Goal: Task Accomplishment & Management: Manage account settings

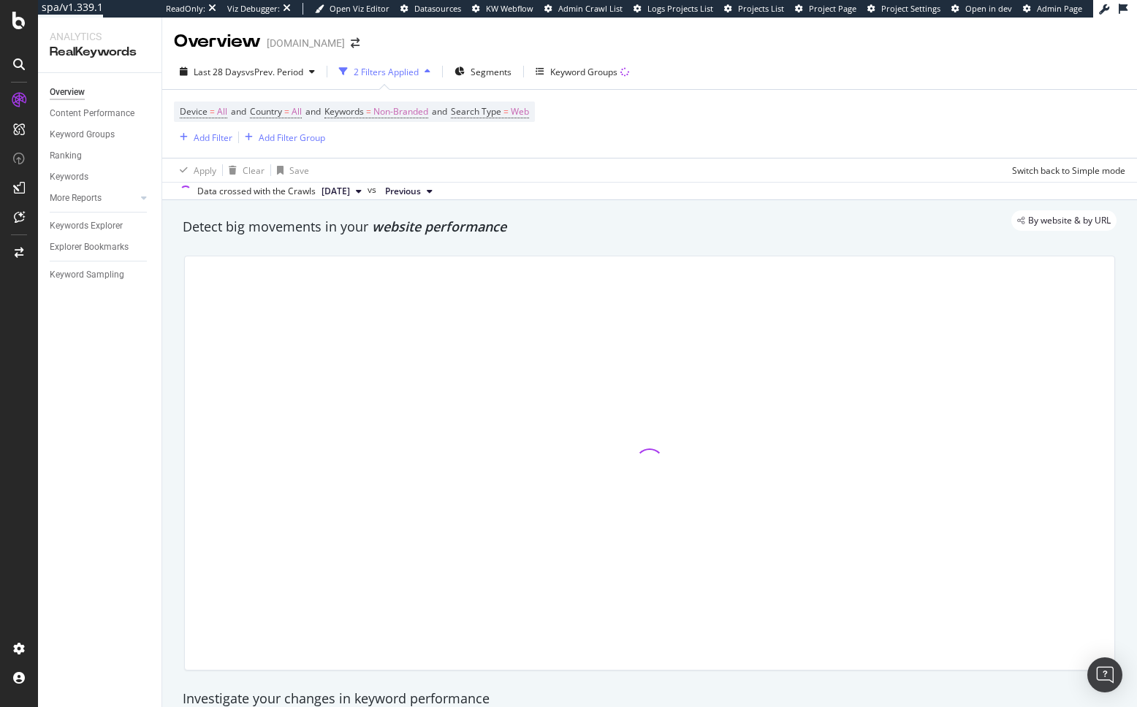
click at [372, 240] on div "Detect big movements in your website performance" at bounding box center [649, 227] width 948 height 34
click at [218, 131] on div "Add Filter" at bounding box center [213, 137] width 39 height 12
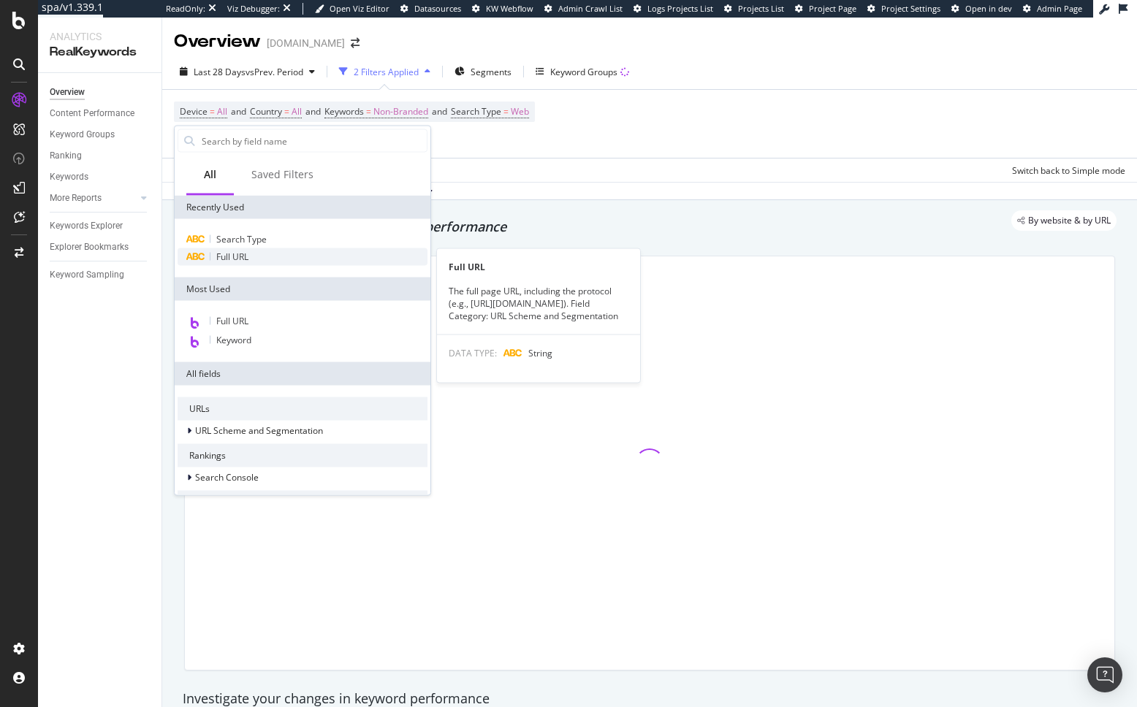
click at [244, 262] on span "Full URL" at bounding box center [232, 257] width 32 height 12
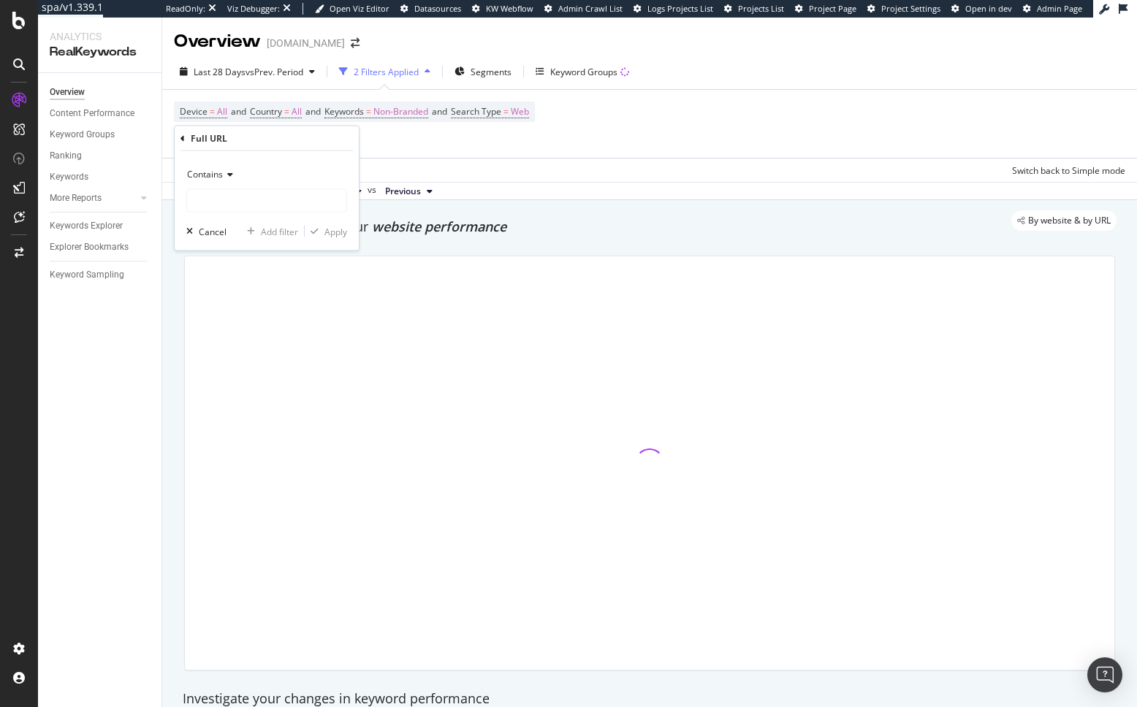
click at [231, 172] on icon at bounding box center [228, 174] width 10 height 9
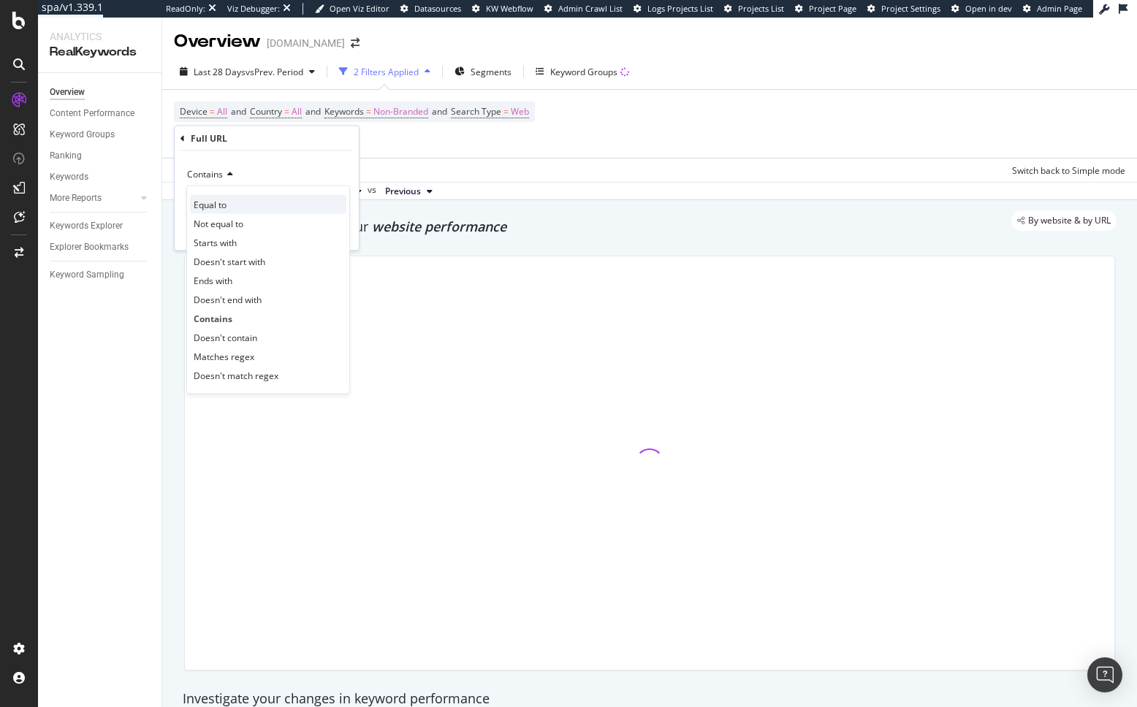
click at [230, 210] on div "Equal to" at bounding box center [268, 204] width 156 height 19
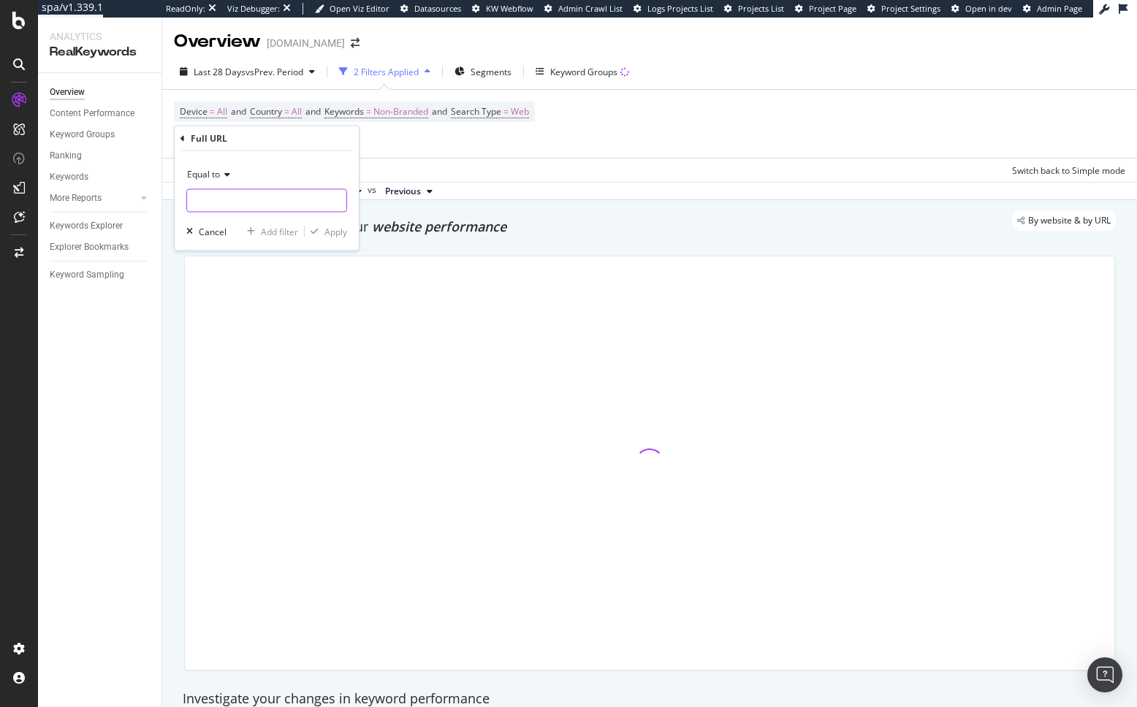
drag, startPoint x: 230, startPoint y: 210, endPoint x: 320, endPoint y: 215, distance: 90.0
click at [271, 211] on input "text" at bounding box center [266, 200] width 159 height 23
paste input "[URL][DOMAIN_NAME]"
type input "[URL][DOMAIN_NAME]"
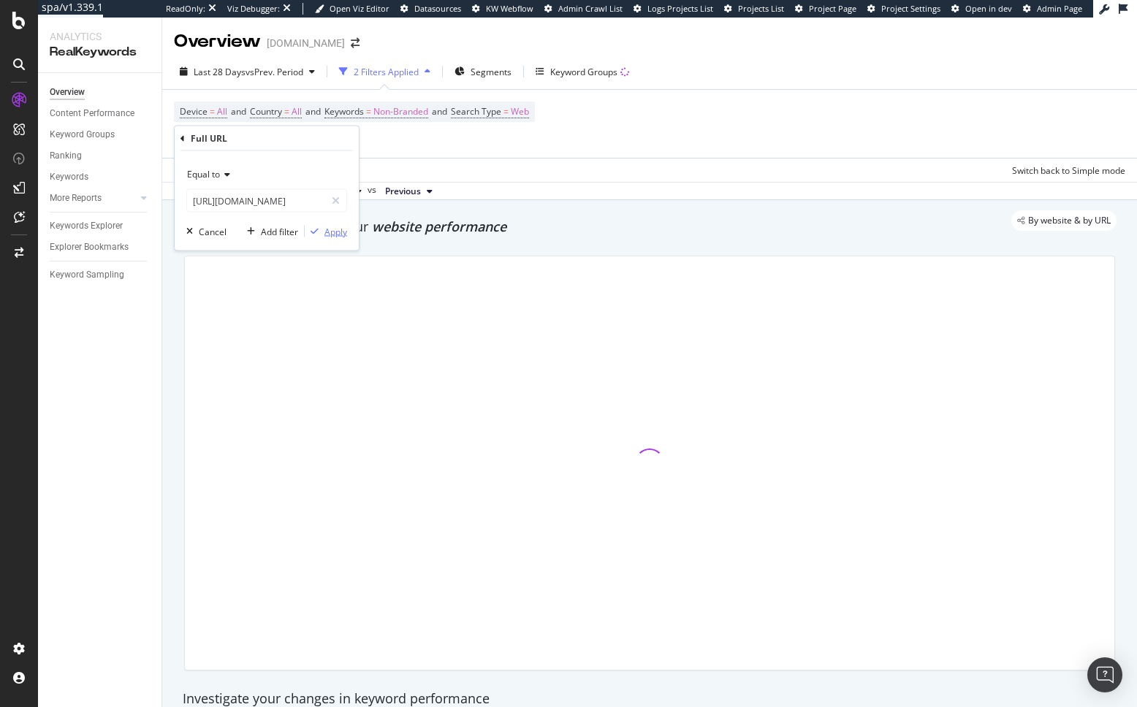
click at [335, 232] on div "Apply" at bounding box center [335, 231] width 23 height 12
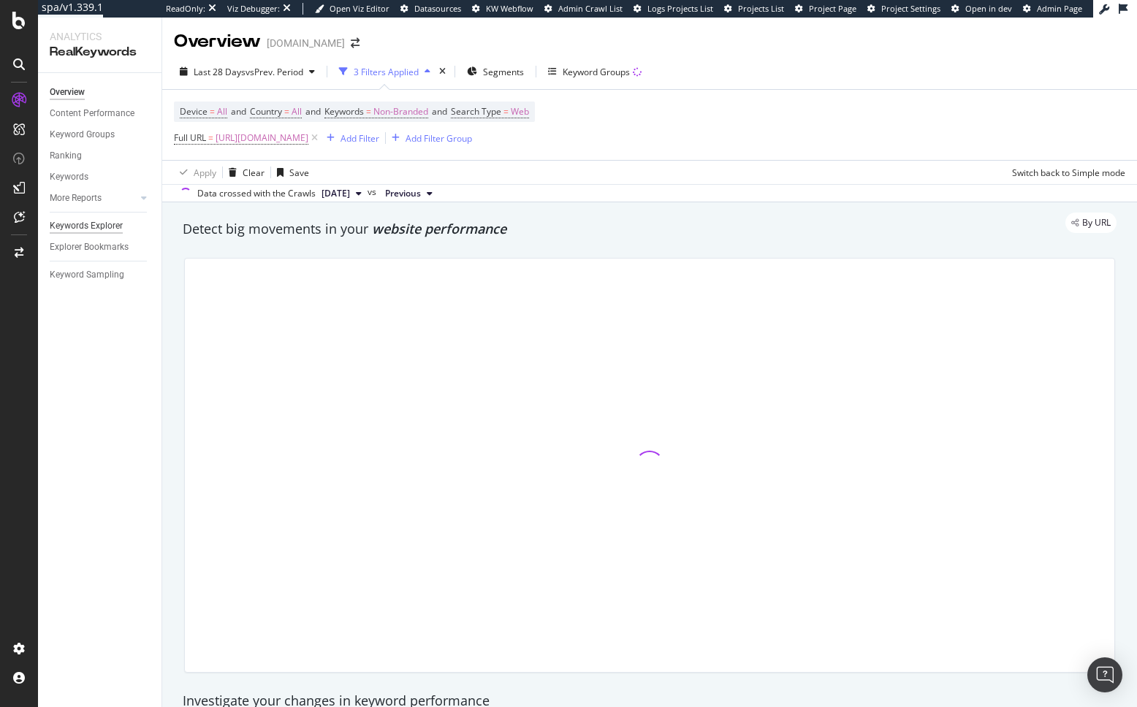
drag, startPoint x: 162, startPoint y: 332, endPoint x: 105, endPoint y: 229, distance: 118.3
click at [160, 324] on div "Analytics RealKeywords Overview Content Performance Keyword Groups Ranking Keyw…" at bounding box center [587, 363] width 1099 height 690
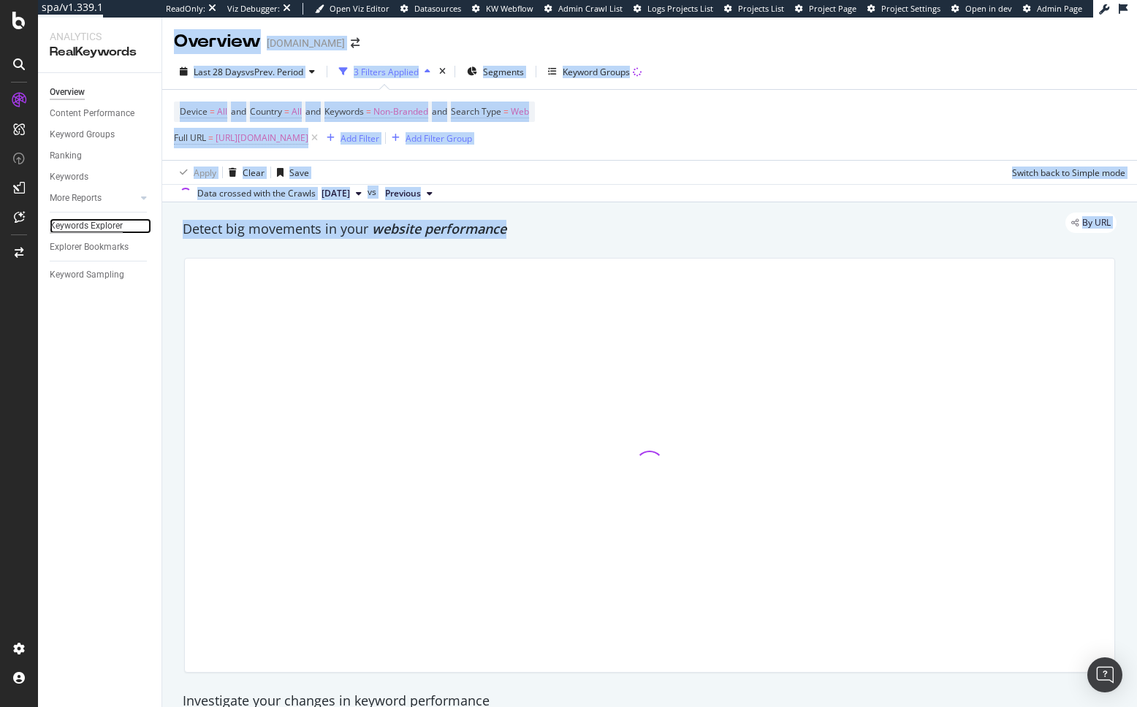
click at [103, 221] on div "Keywords Explorer" at bounding box center [86, 225] width 73 height 15
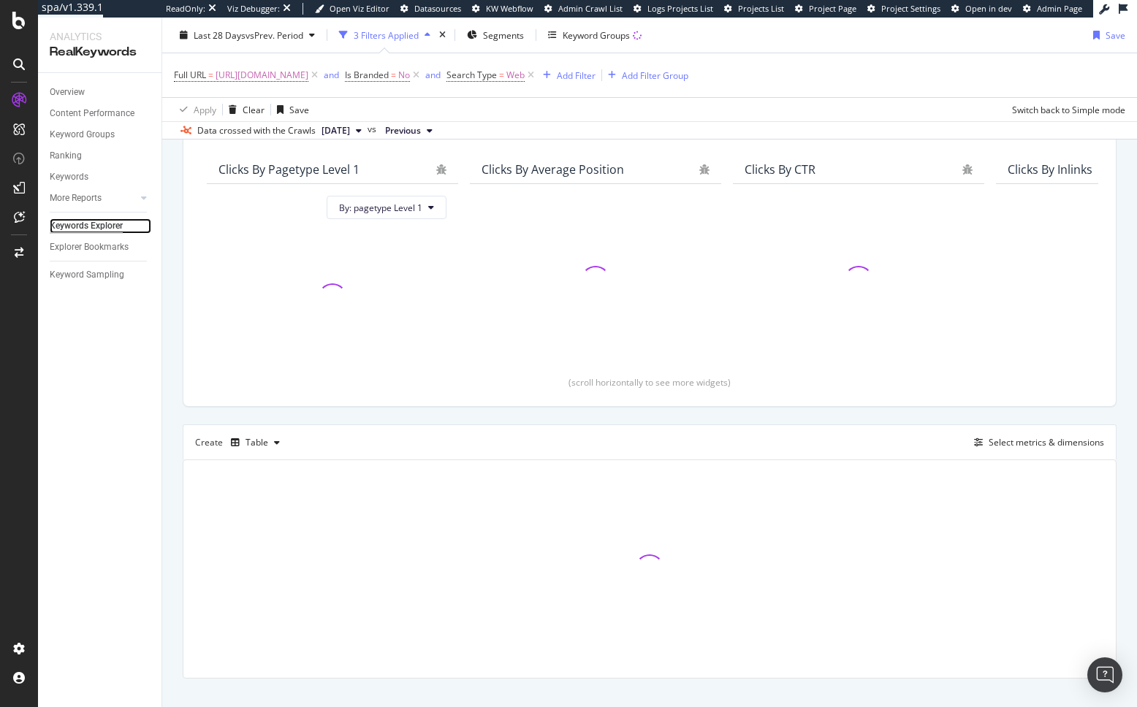
scroll to position [140, 0]
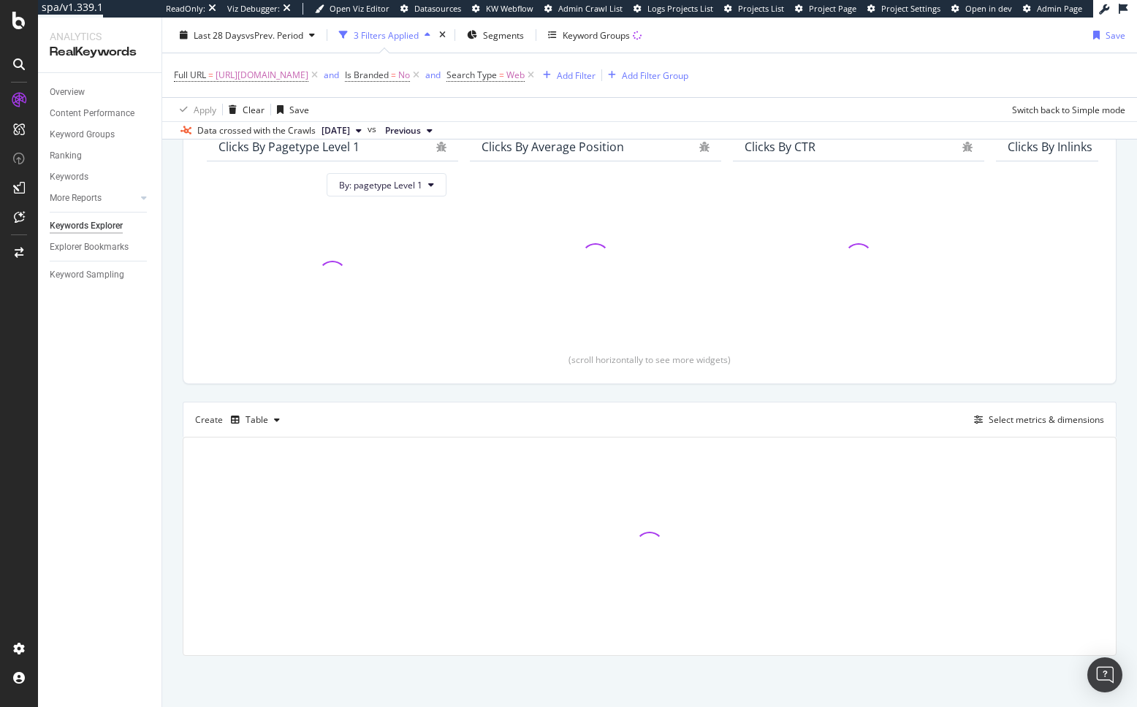
drag, startPoint x: 183, startPoint y: 428, endPoint x: 199, endPoint y: 411, distance: 22.8
click at [183, 428] on div "Create Table Select metrics & dimensions" at bounding box center [650, 419] width 934 height 35
click at [422, 74] on icon at bounding box center [416, 75] width 12 height 15
click at [641, 34] on icon "button" at bounding box center [637, 35] width 9 height 9
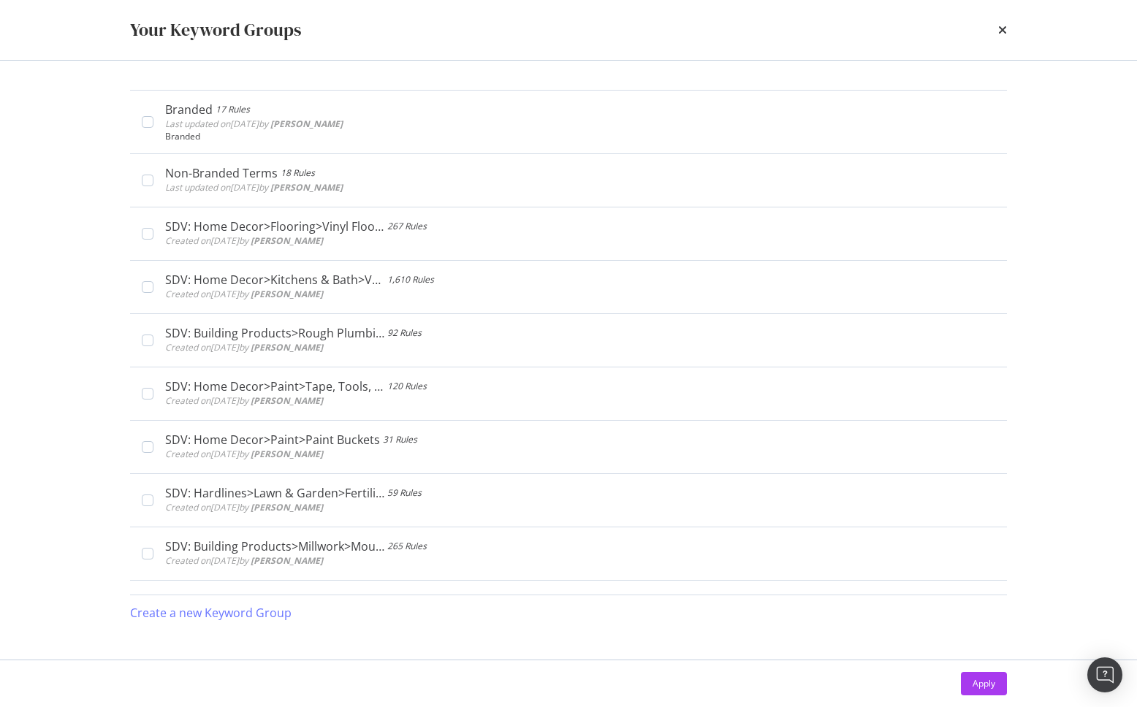
scroll to position [137, 0]
click at [1004, 31] on icon "times" at bounding box center [1002, 30] width 9 height 12
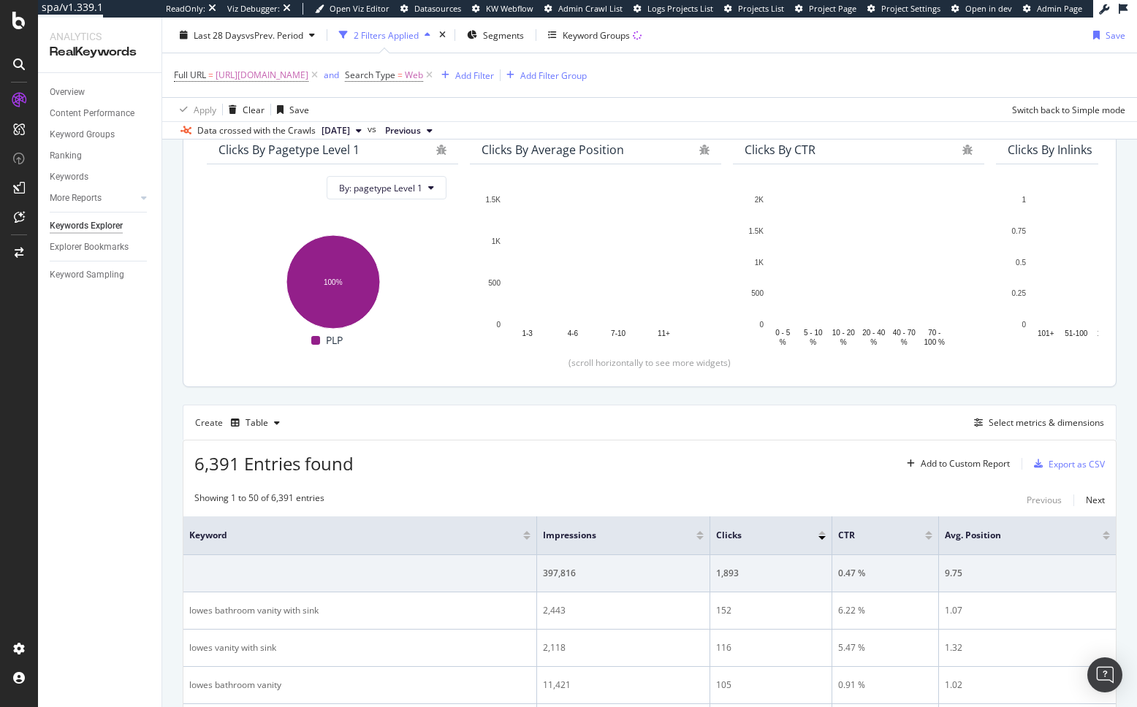
scroll to position [271, 0]
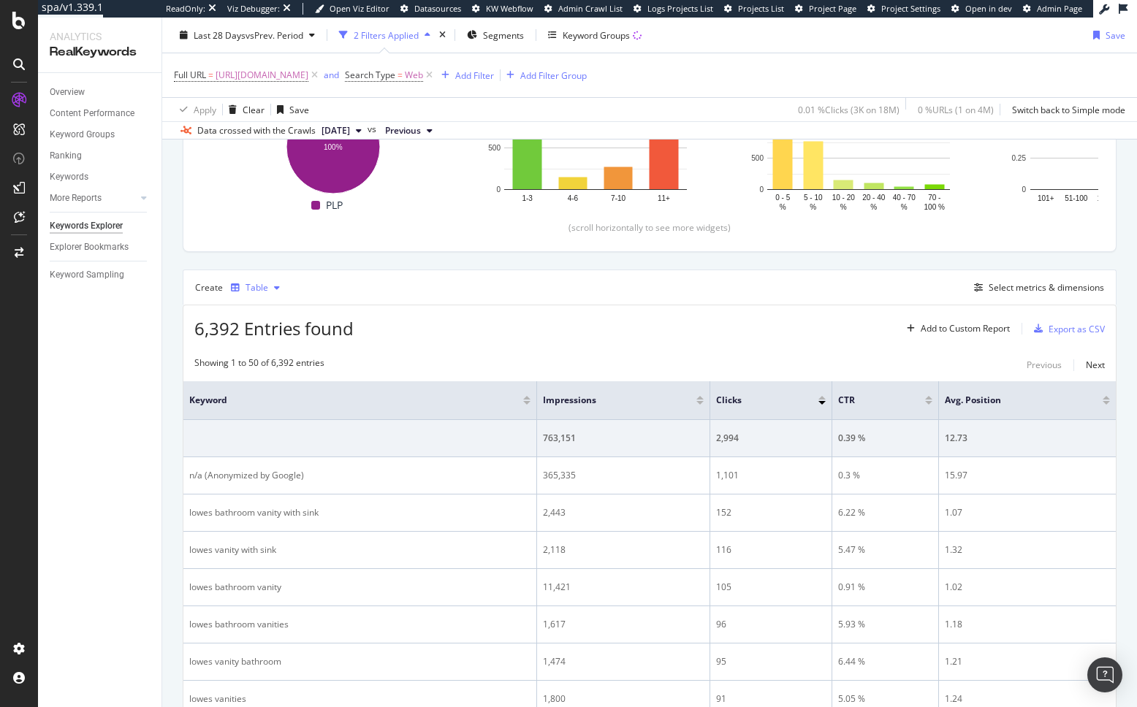
click at [253, 298] on button "Table" at bounding box center [255, 287] width 61 height 23
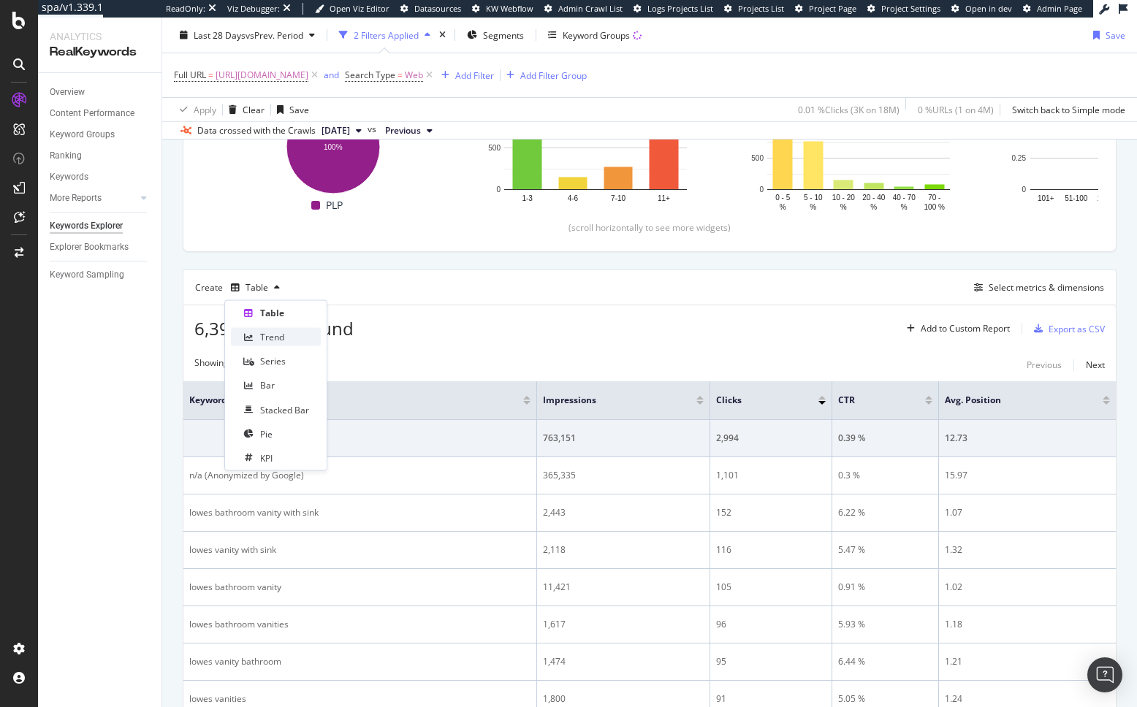
click at [281, 334] on div "Trend" at bounding box center [272, 337] width 24 height 12
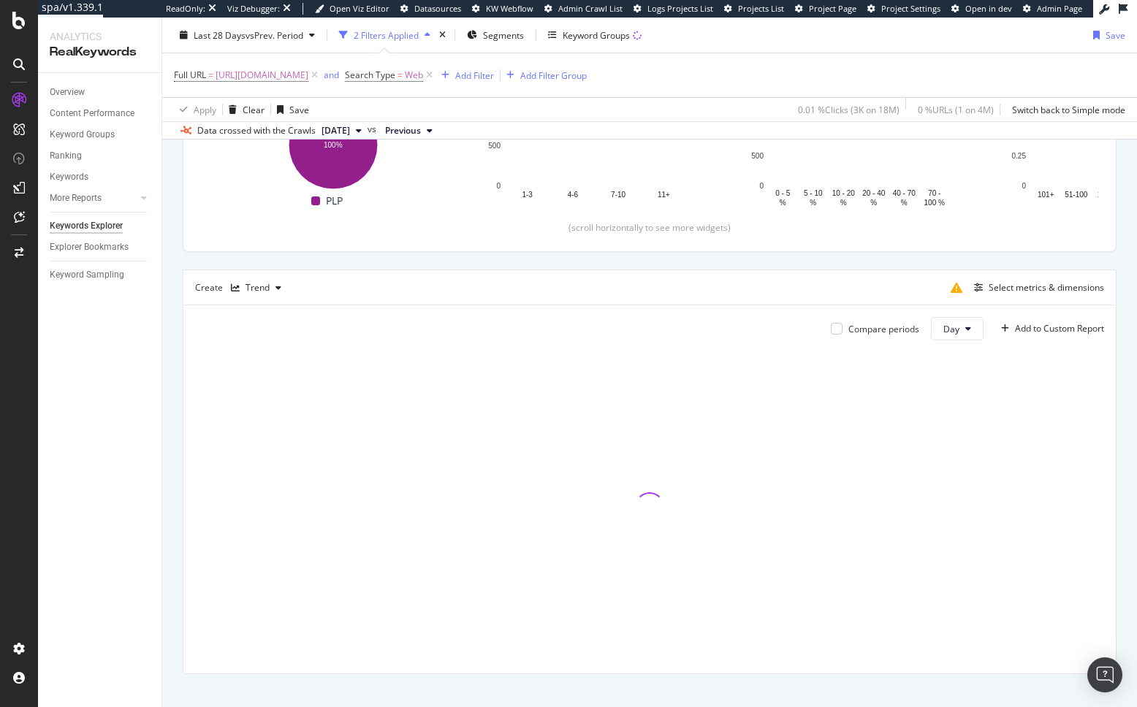
click at [176, 374] on div "By URL Top Charts Clicks By pagetype Level 1 By: pagetype Level 1 Hold CMD (⌘) …" at bounding box center [649, 315] width 974 height 820
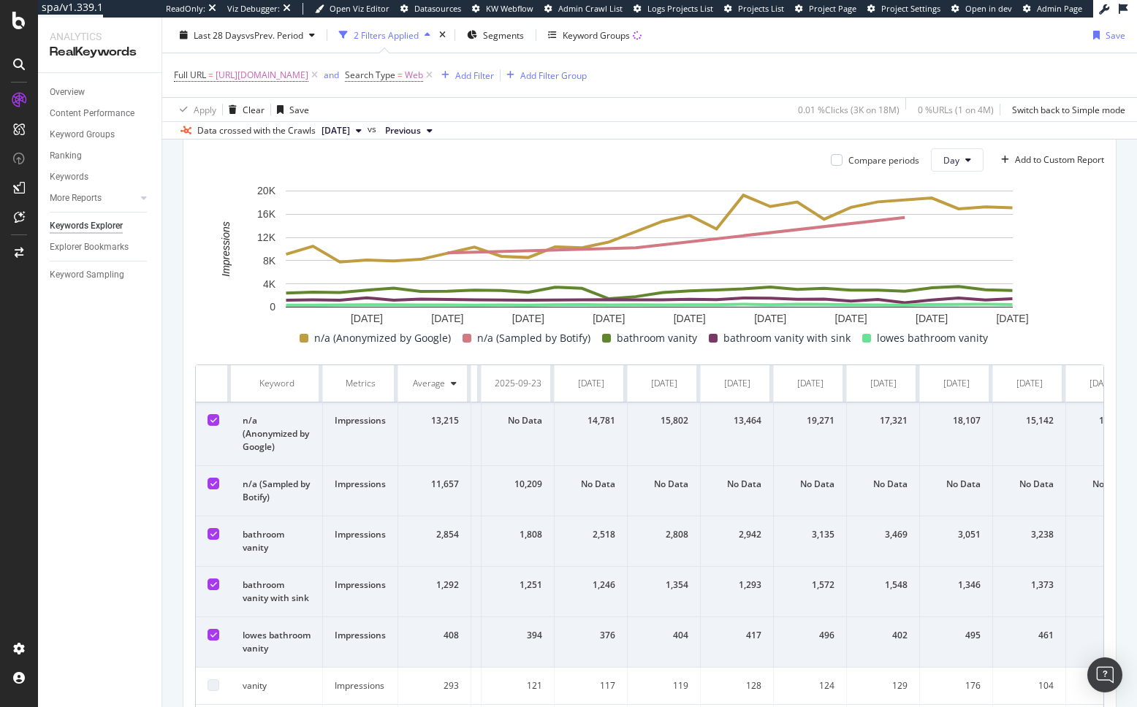
scroll to position [0, 917]
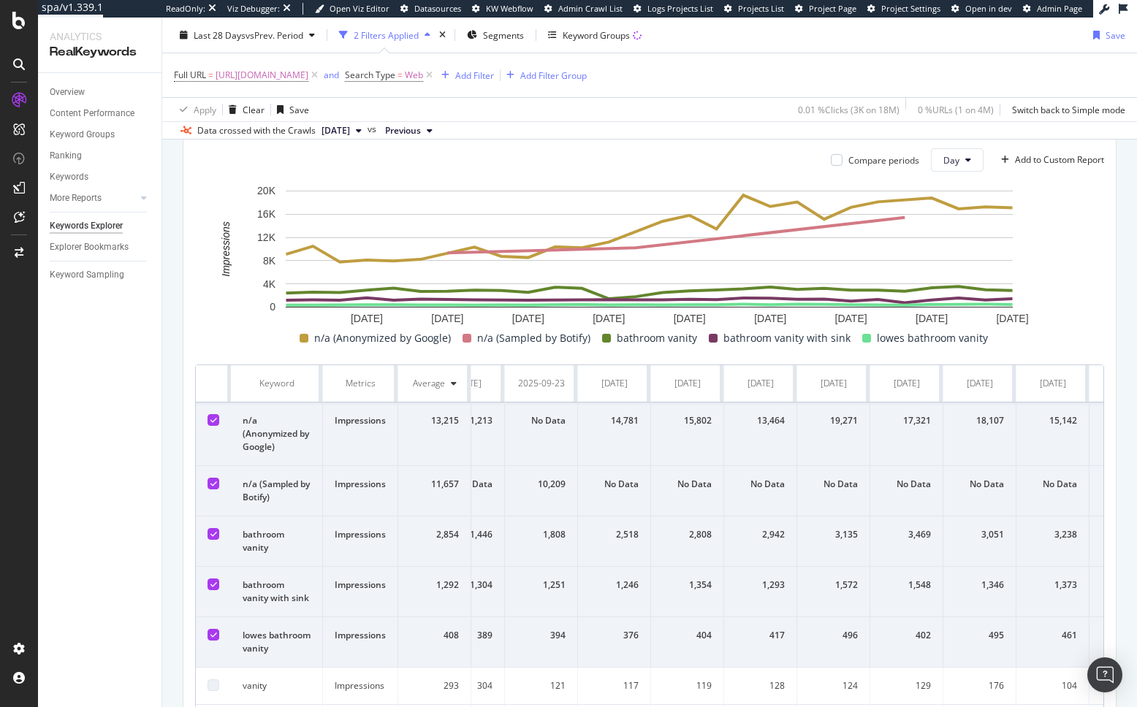
drag, startPoint x: 213, startPoint y: 422, endPoint x: 213, endPoint y: 457, distance: 34.3
click at [213, 422] on icon at bounding box center [213, 419] width 7 height 7
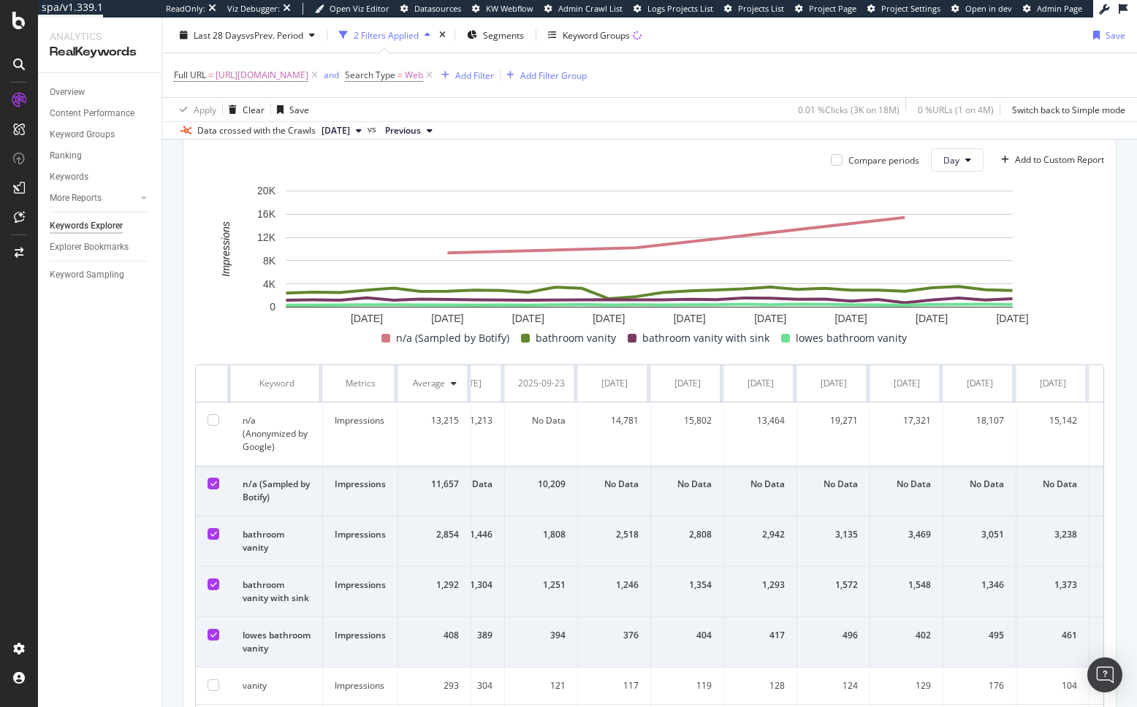
click at [210, 490] on td at bounding box center [214, 491] width 36 height 50
click at [212, 486] on icon at bounding box center [213, 483] width 7 height 7
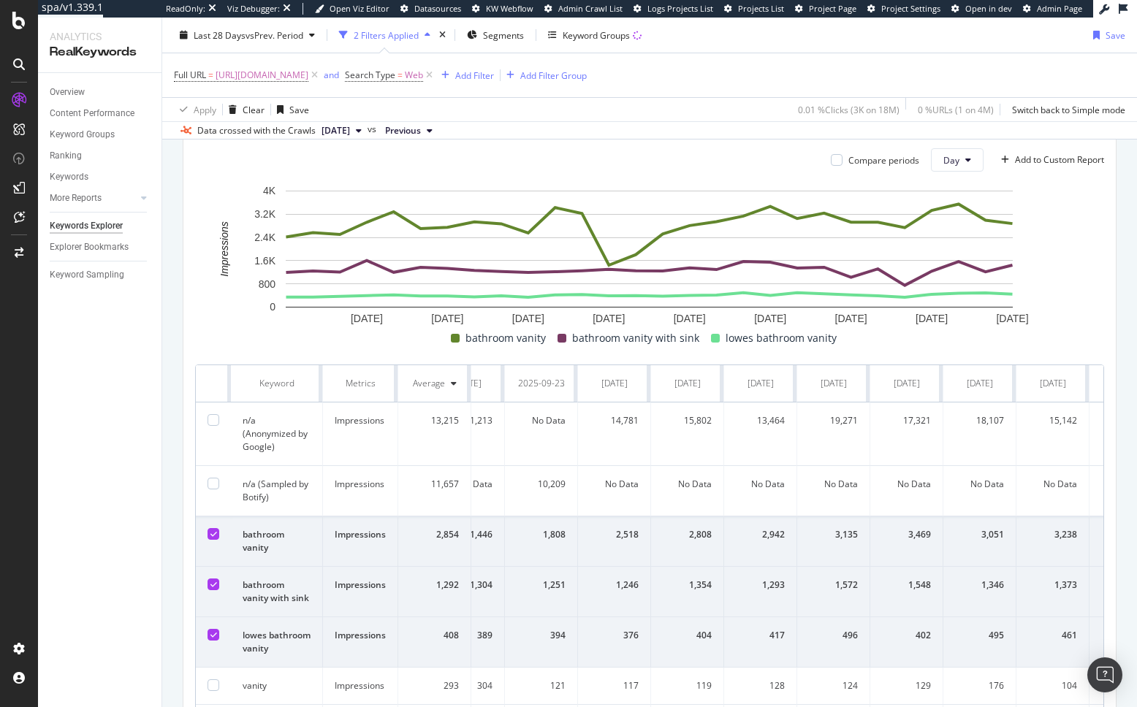
click at [170, 478] on div "By URL Top Charts Clicks By pagetype Level 1 By: pagetype Level 1 Hold CMD (⌘) …" at bounding box center [649, 337] width 974 height 1203
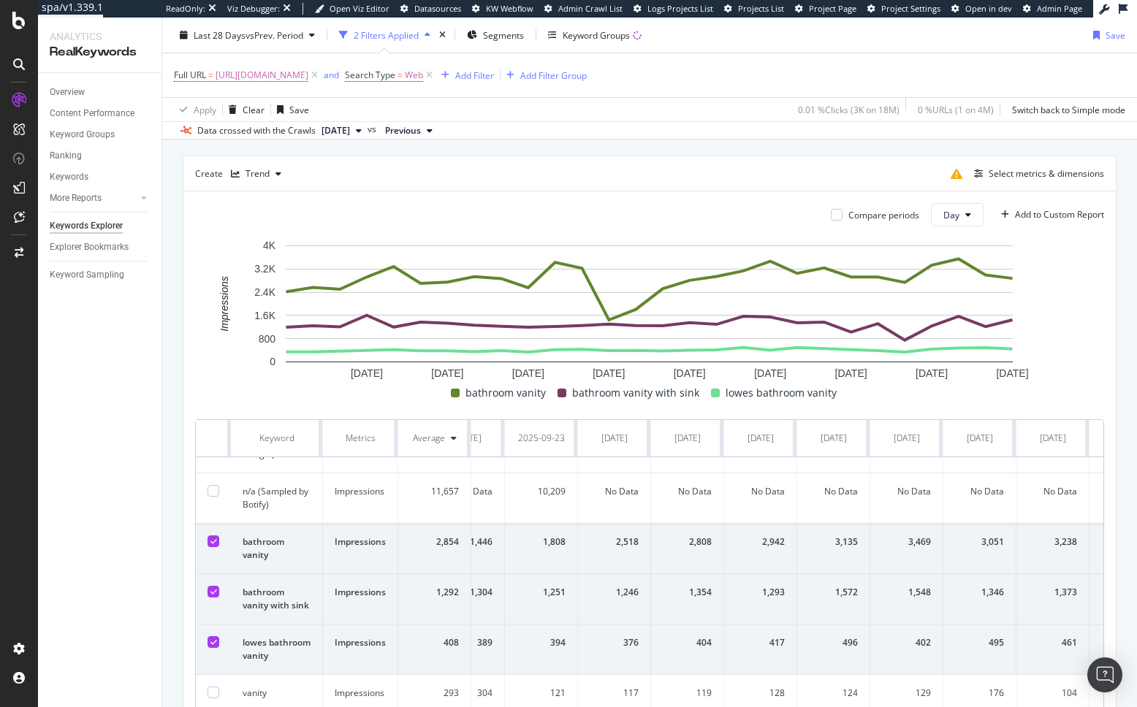
scroll to position [386, 0]
click at [185, 531] on div "Compare periods Day Add to Custom Report 13 Sep. 2025 16 Sep. 2025 19 Sep. 2025…" at bounding box center [649, 566] width 932 height 751
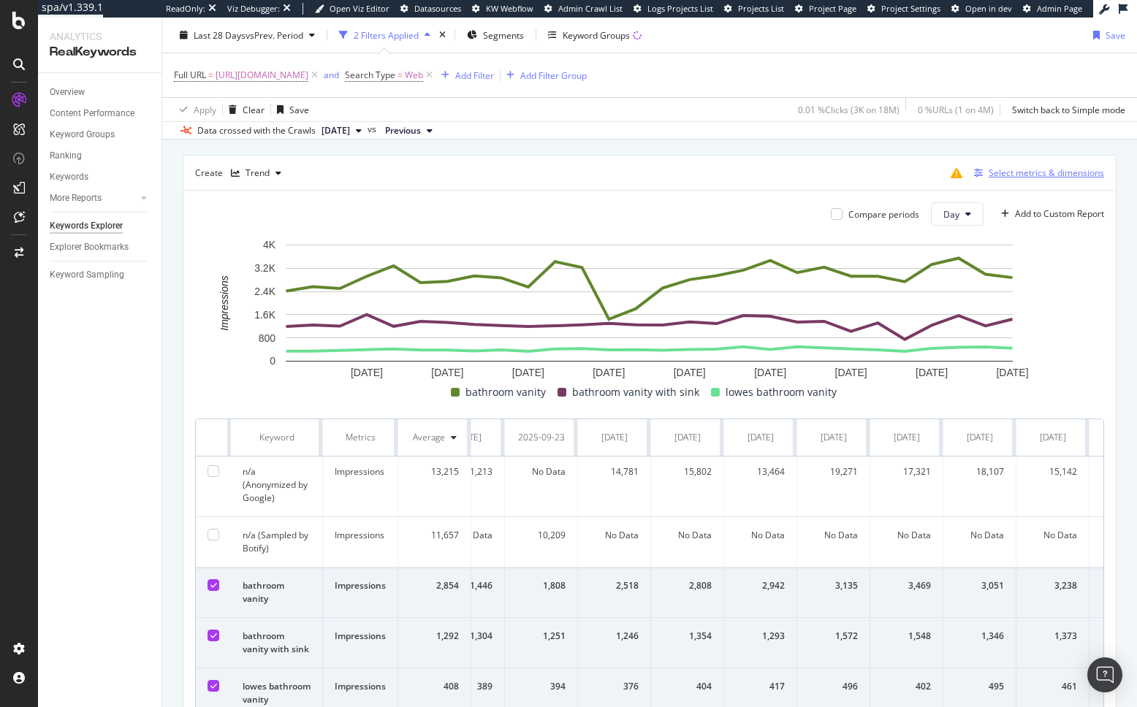
click at [1029, 177] on div "Select metrics & dimensions" at bounding box center [1045, 173] width 115 height 12
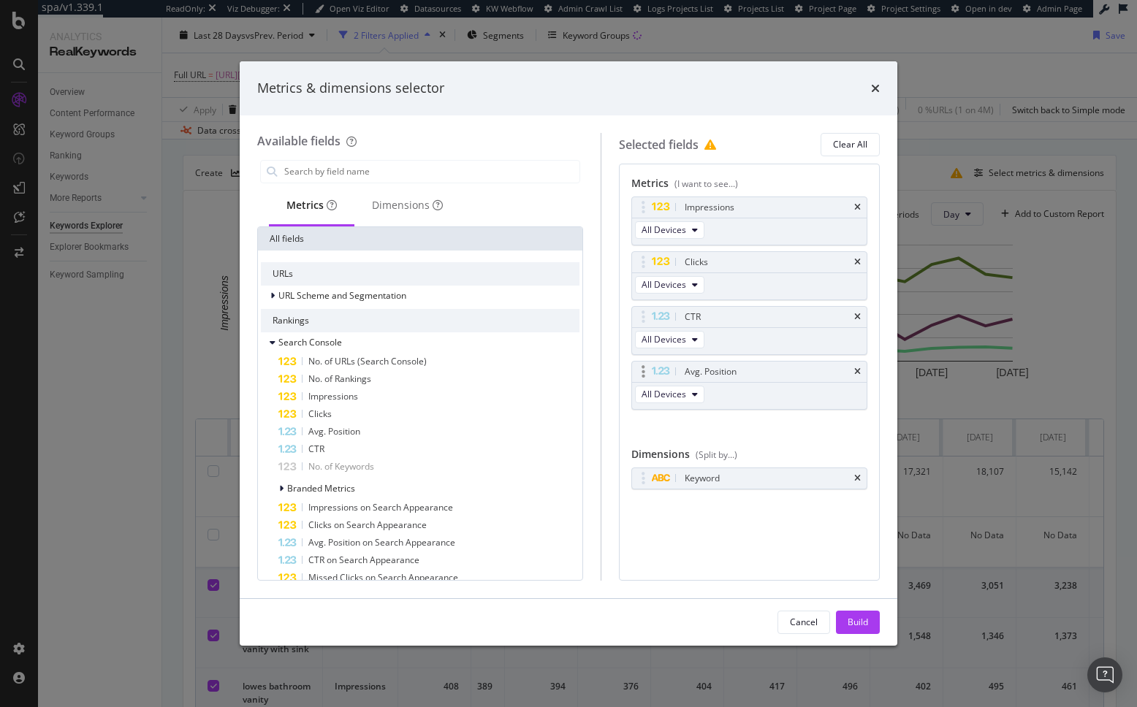
drag, startPoint x: 858, startPoint y: 478, endPoint x: 841, endPoint y: 398, distance: 81.5
click at [858, 478] on icon "times" at bounding box center [857, 478] width 7 height 9
click at [858, 207] on icon "times" at bounding box center [857, 207] width 7 height 9
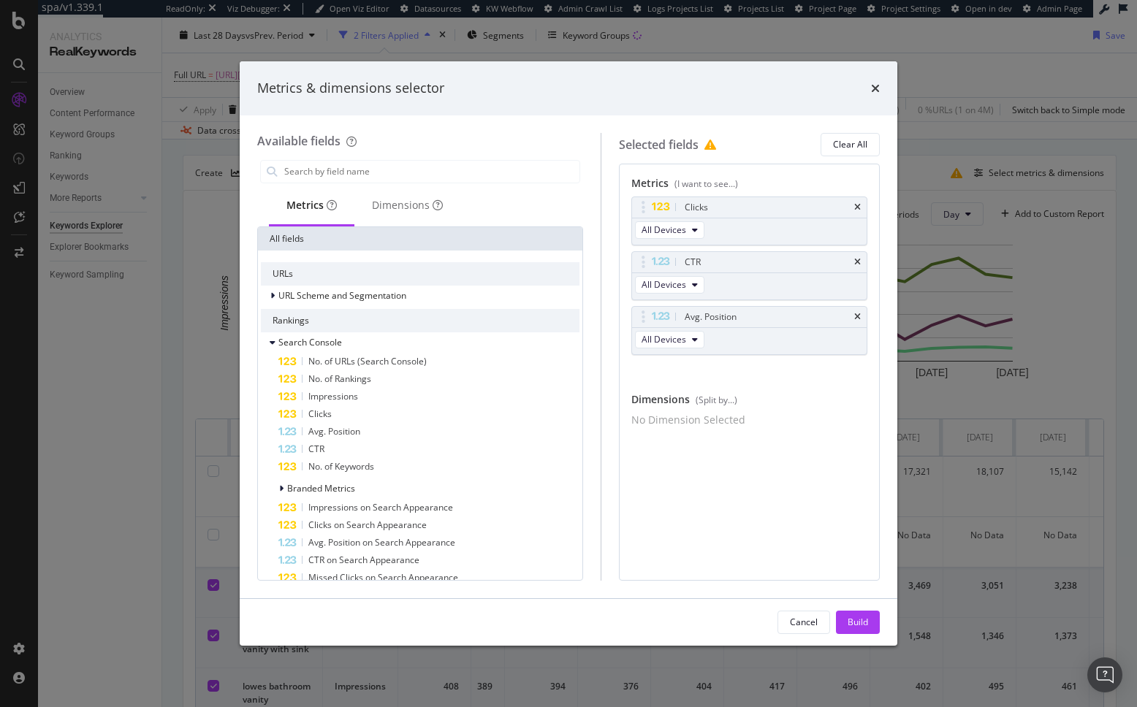
click at [858, 207] on icon "times" at bounding box center [857, 207] width 7 height 9
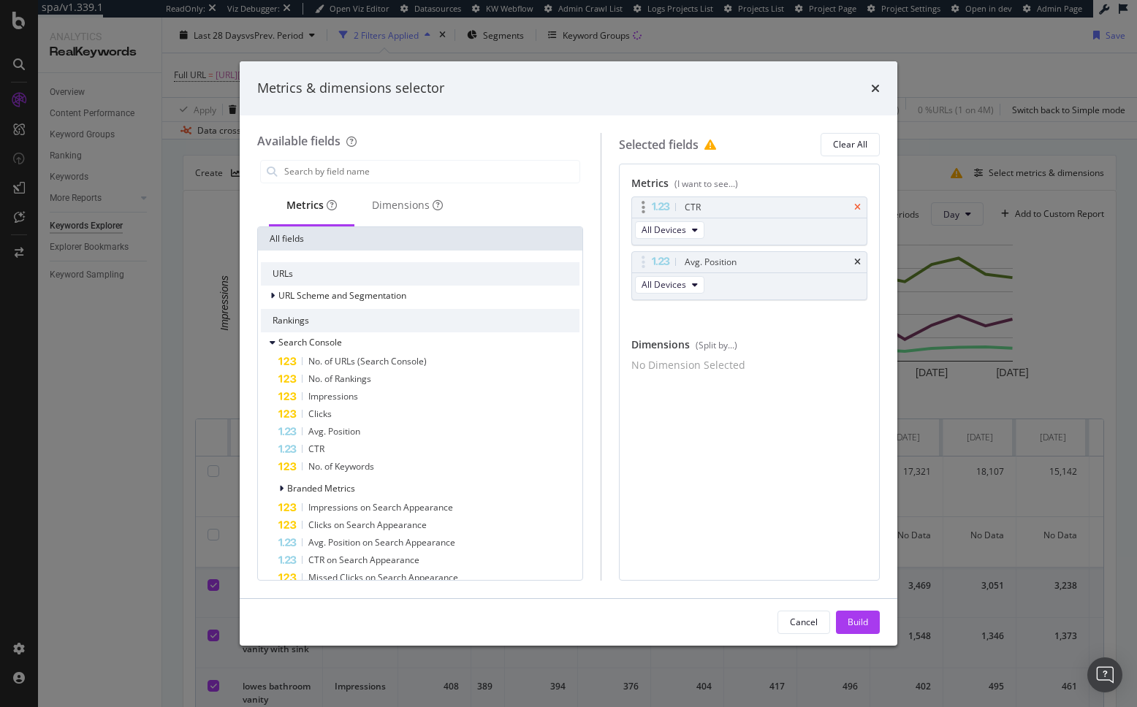
click at [858, 206] on icon "times" at bounding box center [857, 207] width 7 height 9
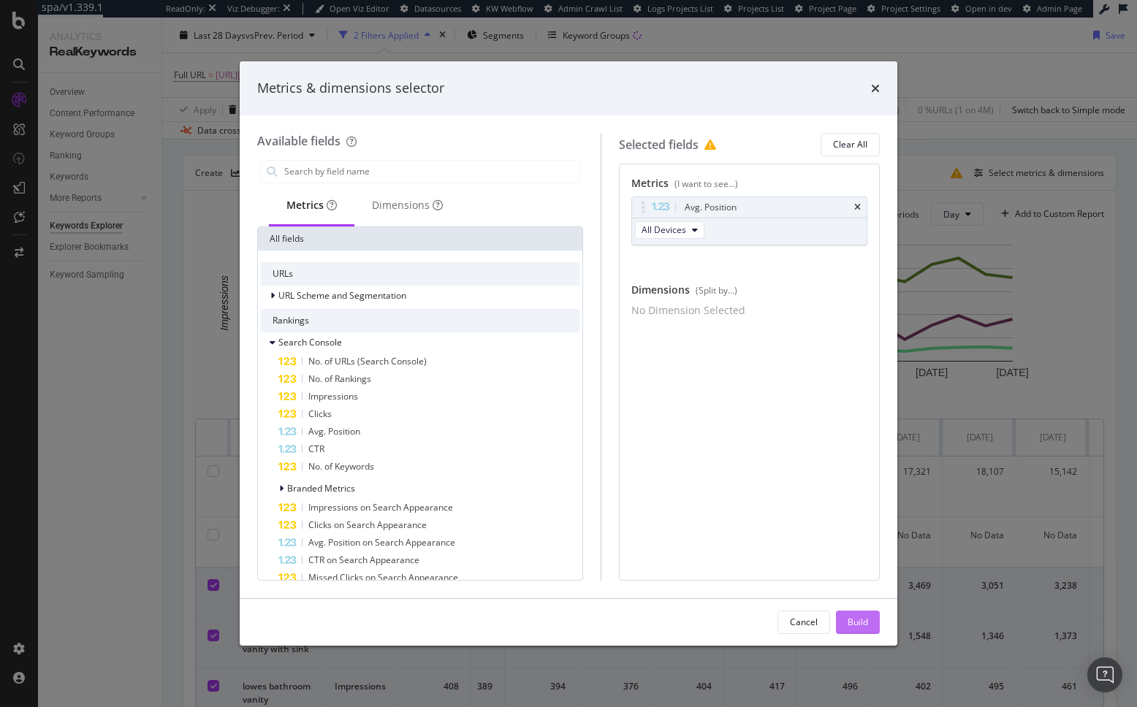
click at [861, 625] on div "Build" at bounding box center [857, 622] width 20 height 12
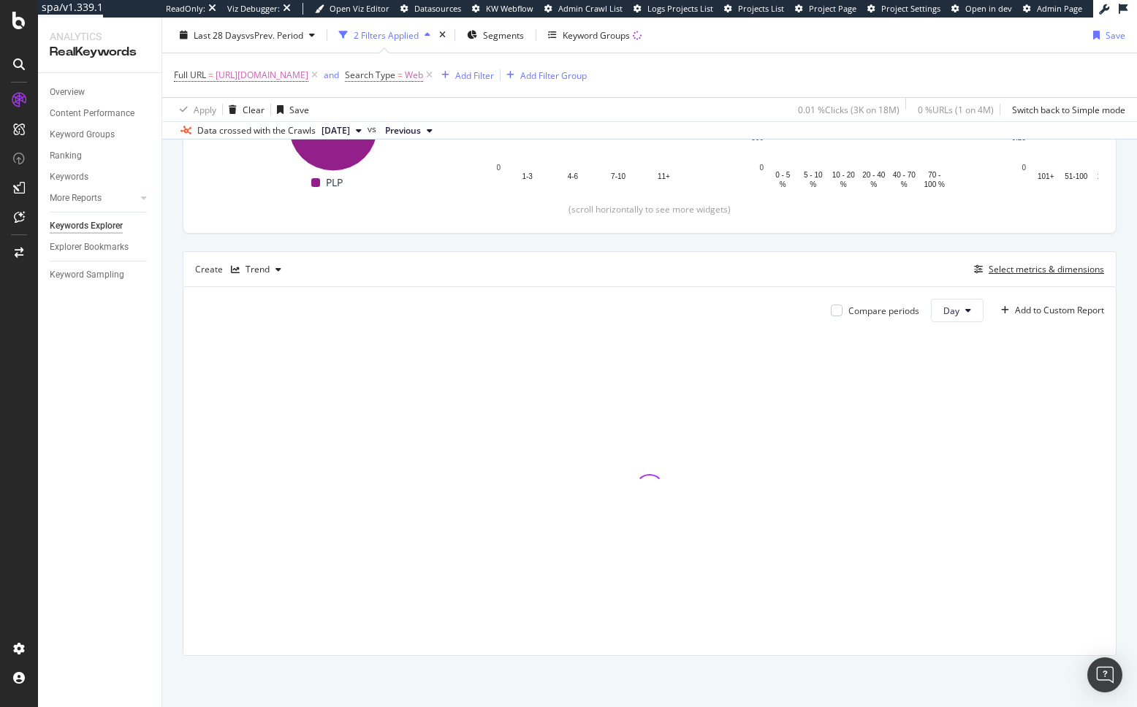
scroll to position [290, 0]
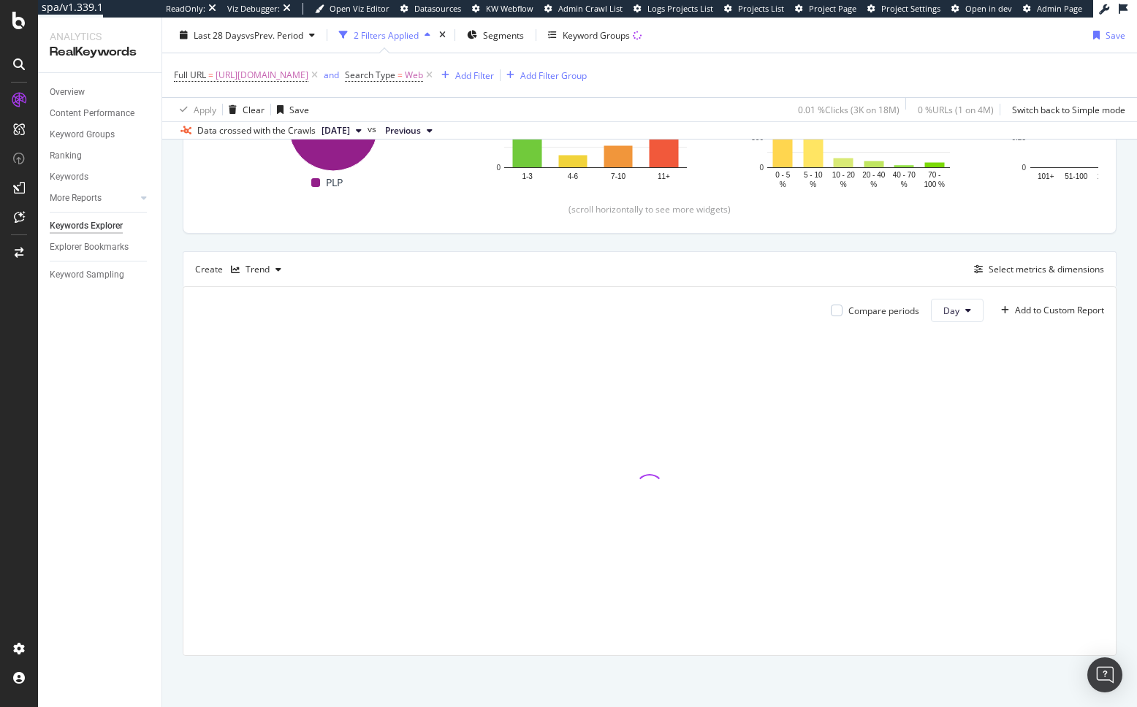
click at [168, 470] on div "By URL Top Charts Clicks By pagetype Level 1 By: pagetype Level 1 Hold CMD (⌘) …" at bounding box center [649, 297] width 974 height 820
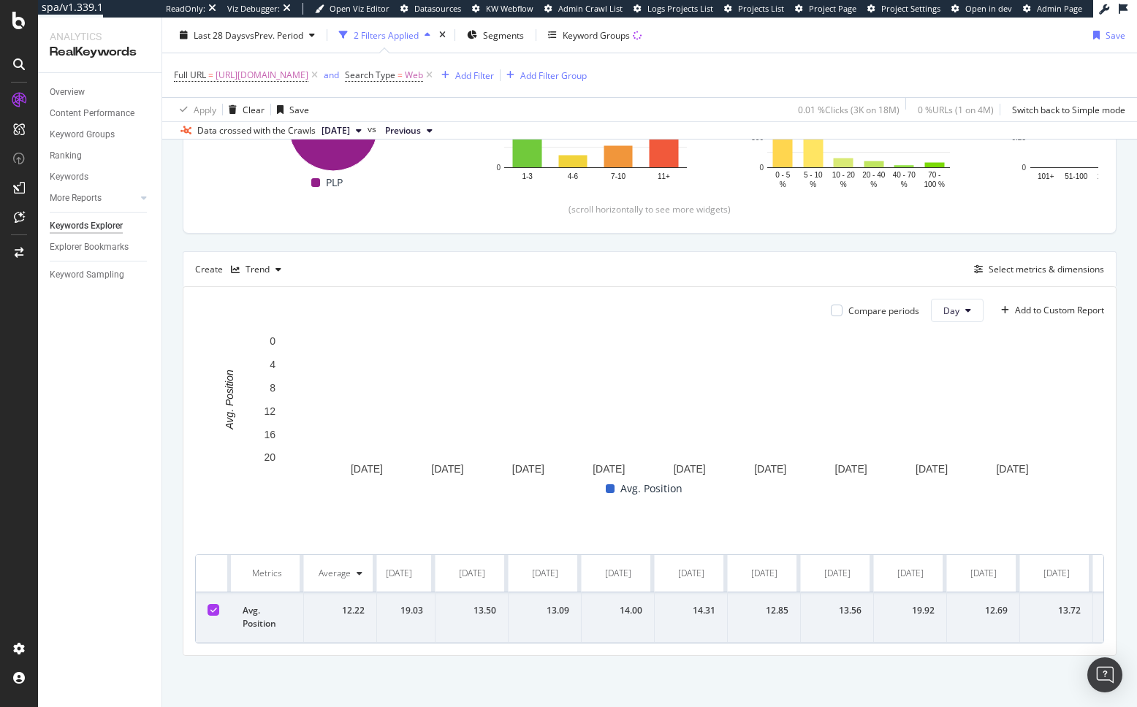
scroll to position [0, 1320]
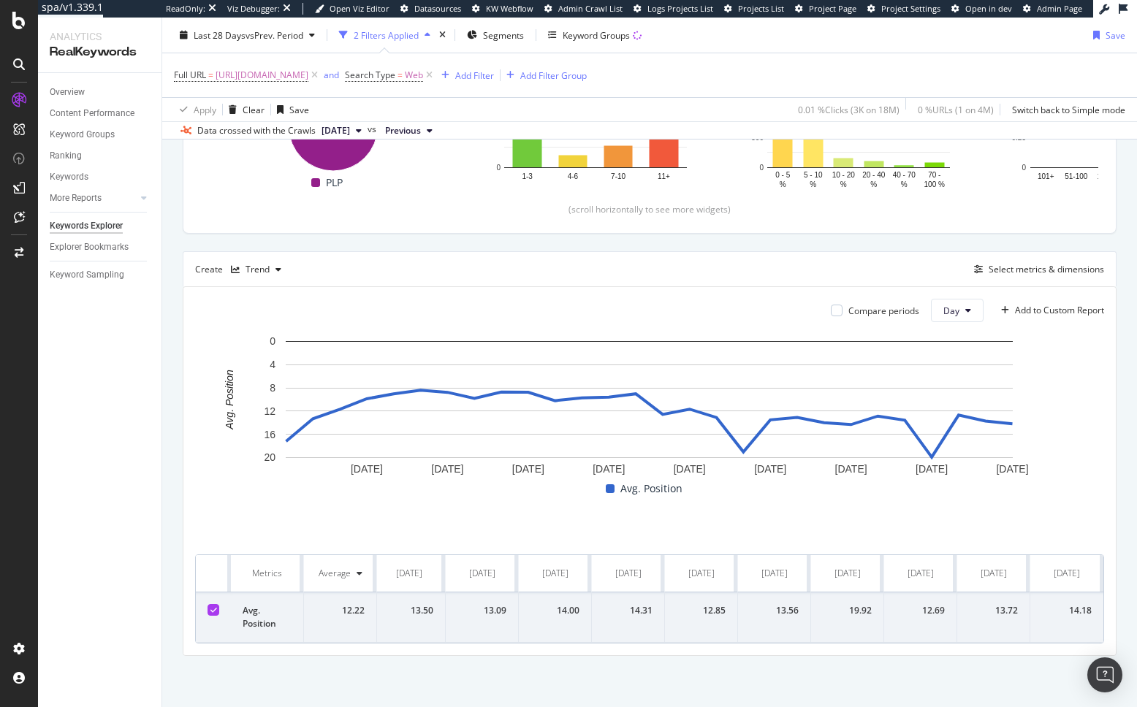
click at [94, 527] on div "Overview Content Performance Keyword Groups Ranking Keywords More Reports Count…" at bounding box center [99, 390] width 123 height 634
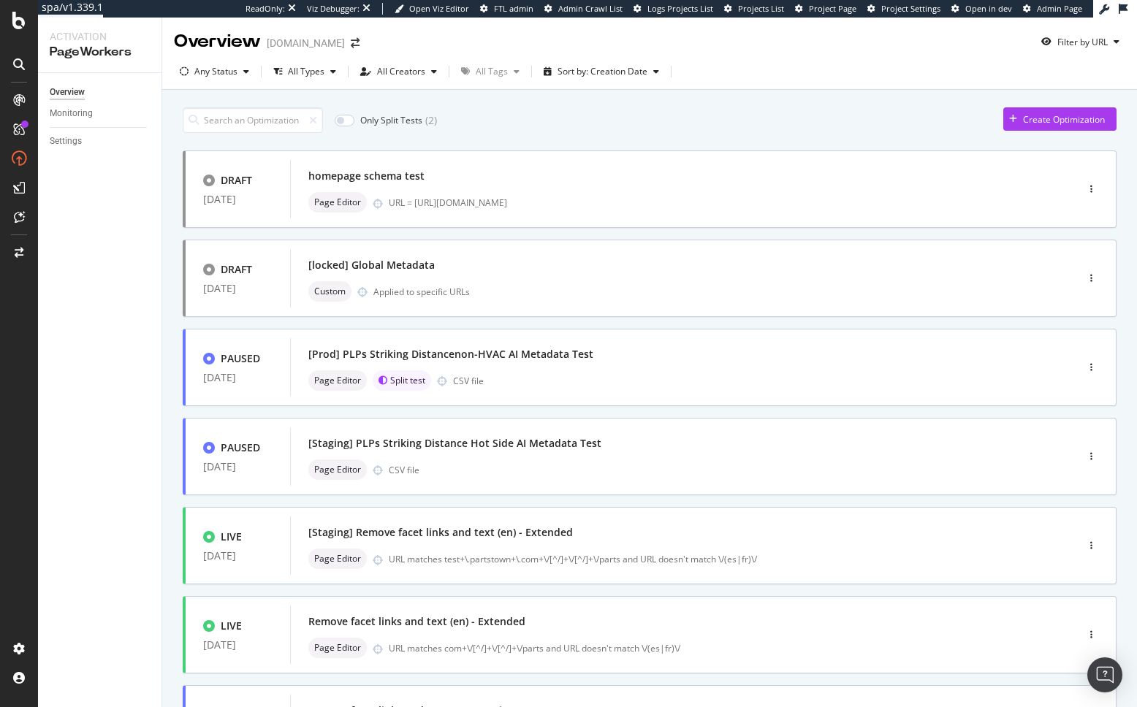
click at [156, 392] on div "Overview Monitoring Settings" at bounding box center [99, 390] width 123 height 634
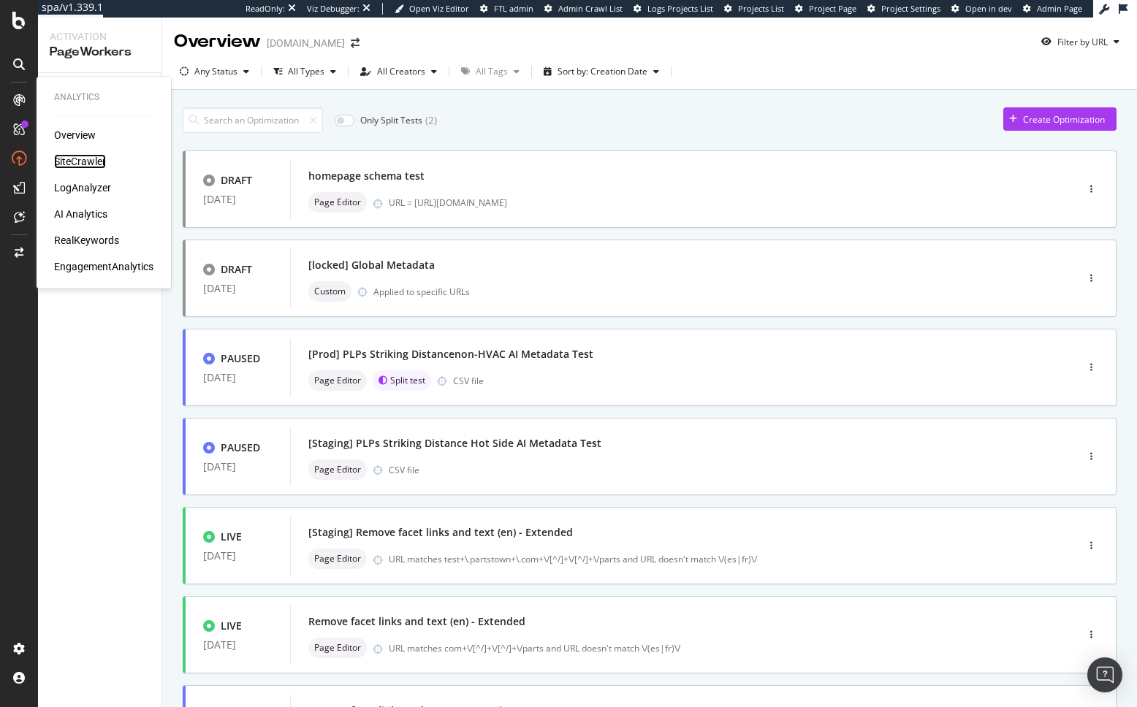
click at [65, 158] on div "SiteCrawler" at bounding box center [80, 161] width 52 height 15
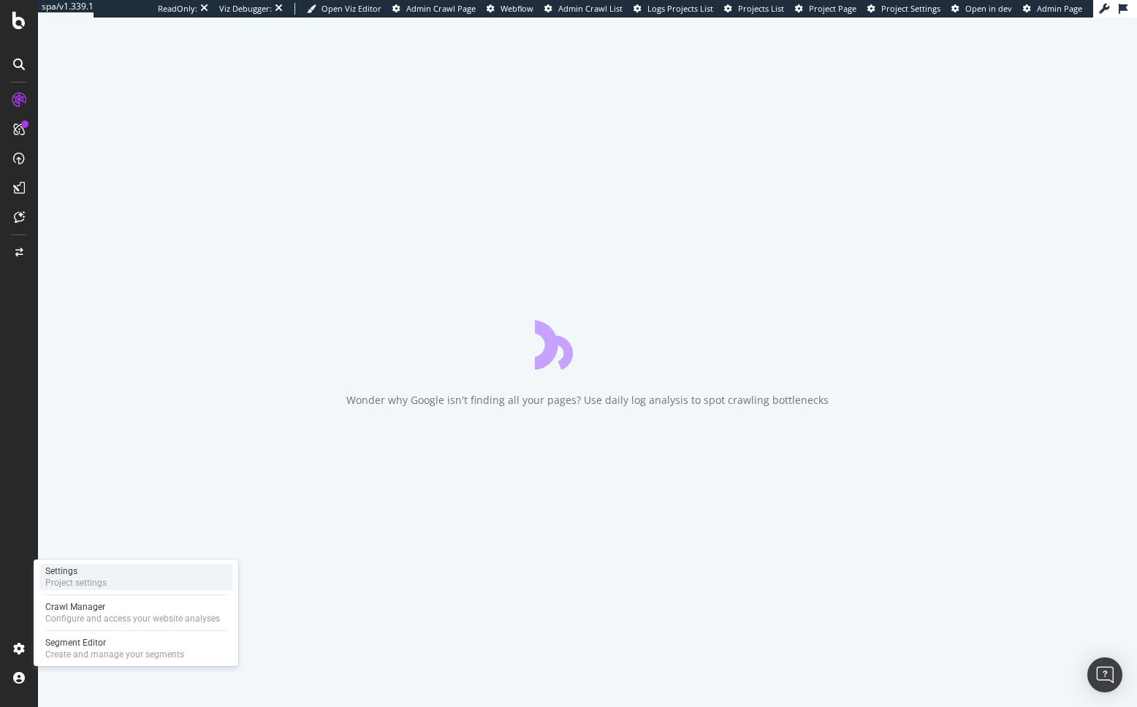
click at [103, 586] on div "Project settings" at bounding box center [75, 583] width 61 height 12
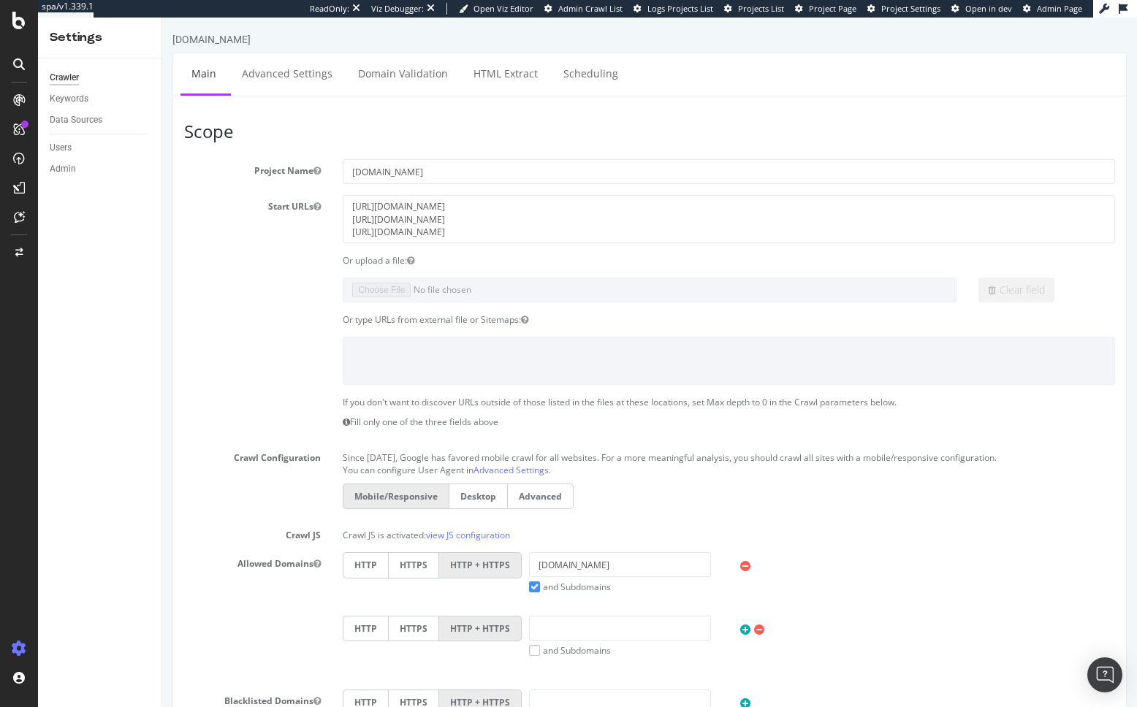
drag, startPoint x: 318, startPoint y: 270, endPoint x: 557, endPoint y: 108, distance: 288.9
click at [318, 270] on section "Project Name partstown.com Start URLs https://www.partstown.com/fr/ https://www…" at bounding box center [649, 474] width 931 height 630
click at [598, 80] on link "Scheduling" at bounding box center [590, 73] width 77 height 40
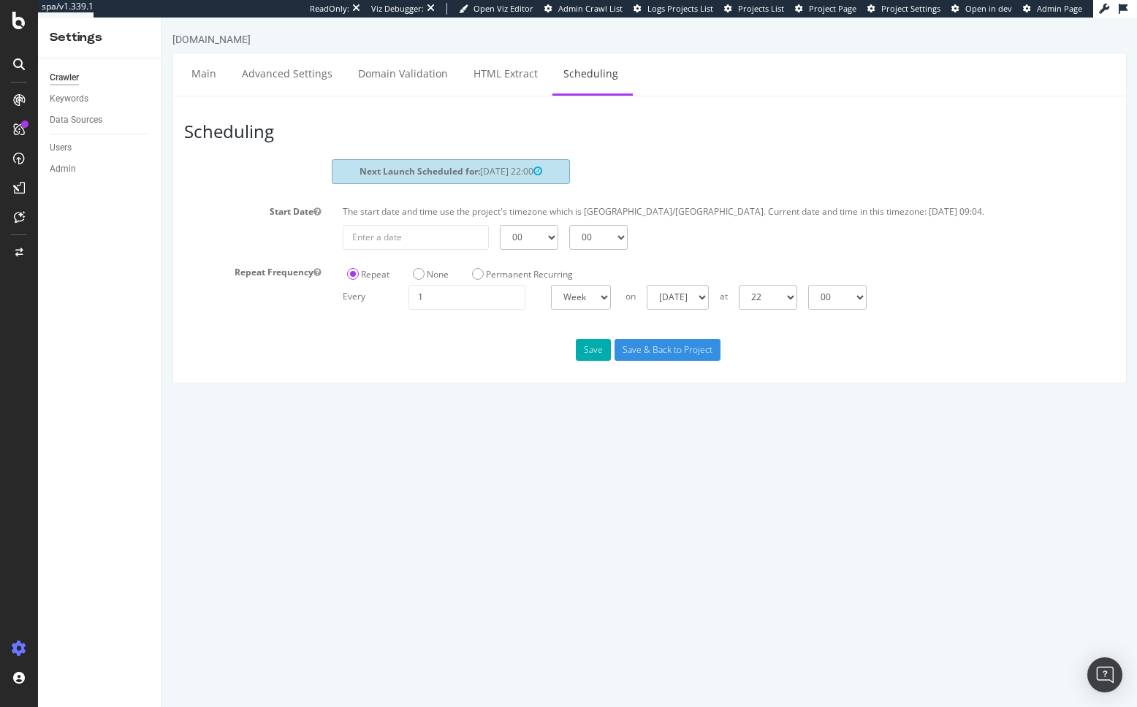
drag, startPoint x: 264, startPoint y: 210, endPoint x: 508, endPoint y: 380, distance: 297.5
click at [508, 379] on div "Scheduling Next Launch Scheduled for: 2025-10-17 22:00 Start Date The start dat…" at bounding box center [649, 240] width 954 height 288
click at [508, 380] on div "Scheduling Next Launch Scheduled for: 2025-10-17 22:00 Start Date The start dat…" at bounding box center [649, 240] width 954 height 288
drag, startPoint x: 695, startPoint y: 256, endPoint x: 704, endPoint y: 200, distance: 57.0
click at [695, 256] on section "Next Launch Scheduled for: 2025-10-17 22:00 Start Date The start date and time …" at bounding box center [649, 234] width 931 height 150
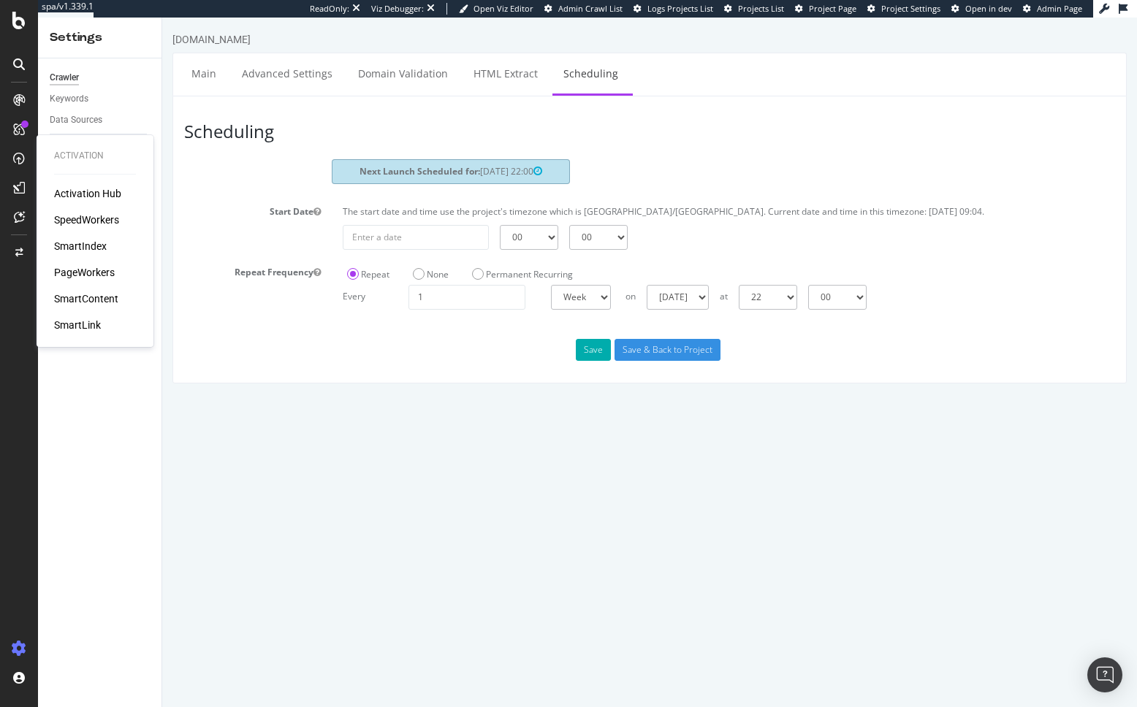
click at [91, 220] on div "SpeedWorkers" at bounding box center [86, 220] width 65 height 15
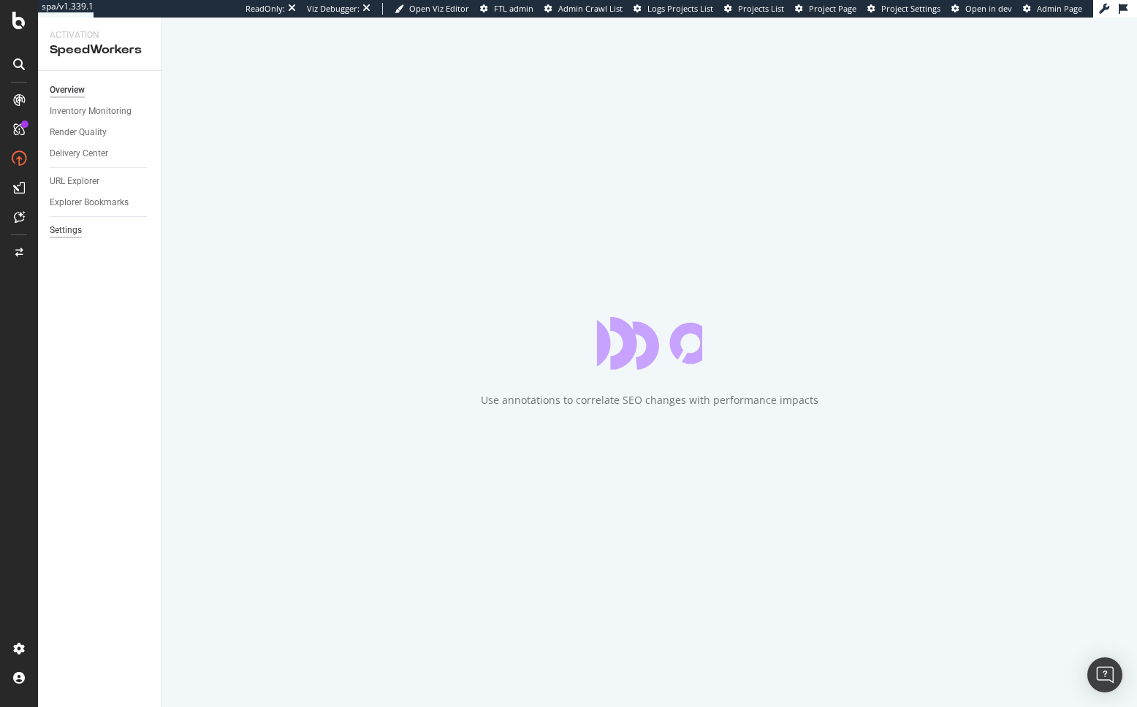
click at [75, 234] on div "Settings" at bounding box center [66, 230] width 32 height 15
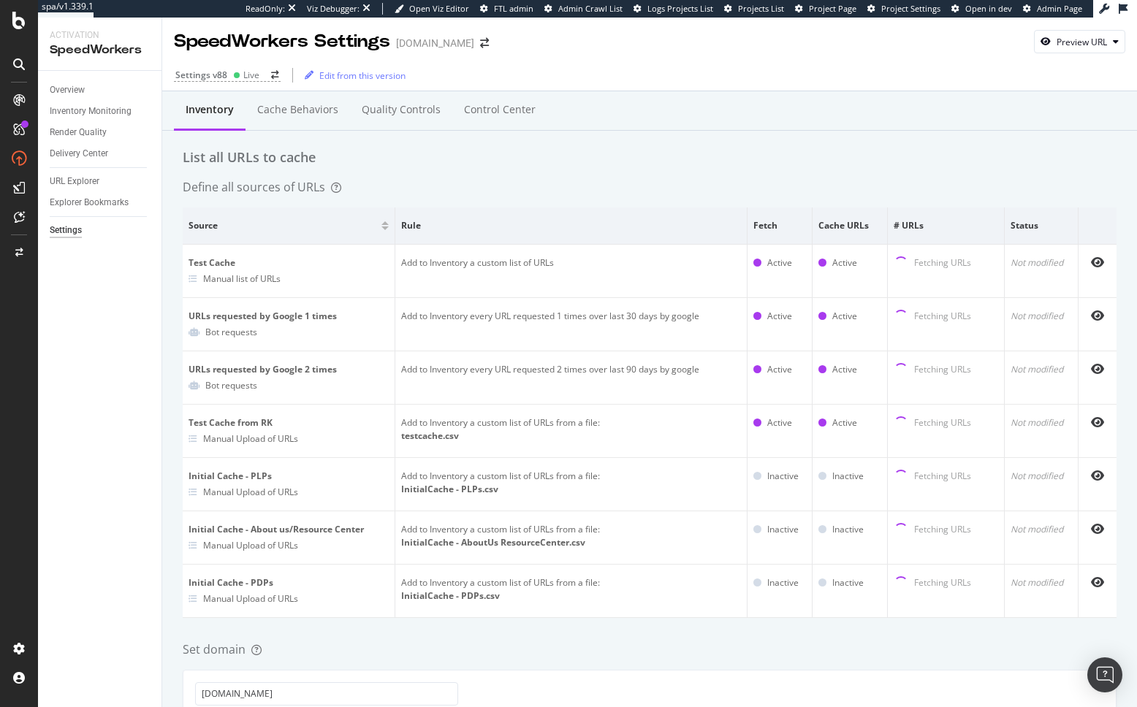
click at [140, 335] on div "Overview Inventory Monitoring Render Quality Delivery Center URL Explorer Explo…" at bounding box center [99, 389] width 123 height 636
click at [280, 108] on div "Cache behaviors" at bounding box center [297, 109] width 81 height 15
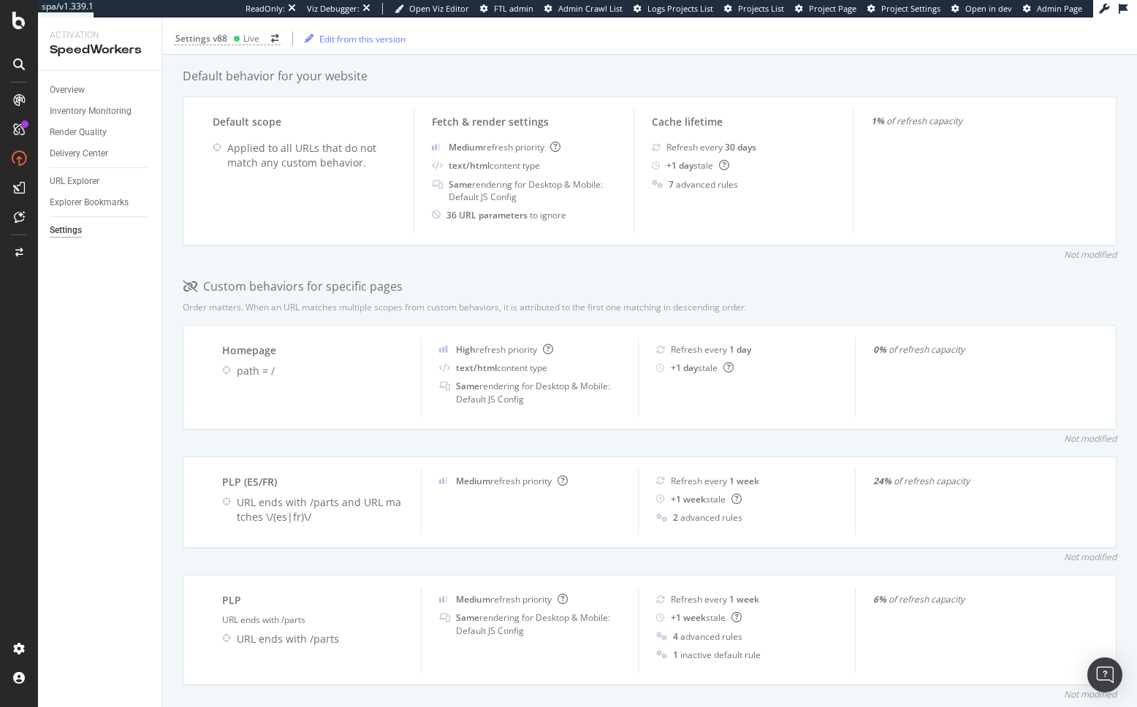
scroll to position [604, 0]
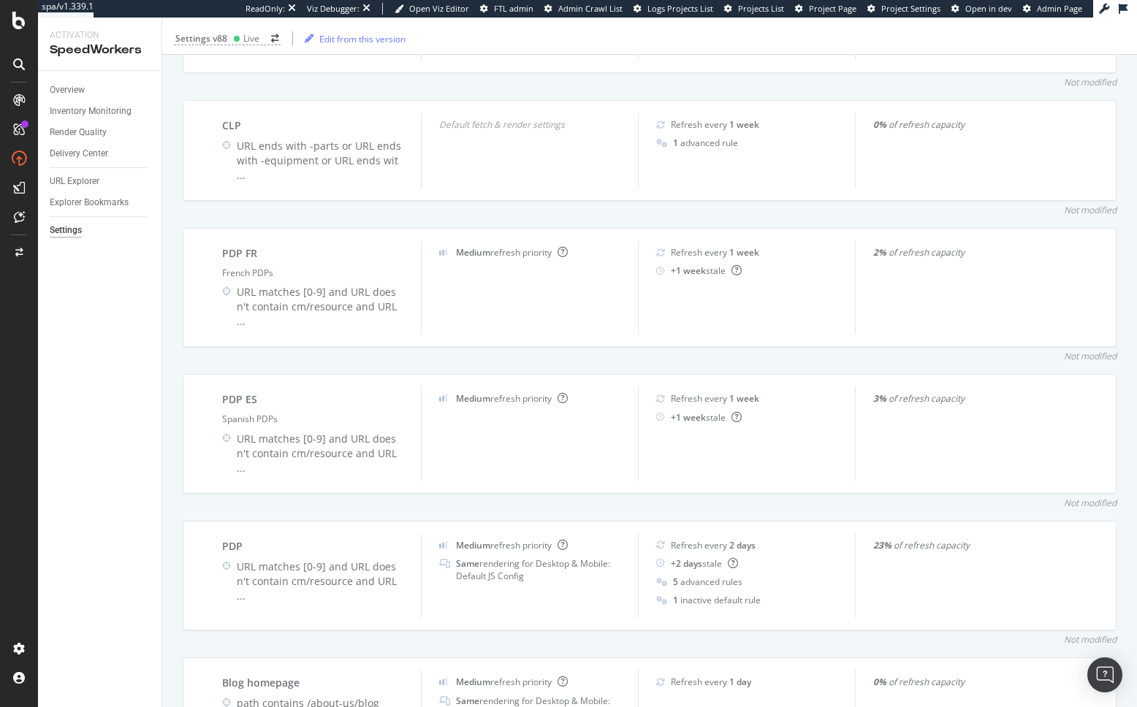
click at [174, 407] on div "Inventory Cache behaviors Quality Controls Control Center Percentage of Refresh…" at bounding box center [649, 244] width 974 height 2044
click at [170, 413] on div "Inventory Cache behaviors Quality Controls Control Center Percentage of Refresh…" at bounding box center [649, 248] width 974 height 2044
click at [407, 100] on div "Inventory Cache behaviors Quality Controls Control Center Percentage of Refresh…" at bounding box center [649, 248] width 974 height 2044
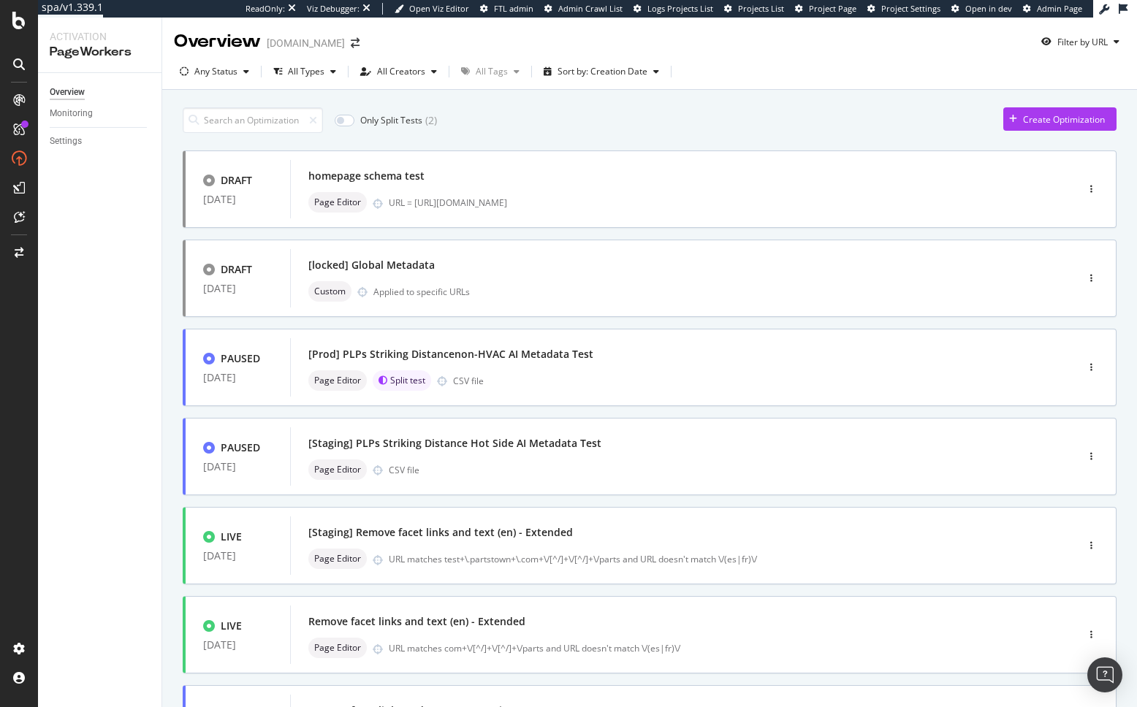
drag, startPoint x: 41, startPoint y: 424, endPoint x: 46, endPoint y: 412, distance: 13.4
click at [42, 426] on div "Overview Monitoring Settings" at bounding box center [99, 390] width 123 height 634
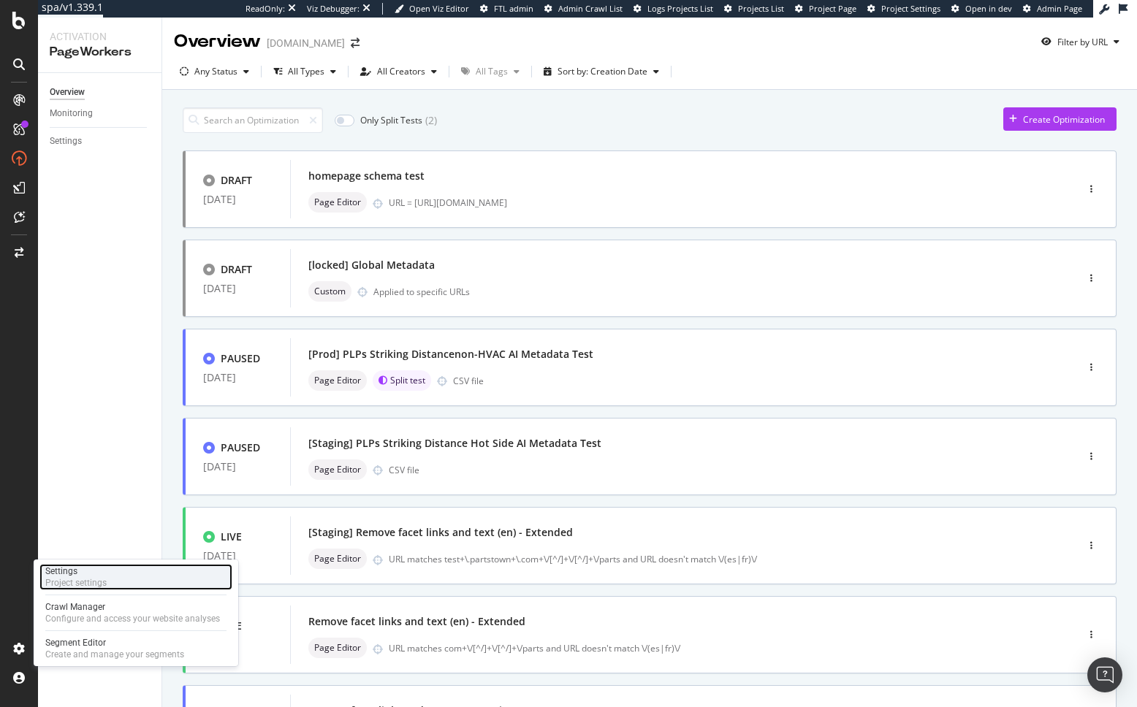
click at [93, 578] on div "Project settings" at bounding box center [75, 583] width 61 height 12
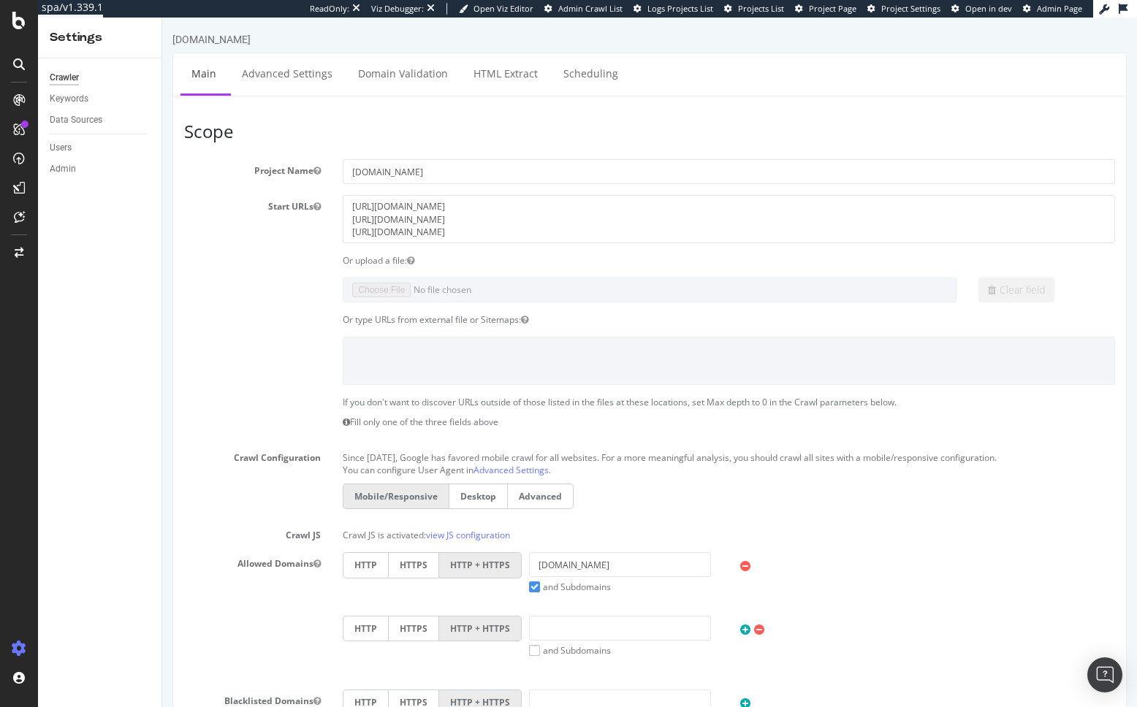
drag, startPoint x: 231, startPoint y: 321, endPoint x: 162, endPoint y: 384, distance: 93.1
click at [231, 321] on div "Or type URLs from external file or Sitemaps:" at bounding box center [649, 319] width 953 height 12
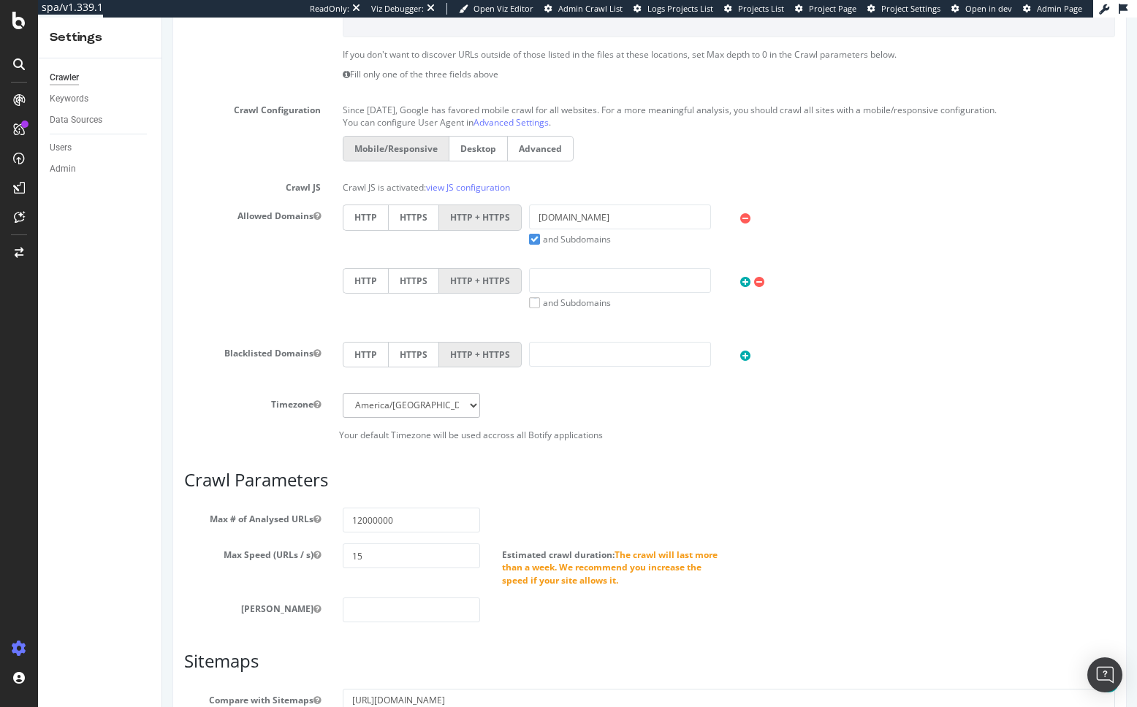
scroll to position [524, 0]
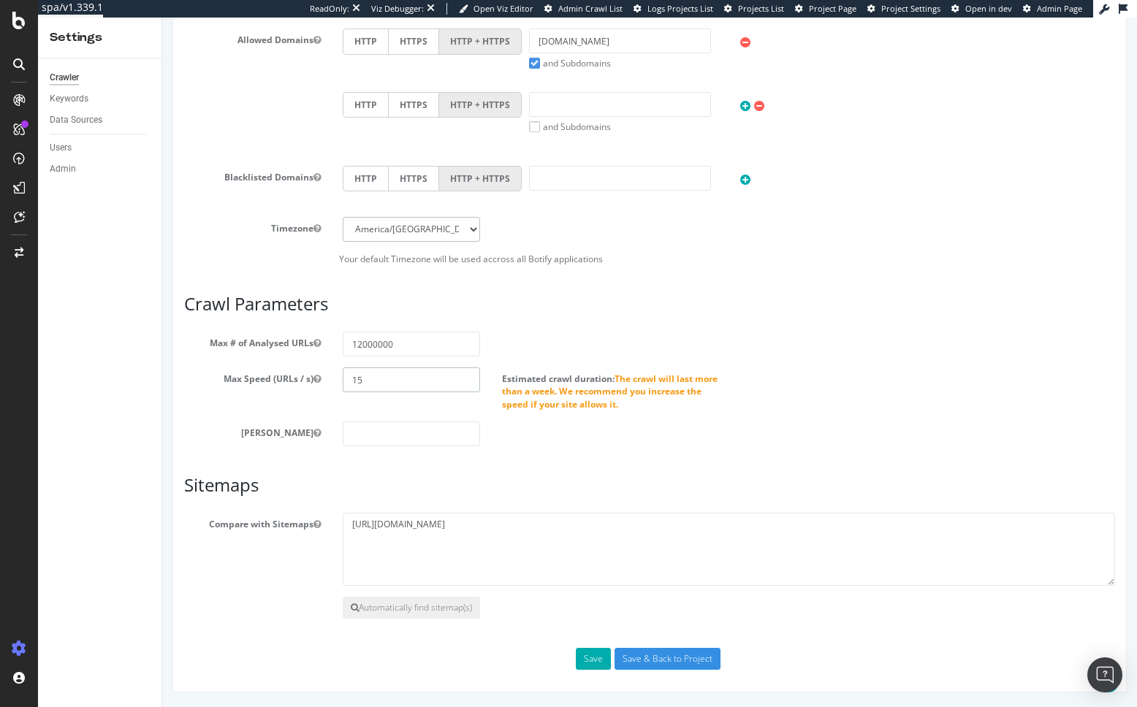
drag, startPoint x: 386, startPoint y: 381, endPoint x: 327, endPoint y: 378, distance: 59.3
click at [325, 378] on div "Max Speed (URLs / s) 15 Estimated crawl duration: The crawl will last more than…" at bounding box center [649, 388] width 953 height 42
click at [399, 385] on input "15" at bounding box center [411, 379] width 137 height 25
click at [389, 405] on div "Max Speed (URLs / s) 15 Estimated crawl duration: The crawl will last more than…" at bounding box center [649, 388] width 953 height 42
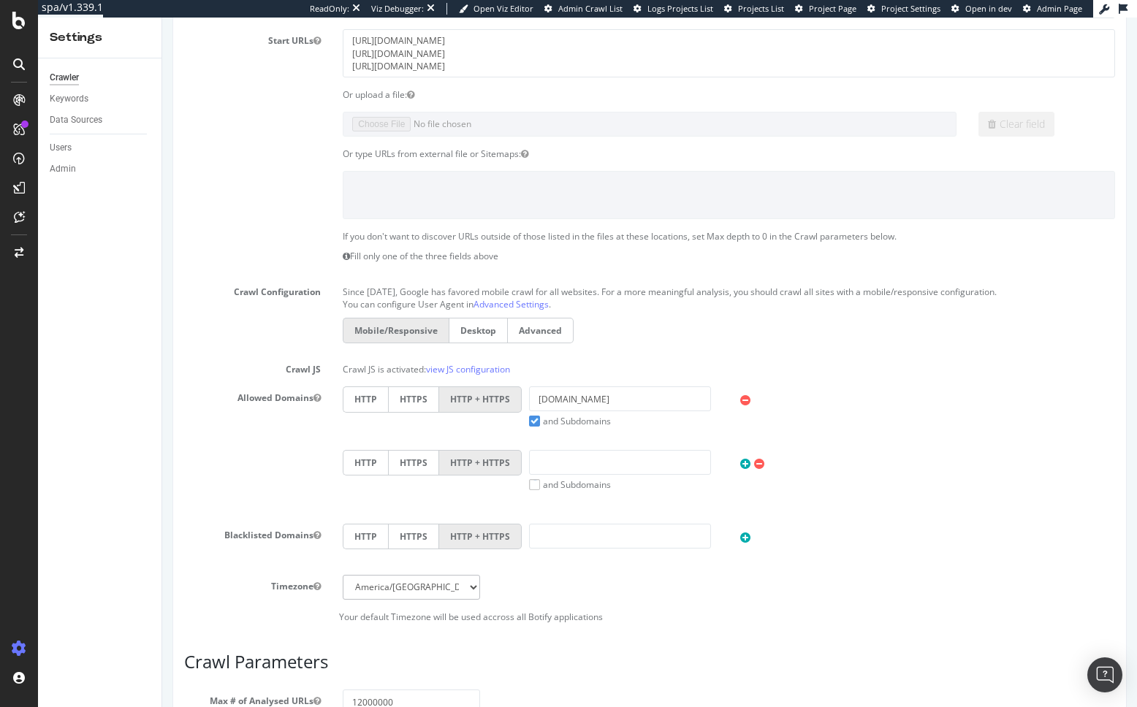
scroll to position [0, 0]
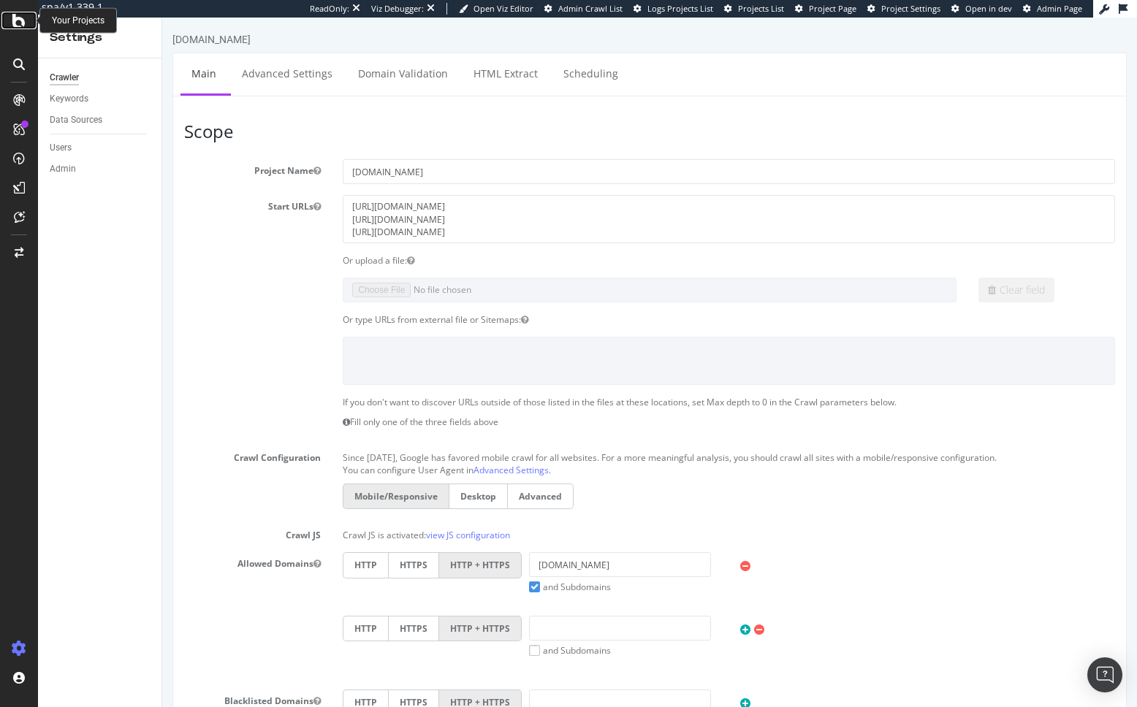
click at [12, 23] on icon at bounding box center [18, 21] width 13 height 18
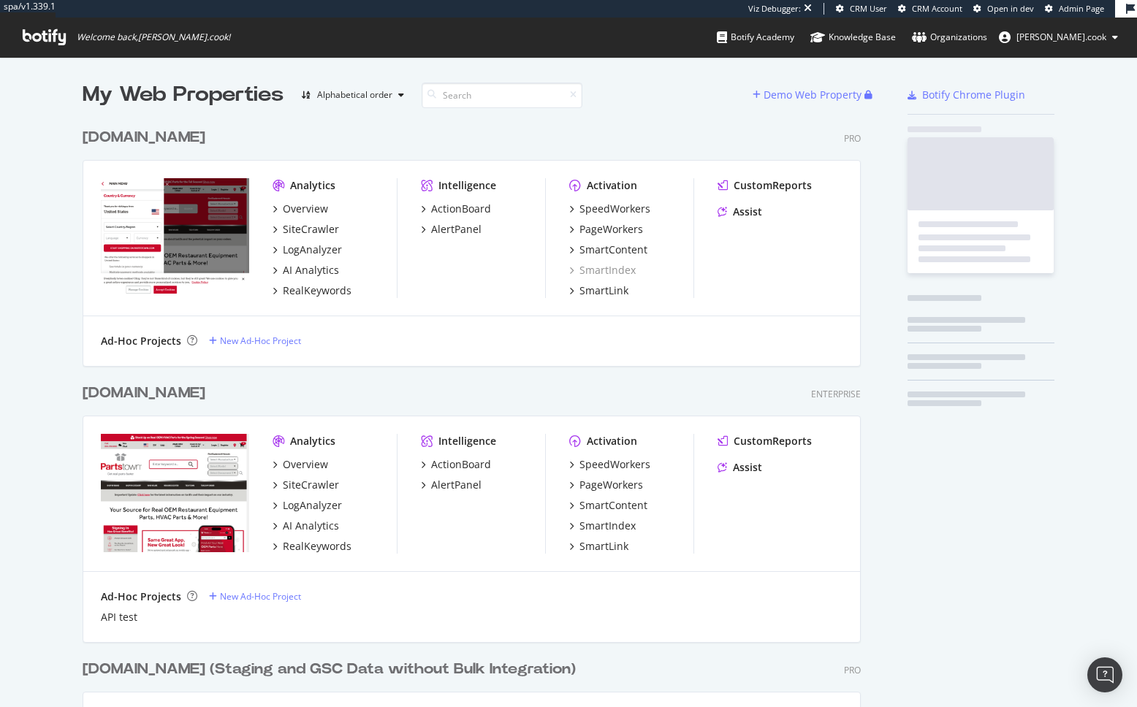
scroll to position [787, 790]
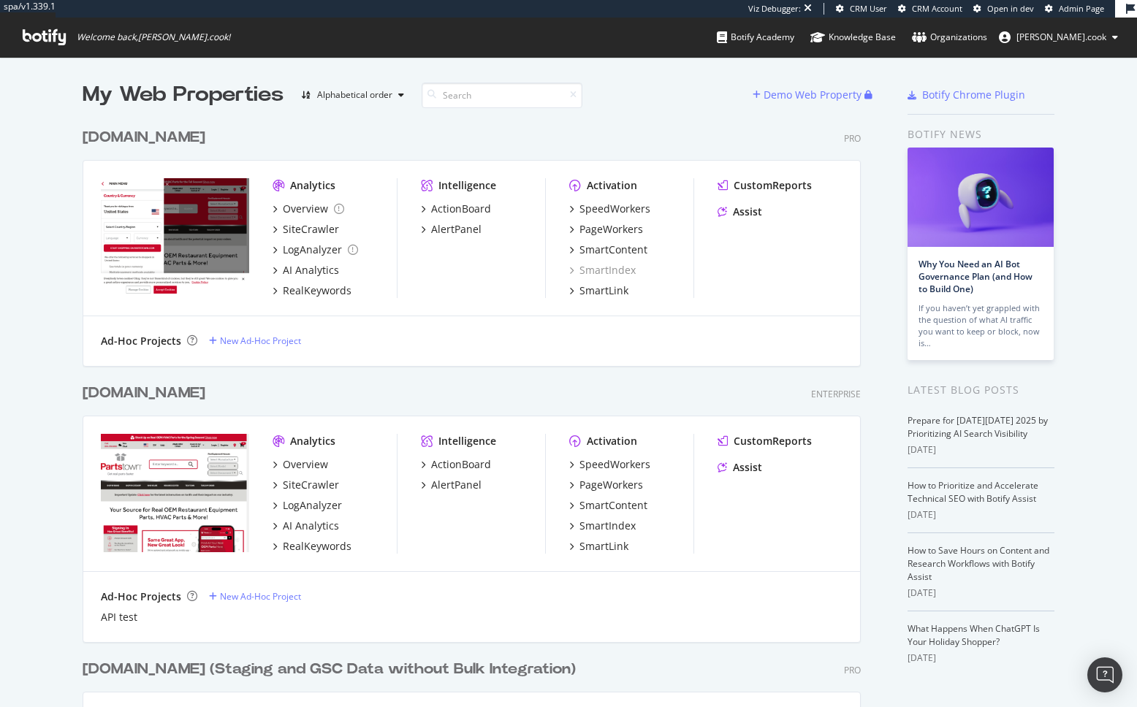
click at [167, 134] on div "partstown.ca" at bounding box center [144, 137] width 123 height 21
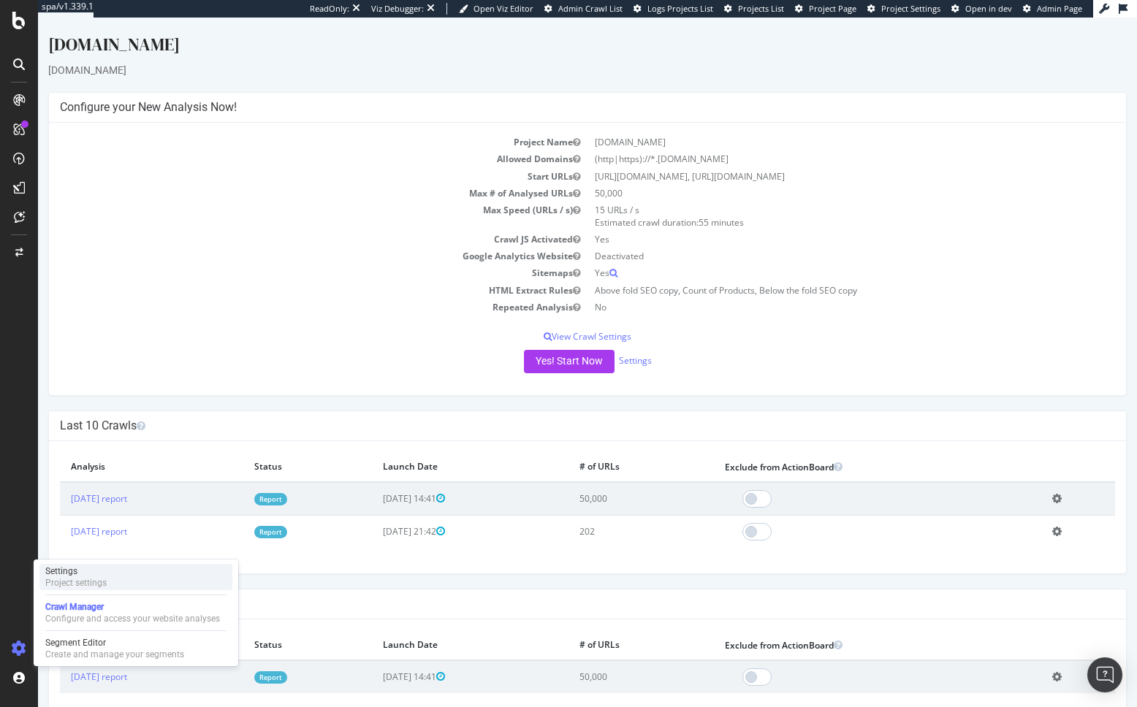
click at [93, 577] on div "Project settings" at bounding box center [75, 583] width 61 height 12
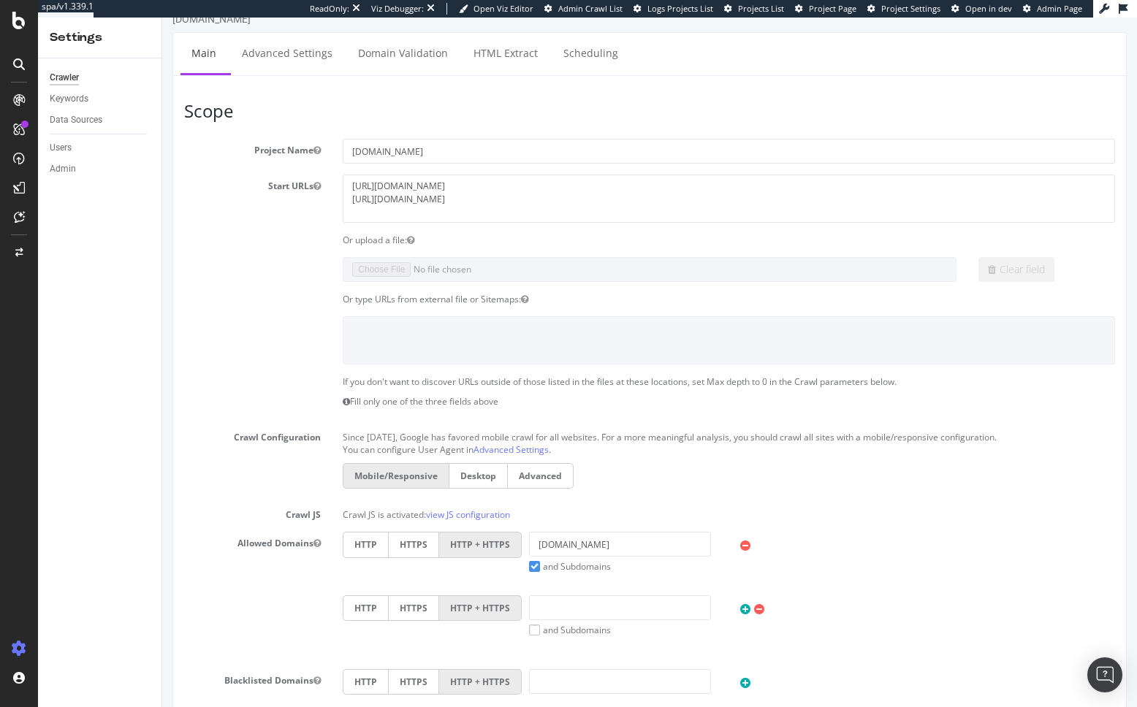
scroll to position [505, 0]
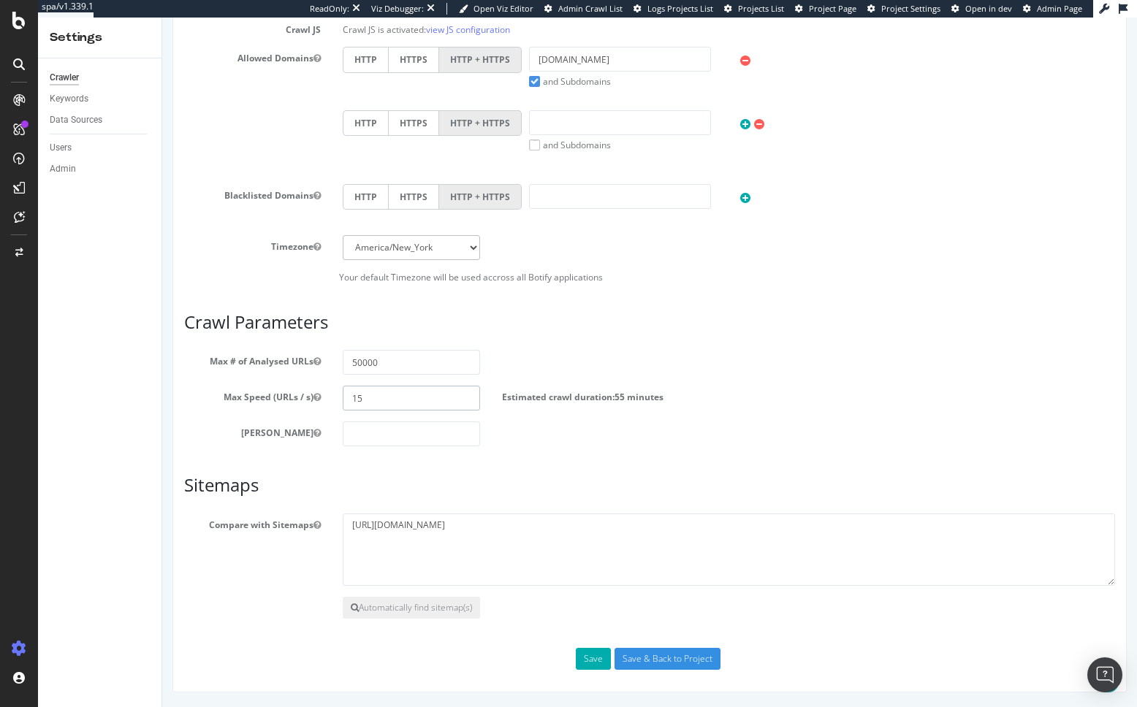
click at [384, 394] on input "15" at bounding box center [411, 398] width 137 height 25
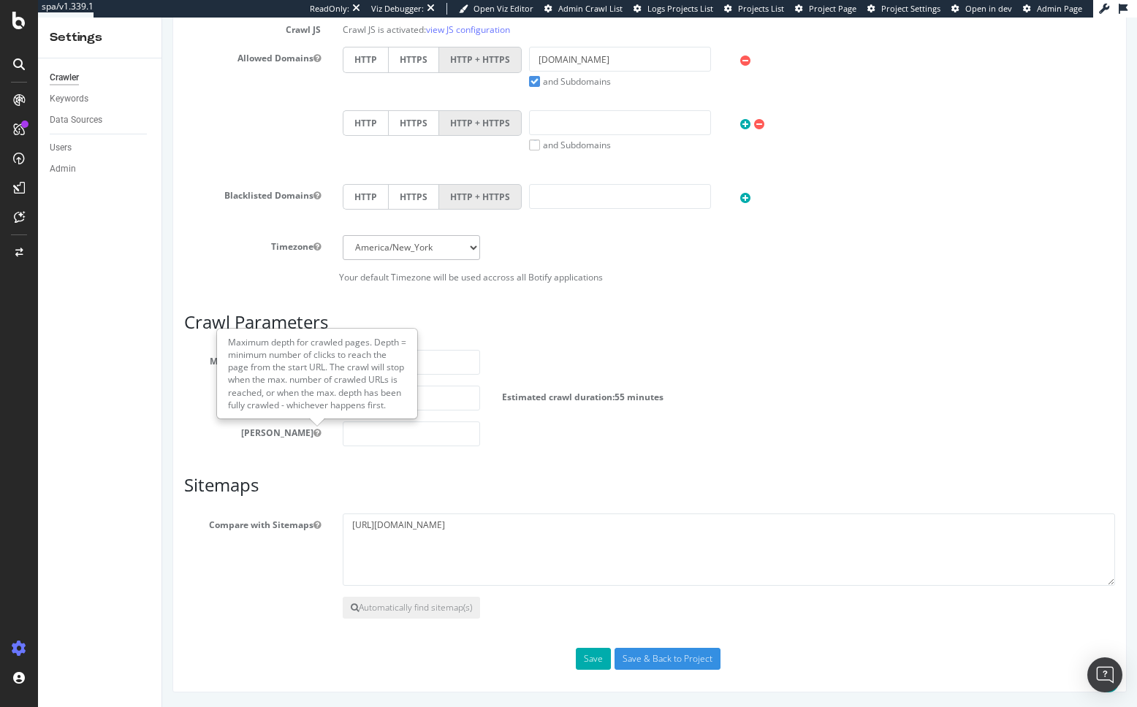
click at [172, 458] on div "Scope Project Name partstown.ca Start URLs https://www.partstown.ca/ https://ww…" at bounding box center [649, 141] width 954 height 1102
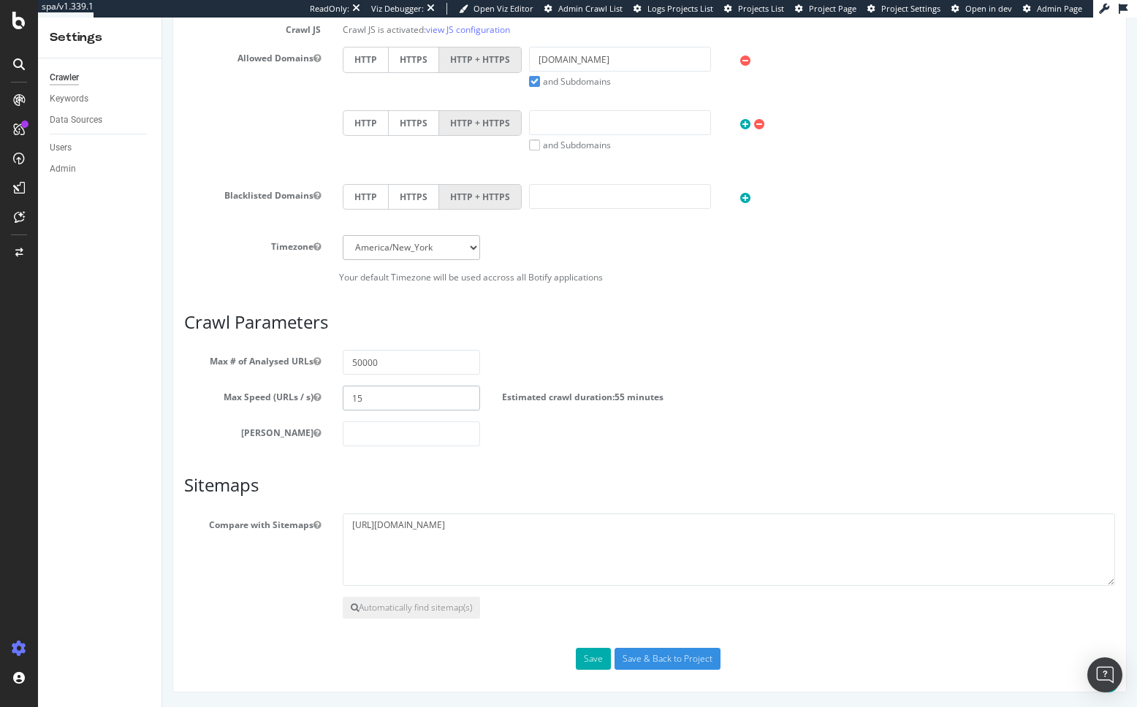
click at [465, 397] on input "15" at bounding box center [411, 398] width 137 height 25
click at [397, 400] on input "15" at bounding box center [411, 398] width 137 height 25
click at [248, 110] on div "Allowed Domains HTTP HTTPS HTTP + HTTPS www.partstown.ca and Subdomains User Ag…" at bounding box center [649, 110] width 953 height 126
click at [169, 432] on div "partstown.ca × × Main Advanced Settings Domain Validation HTML Extract Scheduli…" at bounding box center [649, 110] width 974 height 1166
click at [153, 461] on div "Crawler Keywords Data Sources Users Admin" at bounding box center [99, 382] width 123 height 649
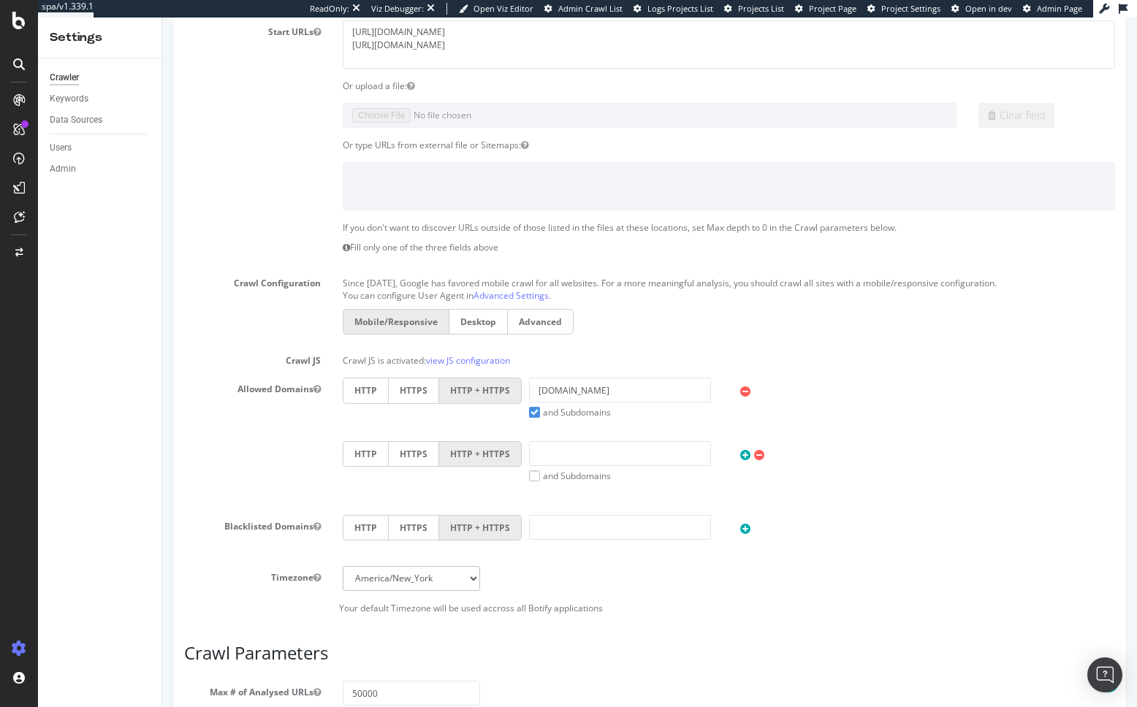
scroll to position [0, 0]
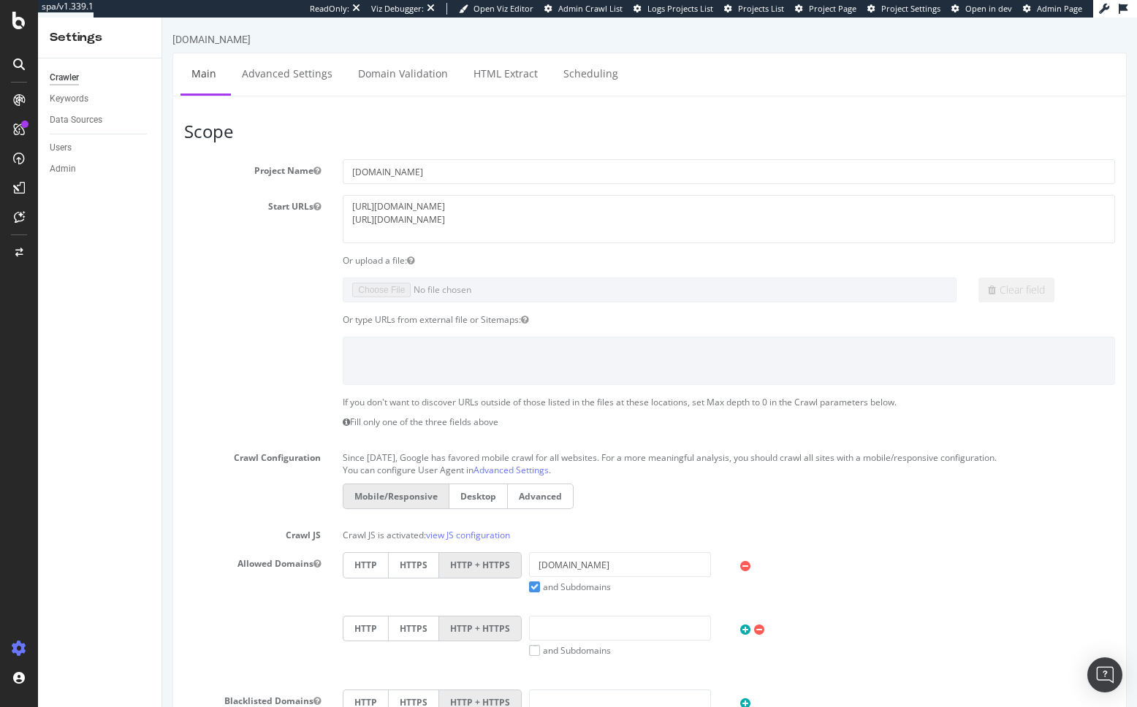
drag, startPoint x: 244, startPoint y: 332, endPoint x: 251, endPoint y: 326, distance: 9.4
click at [246, 329] on section "Project Name partstown.ca Start URLs https://www.partstown.ca/ https://www.part…" at bounding box center [649, 474] width 931 height 630
click at [595, 69] on link "Scheduling" at bounding box center [590, 73] width 77 height 40
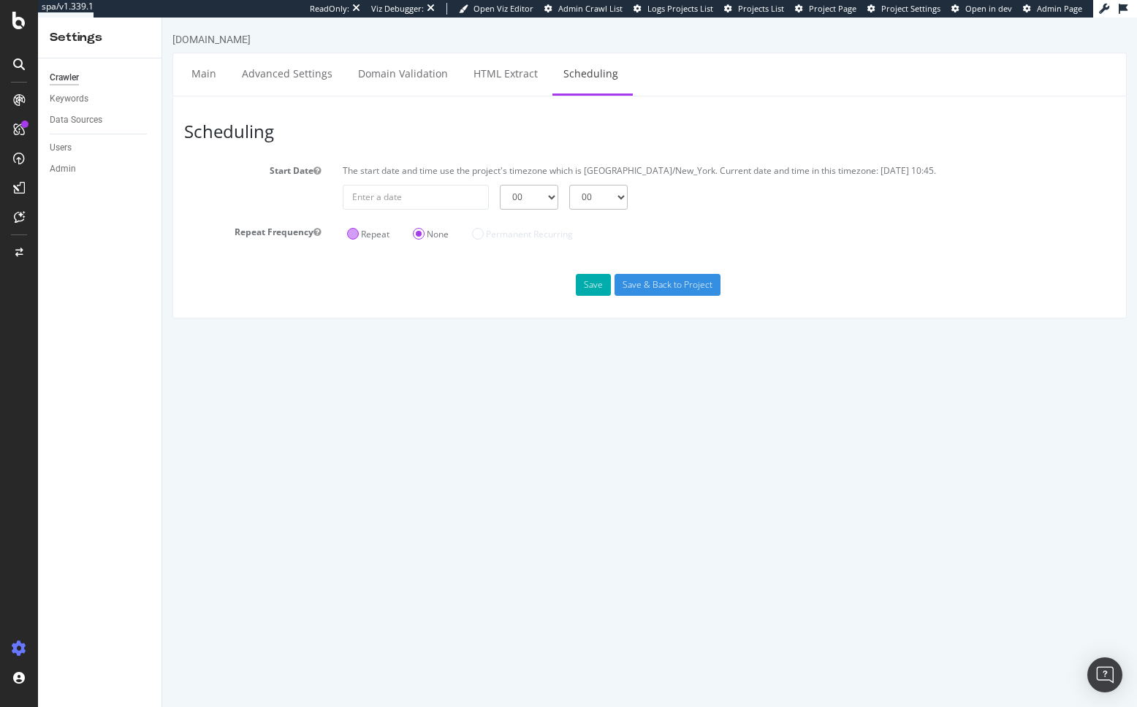
click at [353, 235] on label "Repeat" at bounding box center [368, 234] width 42 height 12
click at [162, 18] on input "Repeat" at bounding box center [162, 18] width 0 height 0
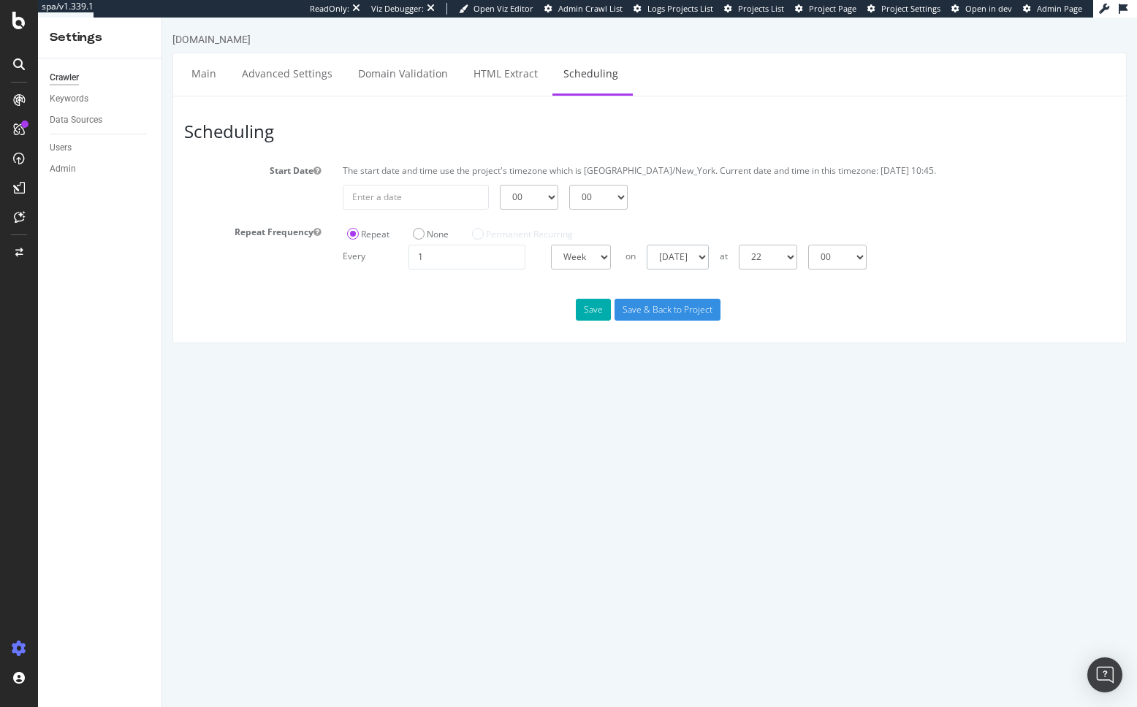
click at [676, 265] on select "Sunday Monday Tuesday Wednesday Thursday Friday Saturday" at bounding box center [677, 257] width 62 height 25
select select "6"
click at [646, 245] on select "Sunday Monday Tuesday Wednesday Thursday Friday Saturday" at bounding box center [677, 257] width 62 height 25
click at [439, 323] on div "Scheduling Start Date The start date and time use the project's timezone which …" at bounding box center [649, 220] width 954 height 248
click at [595, 311] on button "Save" at bounding box center [593, 310] width 35 height 22
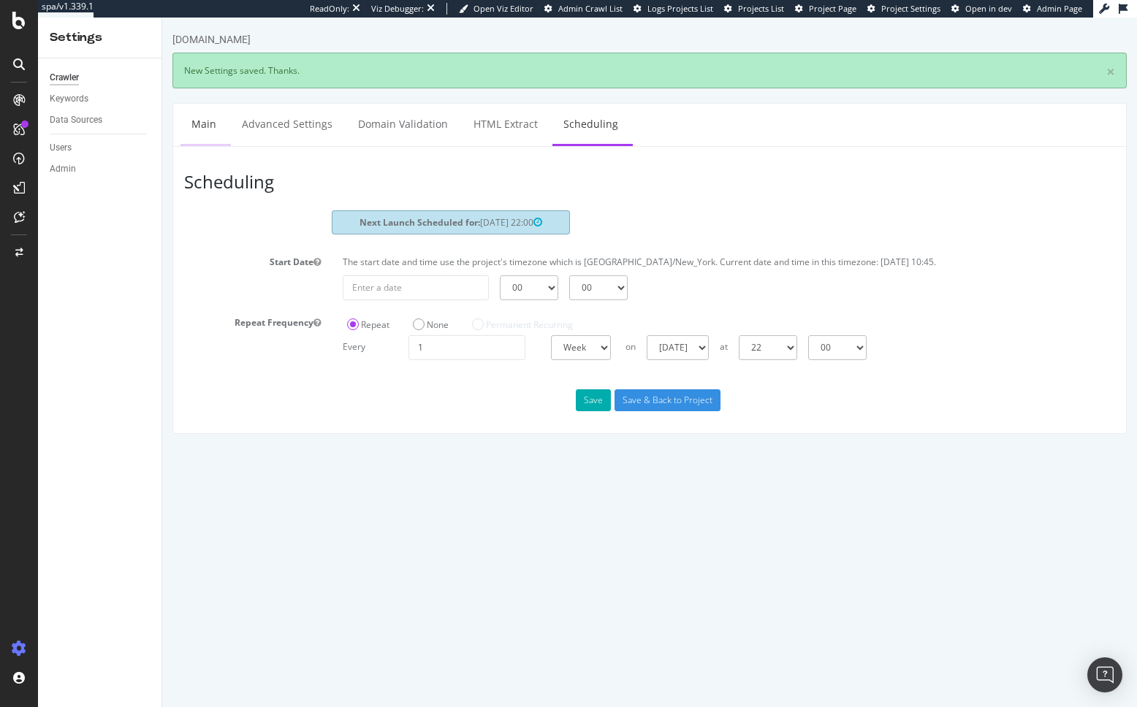
click at [218, 130] on link "Main" at bounding box center [203, 124] width 47 height 40
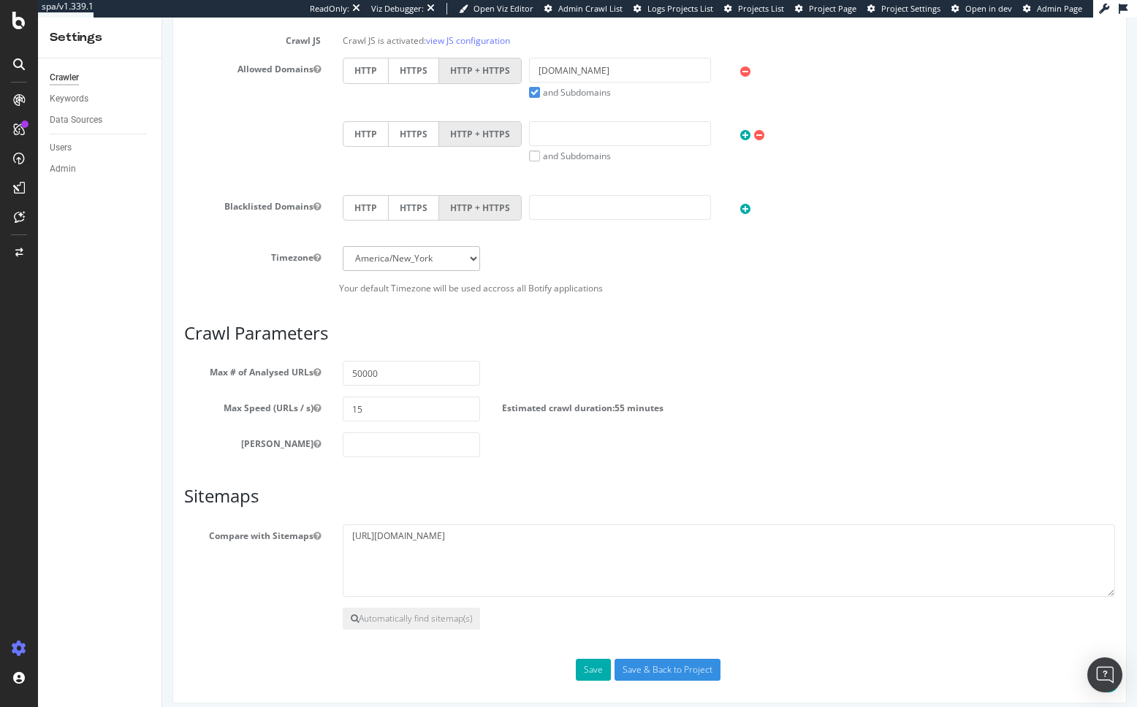
scroll to position [505, 0]
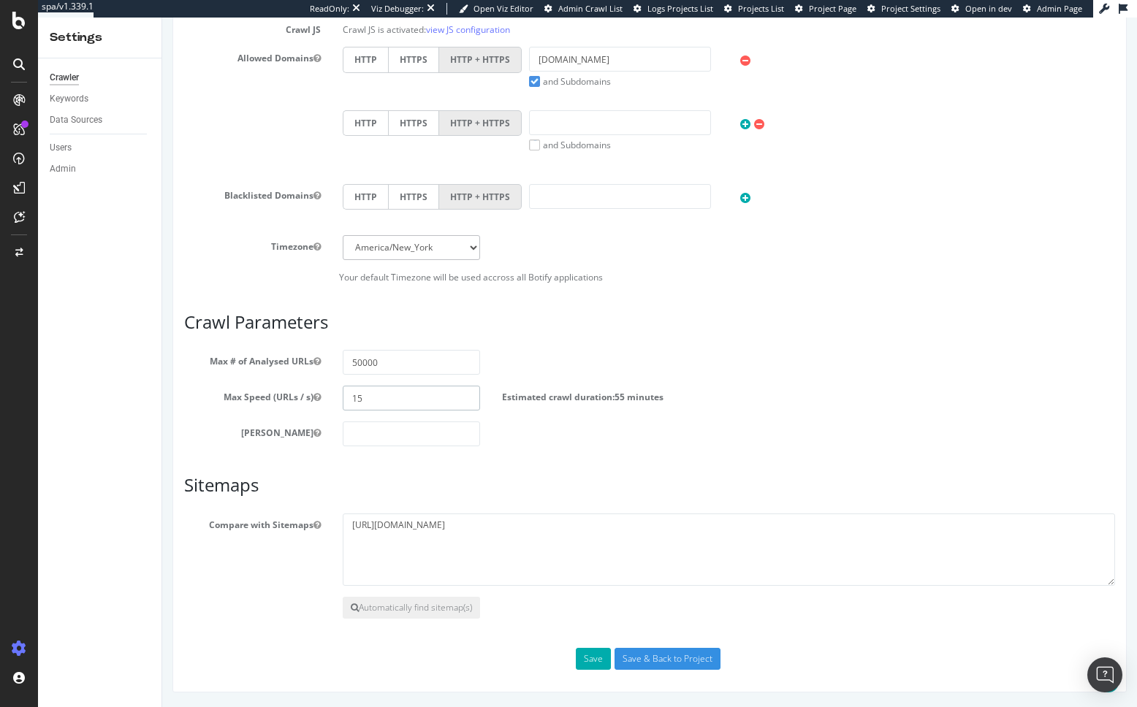
click at [381, 398] on input "15" at bounding box center [411, 398] width 137 height 25
type input "1"
type input "5"
click at [454, 481] on h3 "Sitemaps" at bounding box center [649, 485] width 931 height 19
click at [586, 659] on button "Save" at bounding box center [593, 659] width 35 height 22
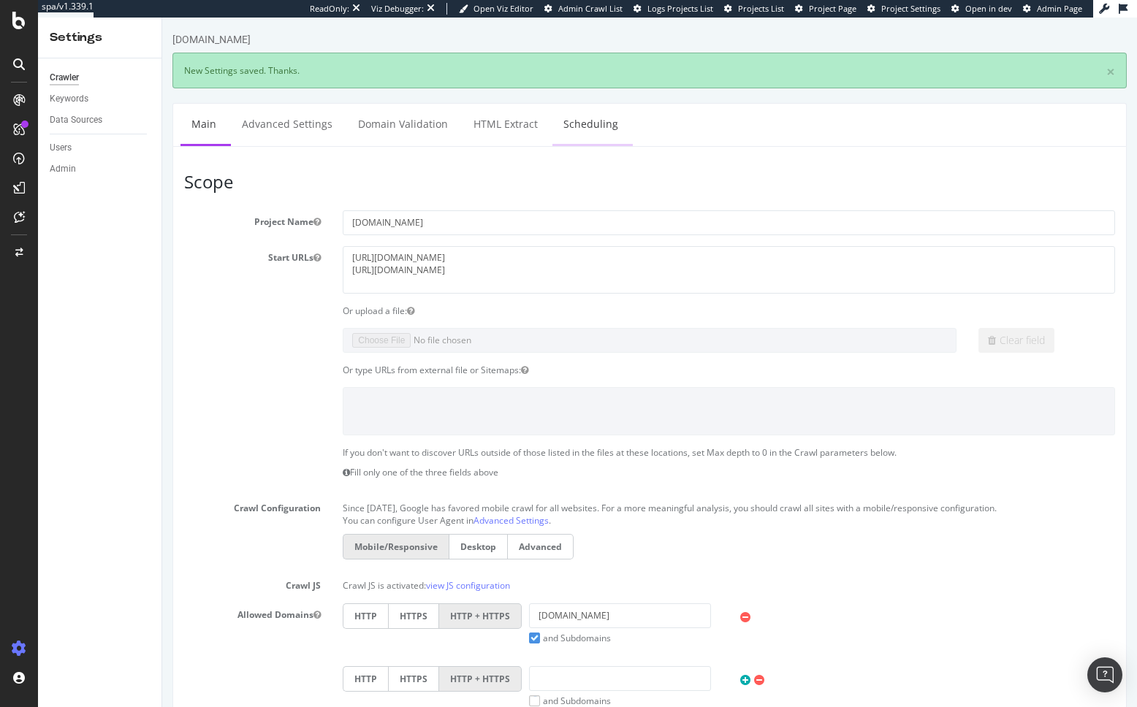
scroll to position [0, 0]
click at [161, 468] on div "Crawler Keywords Data Sources Users Admin" at bounding box center [99, 382] width 123 height 649
click at [535, 175] on h3 "Scope" at bounding box center [649, 181] width 931 height 19
click at [614, 118] on link "Scheduling" at bounding box center [590, 124] width 77 height 40
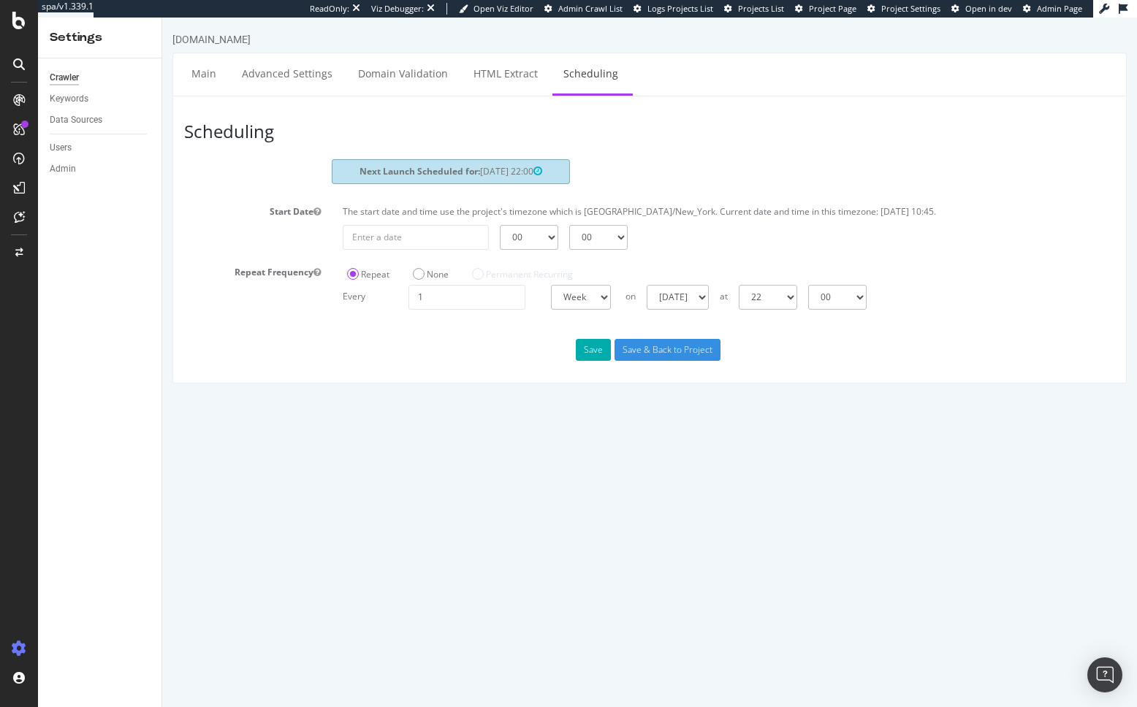
click at [232, 250] on section "Next Launch Scheduled for: 2025-10-19 22:00 Start Date The start date and time …" at bounding box center [649, 234] width 931 height 150
click at [205, 88] on link "Main" at bounding box center [203, 73] width 47 height 40
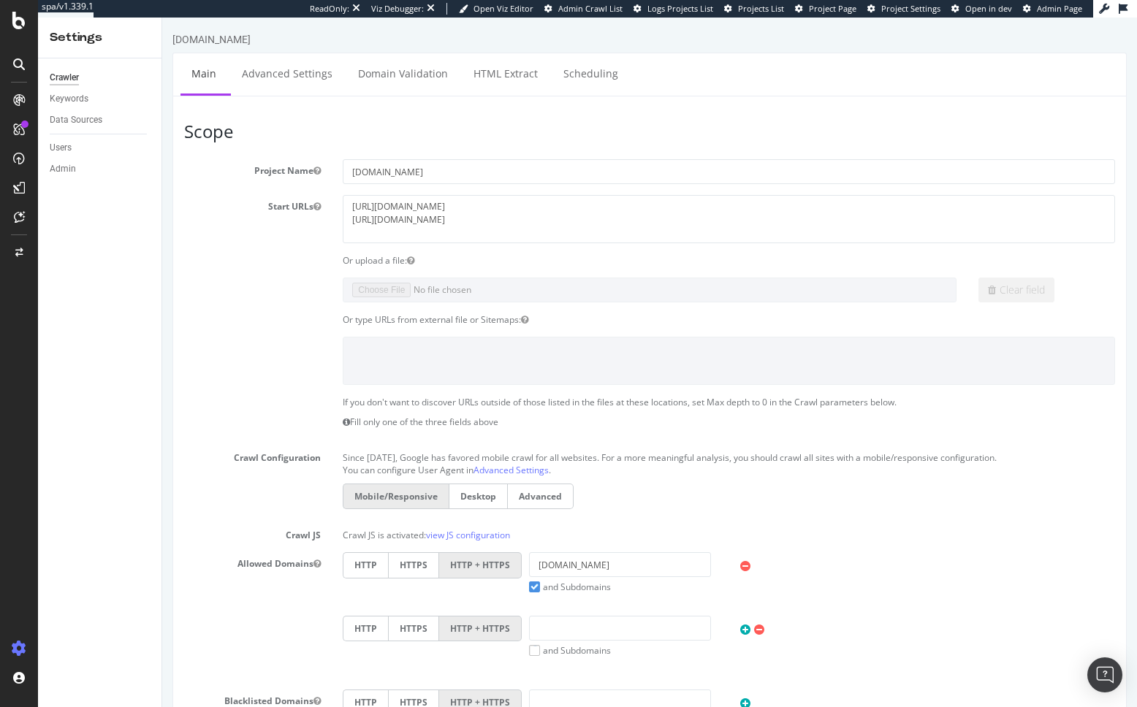
scroll to position [505, 0]
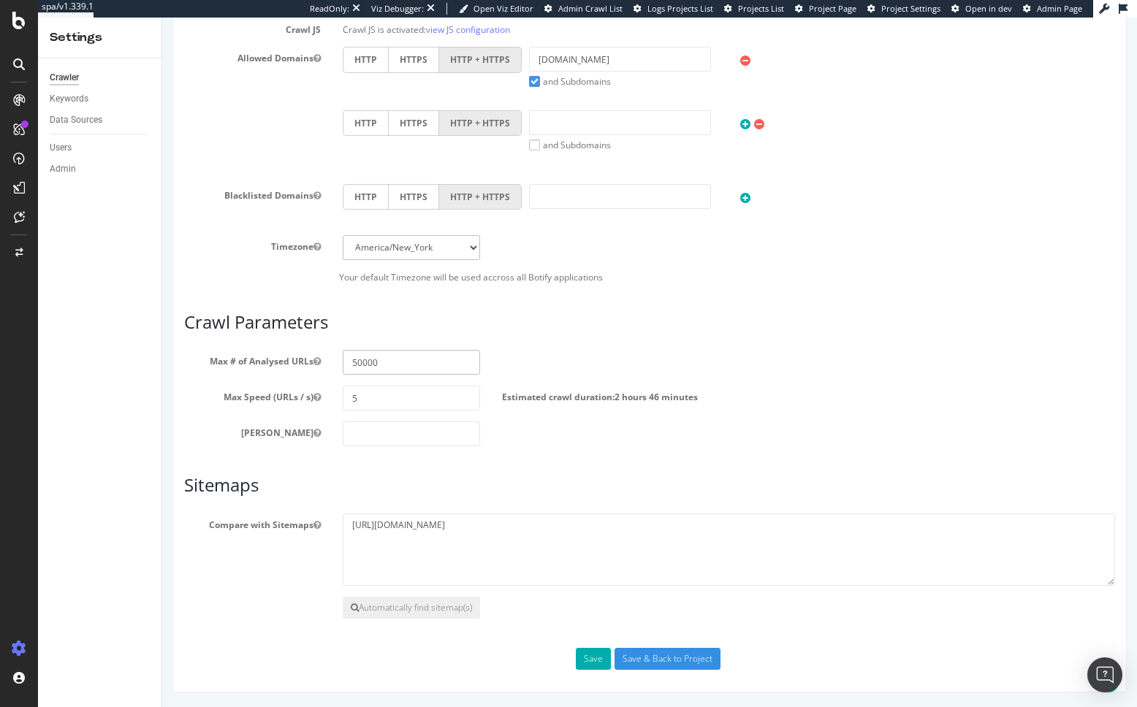
click at [389, 369] on input "50000" at bounding box center [411, 362] width 137 height 25
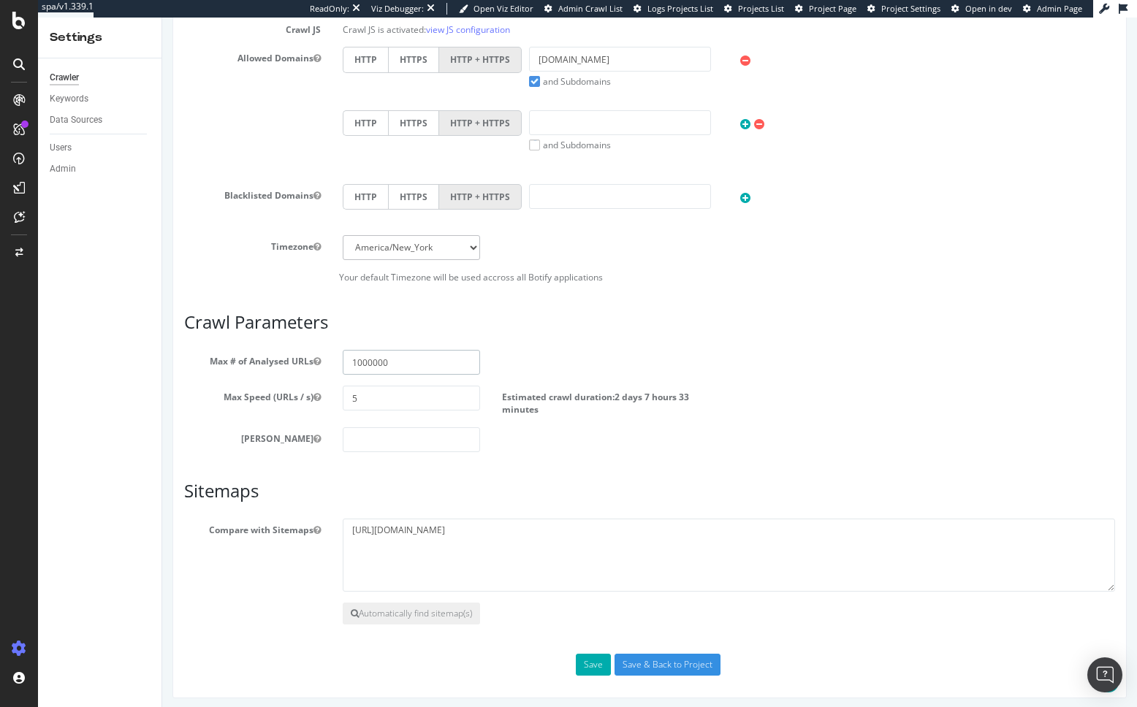
type input "1000000"
drag, startPoint x: 590, startPoint y: 467, endPoint x: 619, endPoint y: 614, distance: 149.6
click at [590, 467] on div "Scope Project Name partstown.ca Start URLs https://www.partstown.ca/ https://ww…" at bounding box center [649, 145] width 931 height 1059
click at [596, 653] on div "Scope Project Name partstown.ca Start URLs https://www.partstown.ca/ https://ww…" at bounding box center [649, 145] width 931 height 1059
click at [596, 658] on button "Save" at bounding box center [593, 665] width 35 height 22
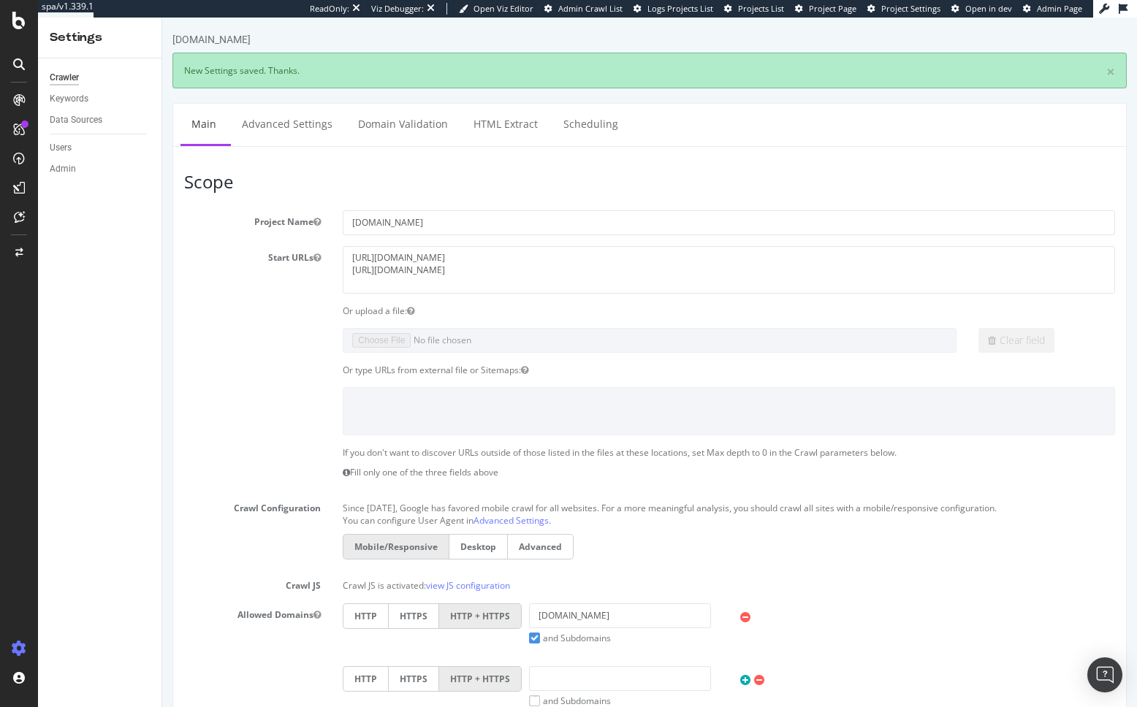
scroll to position [0, 0]
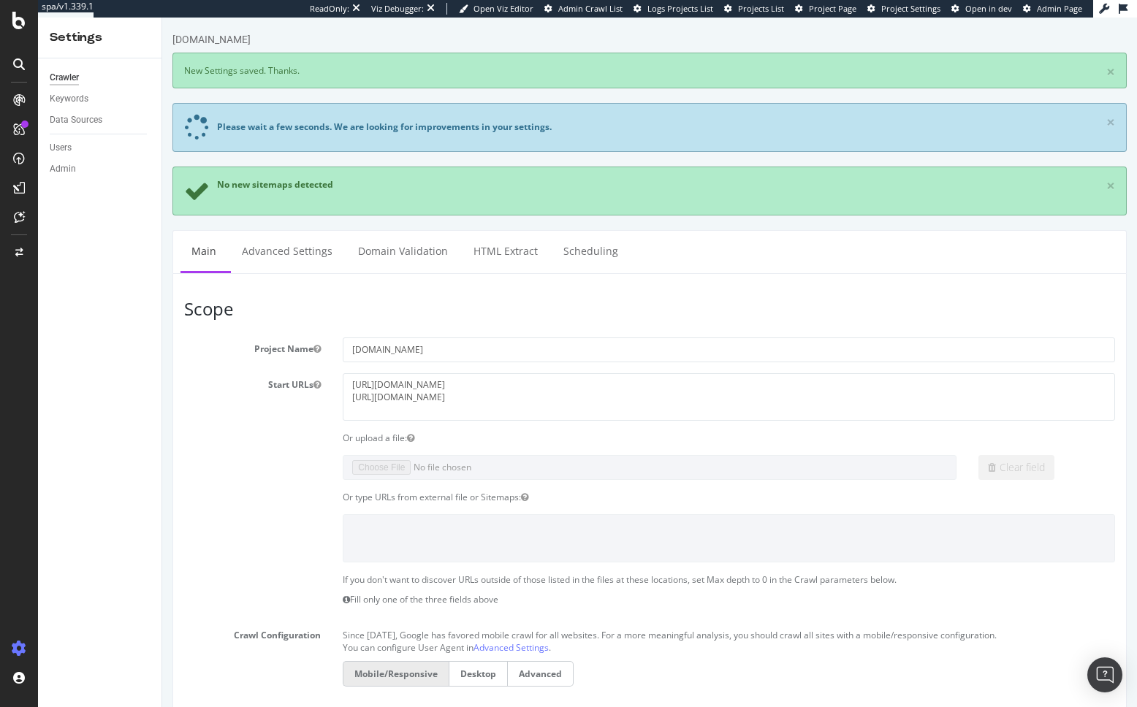
drag, startPoint x: 218, startPoint y: 400, endPoint x: 178, endPoint y: 346, distance: 67.9
click at [215, 398] on div "Start URLs https://www.partstown.ca/fr/ https://www.partstown.ca/" at bounding box center [649, 396] width 953 height 47
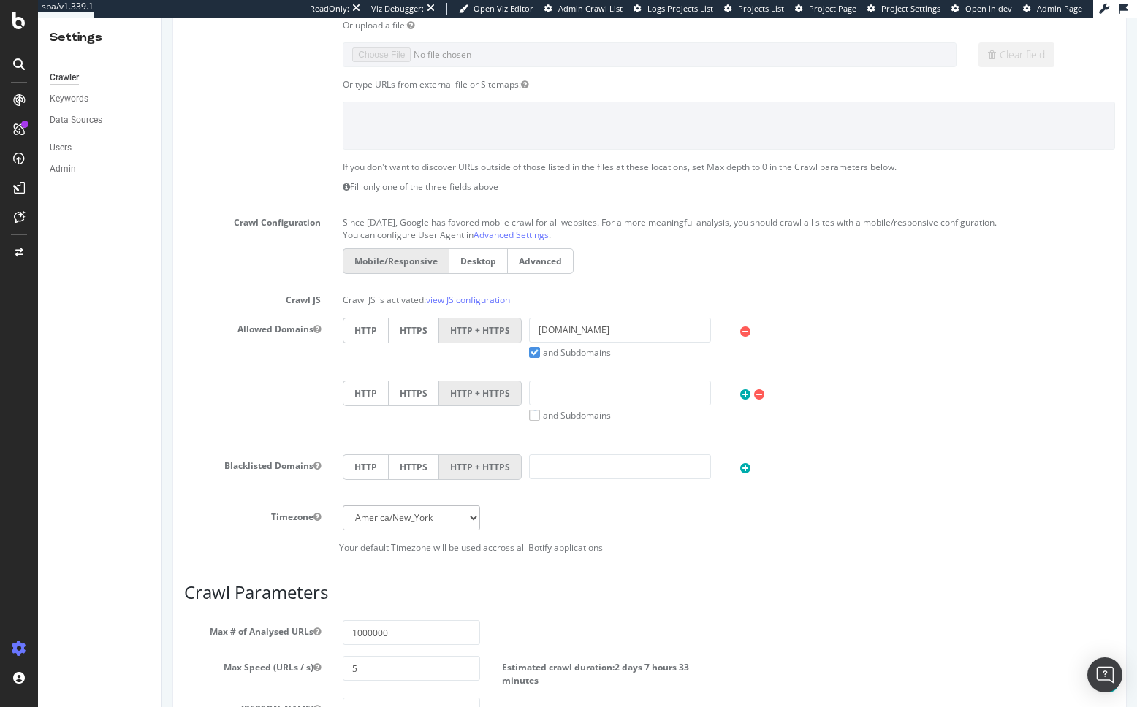
scroll to position [689, 0]
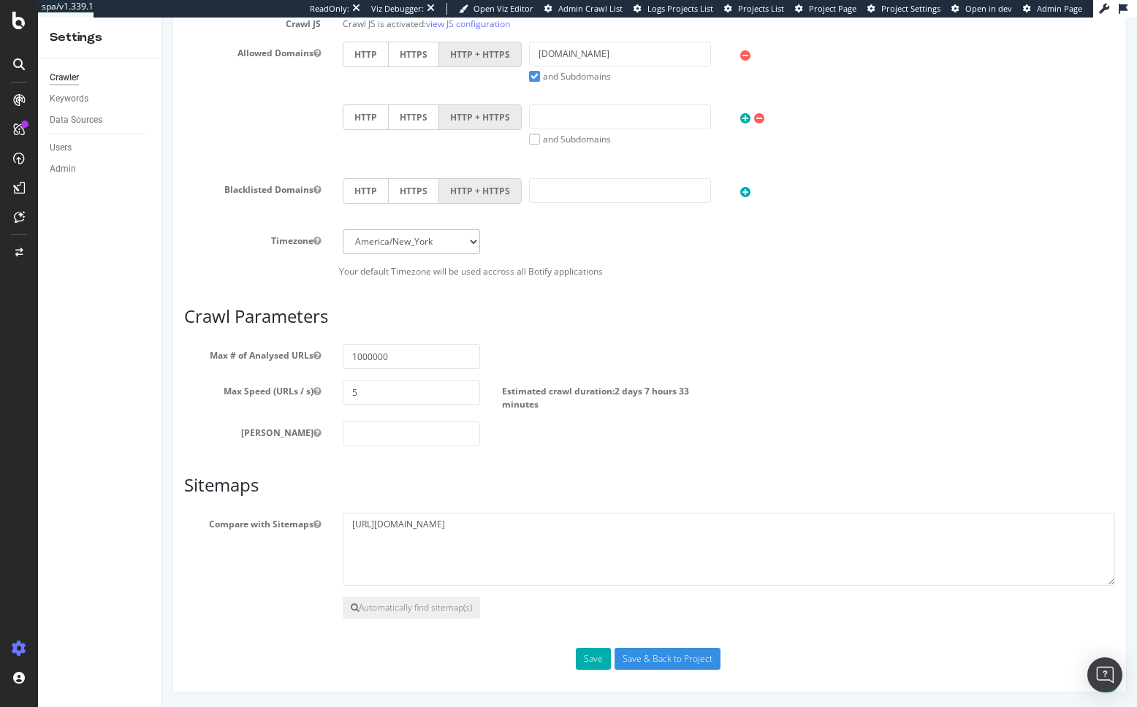
click at [188, 389] on label "Max Speed (URLs / s)" at bounding box center [252, 389] width 159 height 18
click at [313, 389] on button "Max Speed (URLs / s)" at bounding box center [316, 391] width 7 height 12
drag, startPoint x: 0, startPoint y: 392, endPoint x: 160, endPoint y: 408, distance: 160.7
click at [161, 410] on div "Settings Crawler Keywords Data Sources Users Admin" at bounding box center [100, 363] width 124 height 690
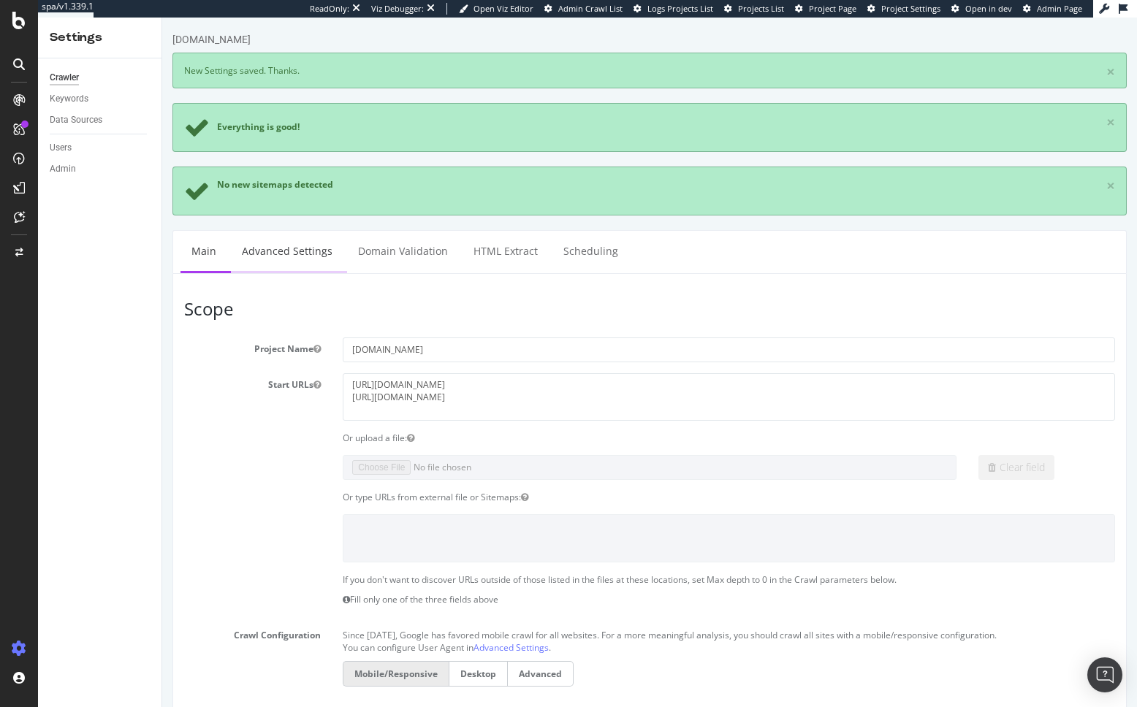
click at [300, 261] on link "Advanced Settings" at bounding box center [287, 251] width 112 height 40
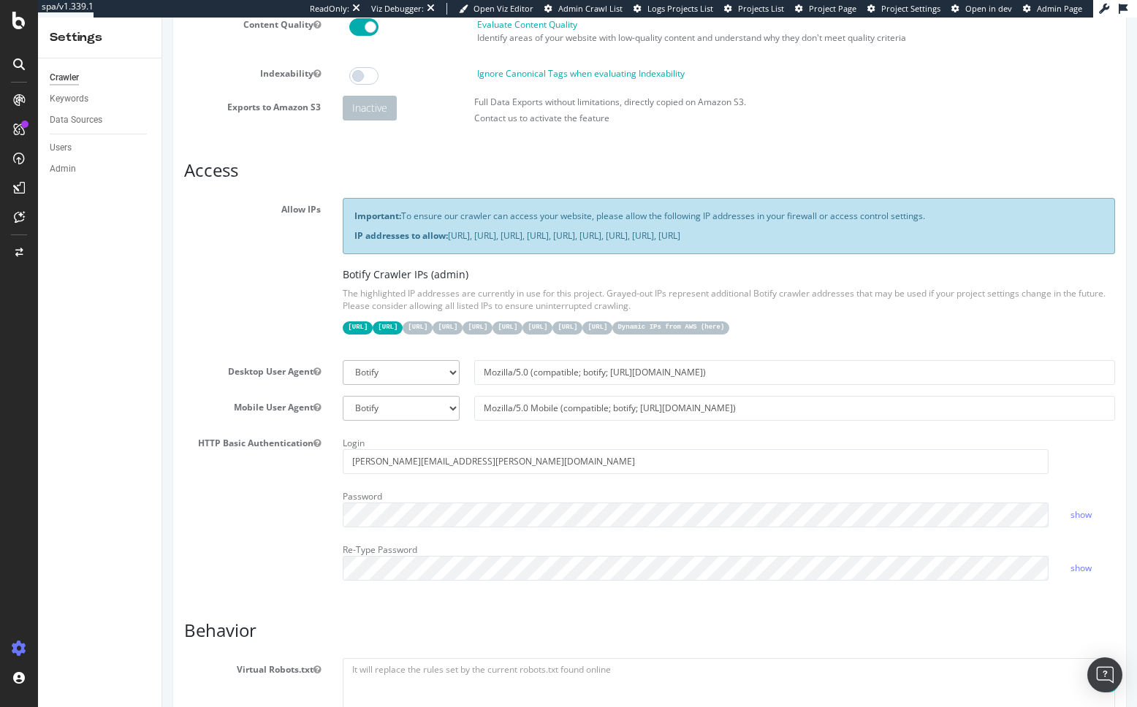
click at [199, 365] on label "Desktop User Agent" at bounding box center [252, 369] width 159 height 18
click at [313, 365] on button "Desktop User Agent" at bounding box center [316, 371] width 7 height 12
click at [166, 372] on div "partstown.ca × Main Advanced Settings Domain Validation HTML Extract Scheduling…" at bounding box center [649, 689] width 974 height 1608
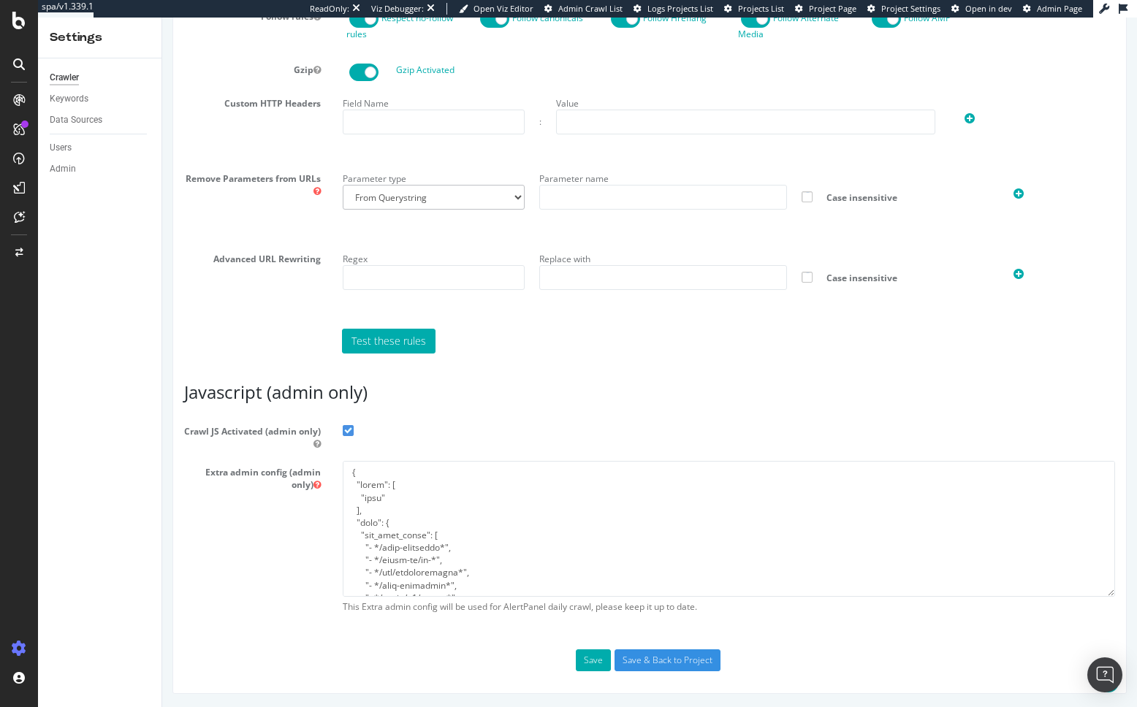
drag, startPoint x: 281, startPoint y: 543, endPoint x: 165, endPoint y: 455, distance: 145.5
click at [279, 543] on div "Extra admin config (admin only) This Extra admin config will be used for AlertP…" at bounding box center [649, 540] width 953 height 159
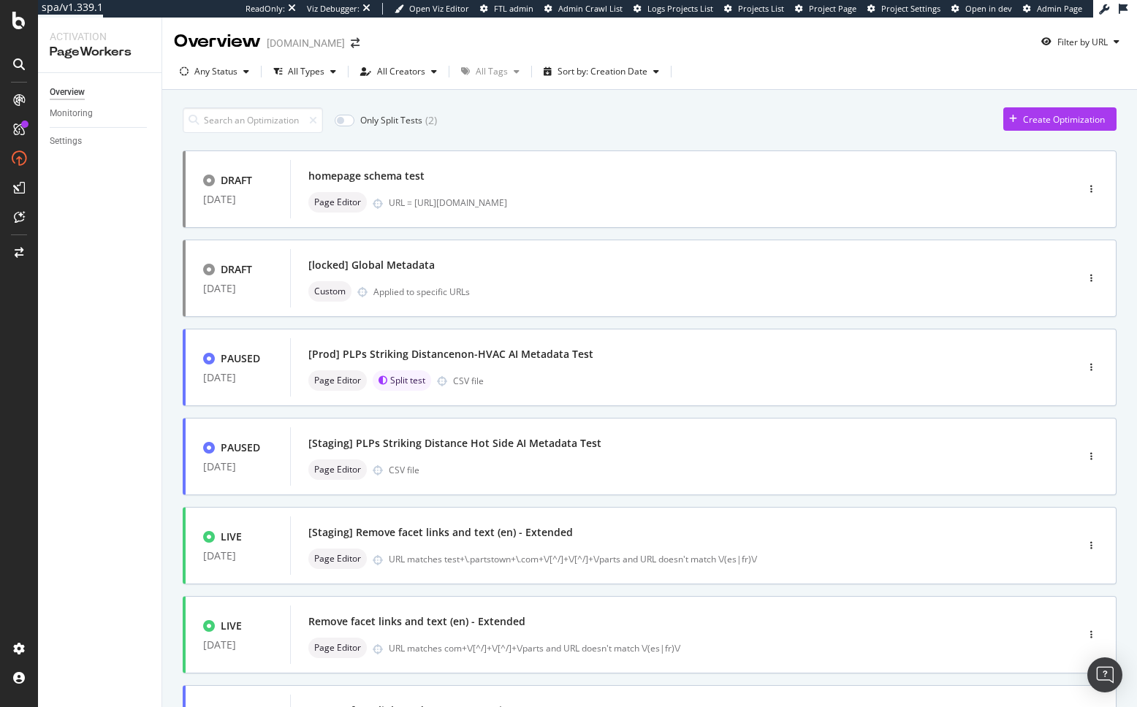
click at [841, 110] on div "Only Split Tests ( 2 ) Create Optimization" at bounding box center [650, 120] width 934 height 26
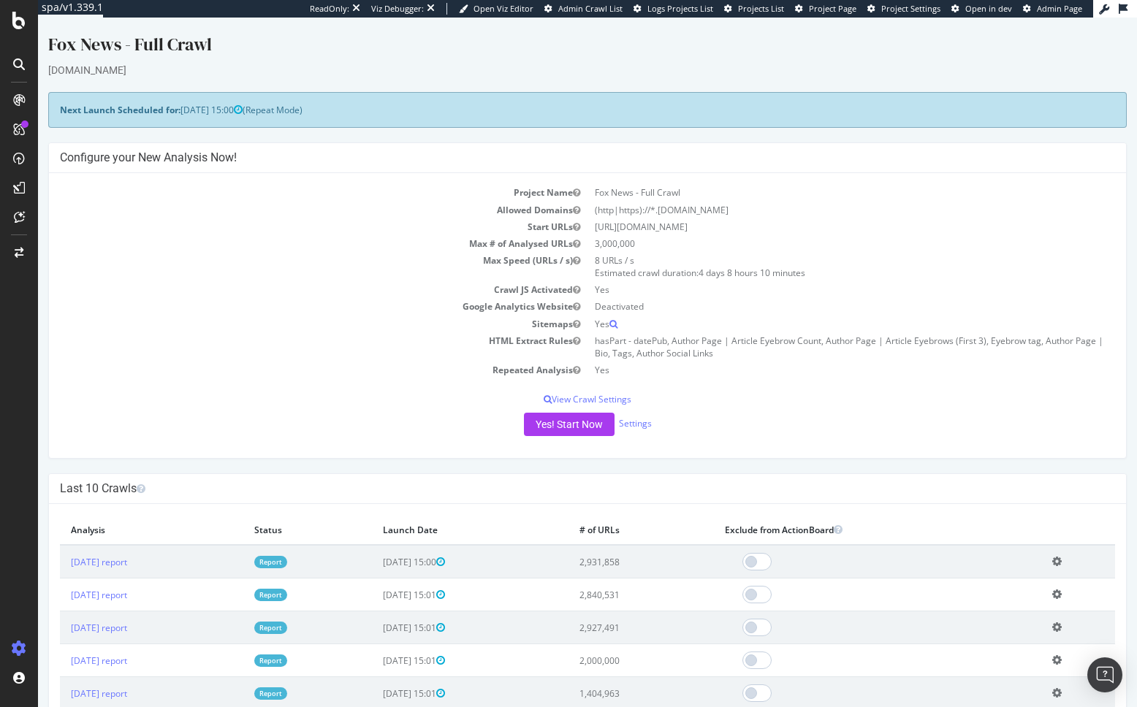
click at [725, 104] on div "Next Launch Scheduled for: [DATE] 15:00 (Repeat Mode)" at bounding box center [587, 110] width 1078 height 36
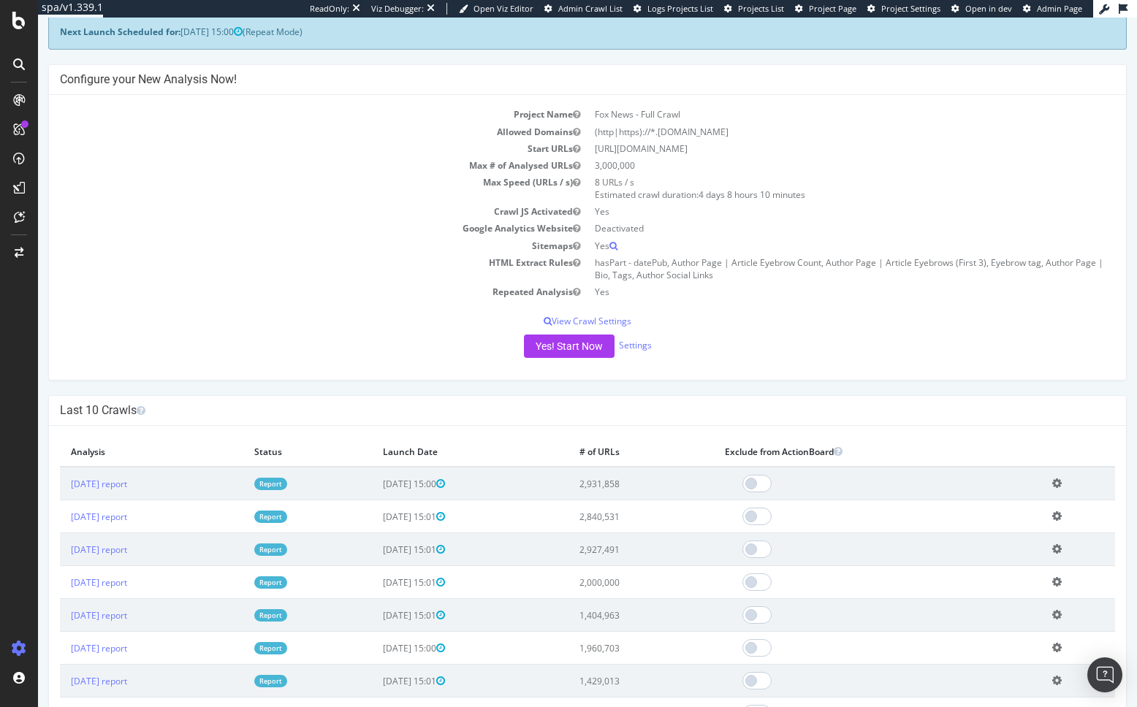
scroll to position [107, 0]
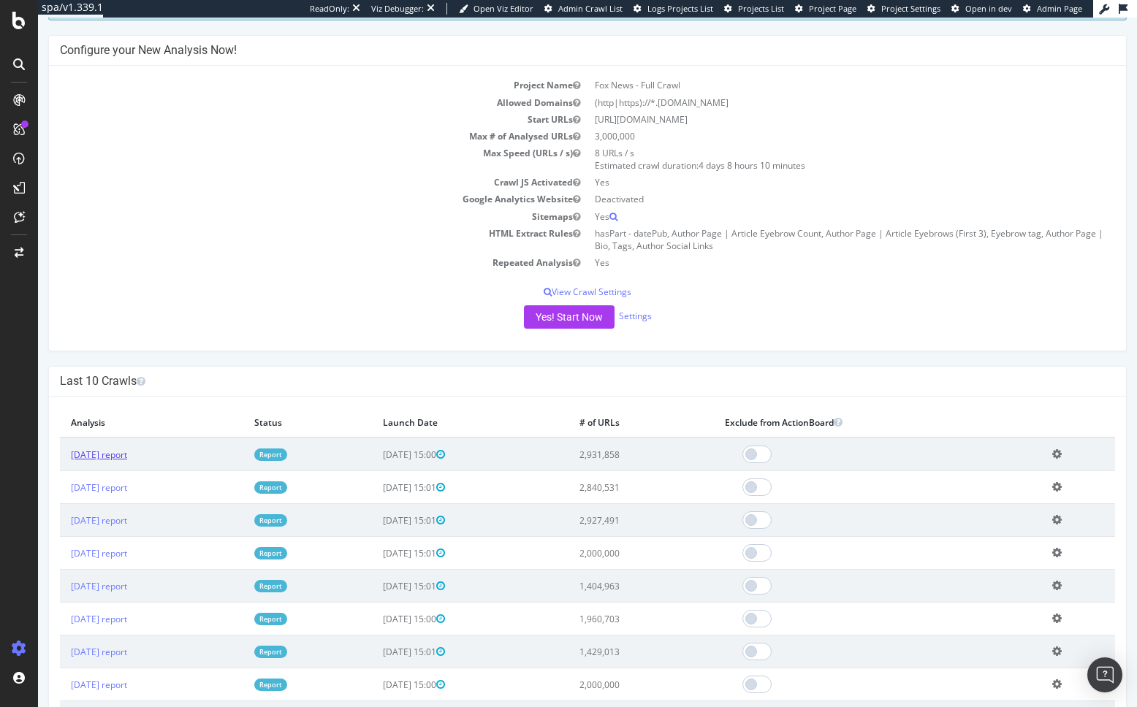
click at [118, 458] on link "2025 Oct. 2nd report" at bounding box center [99, 455] width 56 height 12
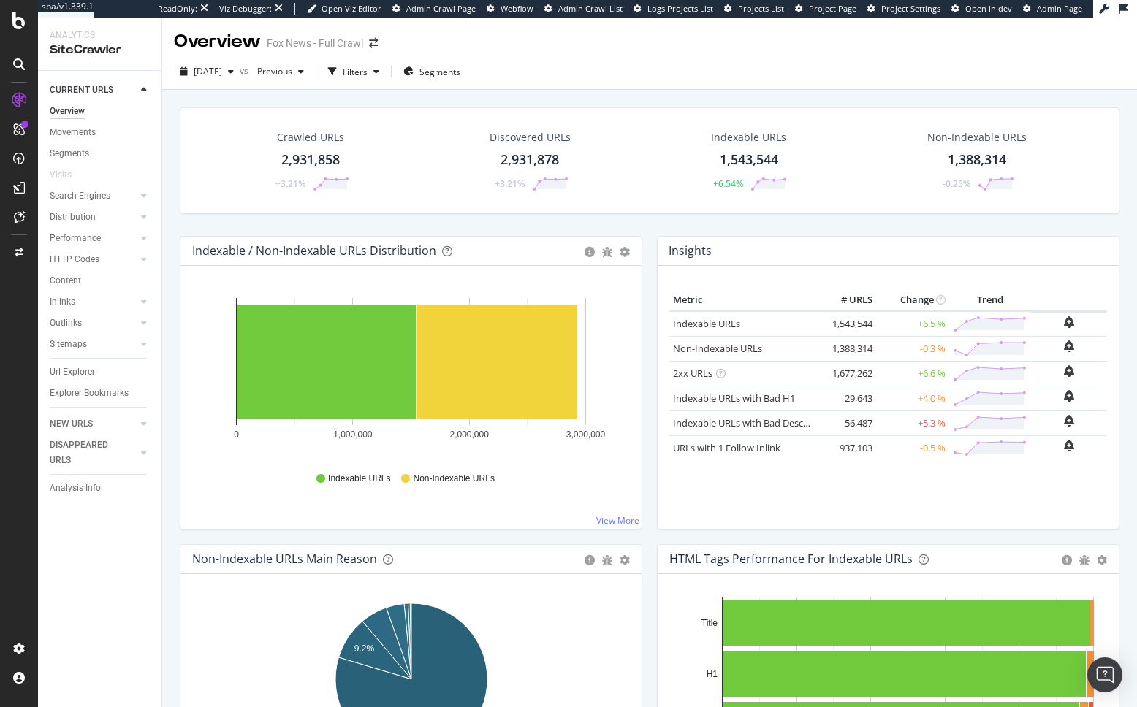
drag, startPoint x: 106, startPoint y: 243, endPoint x: 520, endPoint y: 18, distance: 471.4
click at [169, 170] on div "Crawled URLs 2,931,858 +3.21% Discovered URLs 2,931,878 +3.21% Indexable URLs 1…" at bounding box center [649, 435] width 974 height 690
click at [21, 22] on icon at bounding box center [18, 21] width 13 height 18
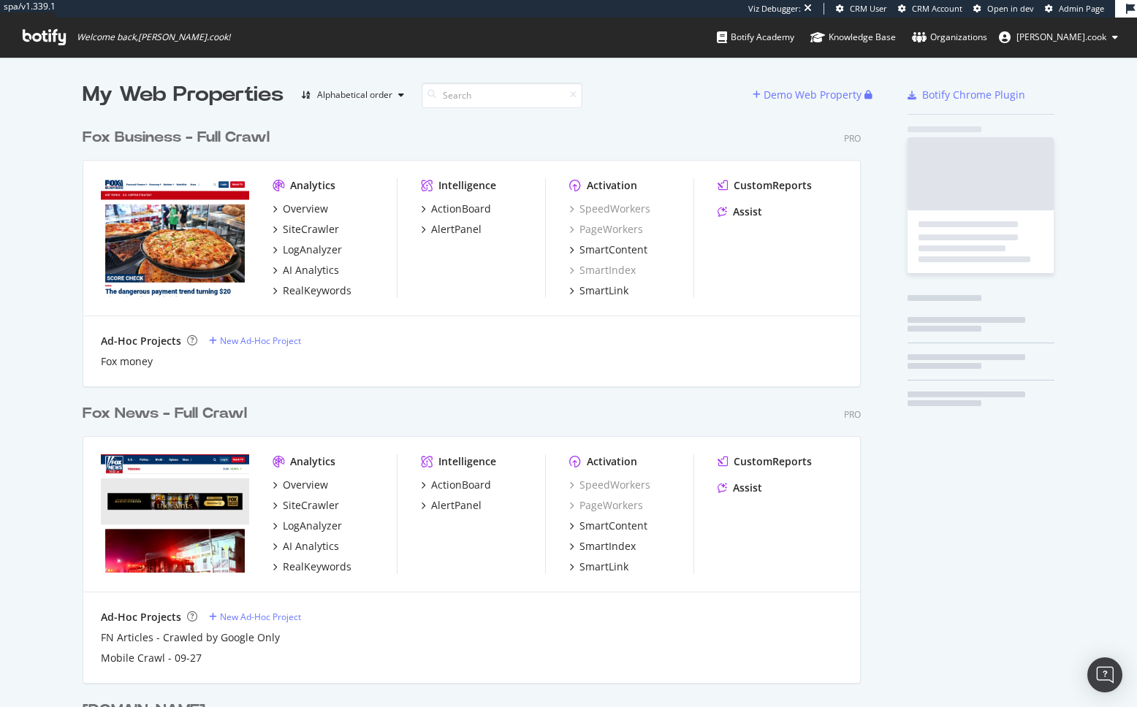
scroll to position [828, 790]
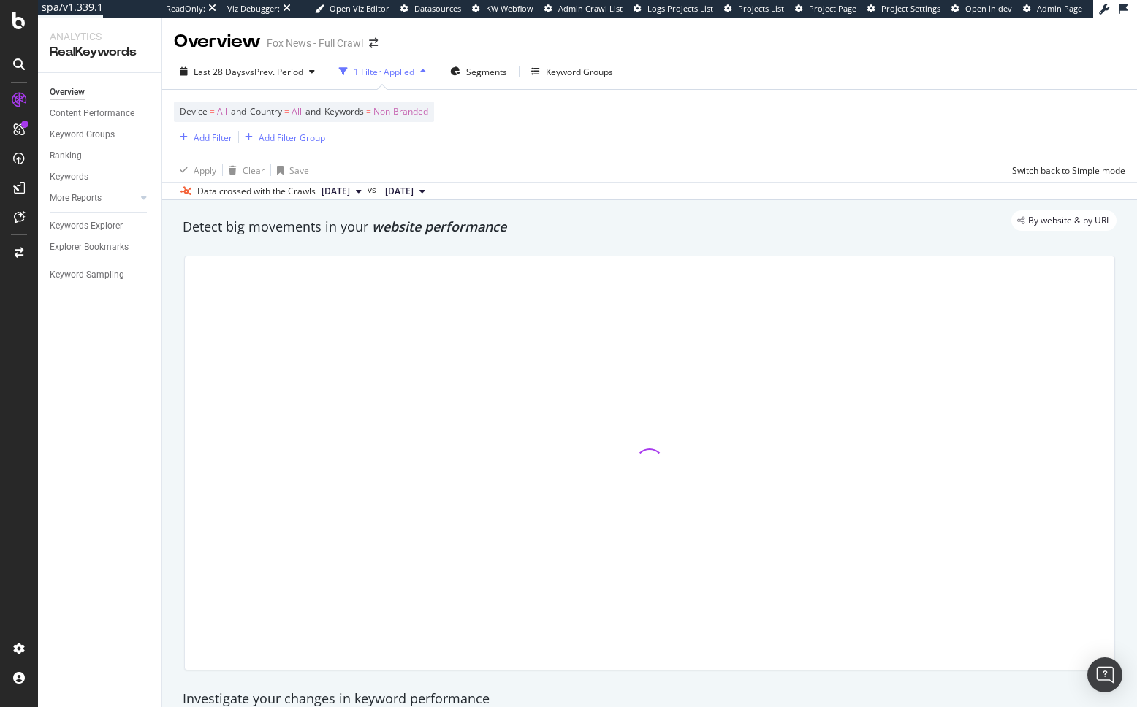
click at [176, 343] on div at bounding box center [649, 463] width 948 height 438
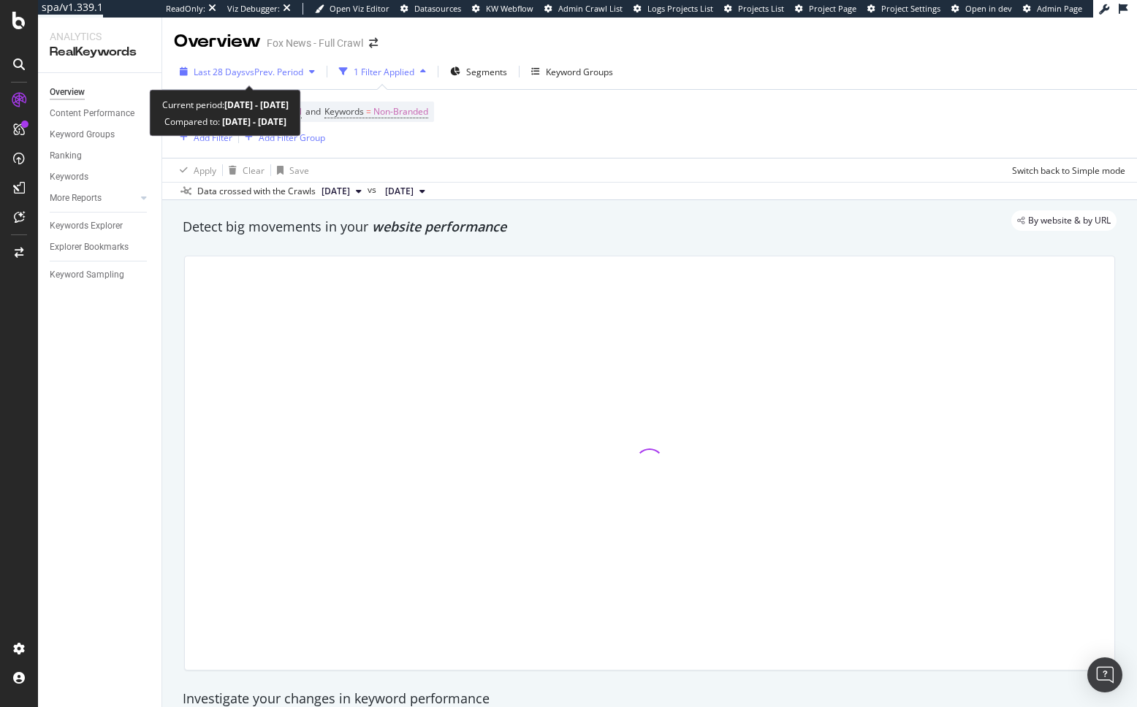
click at [265, 75] on span "vs Prev. Period" at bounding box center [274, 72] width 58 height 12
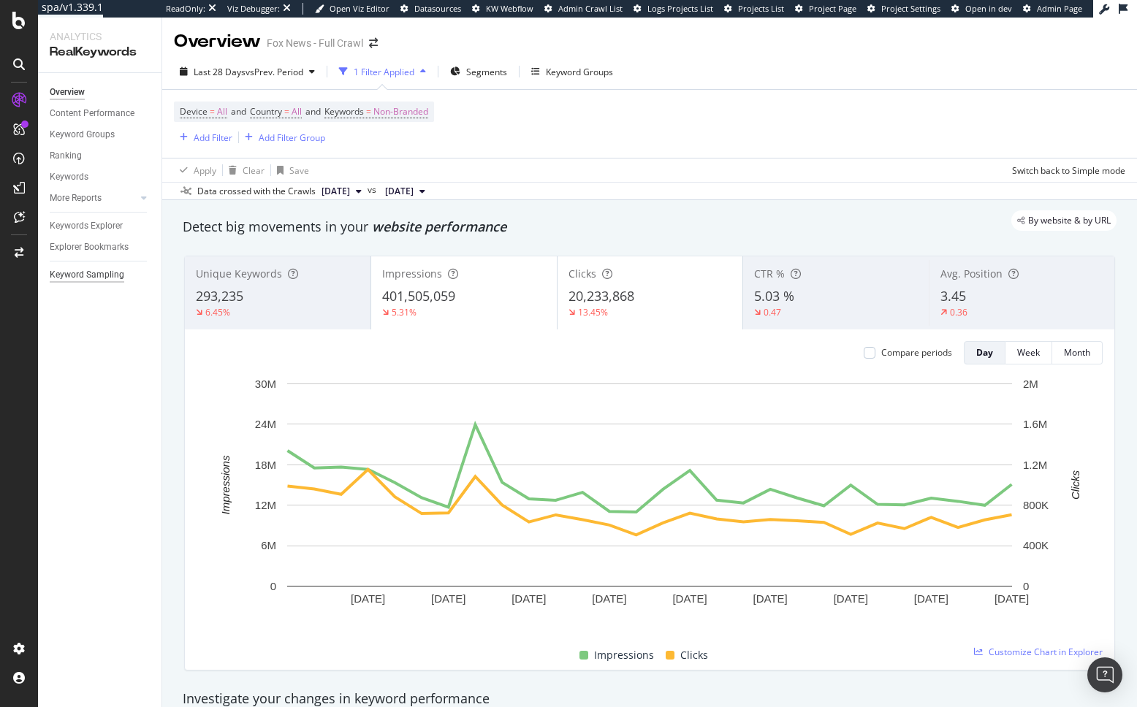
drag, startPoint x: 107, startPoint y: 296, endPoint x: 99, endPoint y: 272, distance: 24.7
click at [107, 295] on div "Overview Content Performance Keyword Groups Ranking Keywords More Reports Count…" at bounding box center [99, 390] width 123 height 634
click at [99, 272] on div "Keyword Sampling" at bounding box center [87, 274] width 75 height 15
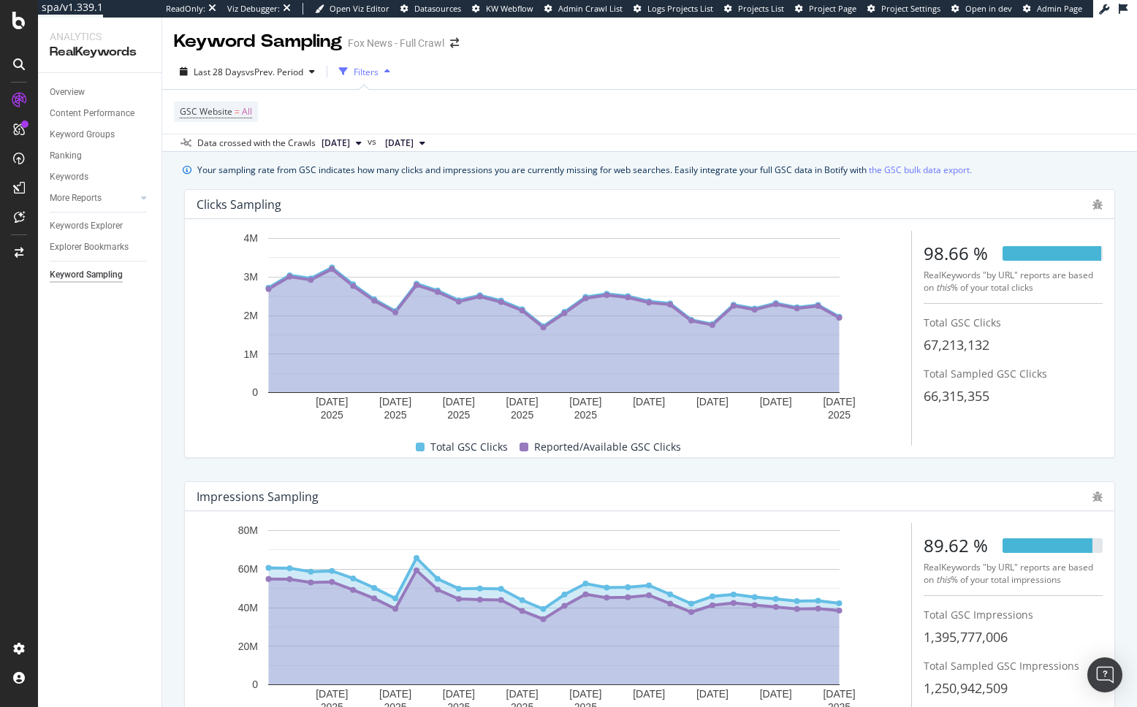
click at [194, 229] on div "17 Sep. 2025 20 Sep. 2025 23 Sep. 2025 26 Sep. 2025 29 Sep. 2025 2 Oct. 2025 5 …" at bounding box center [649, 338] width 929 height 238
click at [75, 90] on div "Overview" at bounding box center [67, 92] width 35 height 15
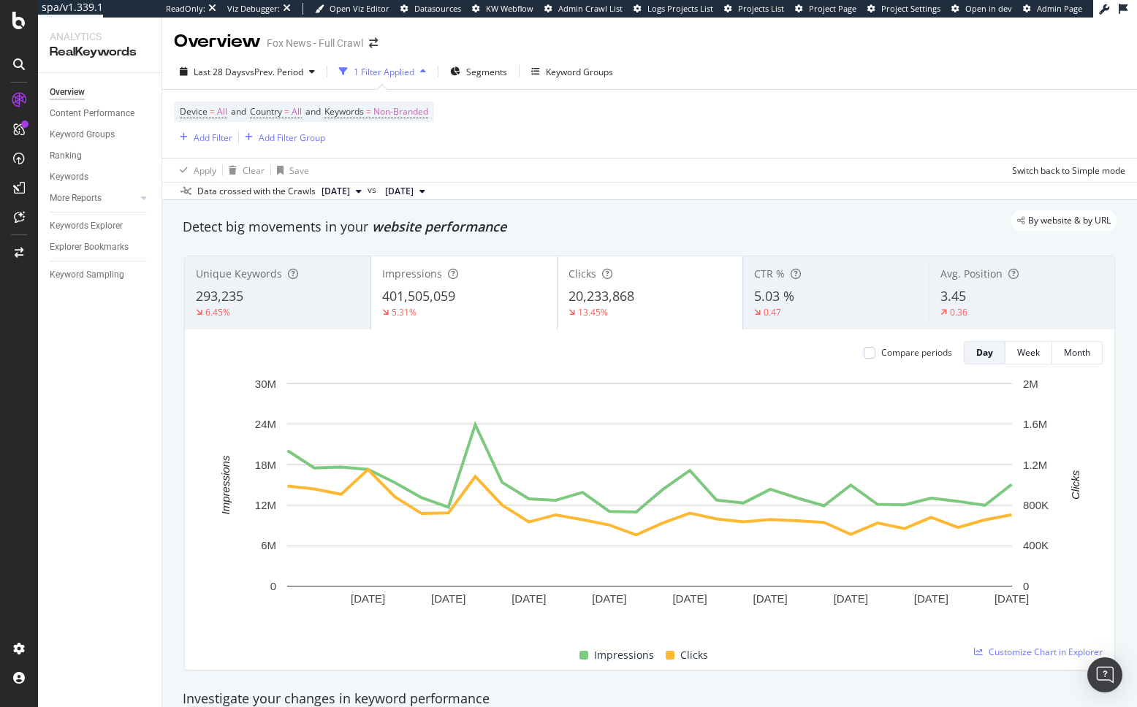
click at [476, 237] on div "Detect big movements in your website performance" at bounding box center [650, 227] width 934 height 19
drag, startPoint x: 388, startPoint y: 107, endPoint x: 403, endPoint y: 129, distance: 26.2
click at [388, 107] on span "Non-Branded" at bounding box center [400, 112] width 55 height 20
drag, startPoint x: 411, startPoint y: 144, endPoint x: 416, endPoint y: 156, distance: 12.8
click at [411, 145] on div "button" at bounding box center [416, 146] width 18 height 9
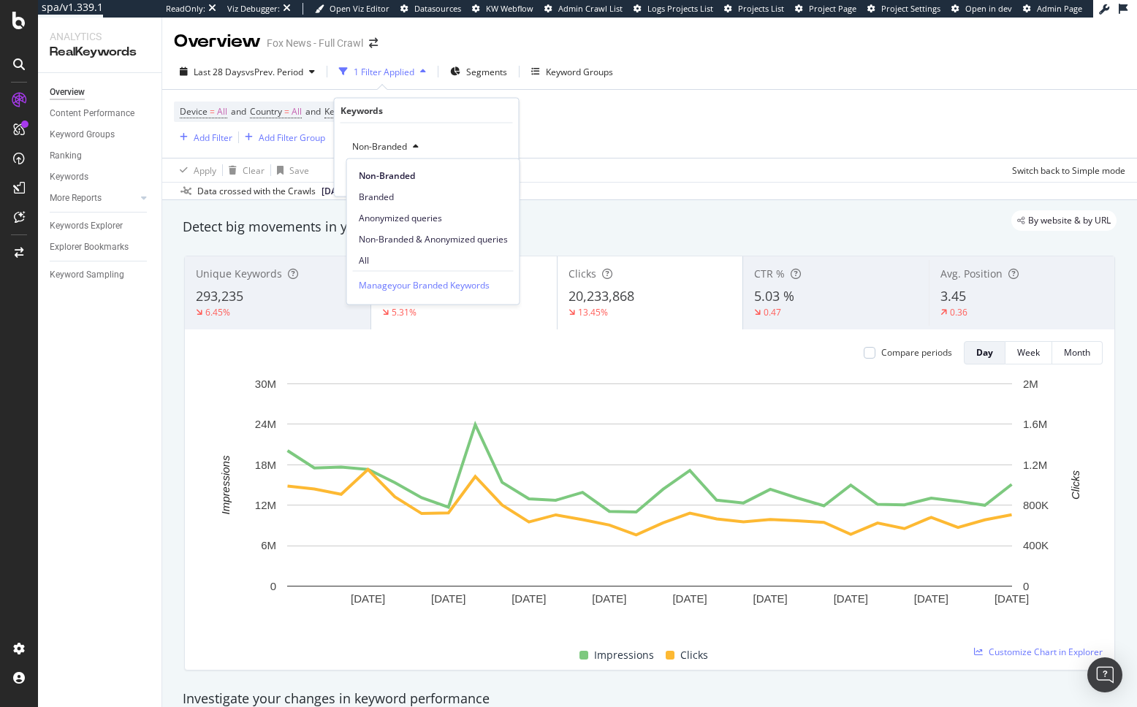
drag, startPoint x: 416, startPoint y: 256, endPoint x: 432, endPoint y: 236, distance: 26.0
click at [416, 256] on span "All" at bounding box center [433, 259] width 149 height 13
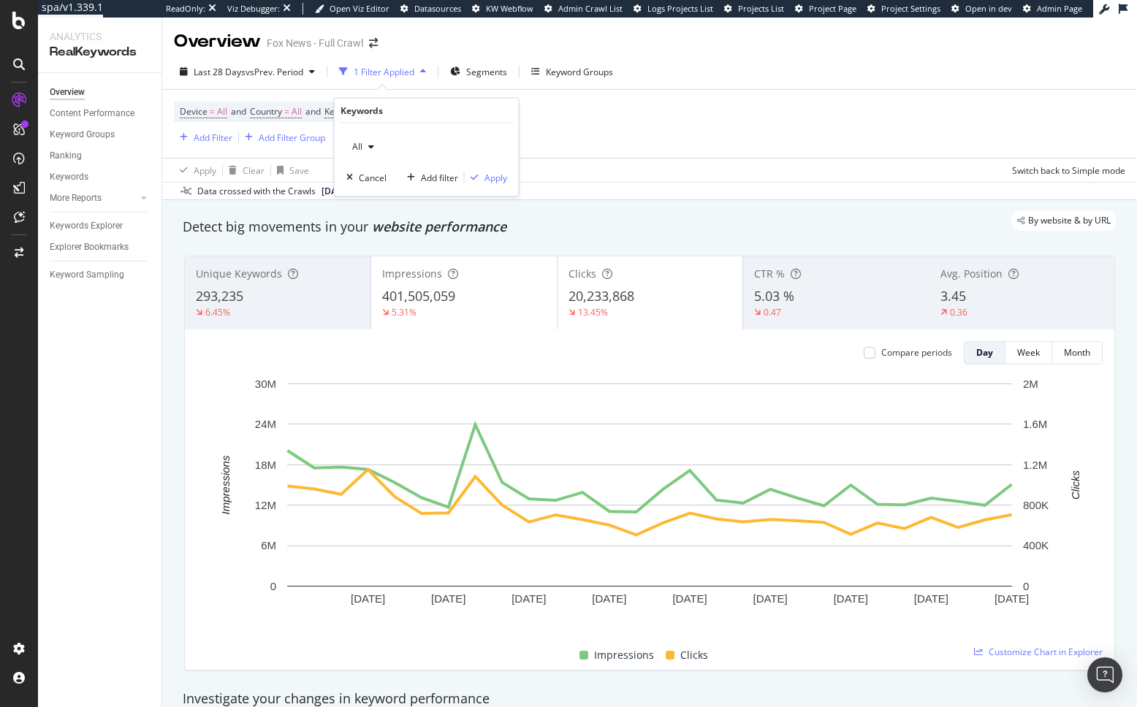
click at [498, 169] on div "All Cancel Add filter Apply" at bounding box center [427, 159] width 184 height 73
drag, startPoint x: 499, startPoint y: 177, endPoint x: 486, endPoint y: 216, distance: 41.6
click at [499, 177] on div "Apply" at bounding box center [495, 177] width 23 height 12
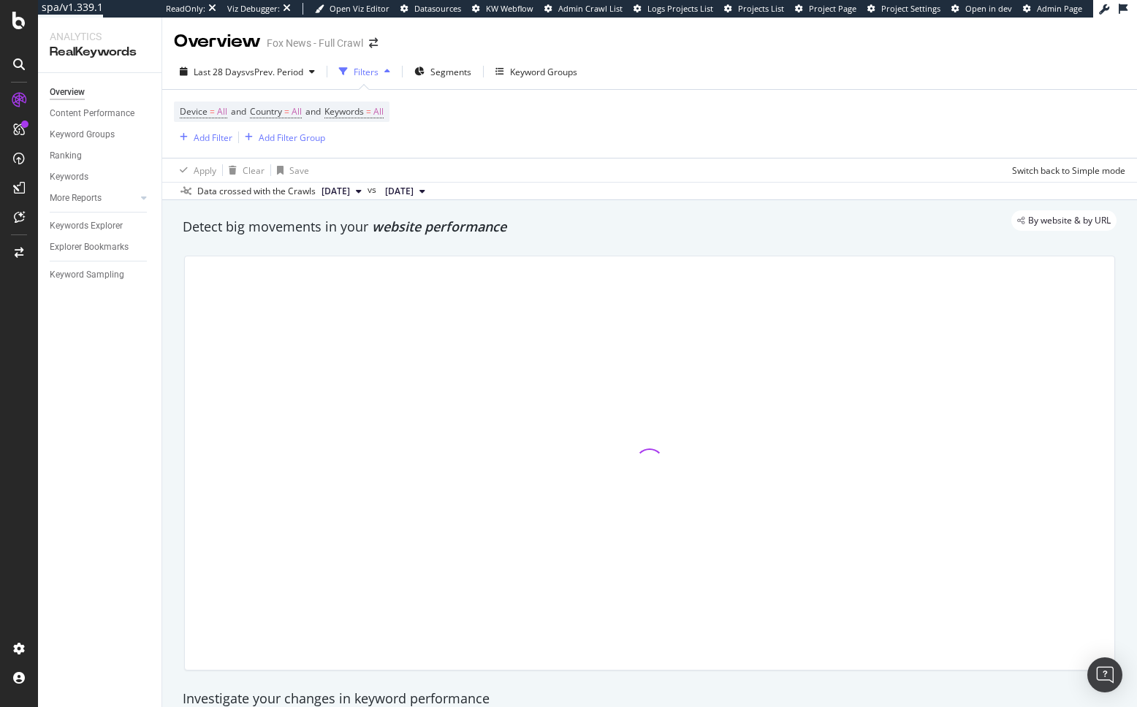
click at [484, 229] on div "By website & by URL" at bounding box center [642, 220] width 948 height 20
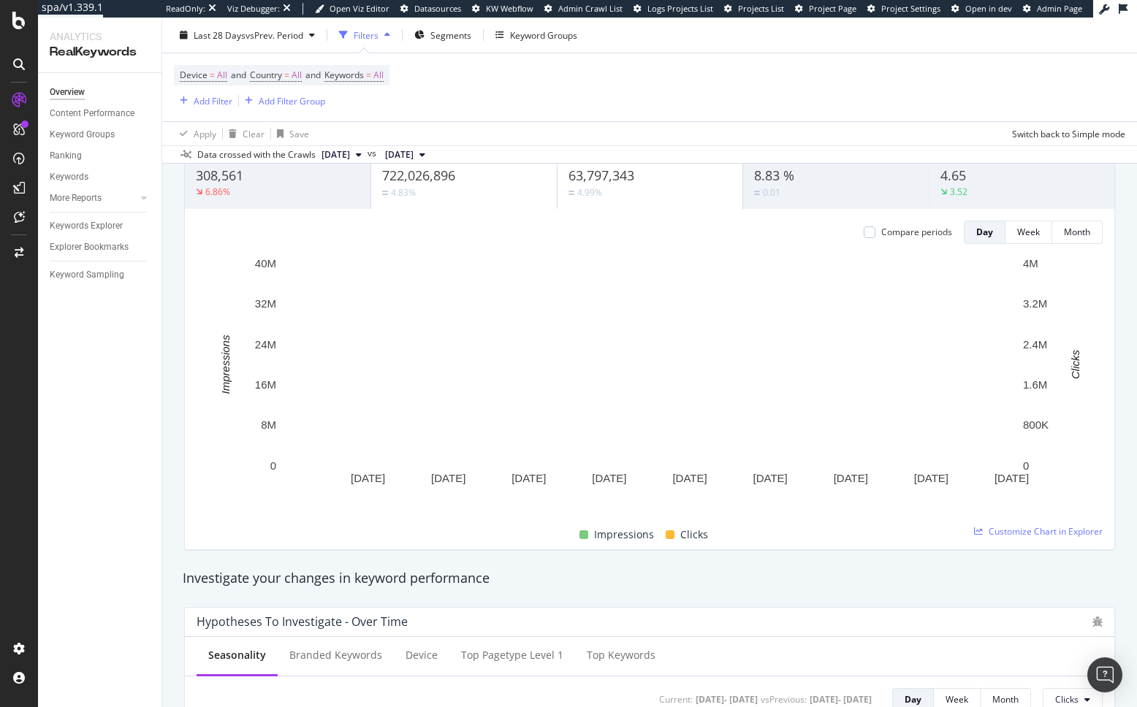
scroll to position [77, 0]
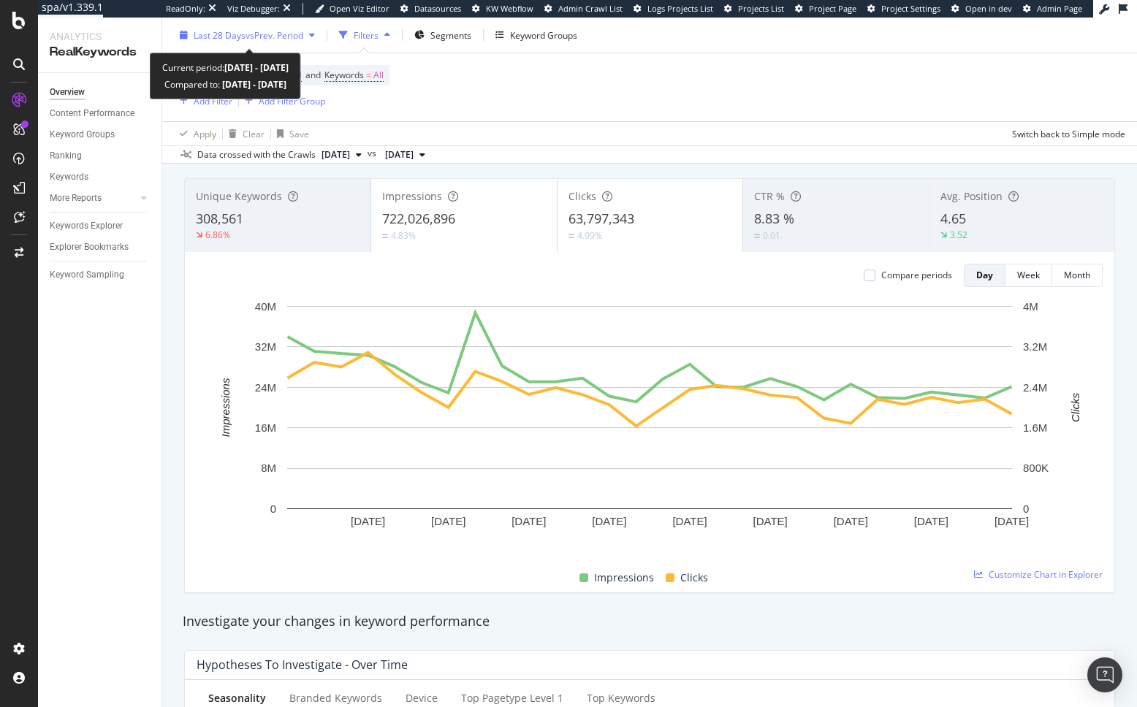
click at [246, 41] on div "Last 28 Days vs Prev. Period" at bounding box center [247, 35] width 147 height 22
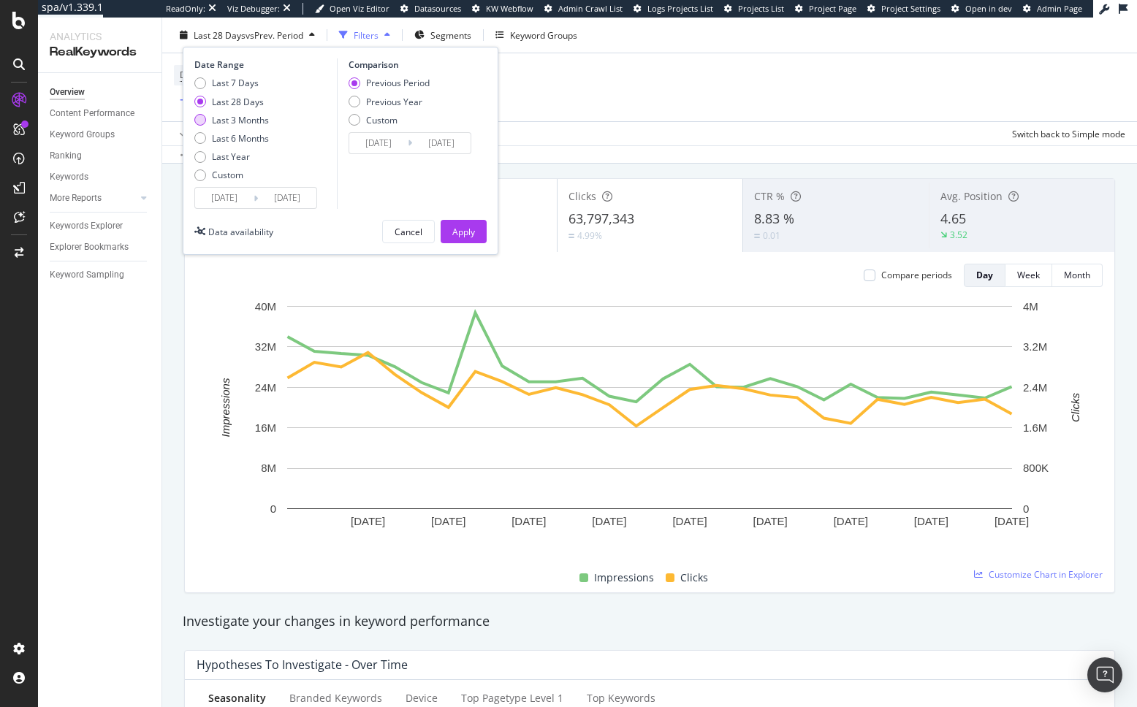
click at [239, 117] on div "Last 3 Months" at bounding box center [240, 119] width 57 height 12
type input "2025/07/12"
type input "2025/04/11"
type input "2025/07/11"
click at [468, 232] on div "Apply" at bounding box center [463, 231] width 23 height 12
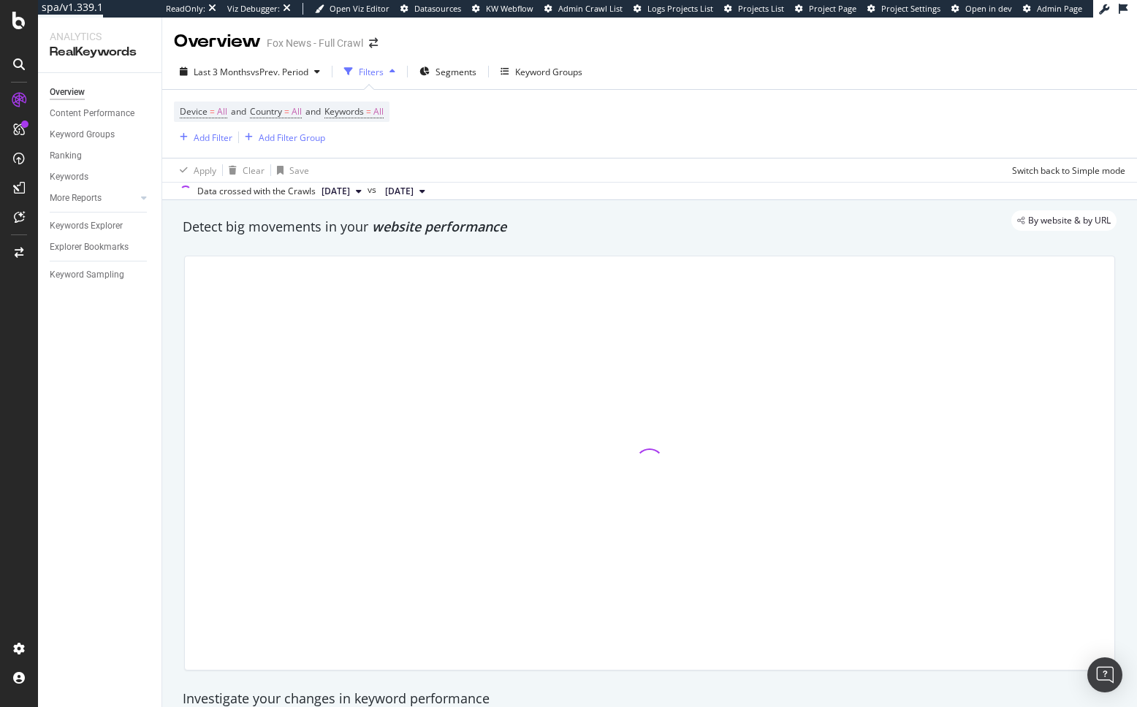
click at [473, 232] on span "website performance" at bounding box center [439, 227] width 134 height 18
click at [496, 28] on div "Overview Fox News - Full Crawl" at bounding box center [649, 36] width 974 height 37
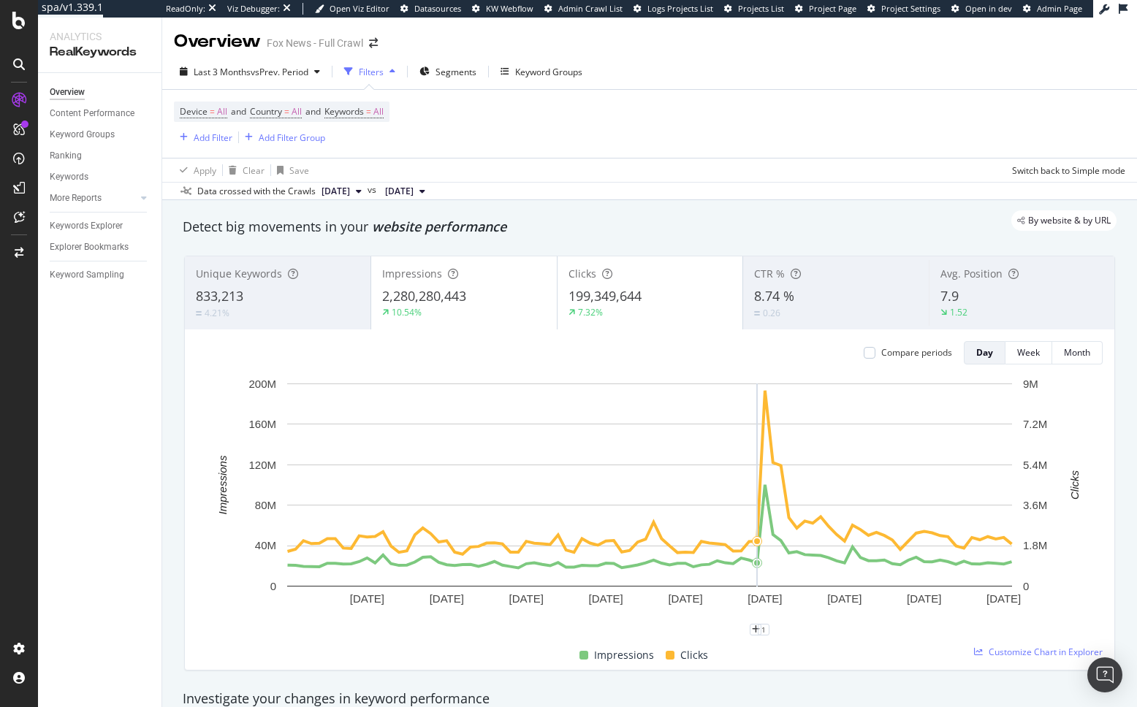
click at [766, 672] on div "Unique Keywords 833,213 4.21% Impressions 2,280,280,443 10.54% Clicks 199,349,6…" at bounding box center [649, 463] width 948 height 438
click at [371, 112] on span "=" at bounding box center [368, 111] width 5 height 12
drag, startPoint x: 362, startPoint y: 142, endPoint x: 373, endPoint y: 154, distance: 16.6
click at [362, 142] on div "button" at bounding box center [371, 146] width 18 height 9
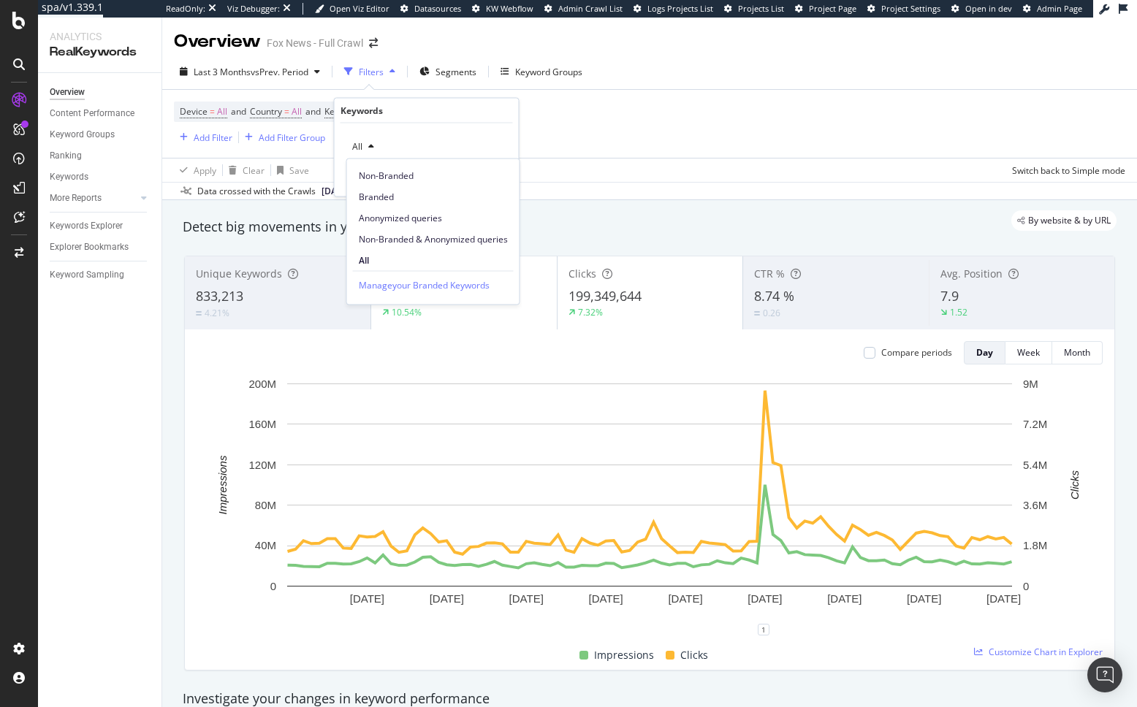
drag, startPoint x: 445, startPoint y: 232, endPoint x: 456, endPoint y: 213, distance: 22.6
click at [445, 232] on span "Non-Branded & Anonymized queries" at bounding box center [433, 238] width 149 height 13
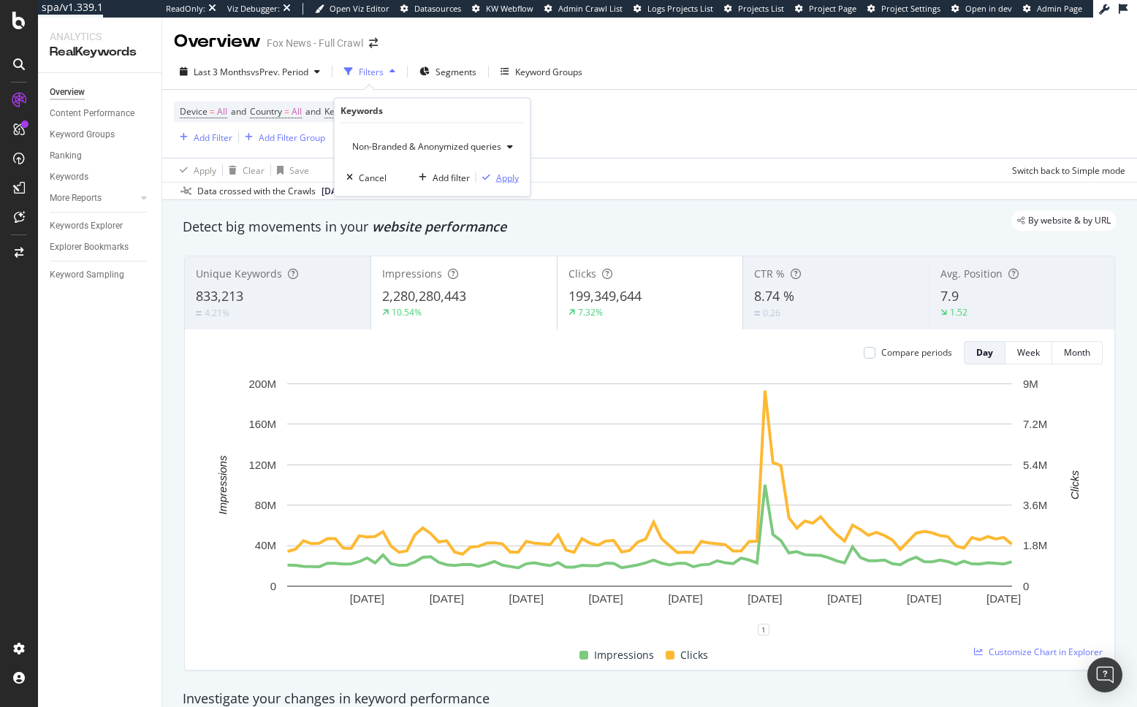
click at [507, 174] on div "Apply" at bounding box center [507, 177] width 23 height 12
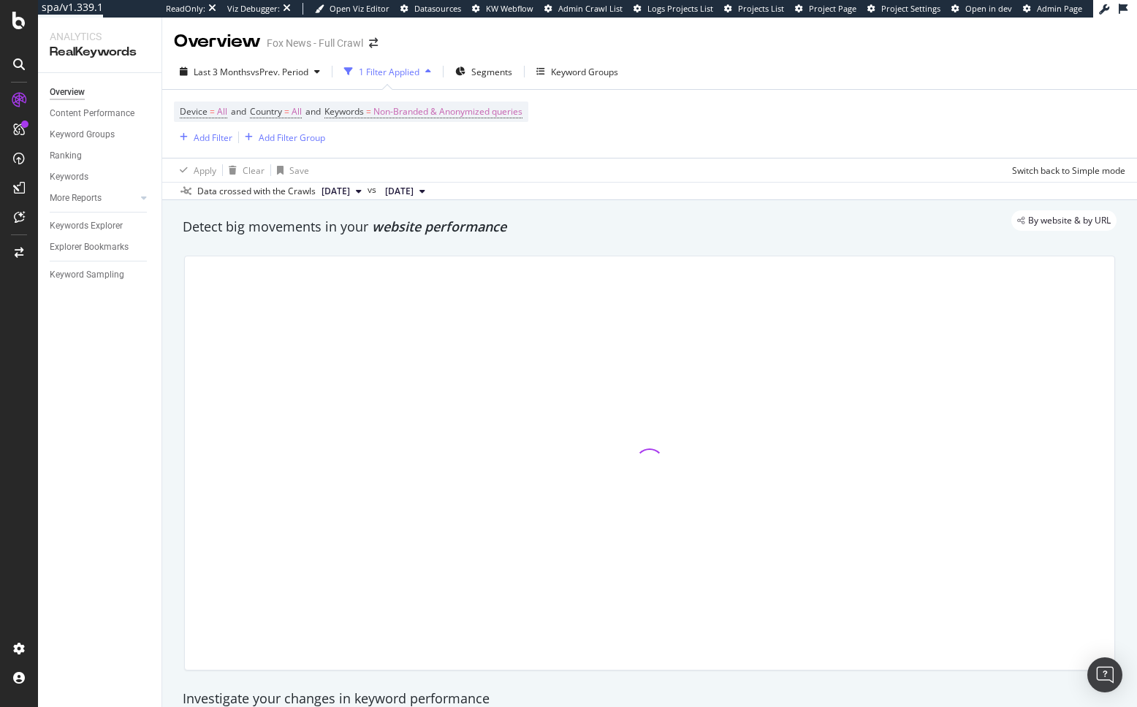
click at [528, 232] on div "Detect big movements in your website performance" at bounding box center [650, 227] width 934 height 19
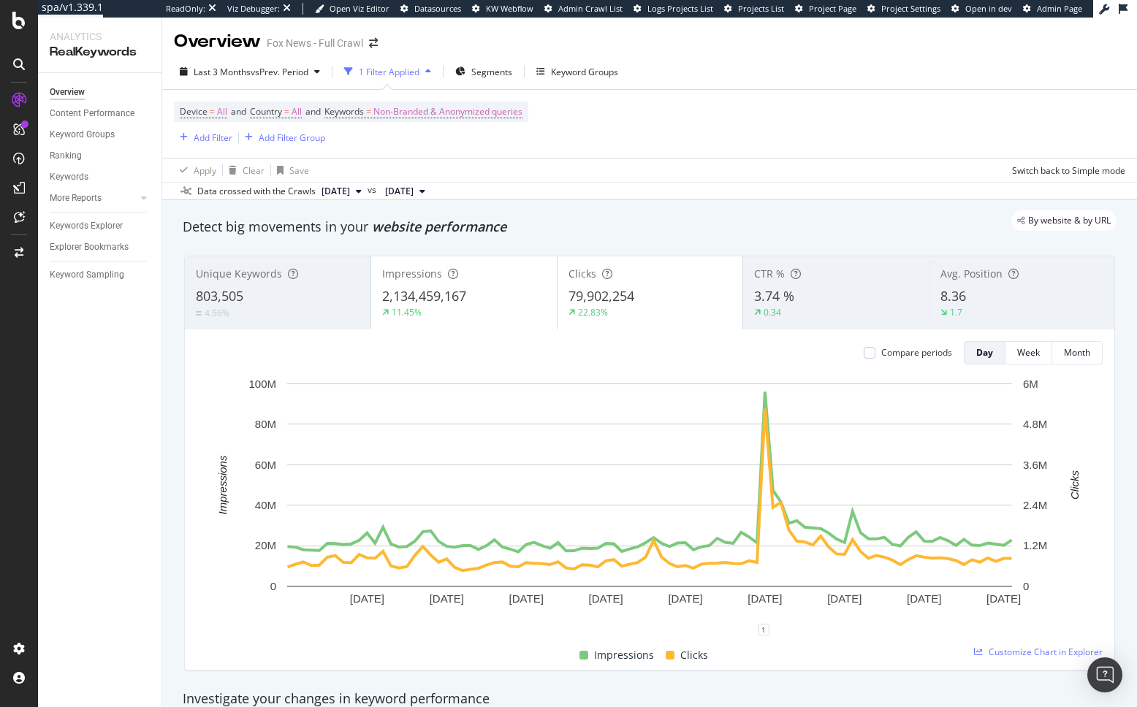
click at [624, 200] on div "Last 3 Months vs Prev. Period 1 Filter Applied Segments Keyword Groups Device =…" at bounding box center [649, 127] width 974 height 146
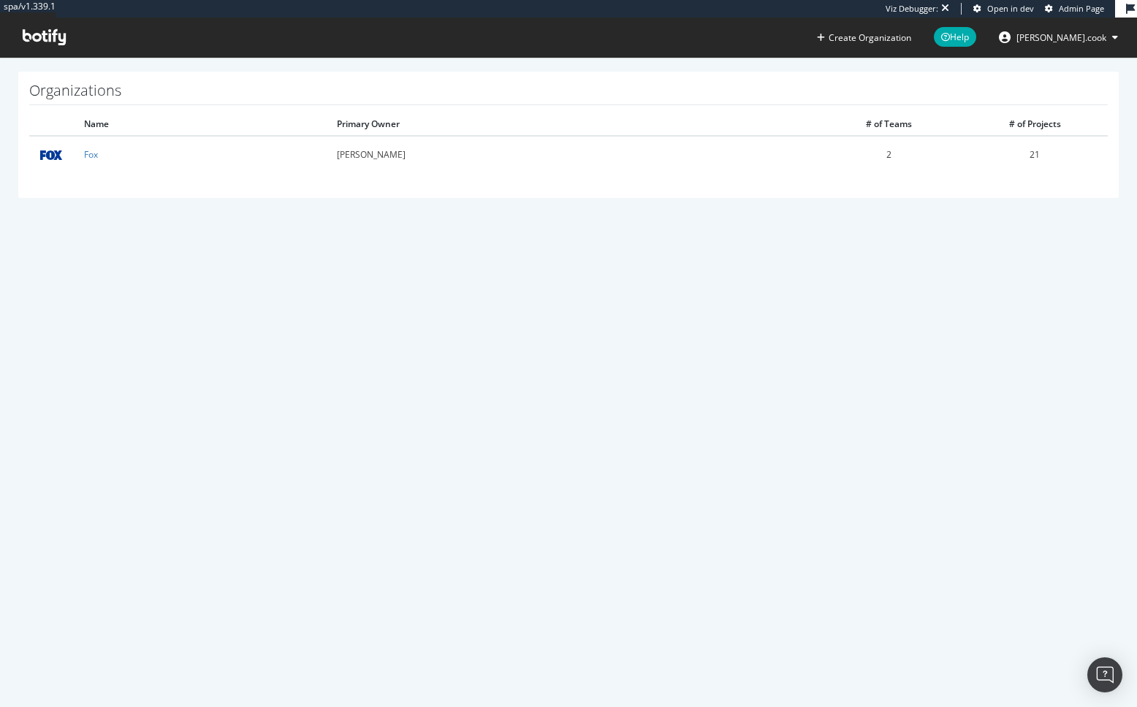
drag, startPoint x: 229, startPoint y: 234, endPoint x: 197, endPoint y: 217, distance: 35.6
click at [225, 232] on div "spa/v1.339.1 Viz Debugger: Open in dev Admin Page Create Organization Help [PER…" at bounding box center [568, 353] width 1137 height 707
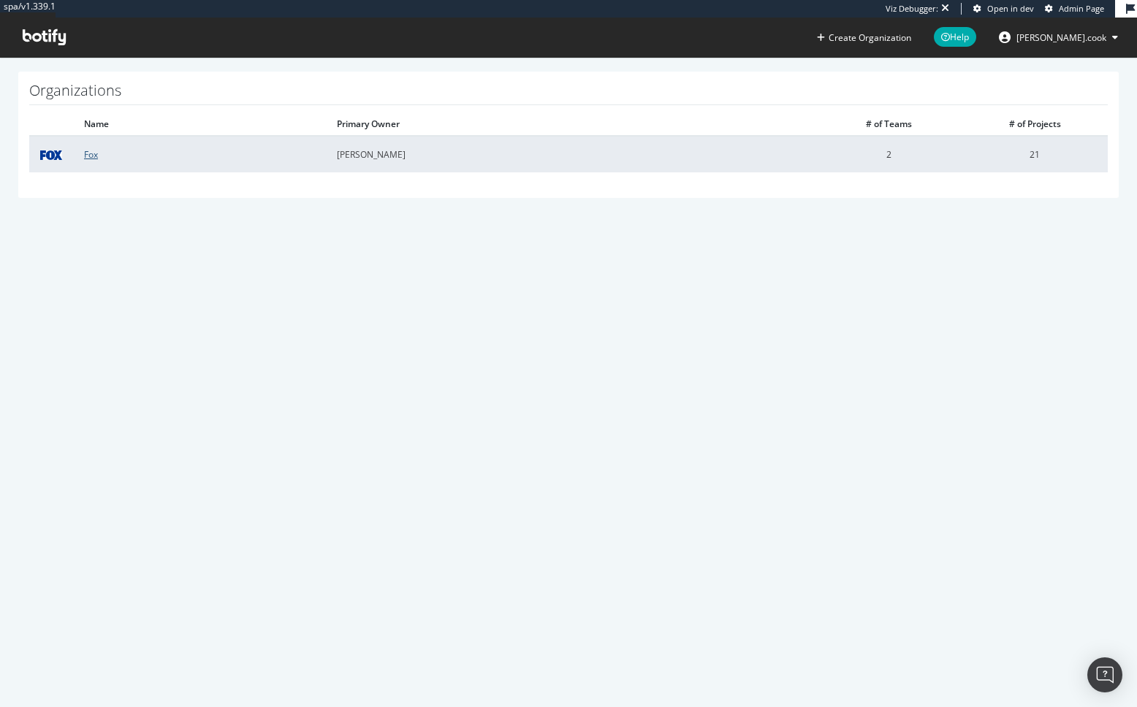
click at [89, 153] on link "Fox" at bounding box center [91, 154] width 14 height 12
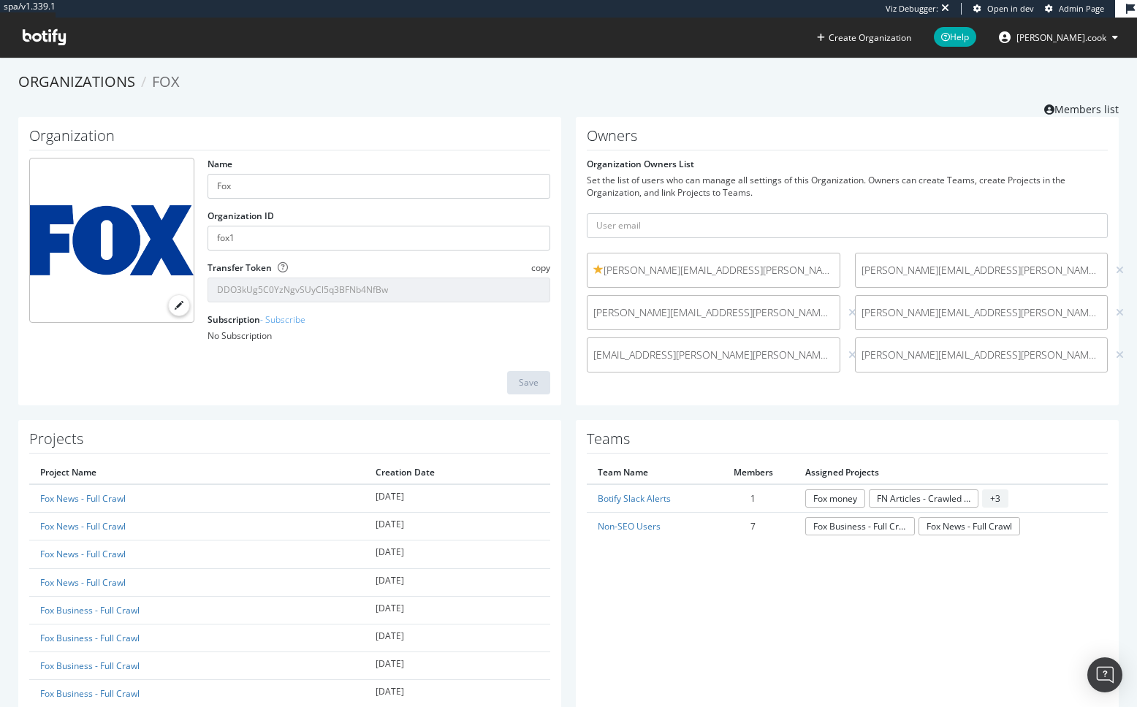
scroll to position [73, 0]
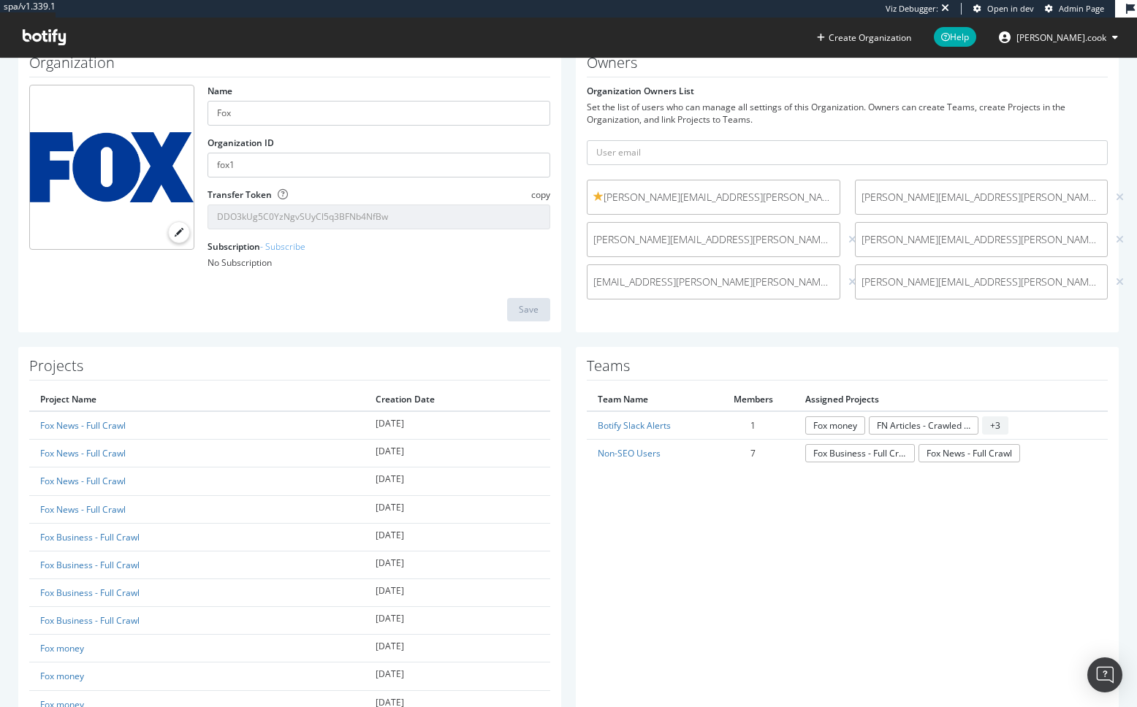
drag, startPoint x: 653, startPoint y: 529, endPoint x: 647, endPoint y: 508, distance: 21.3
click at [653, 529] on div "Teams Team Name Members Assigned Projects Botify Slack Alerts 1 Fox money FN Ar…" at bounding box center [847, 692] width 543 height 690
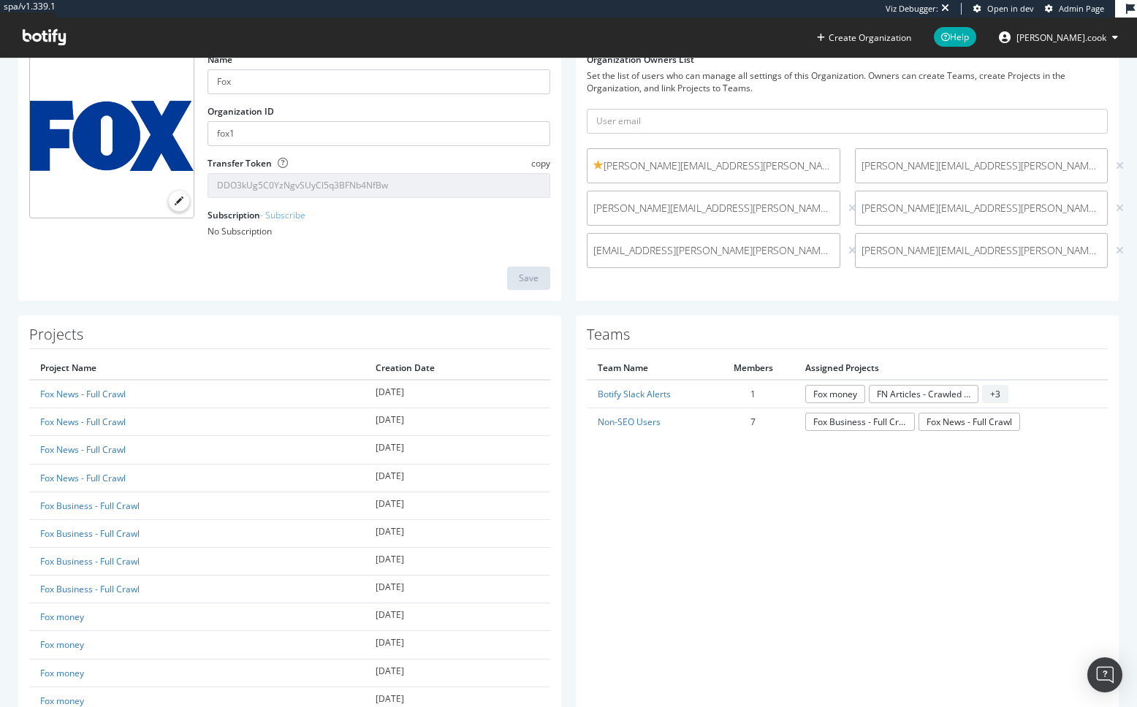
scroll to position [106, 0]
drag, startPoint x: 658, startPoint y: 469, endPoint x: 655, endPoint y: 460, distance: 9.5
click at [658, 469] on div "Teams Team Name Members Assigned Projects Botify Slack Alerts 1 Fox money FN Ar…" at bounding box center [847, 659] width 543 height 690
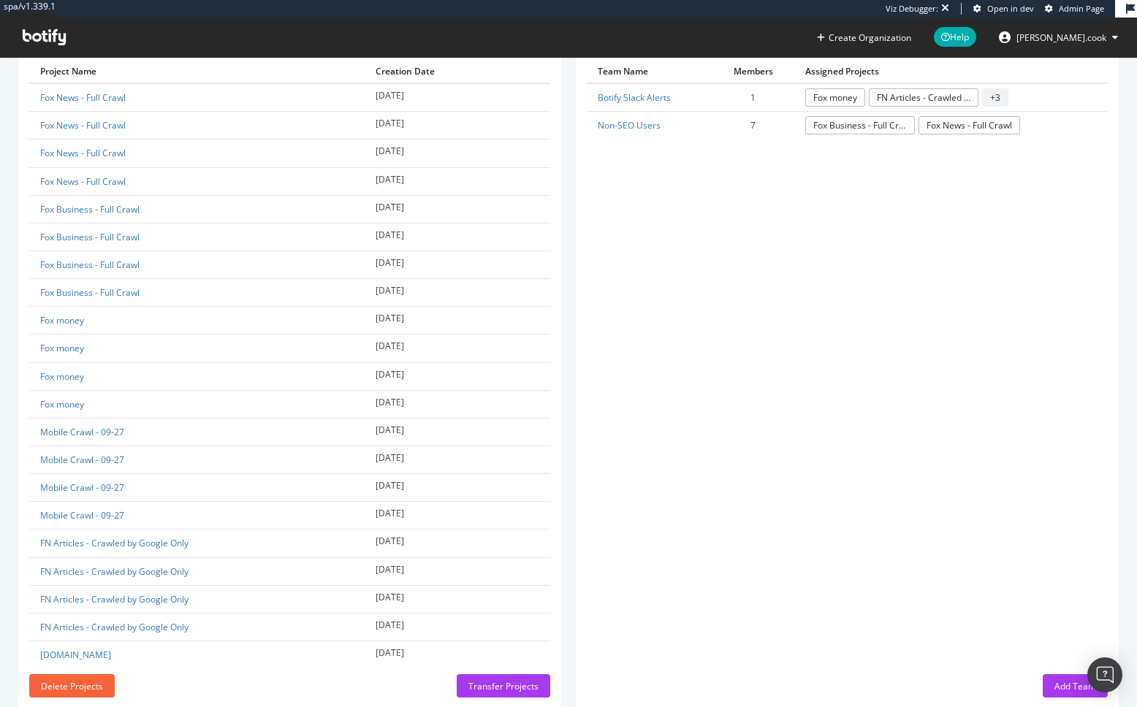
scroll to position [432, 0]
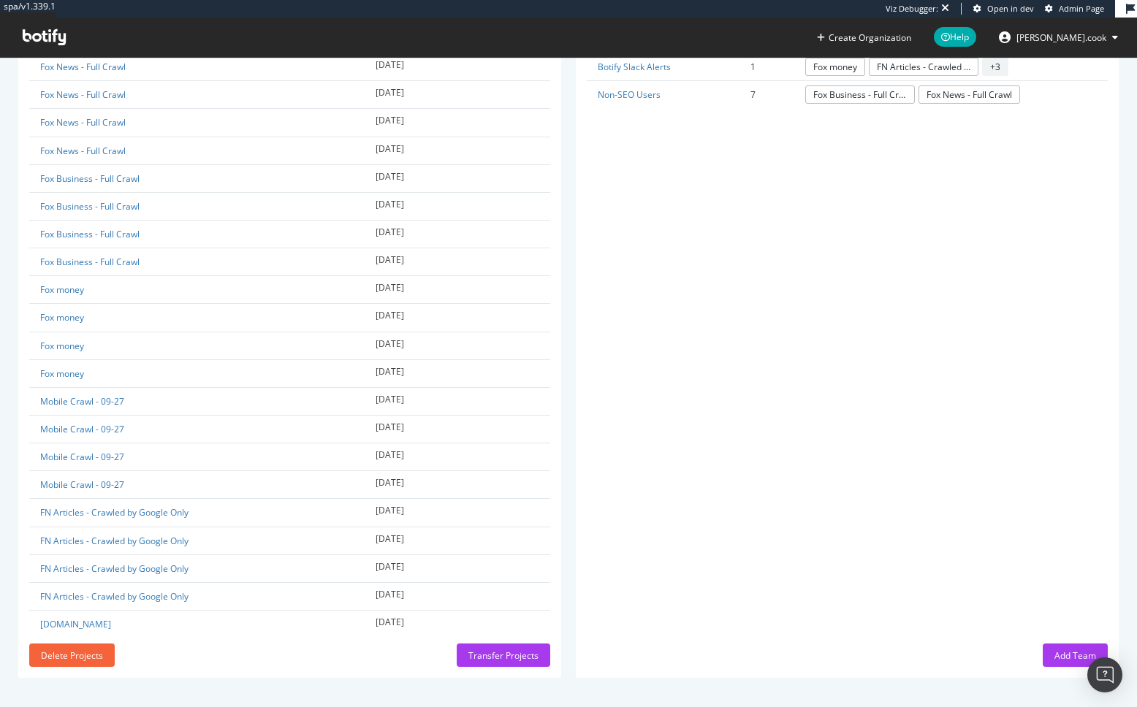
click at [1057, 653] on div "Add Team" at bounding box center [1075, 655] width 42 height 12
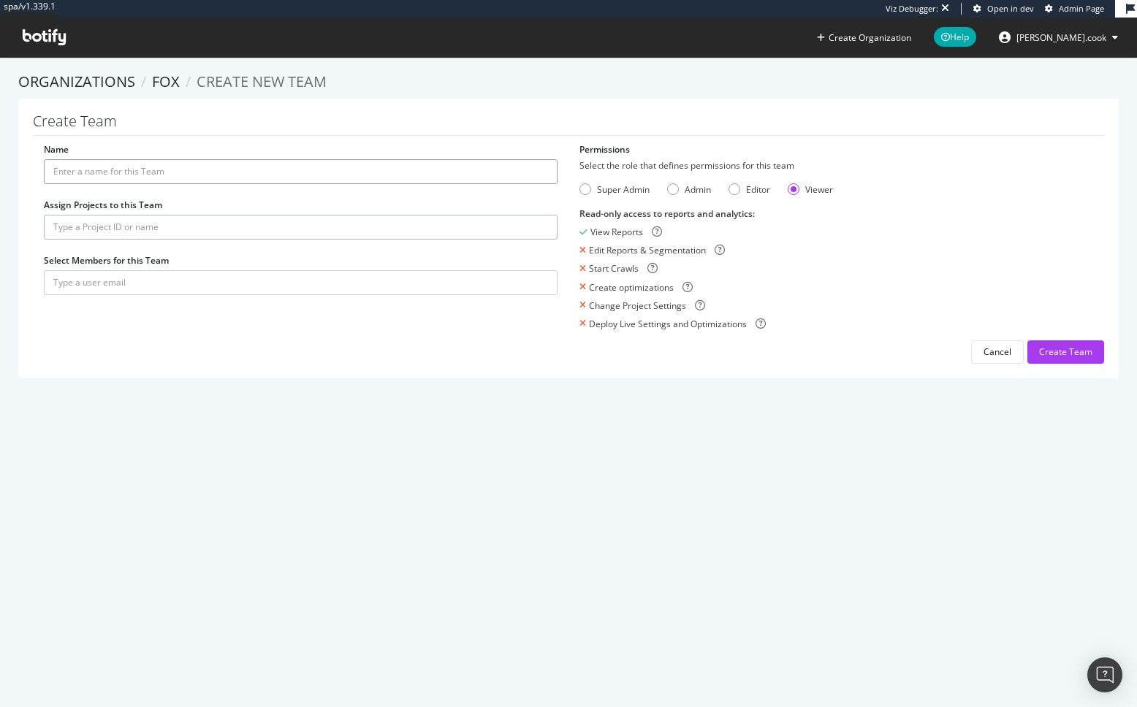
click at [283, 169] on input "Name" at bounding box center [301, 171] width 514 height 25
type input "SEO"
click at [56, 225] on input "text" at bounding box center [301, 227] width 514 height 25
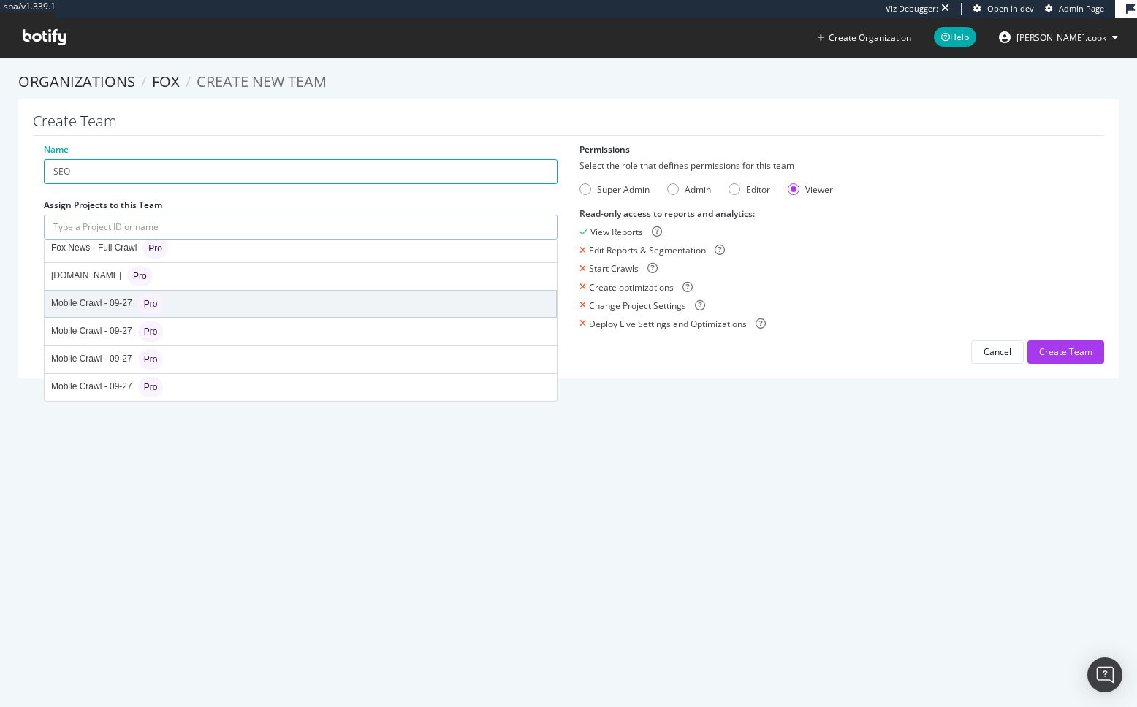
scroll to position [365, 0]
click at [197, 308] on div "Fox News - Full Crawl Pro" at bounding box center [300, 306] width 511 height 26
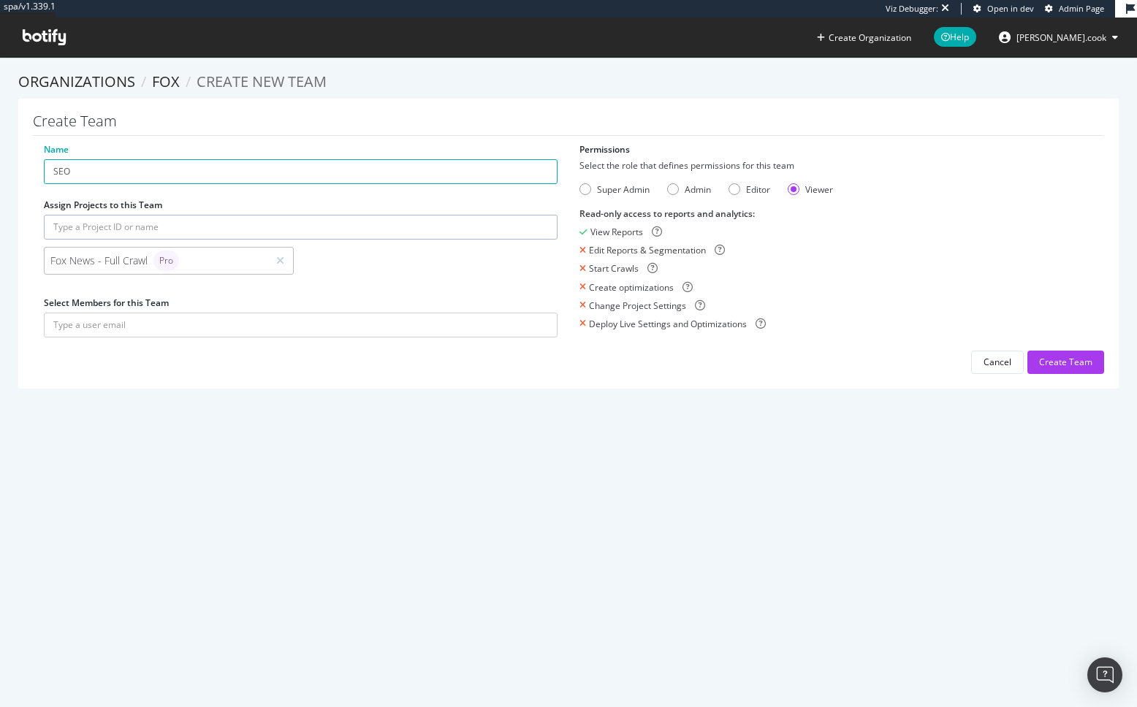
click at [164, 229] on input "text" at bounding box center [301, 227] width 514 height 25
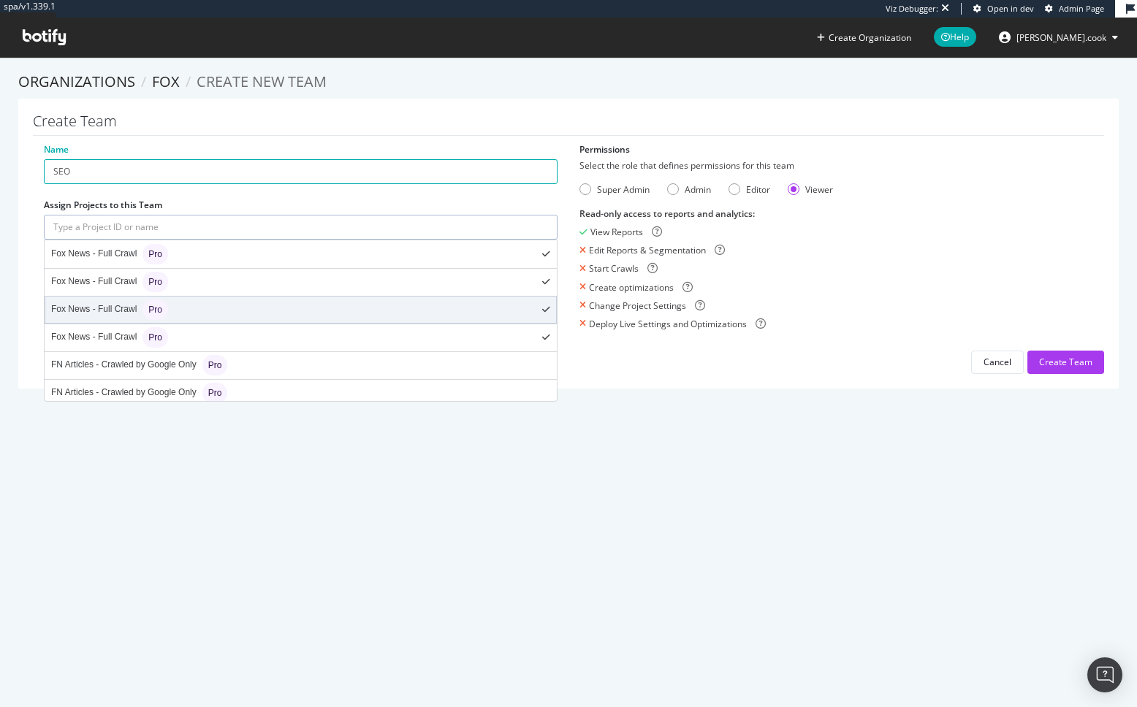
click at [194, 308] on div "Fox News - Full Crawl Pro" at bounding box center [300, 310] width 511 height 26
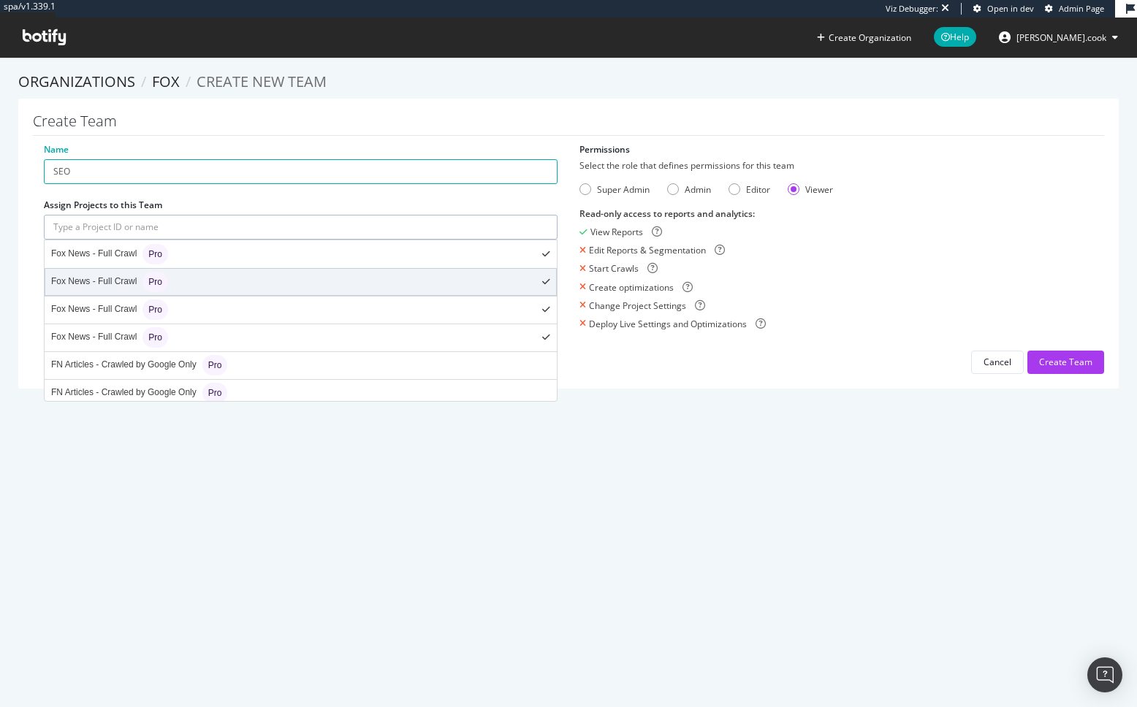
click at [187, 283] on div "Fox News - Full Crawl Pro" at bounding box center [300, 282] width 511 height 26
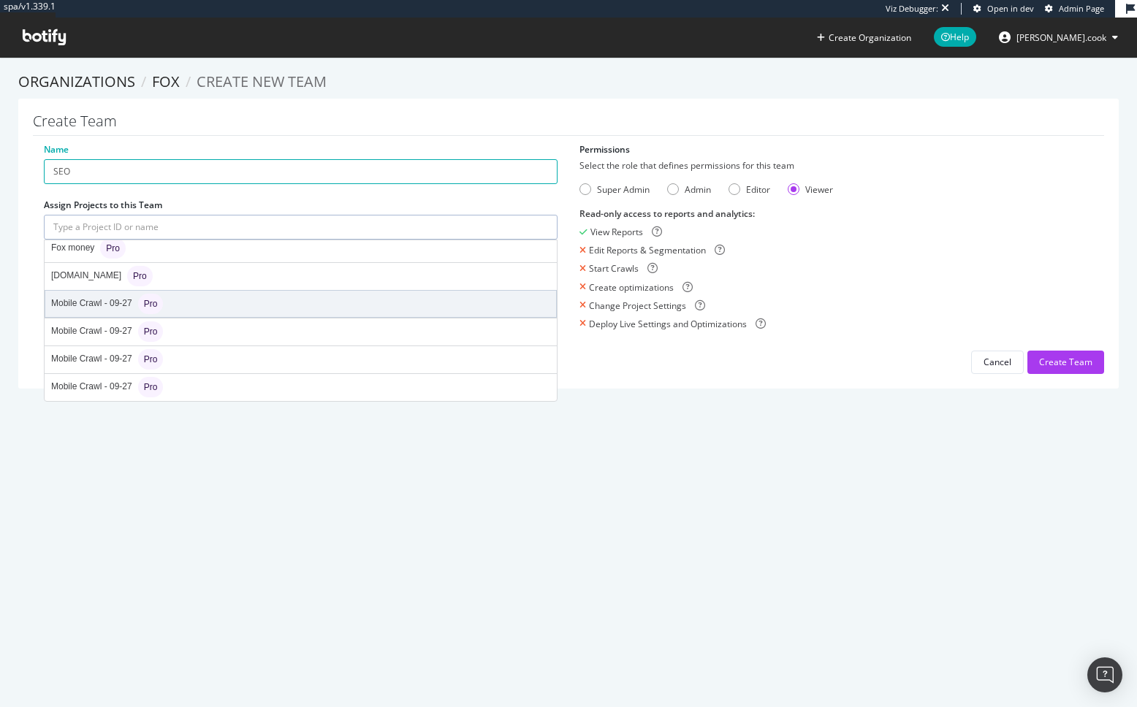
scroll to position [243, 0]
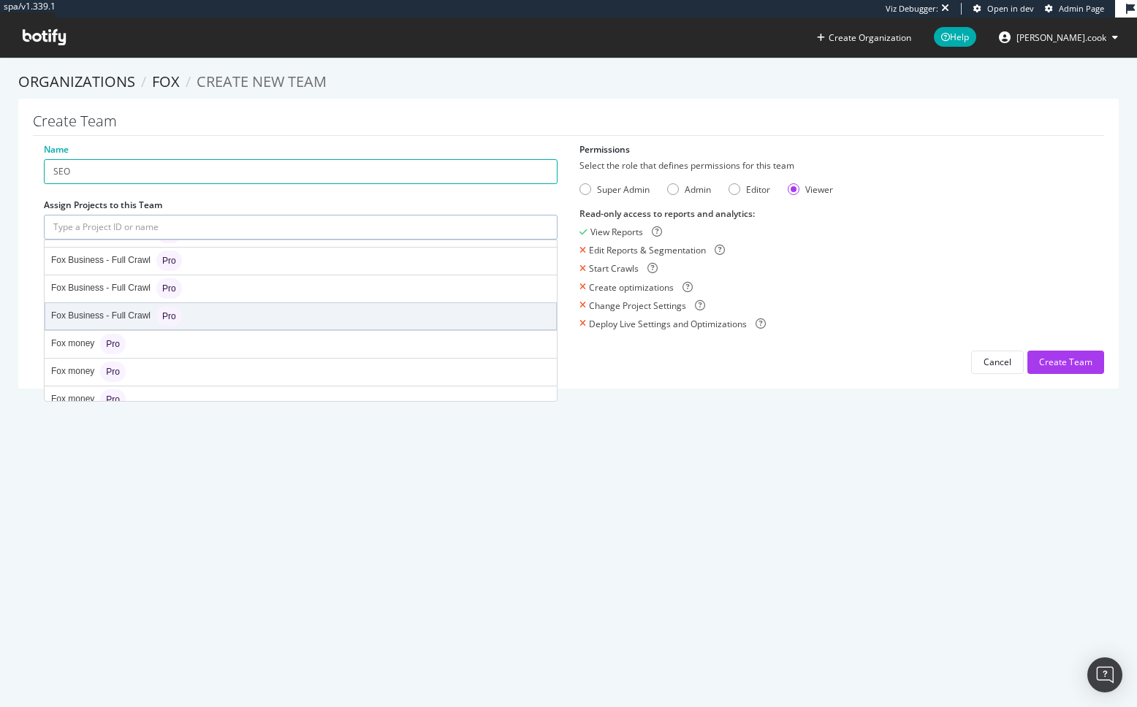
click at [215, 305] on div "Fox Business - Full Crawl Pro" at bounding box center [300, 316] width 511 height 26
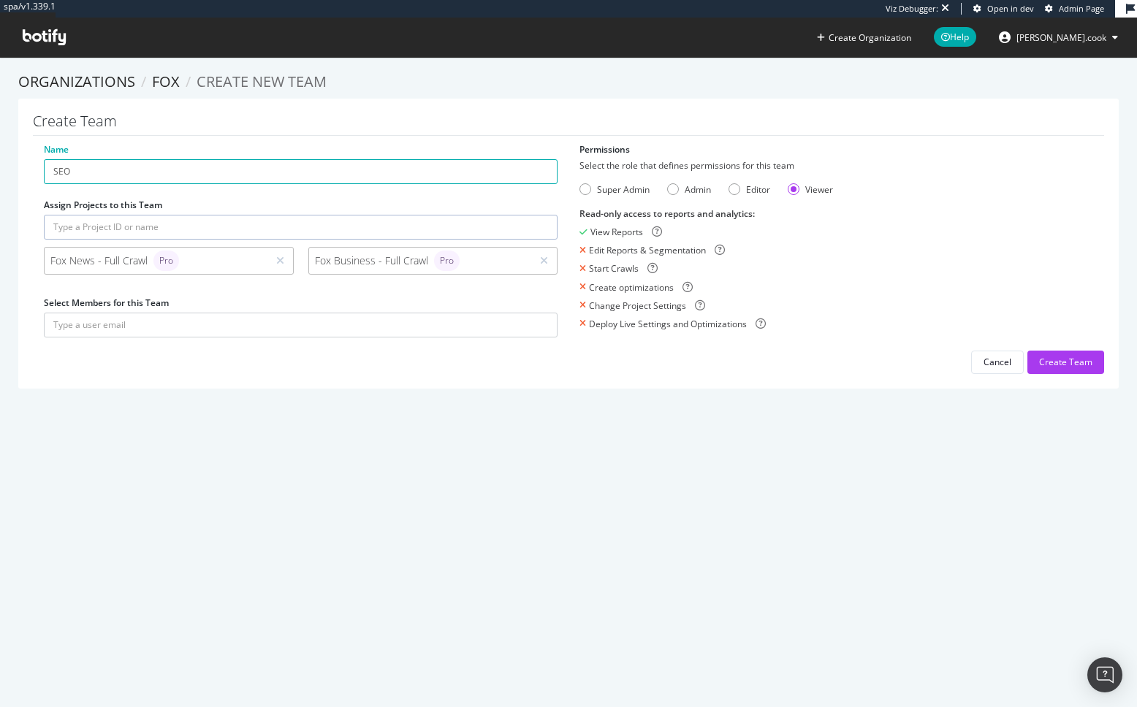
drag, startPoint x: 278, startPoint y: 392, endPoint x: 213, endPoint y: 362, distance: 70.9
click at [278, 392] on section "Organizations Fox Create new Team Create Team Name SEO Assign Projects to this …" at bounding box center [568, 237] width 1137 height 361
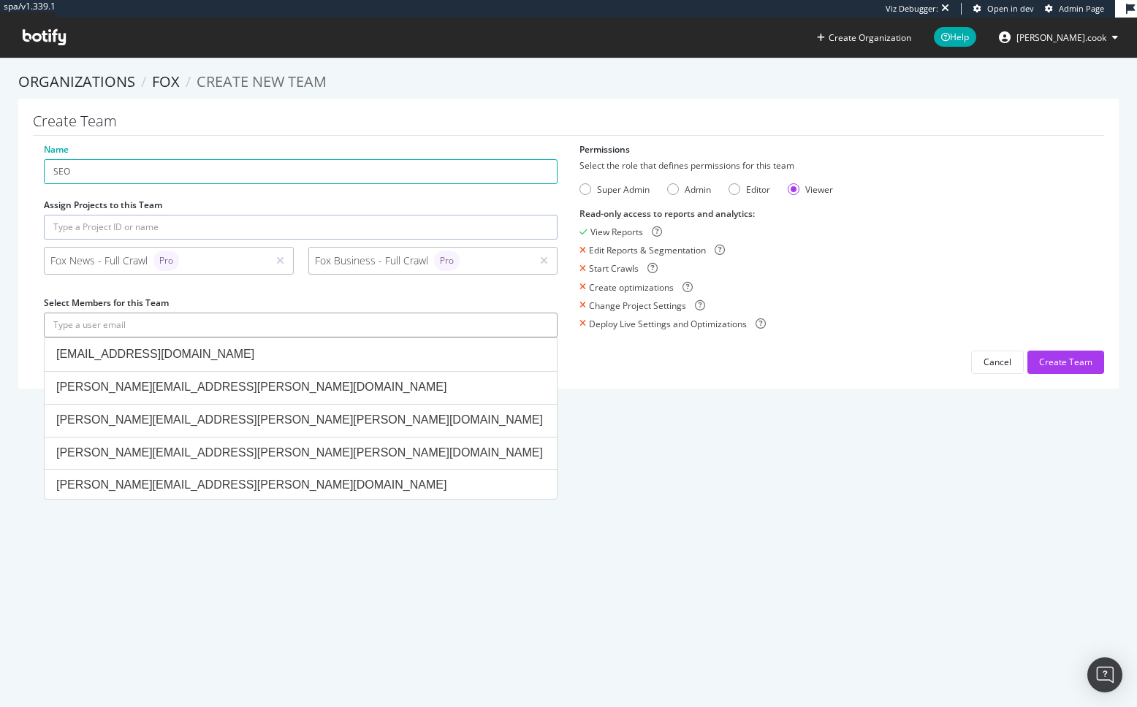
click at [146, 319] on input "text" at bounding box center [301, 325] width 514 height 25
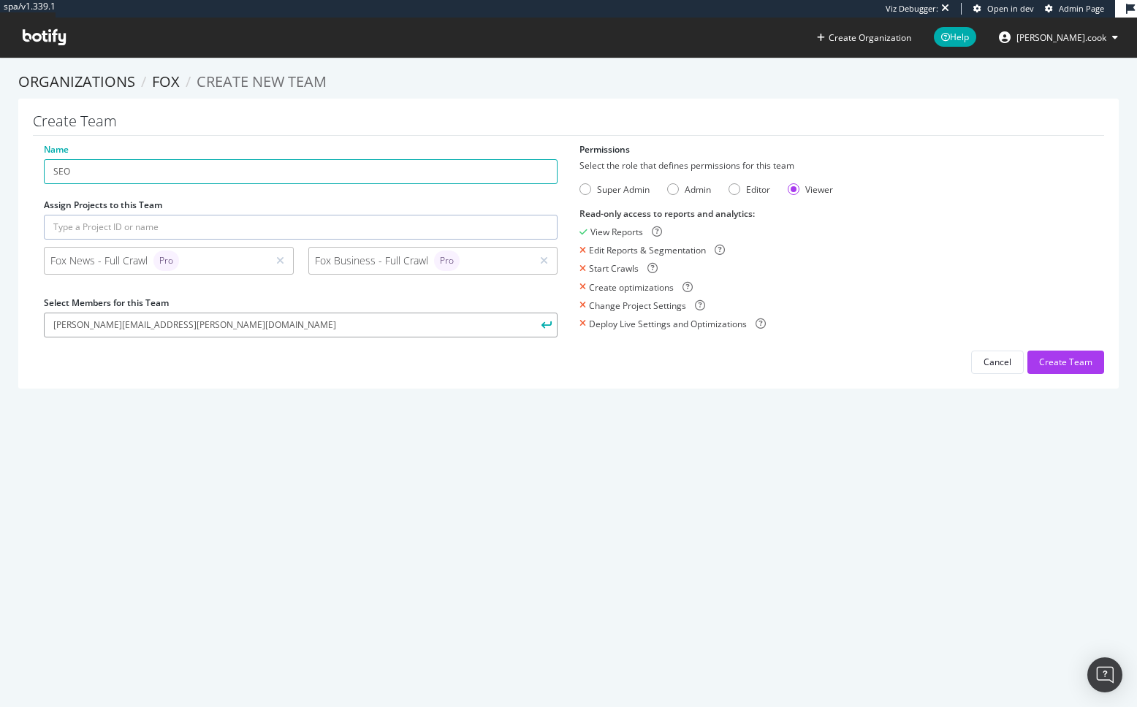
type input "stephan.klebonas@fox.com"
click at [533, 313] on button "submit" at bounding box center [545, 325] width 25 height 25
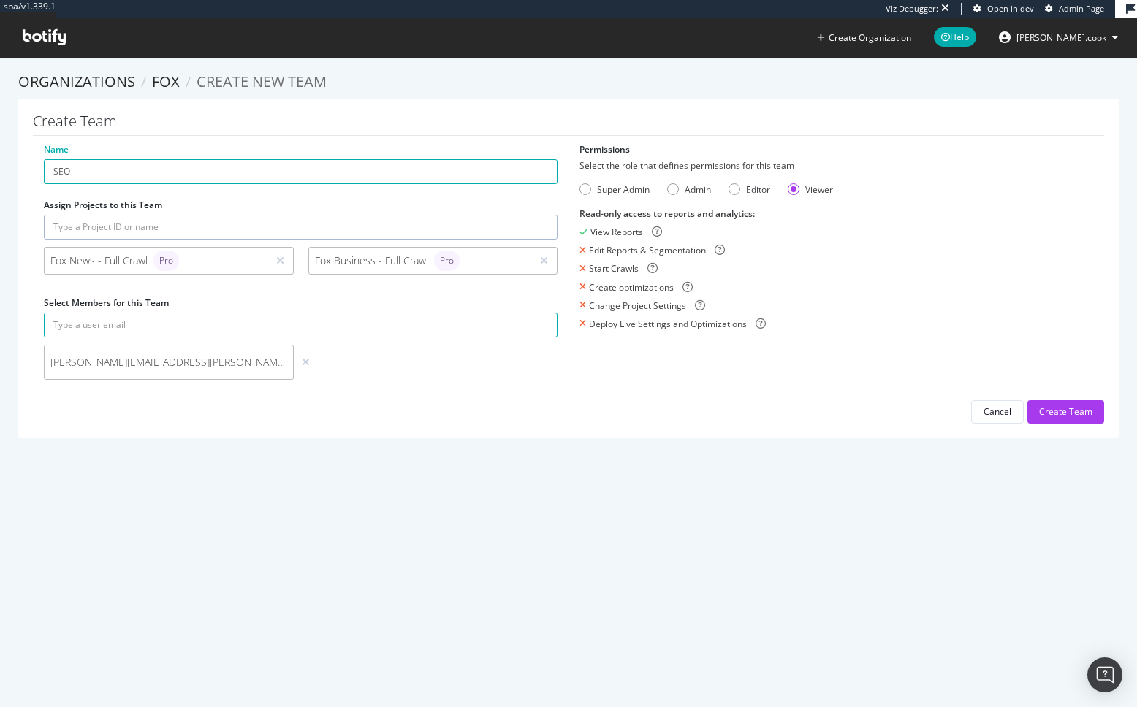
click at [98, 441] on section "Organizations Fox Create new Team Create Team Name SEO Assign Projects to this …" at bounding box center [568, 262] width 1137 height 411
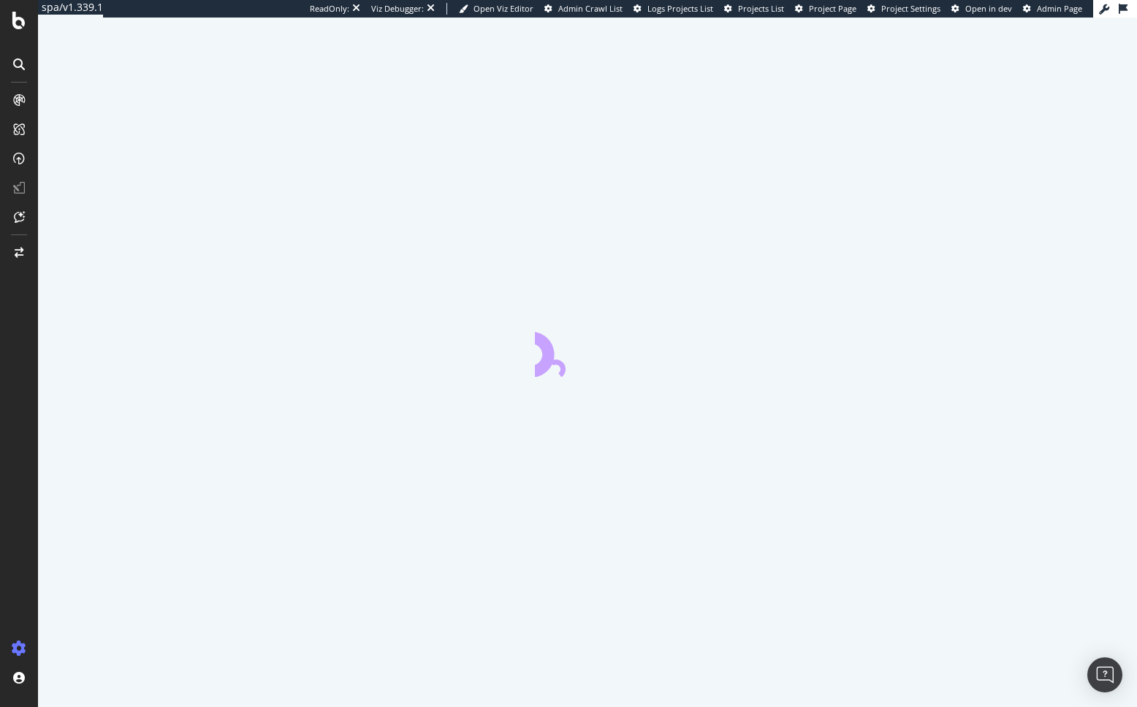
click at [61, 293] on div at bounding box center [587, 363] width 1099 height 690
click at [23, 327] on div at bounding box center [18, 362] width 35 height 549
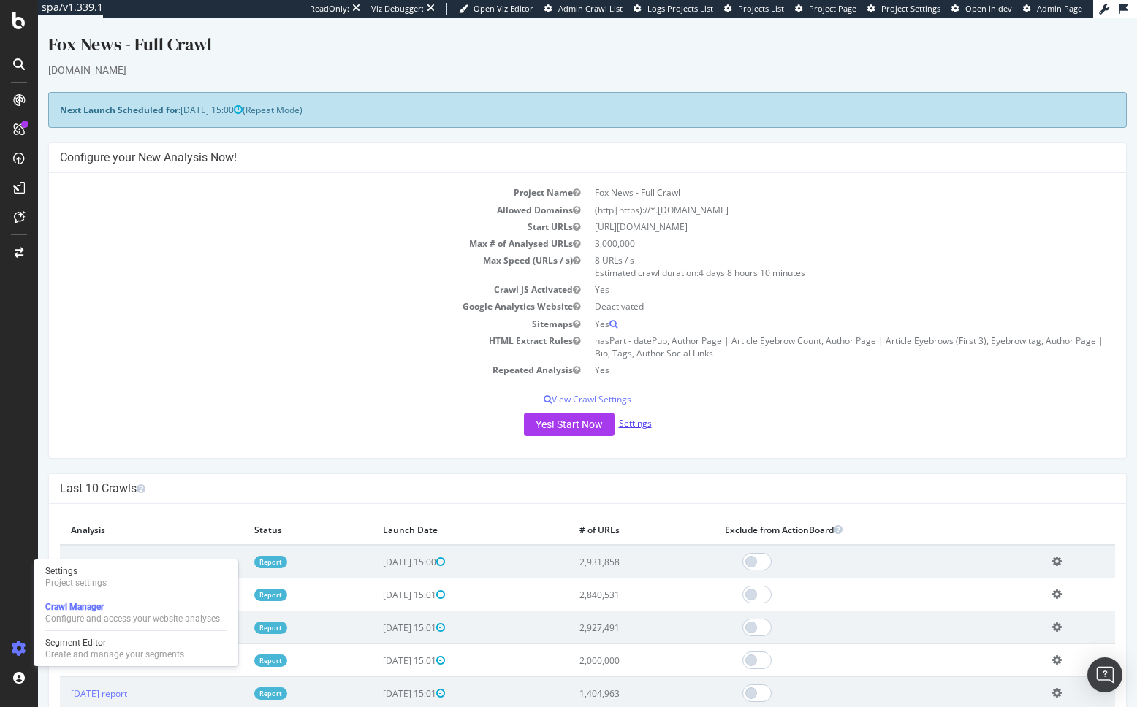
click at [642, 424] on link "Settings" at bounding box center [635, 423] width 33 height 12
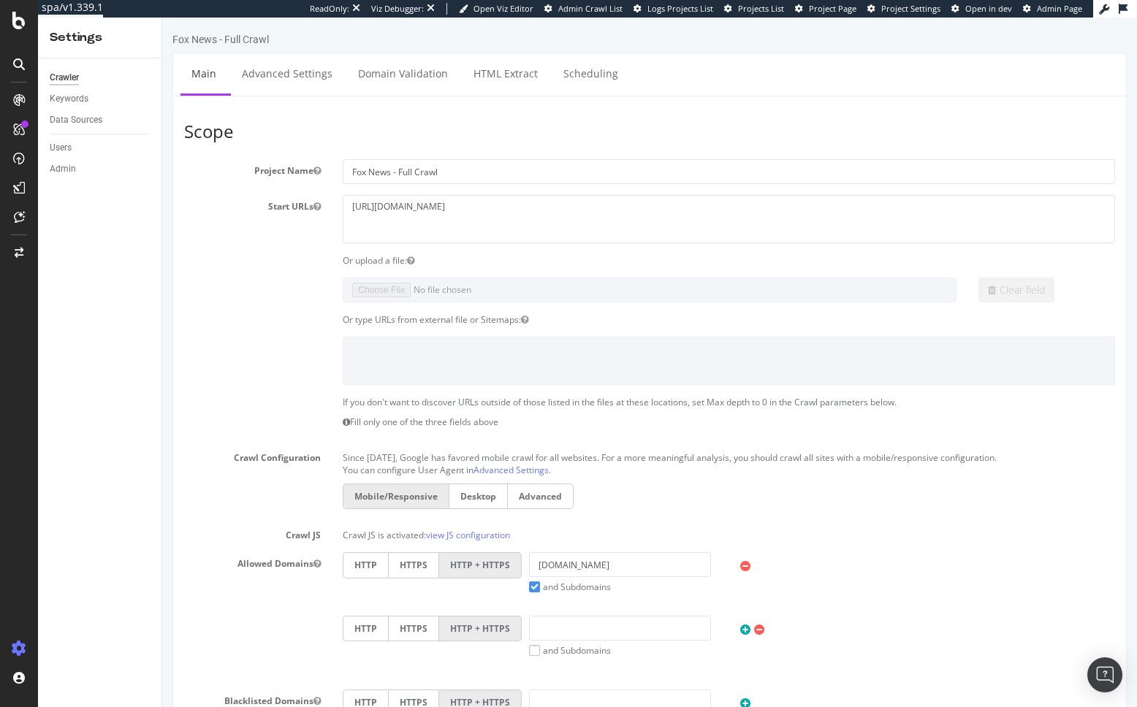
click at [112, 259] on div "Crawler Keywords Data Sources Users Admin" at bounding box center [99, 382] width 123 height 649
click at [69, 99] on div "Keywords" at bounding box center [69, 98] width 39 height 15
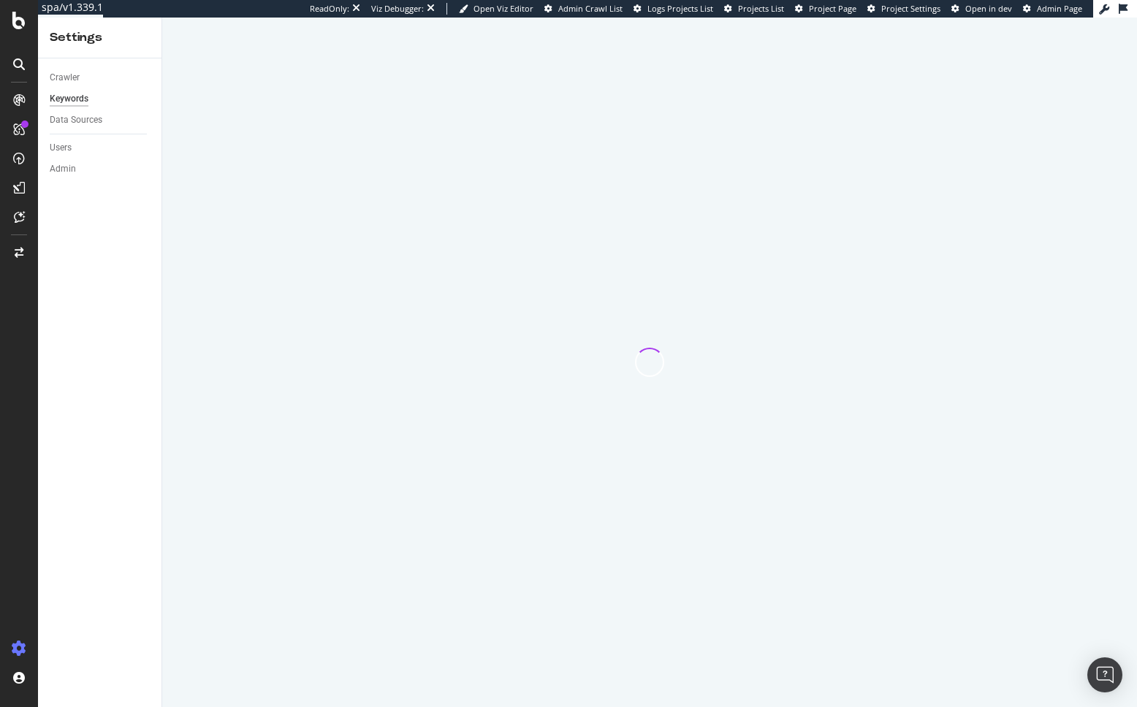
click at [191, 234] on div at bounding box center [649, 363] width 974 height 690
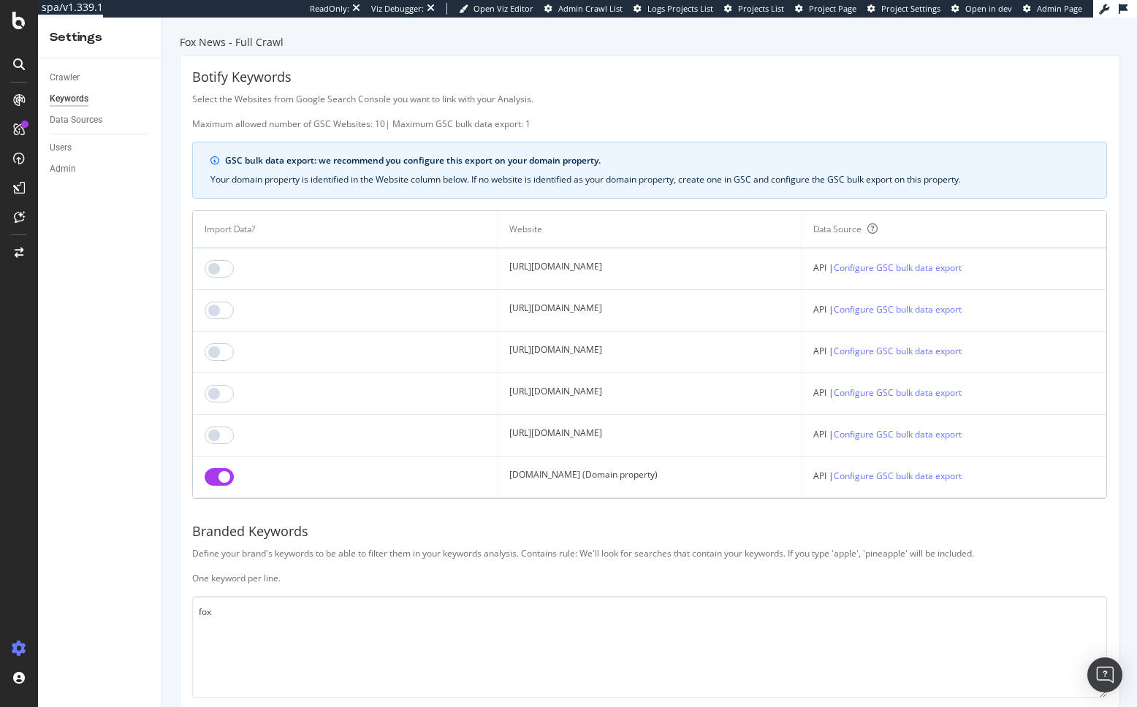
click at [335, 108] on div "Select the Websites from Google Search Console you want to link with your Analy…" at bounding box center [649, 111] width 915 height 37
click at [93, 122] on div "Data Sources" at bounding box center [76, 119] width 53 height 15
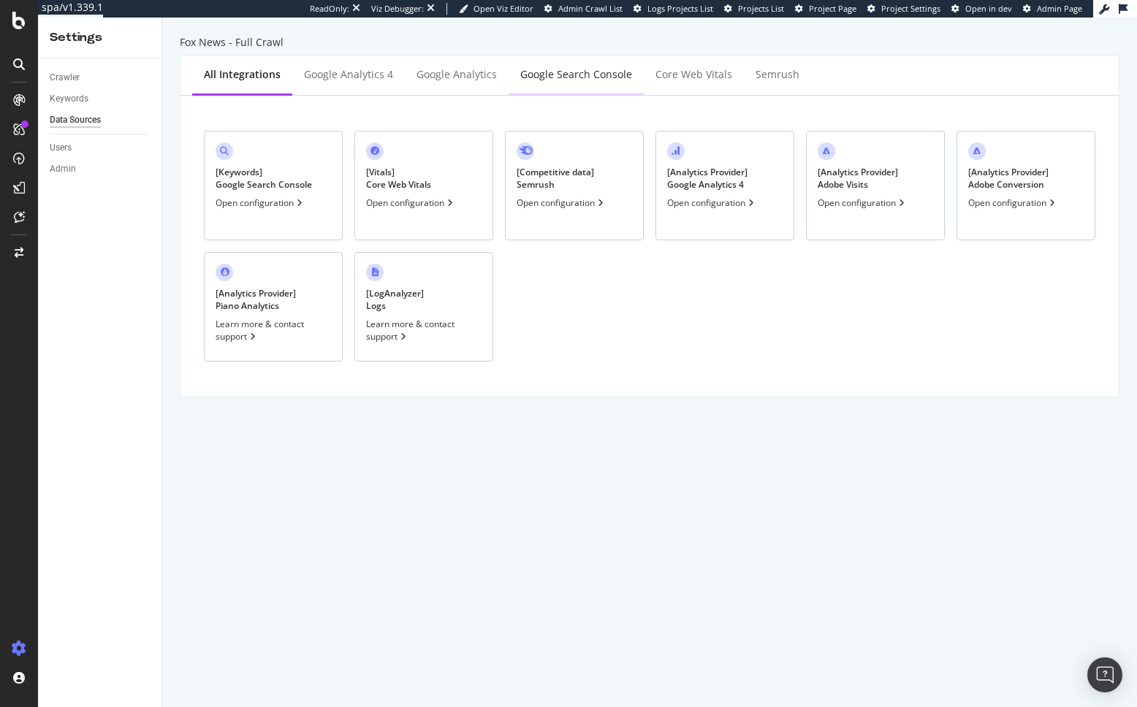
click at [552, 74] on div "Google Search Console" at bounding box center [576, 74] width 112 height 15
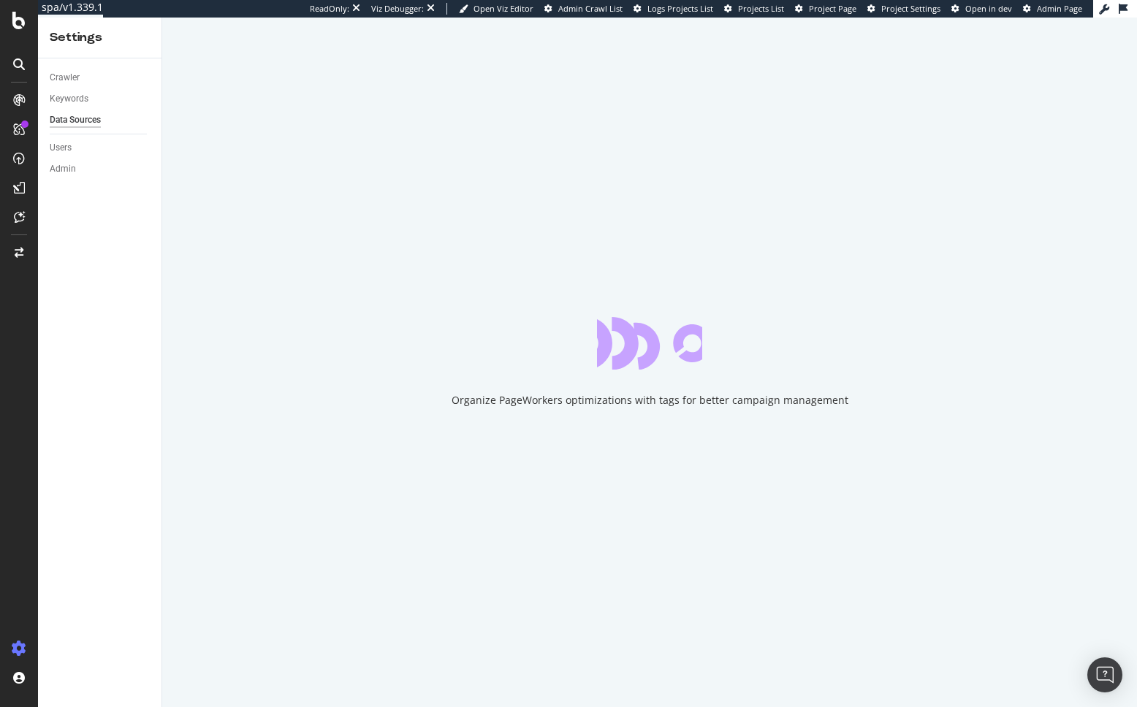
click at [170, 278] on div "Organize PageWorkers optimizations with tags for better campaign management" at bounding box center [649, 363] width 974 height 690
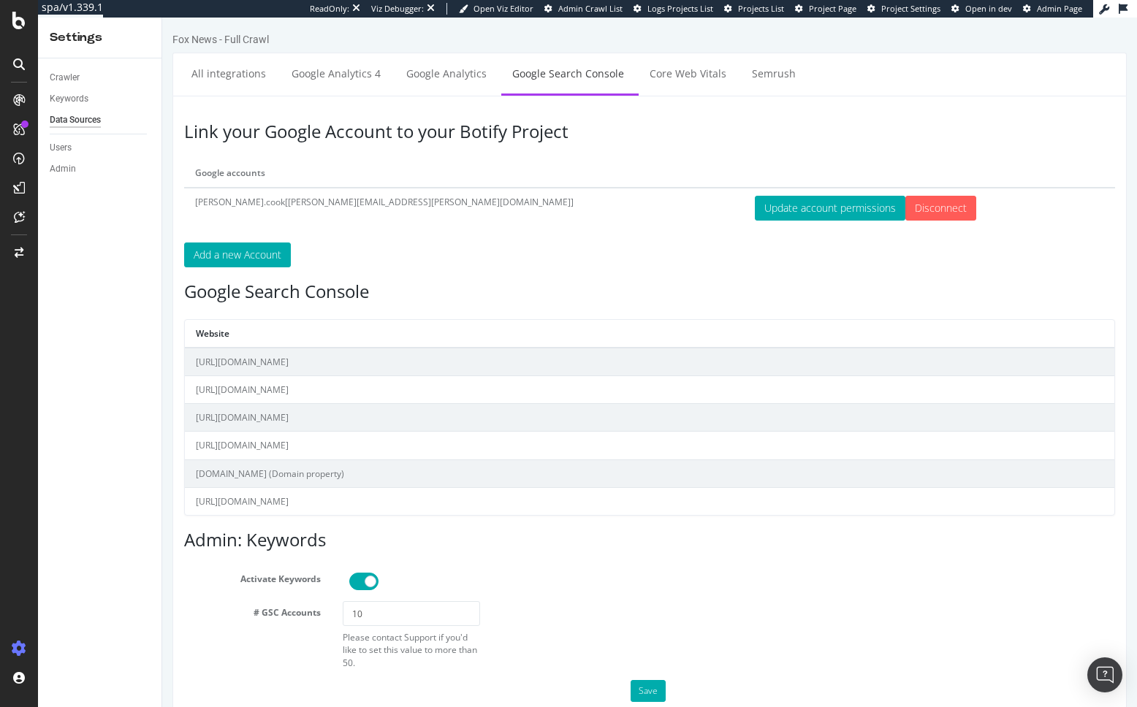
drag, startPoint x: 117, startPoint y: 266, endPoint x: 41, endPoint y: 157, distance: 132.7
click at [116, 265] on div "Crawler Keywords Data Sources Users Admin" at bounding box center [99, 382] width 123 height 649
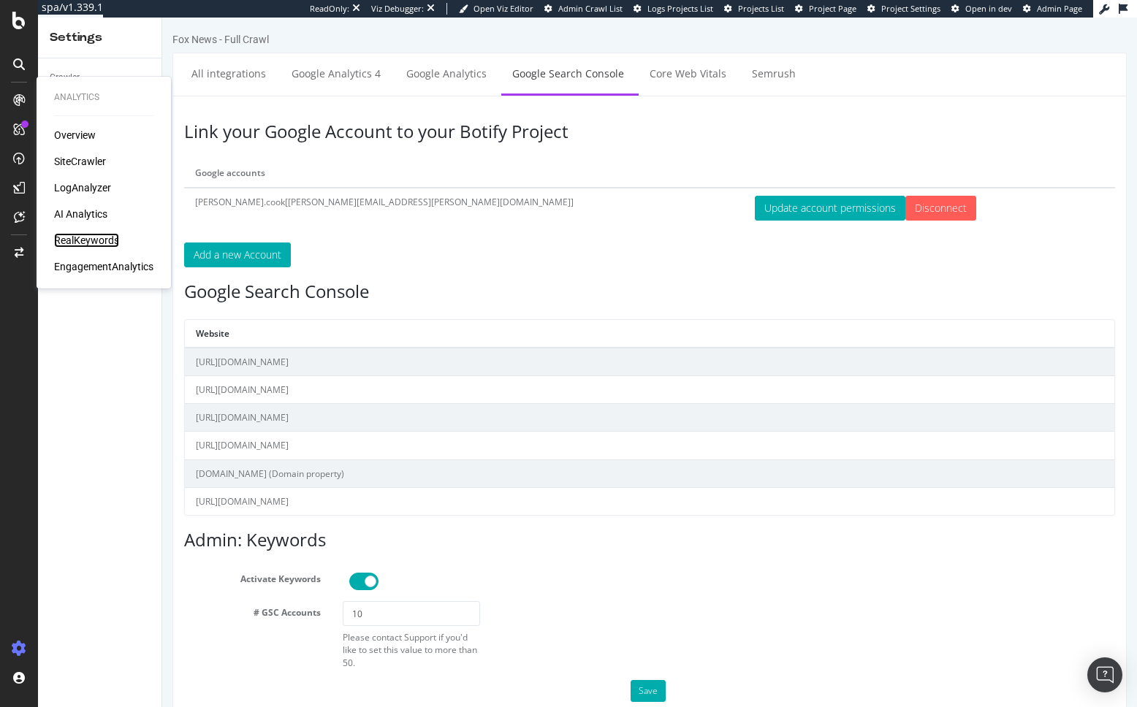
click at [94, 237] on div "RealKeywords" at bounding box center [86, 240] width 65 height 15
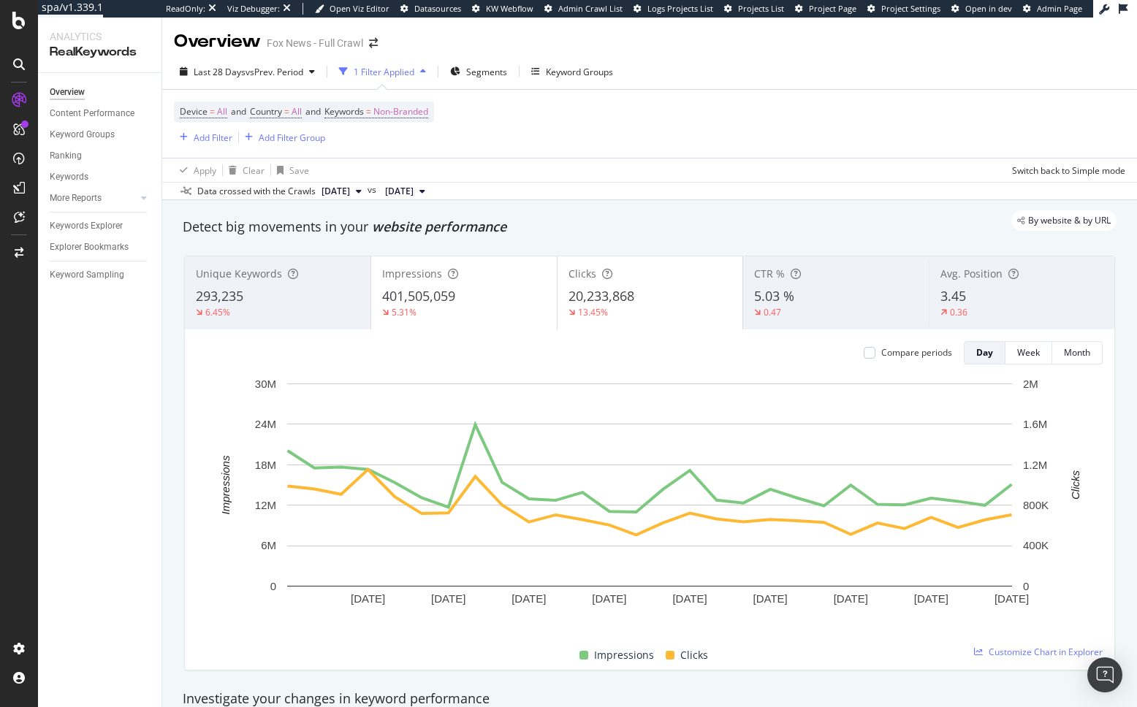
click at [335, 228] on div "By website & by URL" at bounding box center [642, 220] width 948 height 20
click at [104, 278] on div "Keyword Sampling" at bounding box center [87, 274] width 75 height 15
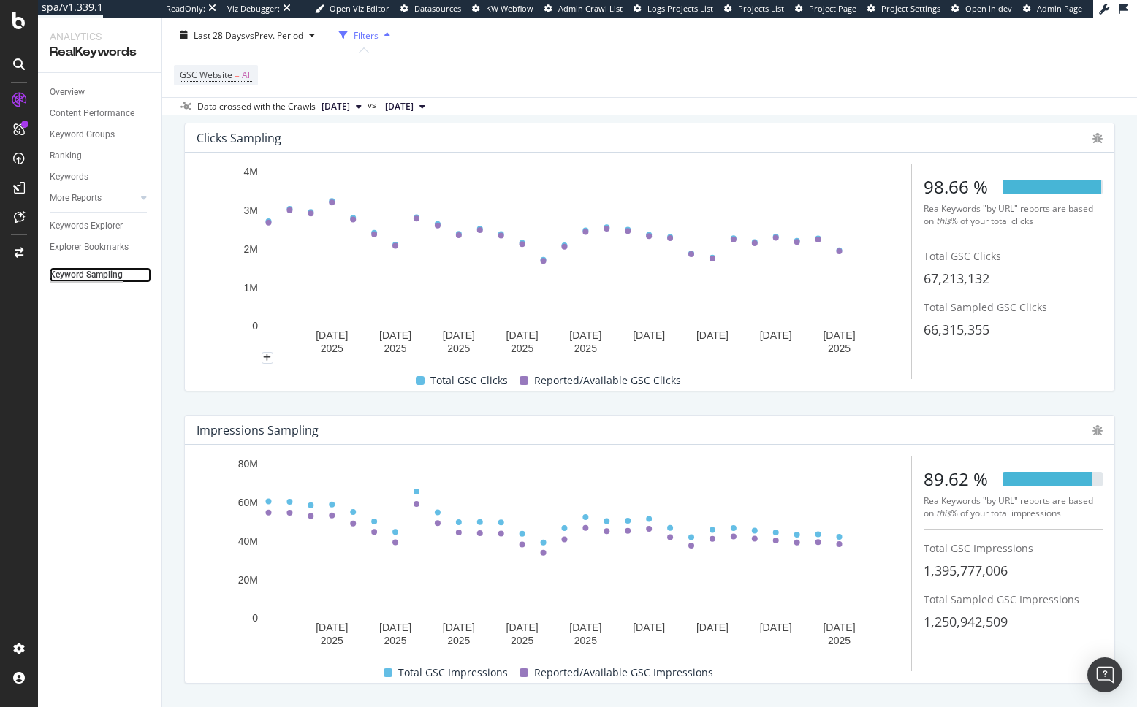
scroll to position [81, 0]
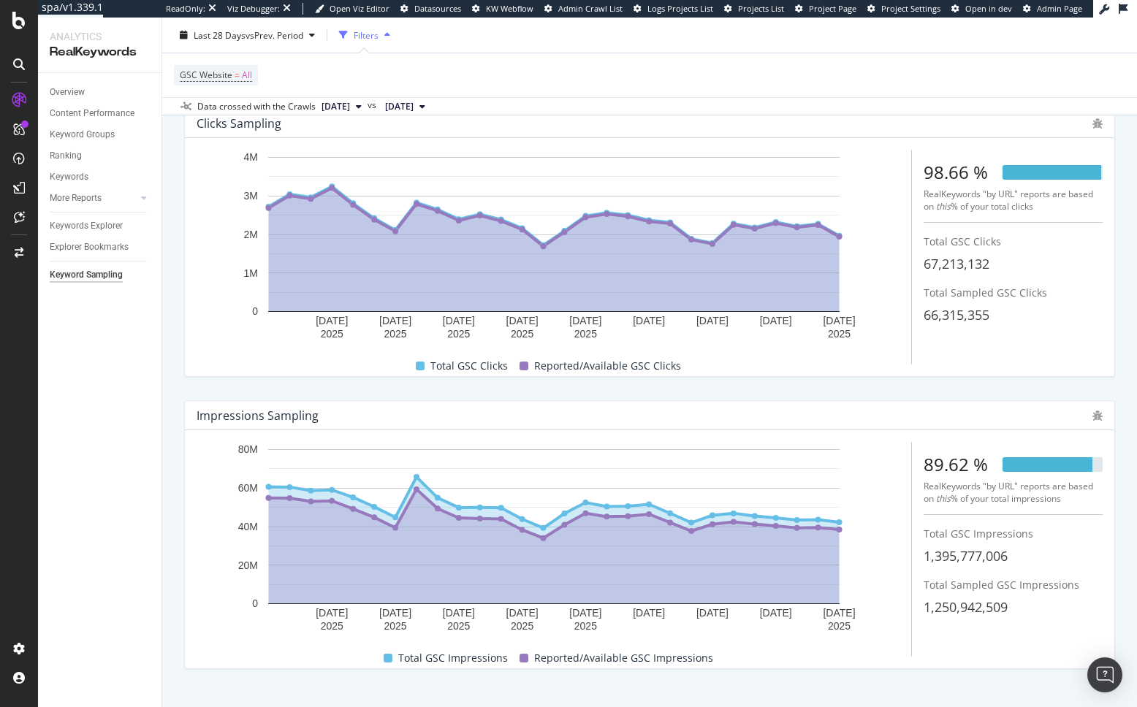
click at [176, 341] on div "Clicks Sampling 17 Sep. 2025 20 Sep. 2025 23 Sep. 2025 26 Sep. 2025 29 Sep. 202…" at bounding box center [649, 242] width 948 height 292
click at [69, 95] on div "Overview" at bounding box center [67, 92] width 35 height 15
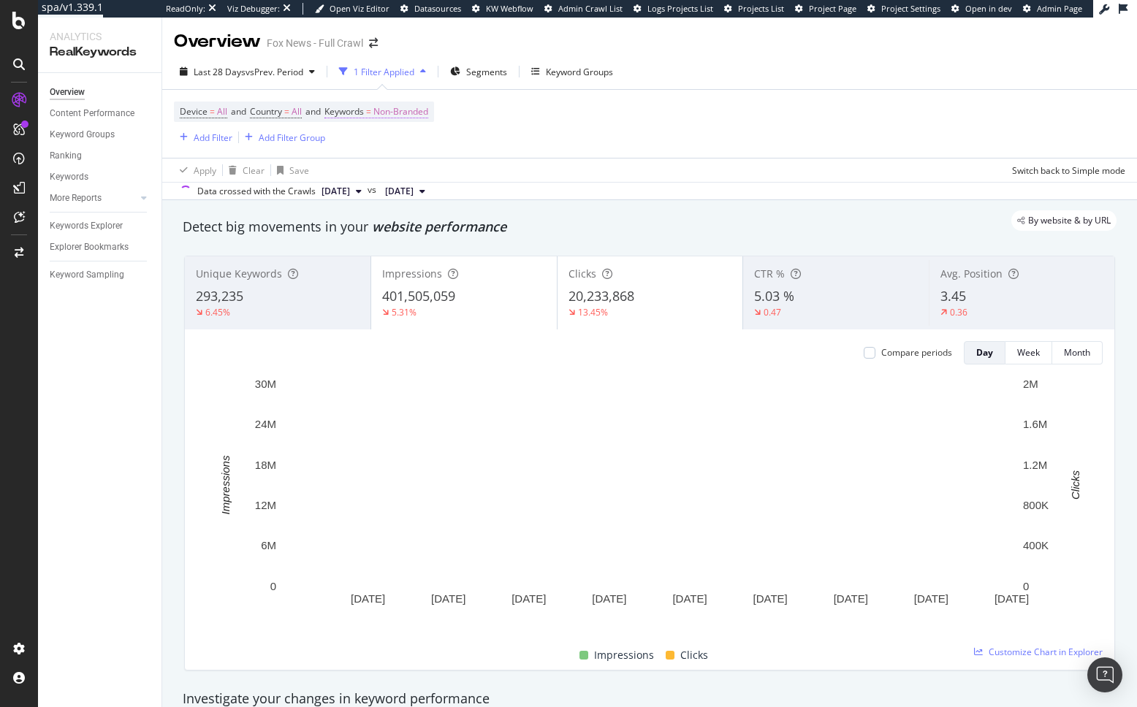
click at [406, 112] on span "Non-Branded" at bounding box center [400, 112] width 55 height 20
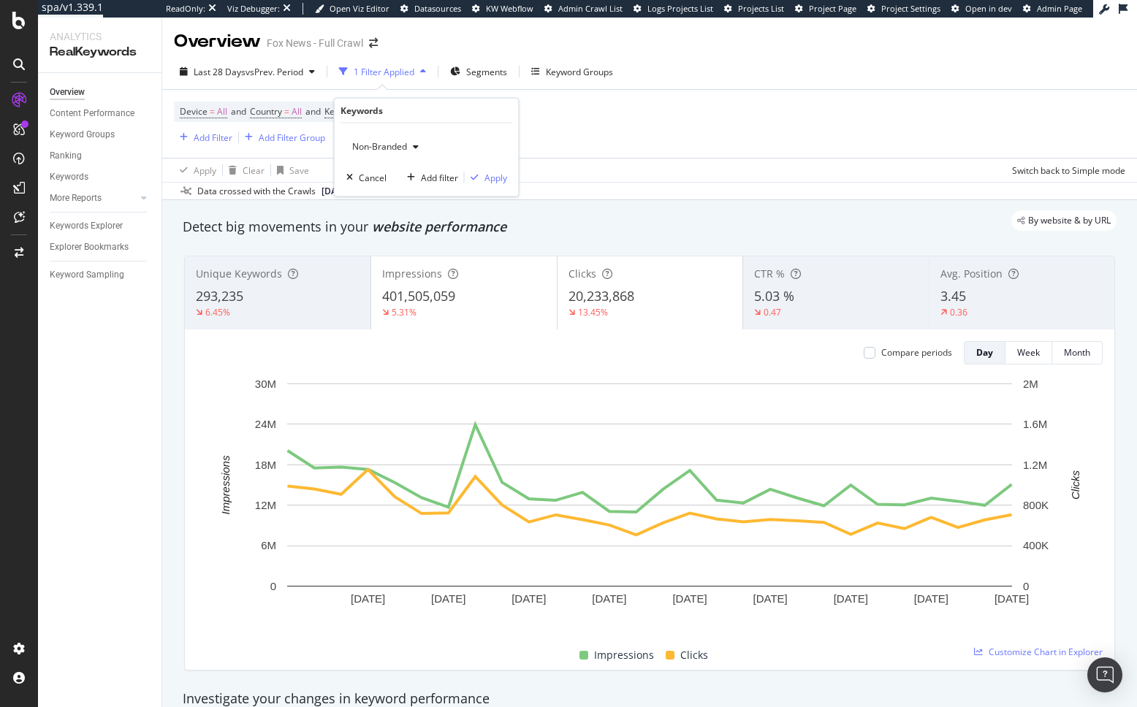
click at [400, 148] on span "Non-Branded" at bounding box center [376, 146] width 61 height 12
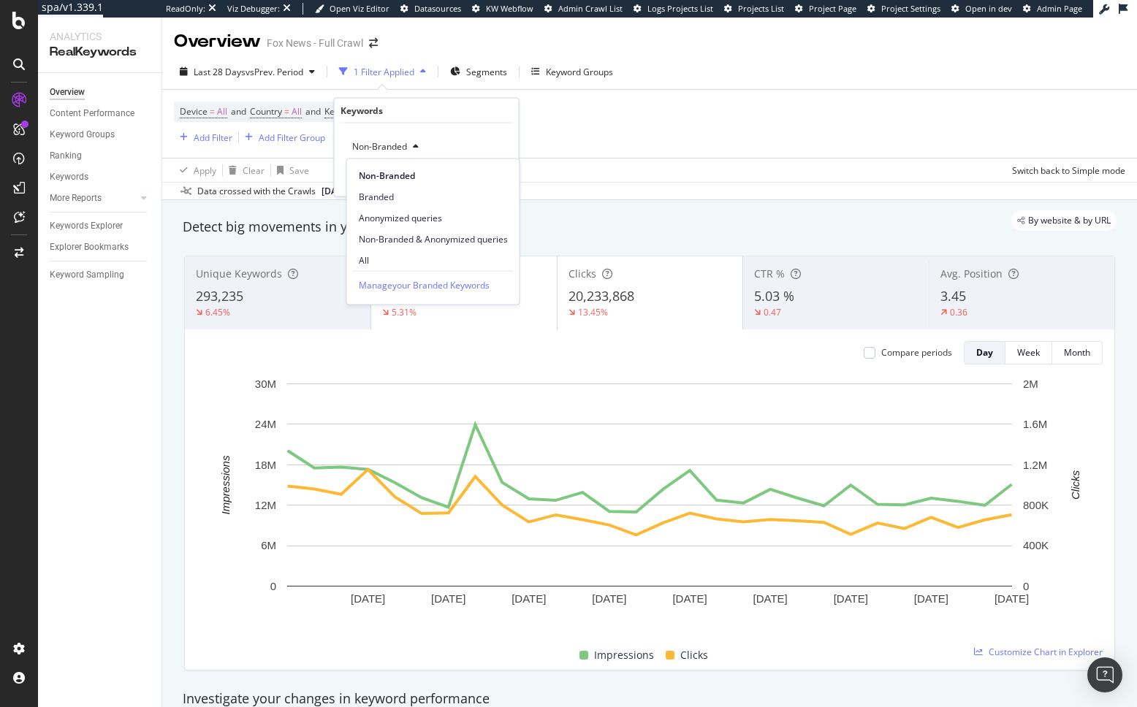
drag, startPoint x: 417, startPoint y: 253, endPoint x: 478, endPoint y: 192, distance: 85.7
click at [417, 253] on div "All" at bounding box center [433, 260] width 172 height 21
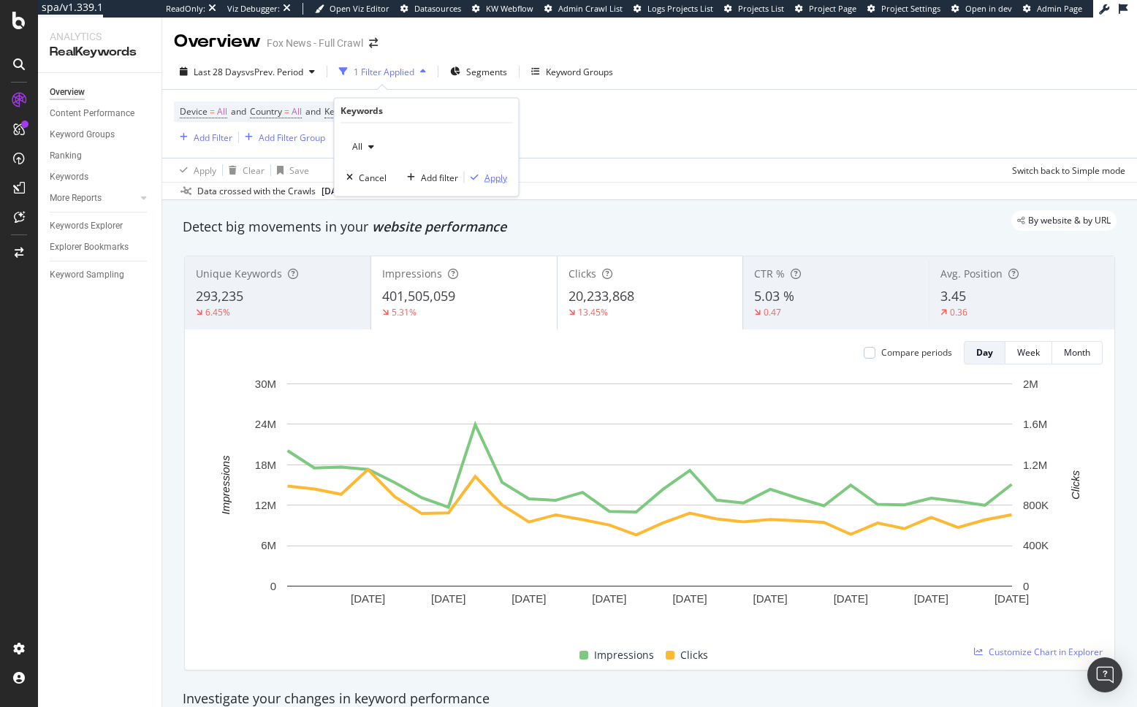
drag, startPoint x: 492, startPoint y: 181, endPoint x: 481, endPoint y: 197, distance: 19.5
click at [492, 181] on div "Apply" at bounding box center [495, 177] width 23 height 12
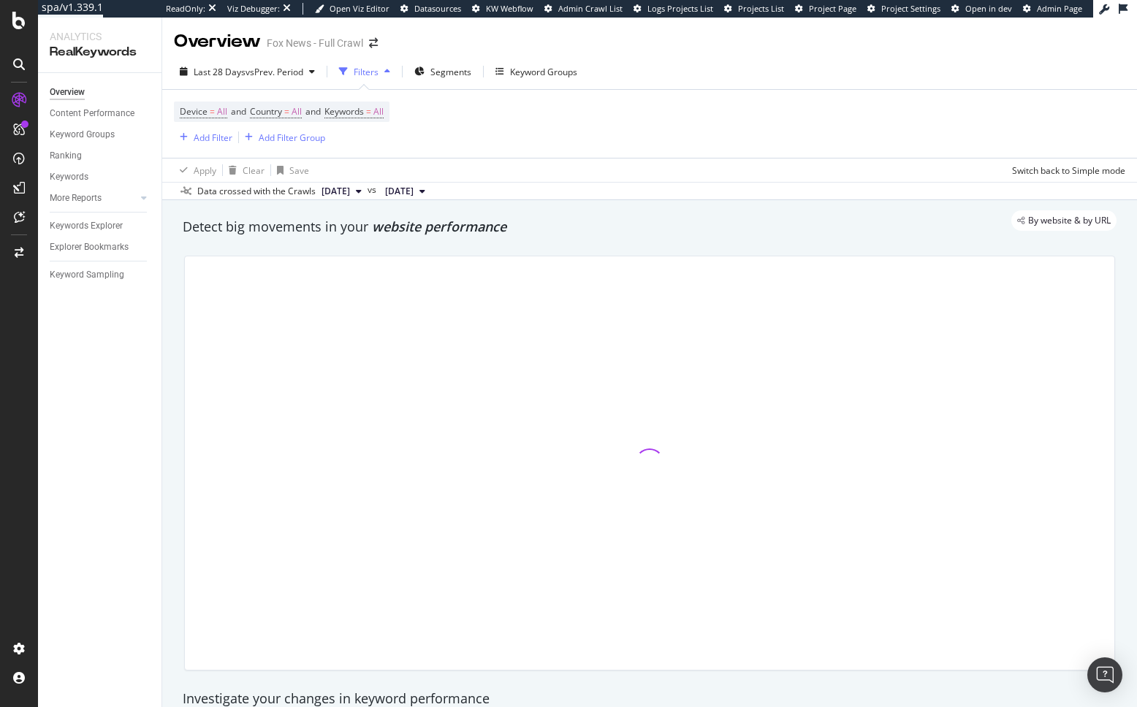
click at [476, 228] on div "By website & by URL" at bounding box center [642, 220] width 948 height 20
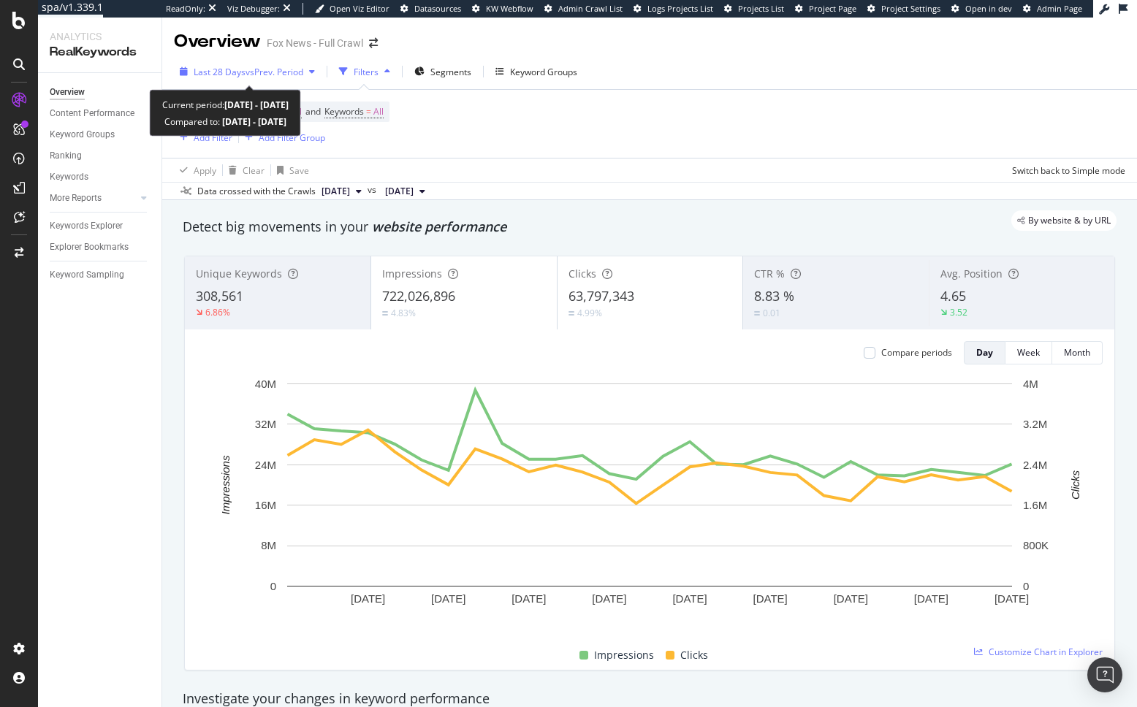
click at [267, 72] on span "vs Prev. Period" at bounding box center [274, 72] width 58 height 12
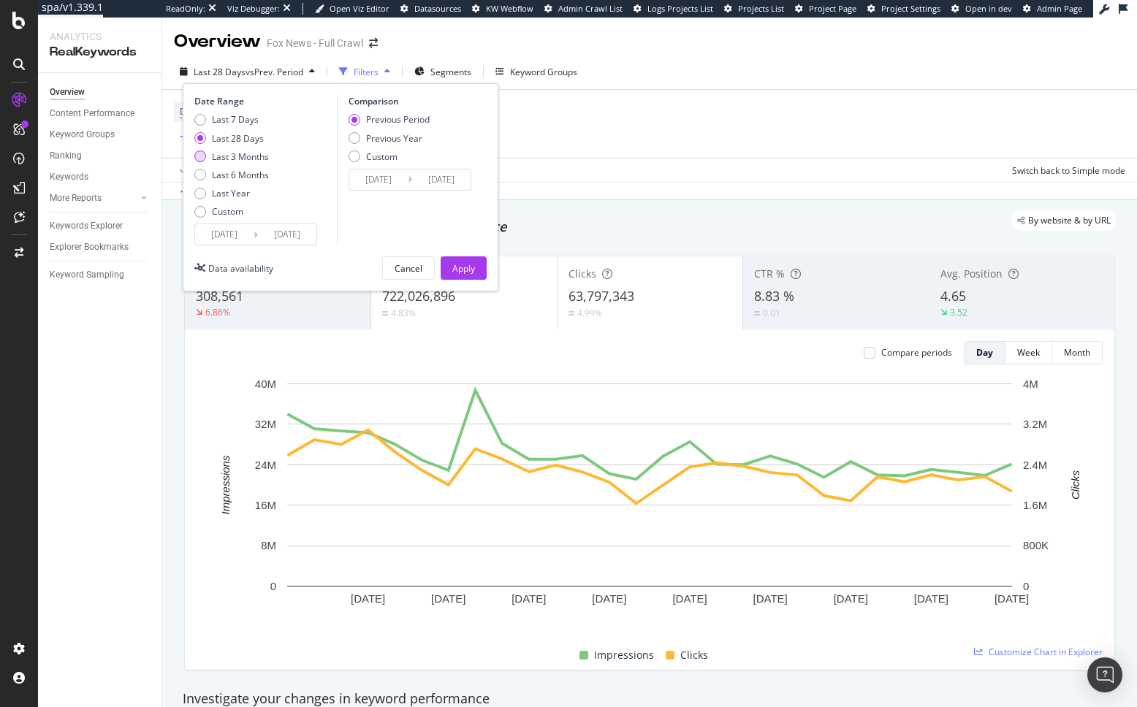
click at [244, 155] on div "Last 3 Months" at bounding box center [240, 156] width 57 height 12
type input "2025/07/12"
type input "2025/04/11"
type input "2025/07/11"
click at [457, 272] on div "Apply" at bounding box center [463, 268] width 23 height 12
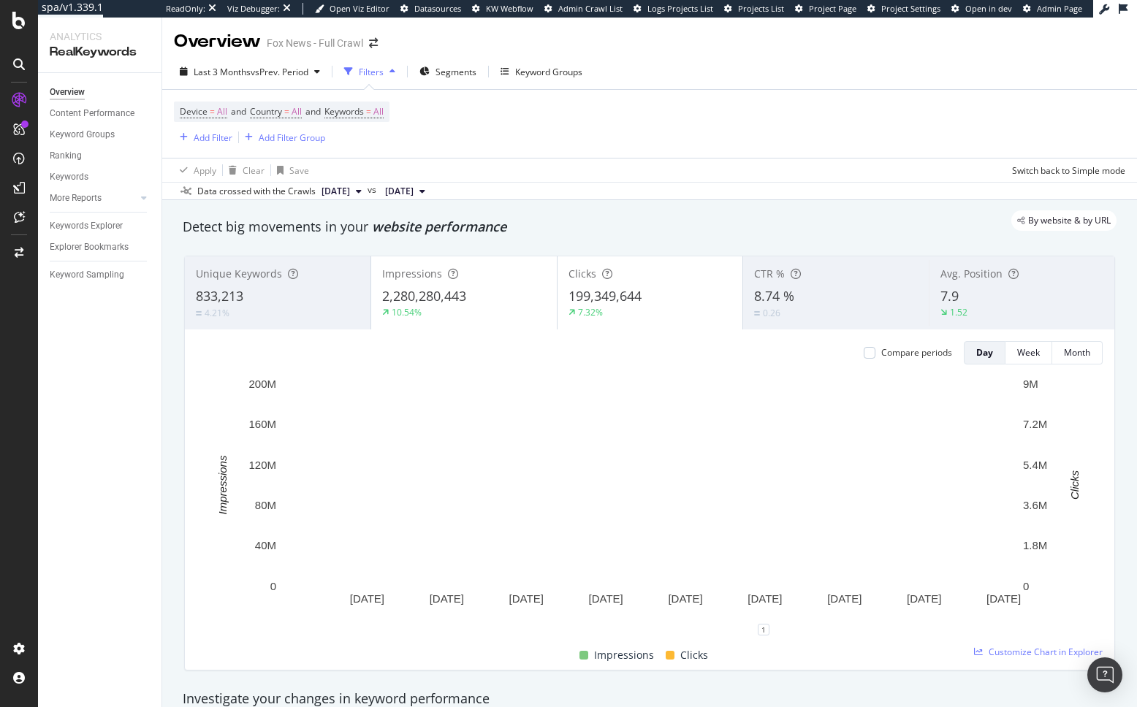
click at [175, 318] on div "Unique Keywords 833,213 4.21% Impressions 2,280,280,443 10.54% Clicks 199,349,6…" at bounding box center [649, 463] width 948 height 438
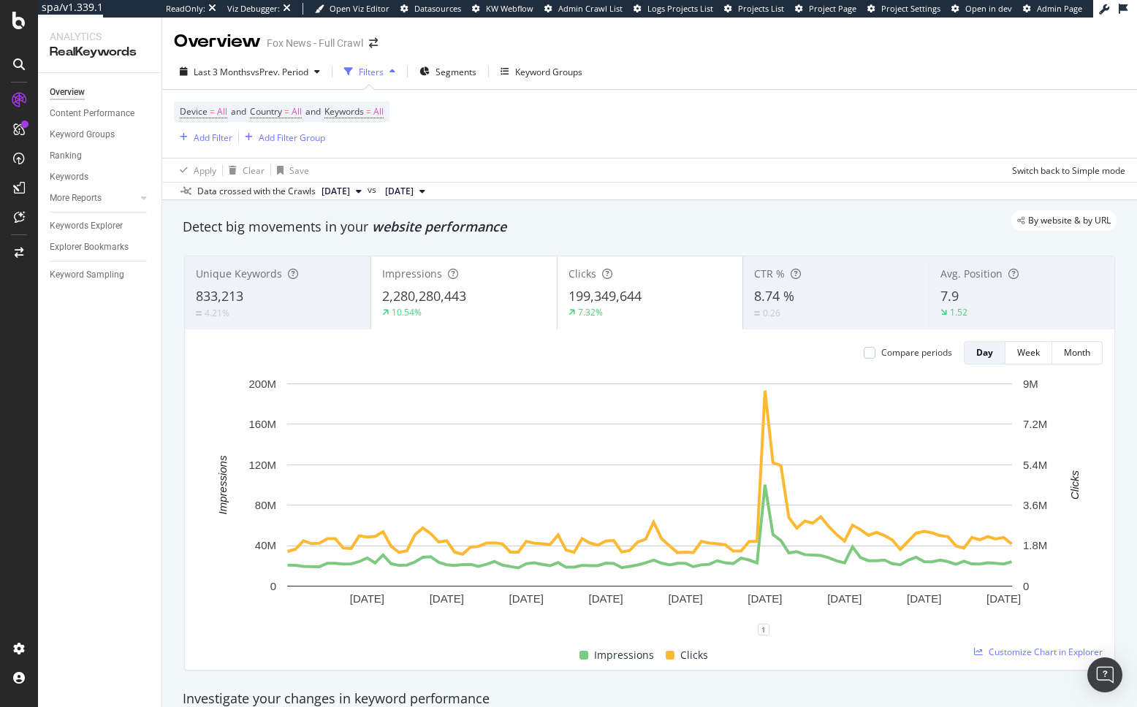
click at [402, 234] on span "website performance" at bounding box center [439, 227] width 134 height 18
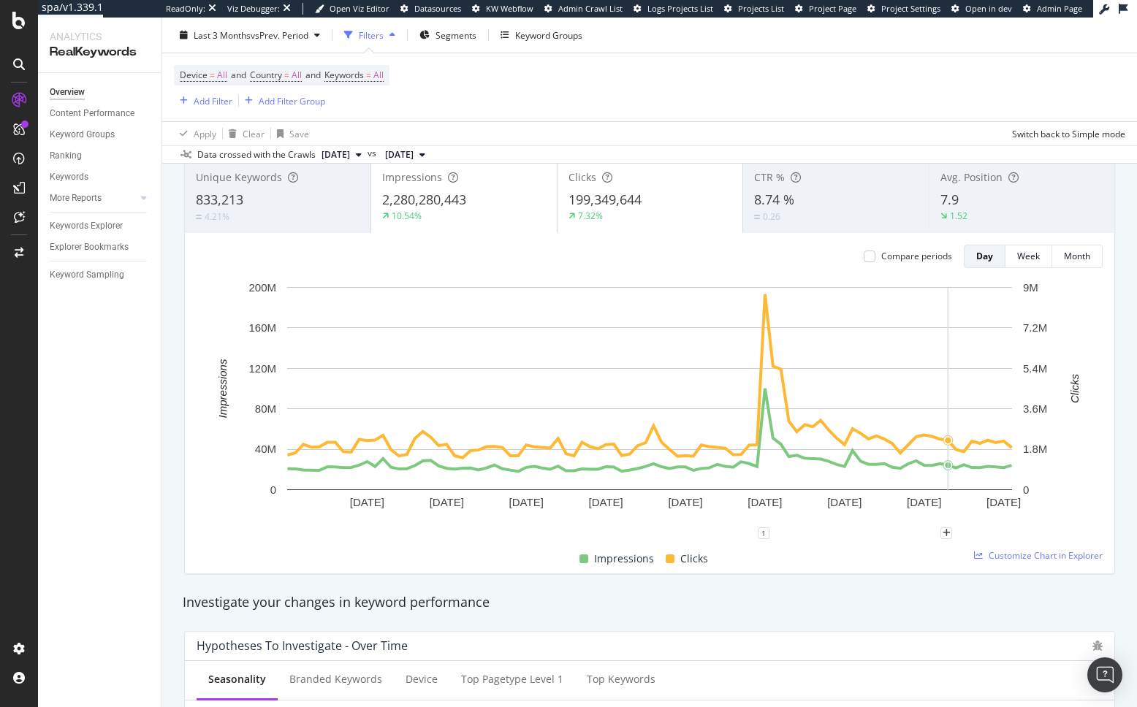
scroll to position [105, 0]
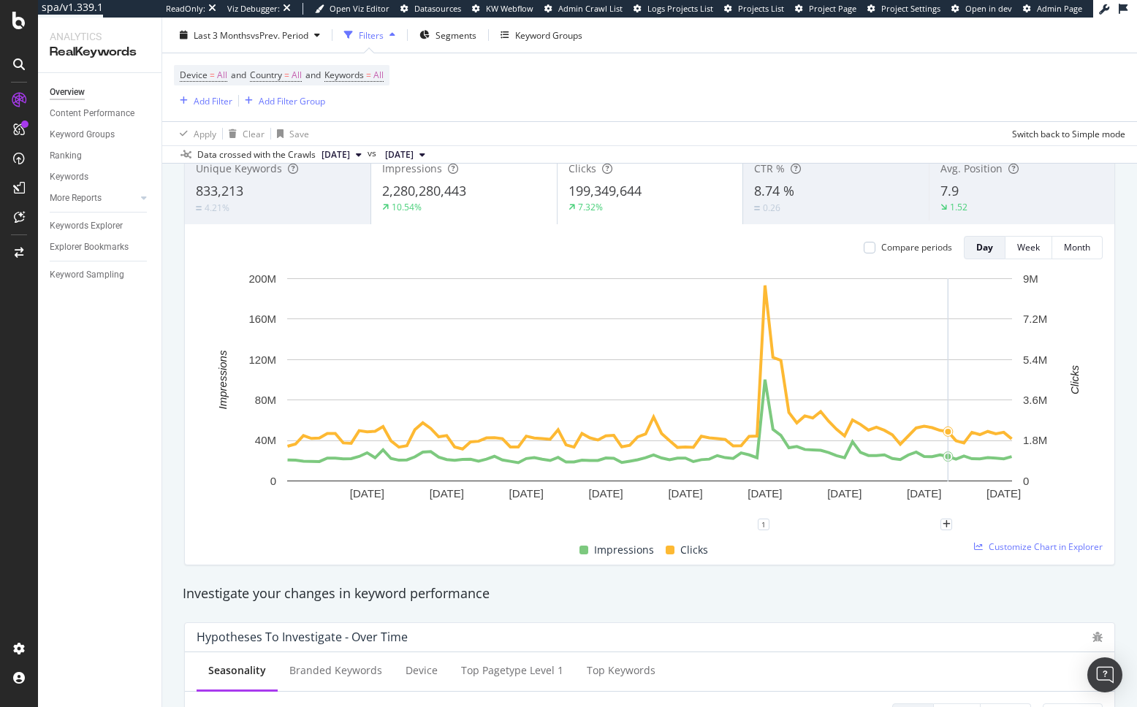
click at [884, 606] on div "Investigate your changes in keyword performance" at bounding box center [649, 594] width 948 height 34
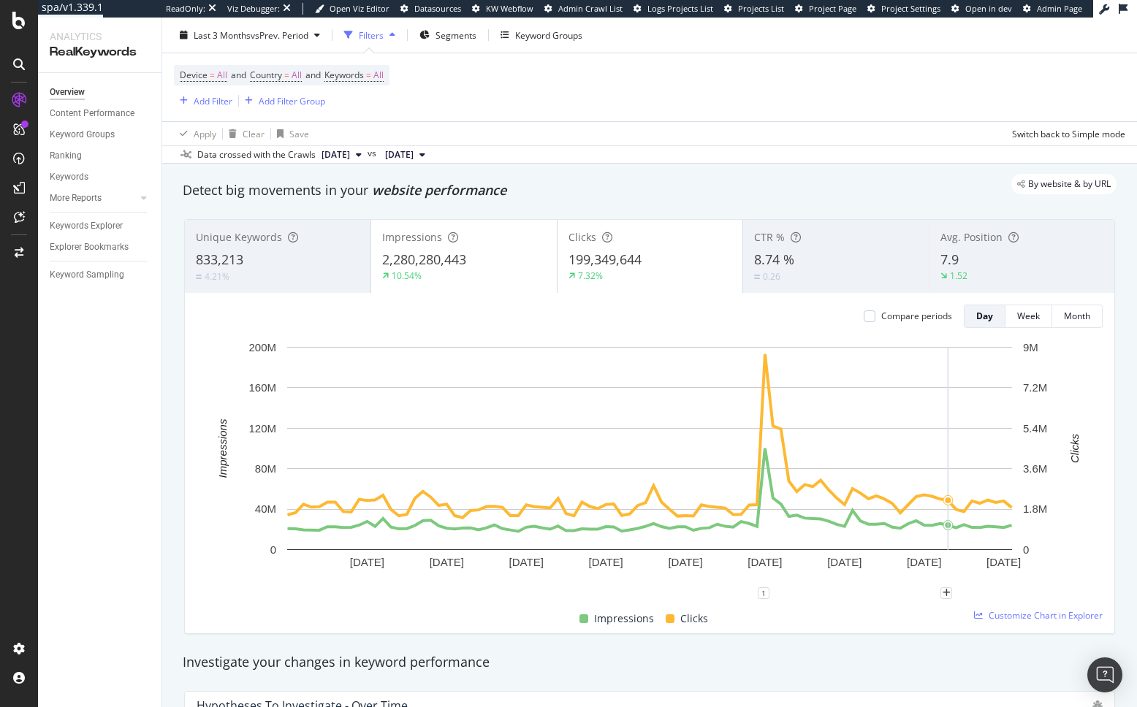
scroll to position [0, 0]
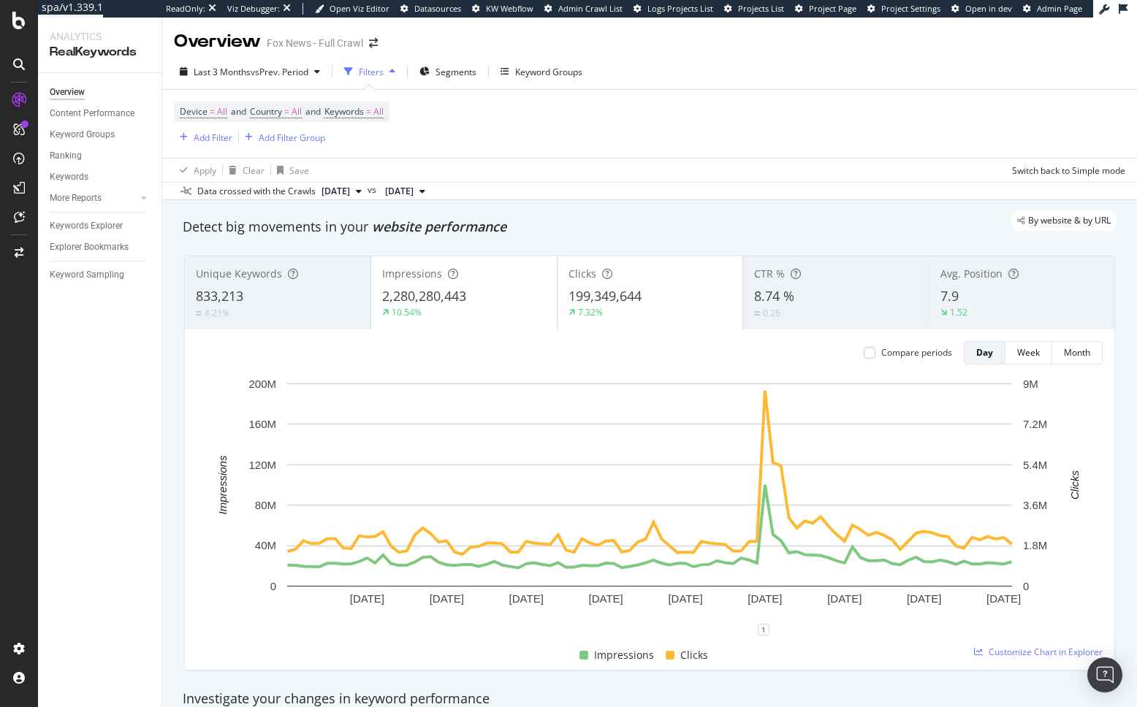
click at [617, 241] on div "Detect big movements in your website performance" at bounding box center [649, 227] width 948 height 34
click at [627, 242] on div "Detect big movements in your website performance" at bounding box center [649, 227] width 948 height 34
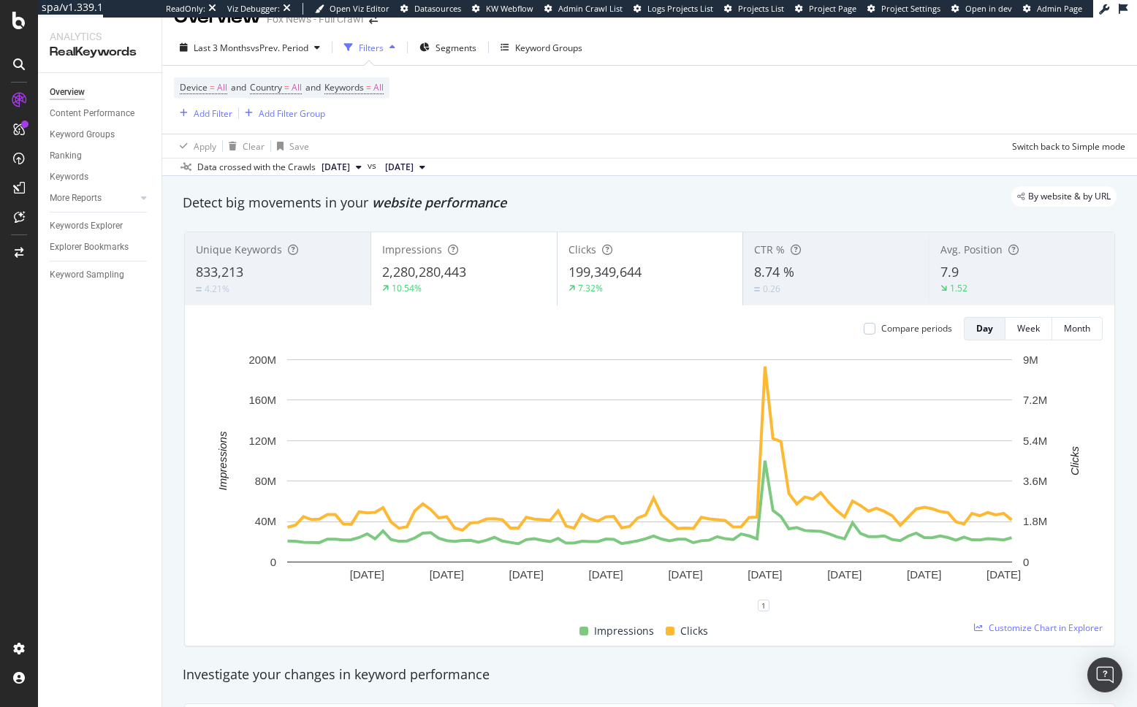
scroll to position [20, 0]
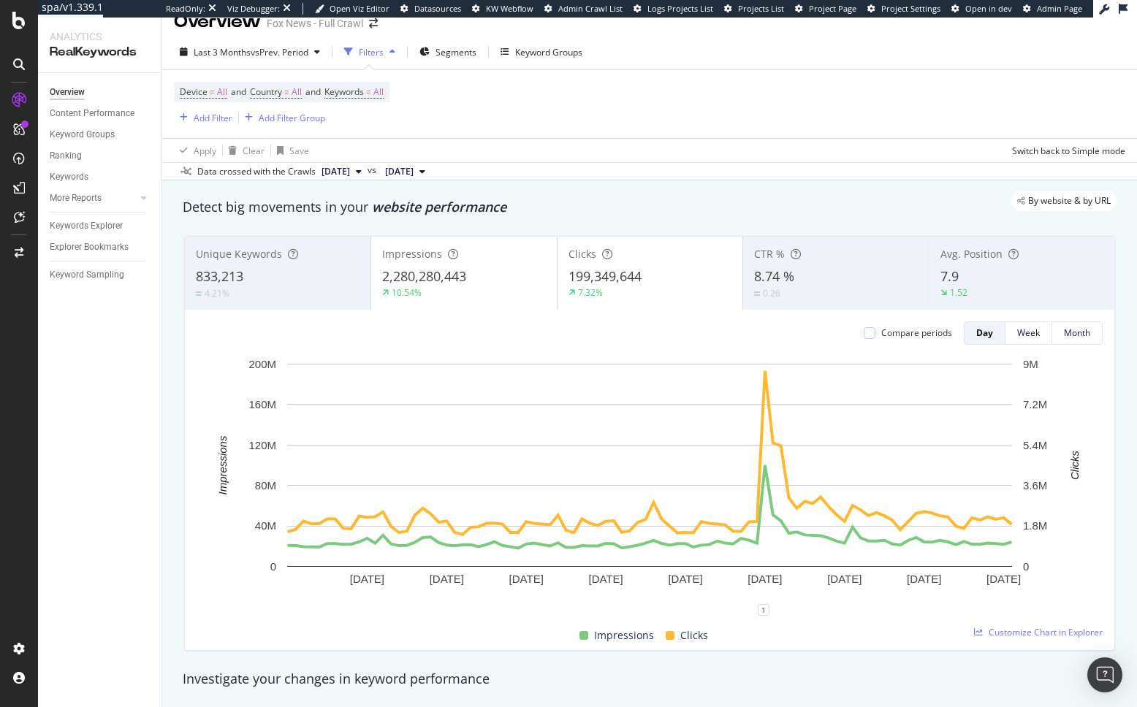
click at [817, 658] on div "Unique Keywords 833,213 4.21% Impressions 2,280,280,443 10.54% Clicks 199,349,6…" at bounding box center [649, 443] width 948 height 438
drag, startPoint x: 1090, startPoint y: 598, endPoint x: 1103, endPoint y: 598, distance: 13.1
click at [1090, 598] on rect "A chart." at bounding box center [650, 482] width 906 height 253
click at [1122, 592] on div "Unique Keywords 833,213 4.21% Impressions 2,280,280,443 10.54% Clicks 199,349,6…" at bounding box center [649, 443] width 948 height 438
click at [1000, 665] on div "Investigate your changes in keyword performance" at bounding box center [649, 680] width 948 height 34
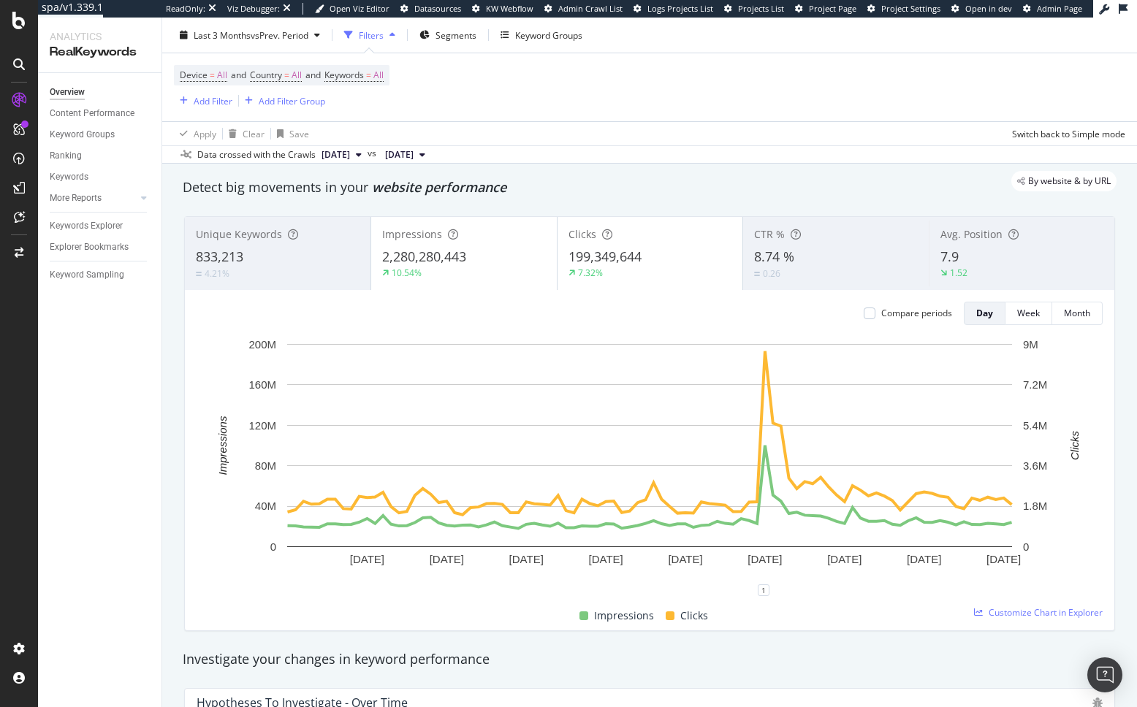
scroll to position [43, 0]
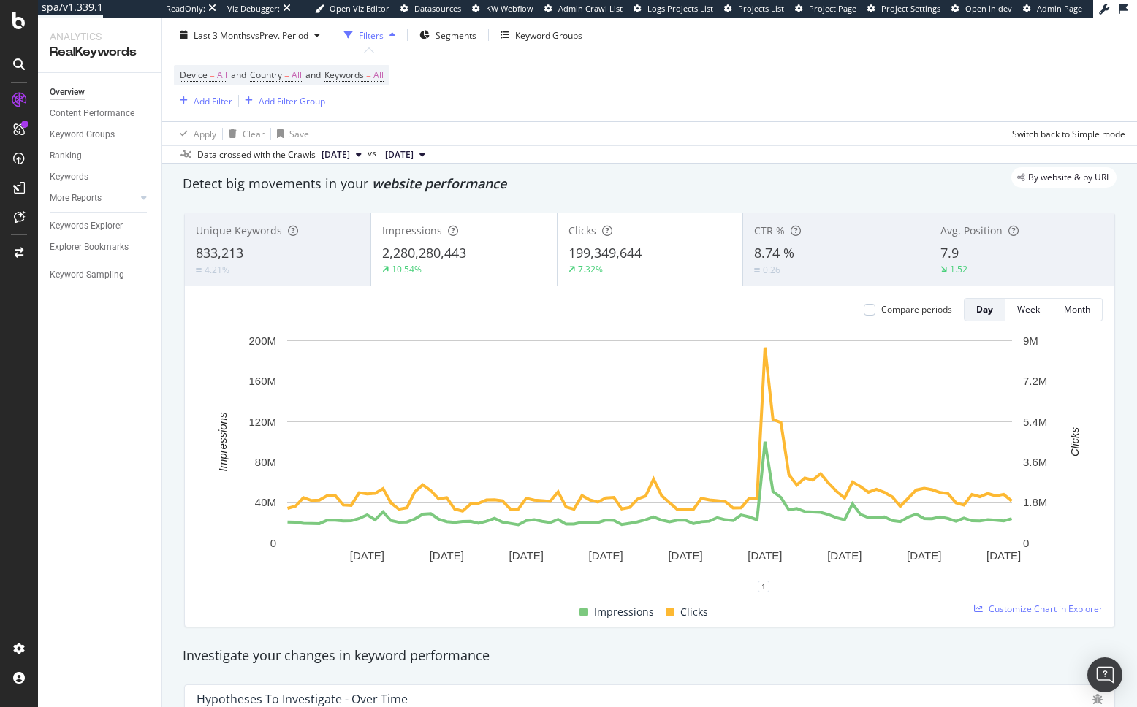
click at [604, 168] on div "By website & by URL" at bounding box center [642, 177] width 948 height 20
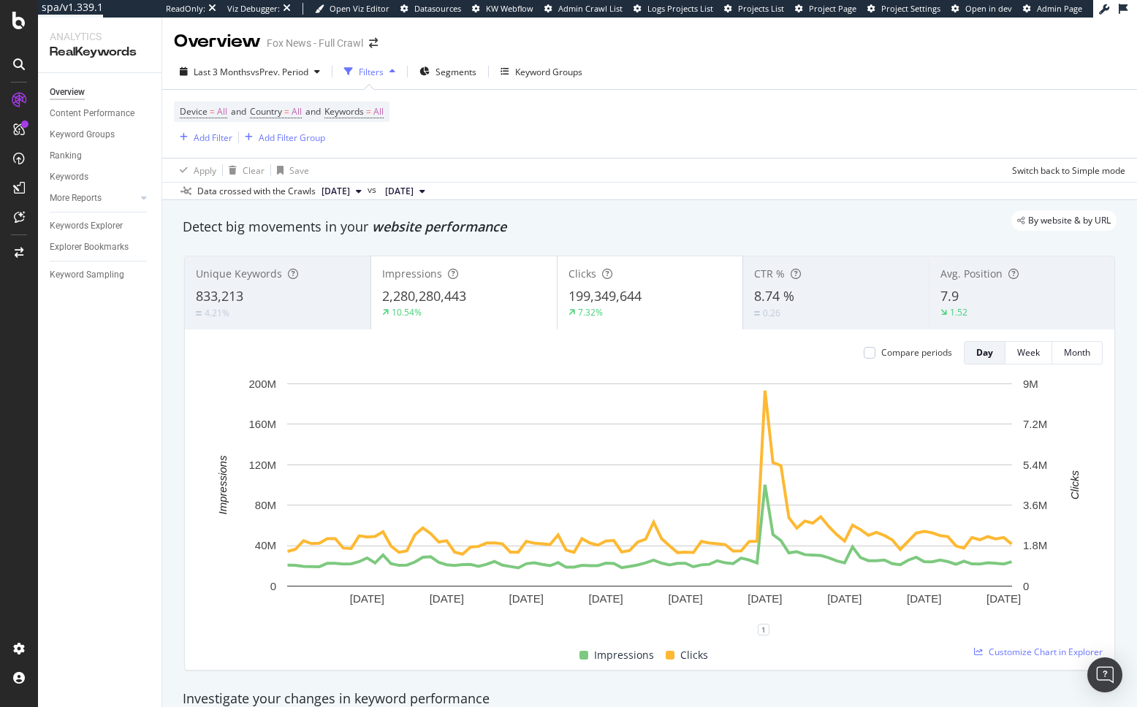
click at [557, 214] on div "By website & by URL" at bounding box center [642, 220] width 948 height 20
click at [139, 402] on div "Overview Content Performance Keyword Groups Ranking Keywords More Reports Count…" at bounding box center [99, 390] width 123 height 634
click at [538, 221] on div "By website & by URL" at bounding box center [642, 220] width 948 height 20
click at [500, 291] on div "2,280,280,443" at bounding box center [464, 296] width 164 height 19
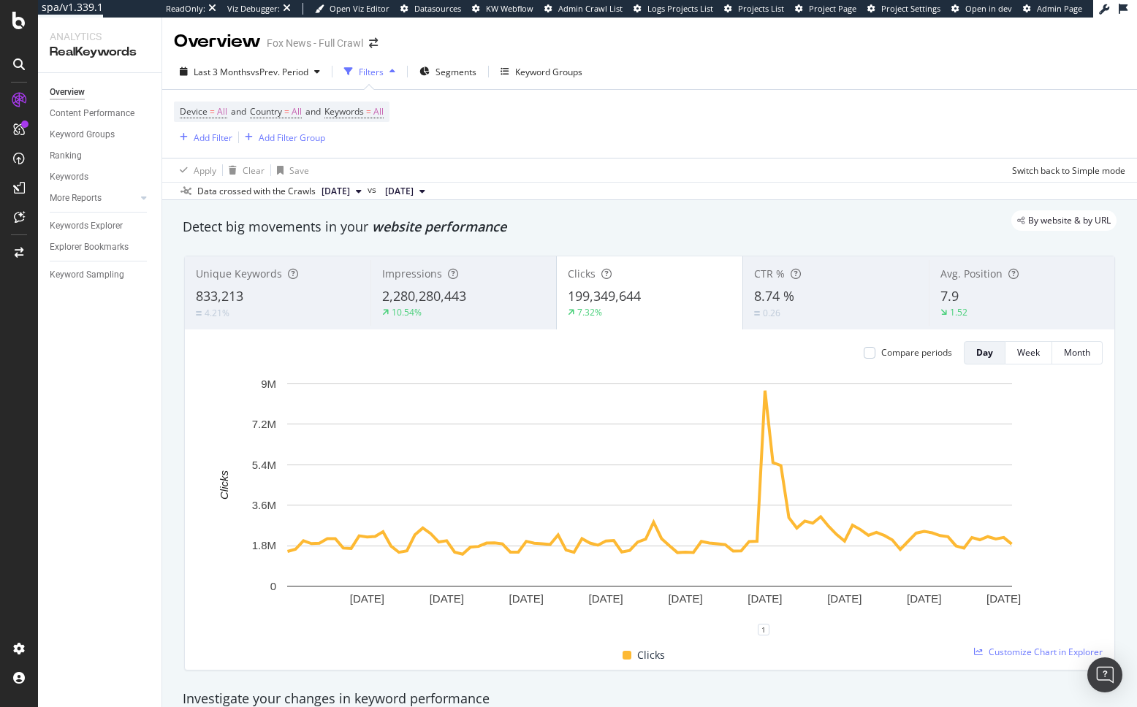
click at [557, 220] on div "By website & by URL" at bounding box center [642, 220] width 948 height 20
click at [725, 291] on div "199,349,644" at bounding box center [650, 296] width 164 height 19
click at [739, 230] on div "By website & by URL" at bounding box center [642, 220] width 948 height 20
click at [719, 283] on div "Clicks 199,349,644 7.32%" at bounding box center [650, 293] width 186 height 66
click at [1007, 300] on div "7.9" at bounding box center [1021, 296] width 163 height 19
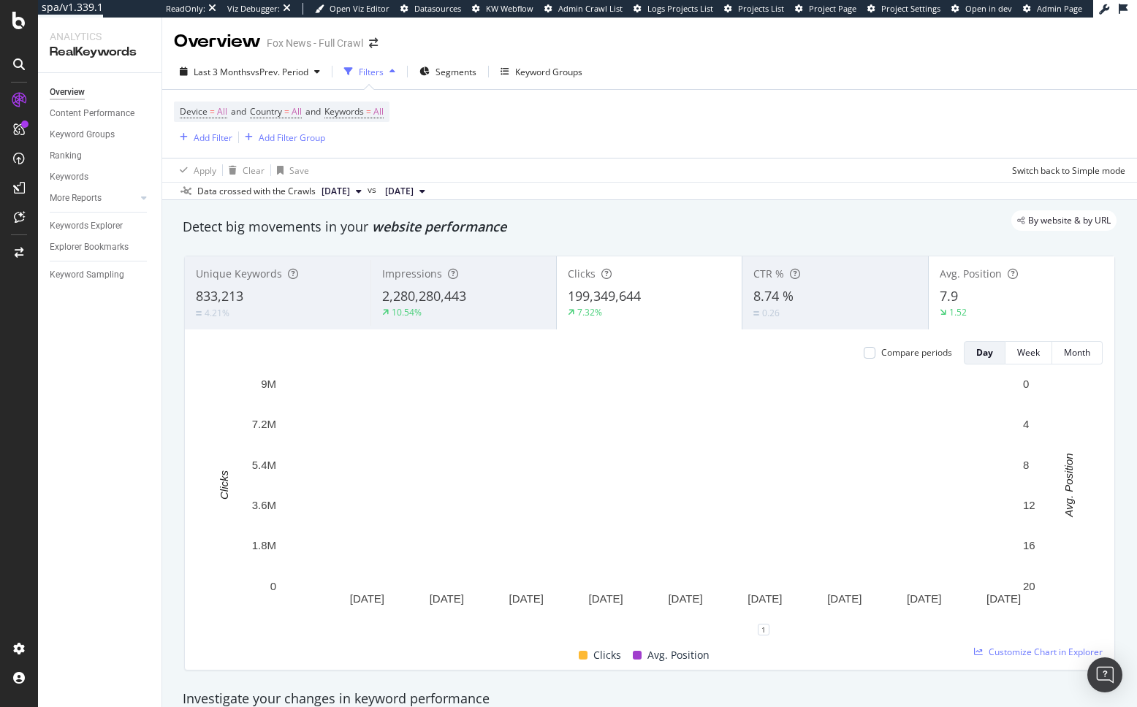
click at [663, 295] on div "199,349,644" at bounding box center [650, 296] width 164 height 19
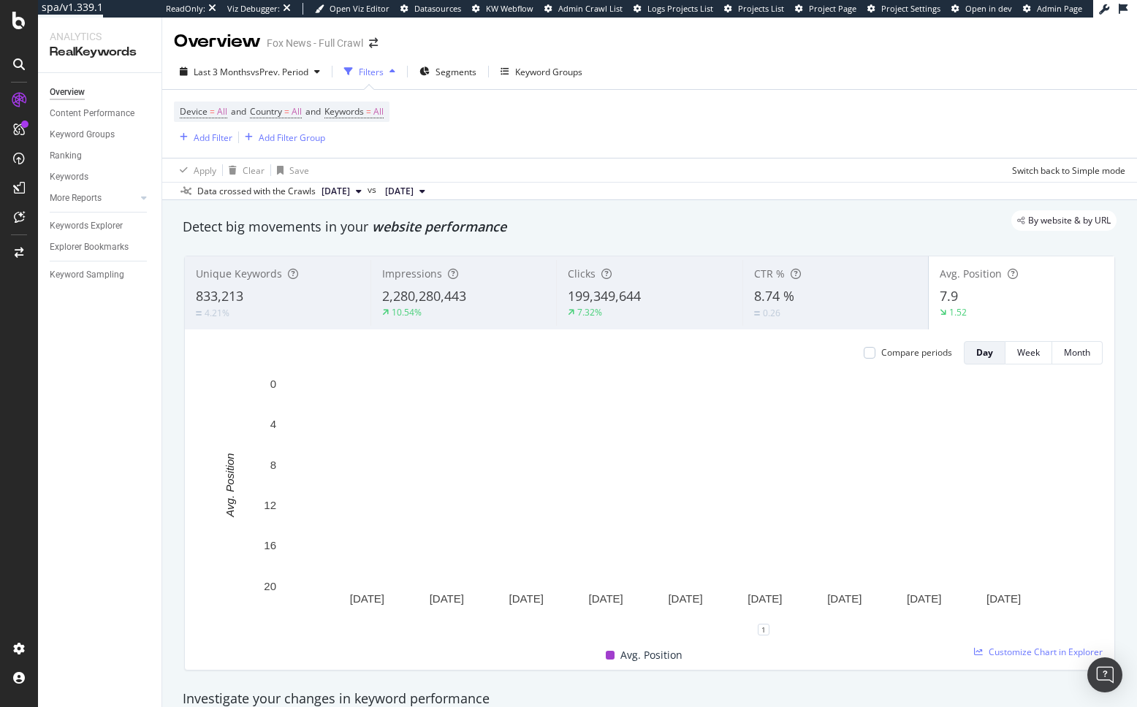
click at [985, 289] on div "7.9" at bounding box center [1021, 296] width 164 height 19
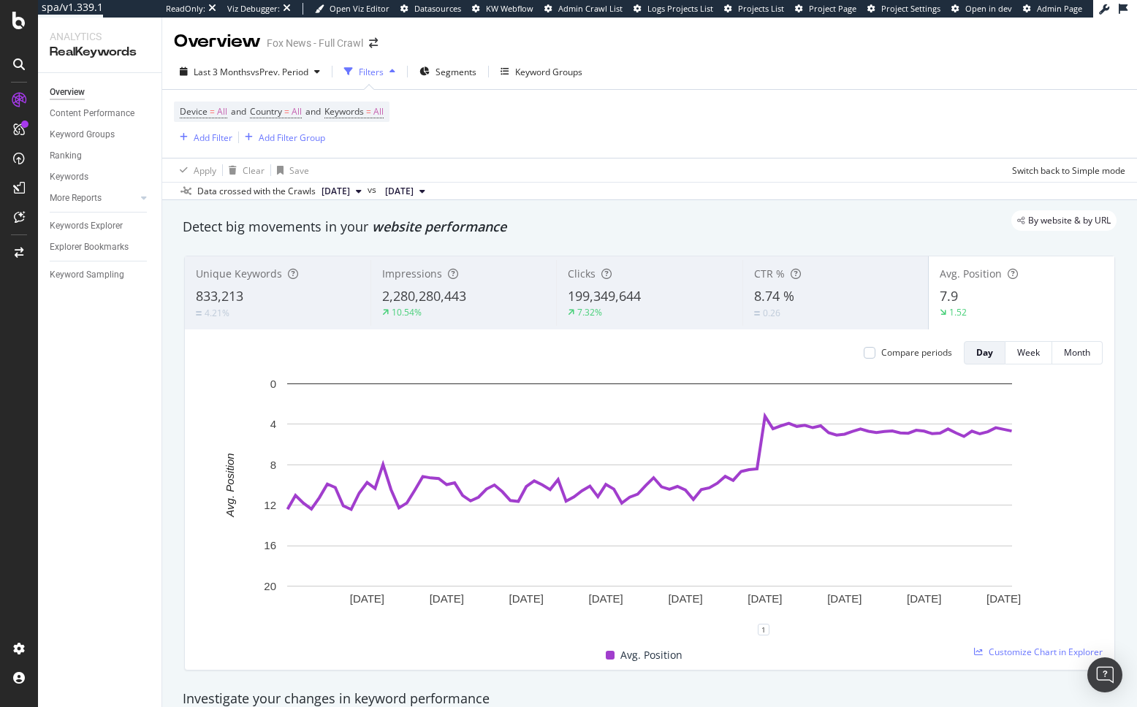
click at [883, 238] on div "Detect big movements in your website performance" at bounding box center [649, 227] width 948 height 34
click at [610, 294] on span "199,349,644" at bounding box center [604, 296] width 73 height 18
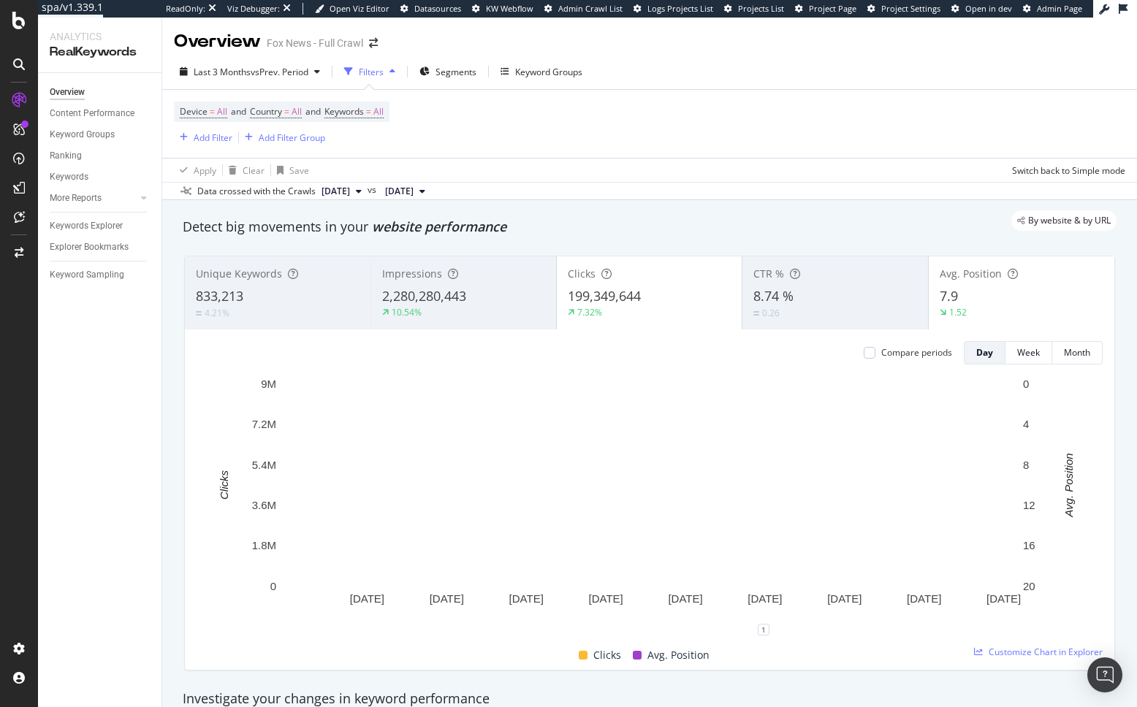
click at [610, 294] on span "199,349,644" at bounding box center [604, 296] width 73 height 18
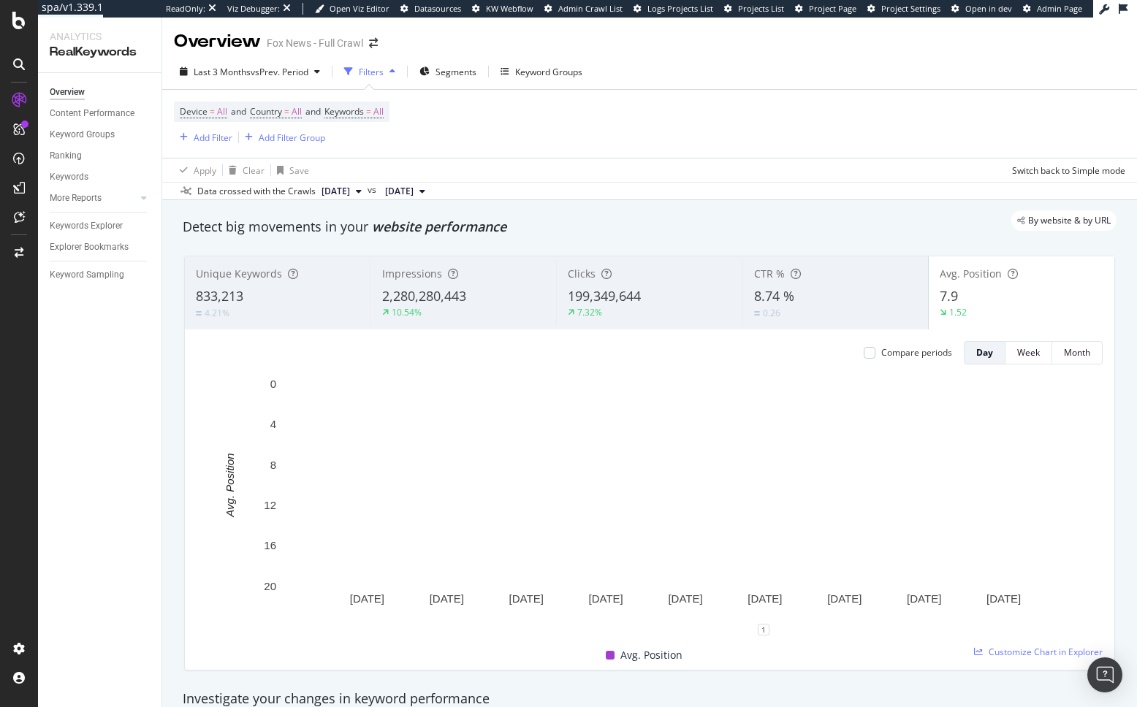
click at [741, 221] on div "By website & by URL" at bounding box center [642, 220] width 948 height 20
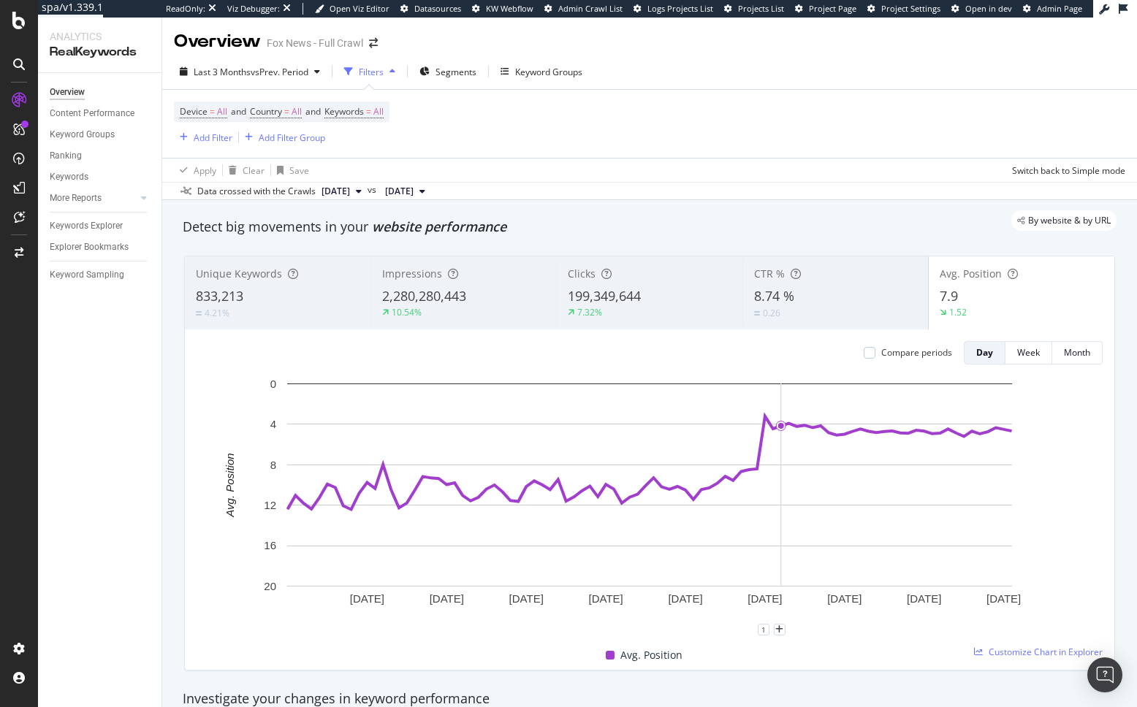
scroll to position [18, 0]
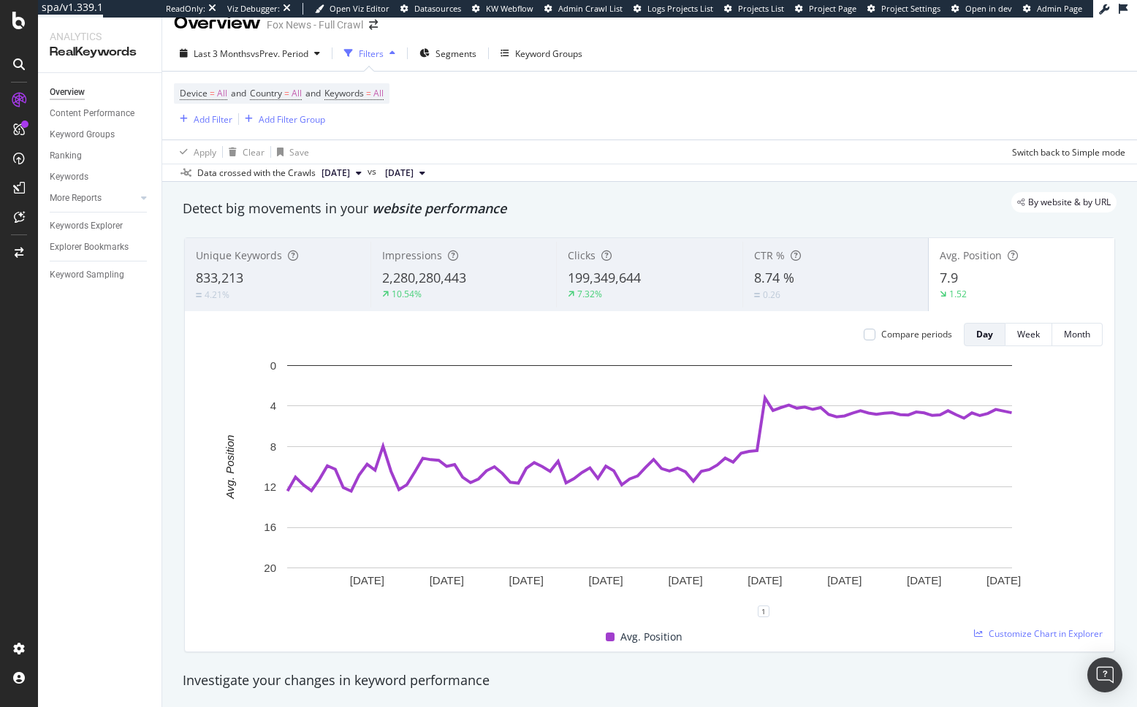
click at [179, 521] on div "Unique Keywords 833,213 4.21% Impressions 2,280,280,443 10.54% Clicks 199,349,6…" at bounding box center [649, 445] width 948 height 438
click at [991, 280] on div "7.9" at bounding box center [1021, 278] width 164 height 19
click at [786, 198] on div "By website & by URL" at bounding box center [642, 202] width 948 height 20
click at [106, 278] on div "Keyword Sampling" at bounding box center [87, 274] width 75 height 15
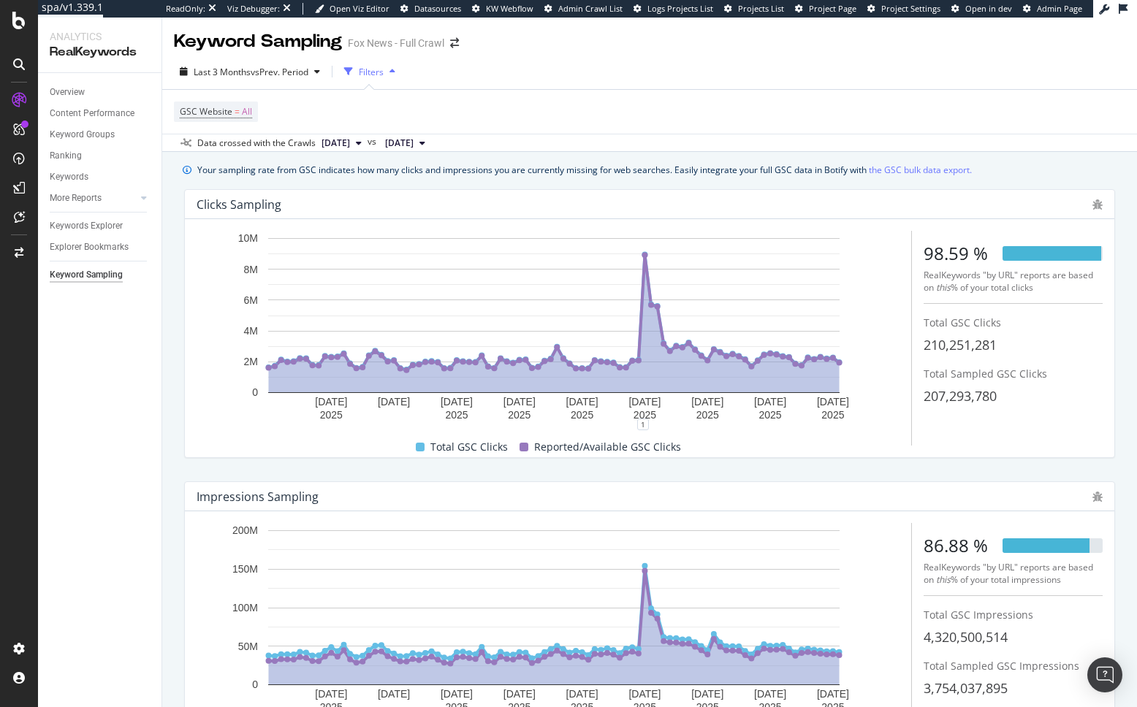
click at [160, 414] on div "Overview Content Performance Keyword Groups Ranking Keywords More Reports Count…" at bounding box center [99, 390] width 123 height 634
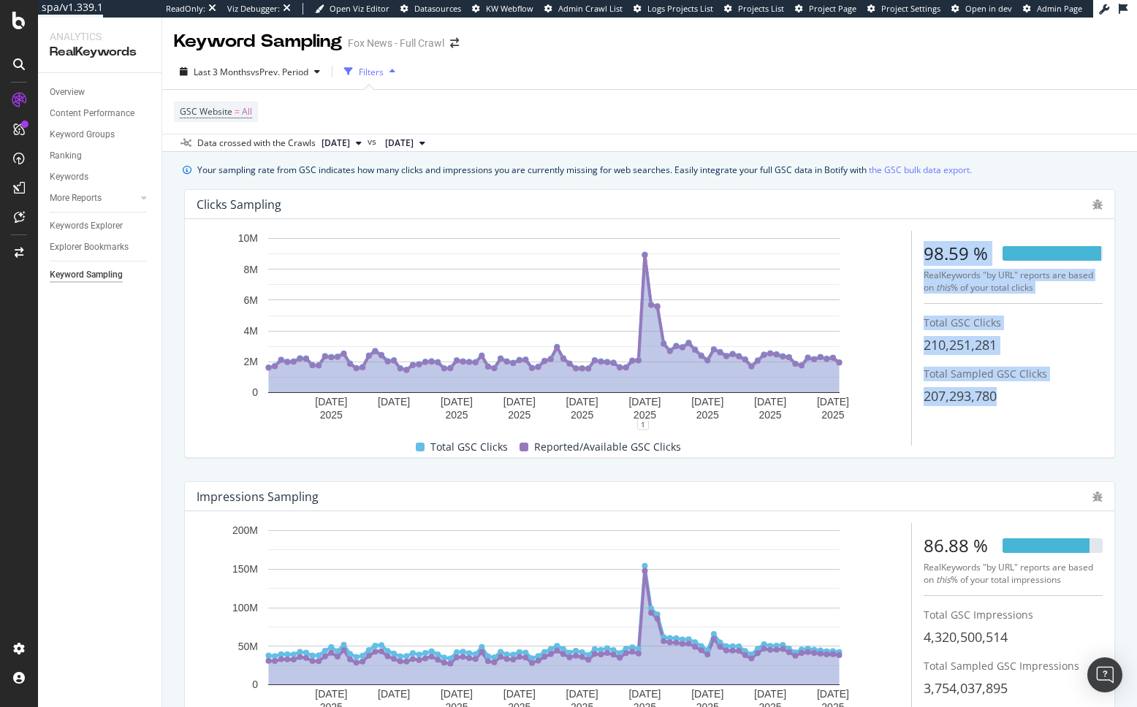
drag, startPoint x: 924, startPoint y: 254, endPoint x: 1094, endPoint y: 438, distance: 249.7
click at [1094, 438] on div "22 Jul. 2025 1 Aug. 2025 11 Aug. 2025 21 Aug. 2025 31 Aug. 2025 10 Sep. 2025 20…" at bounding box center [650, 338] width 906 height 215
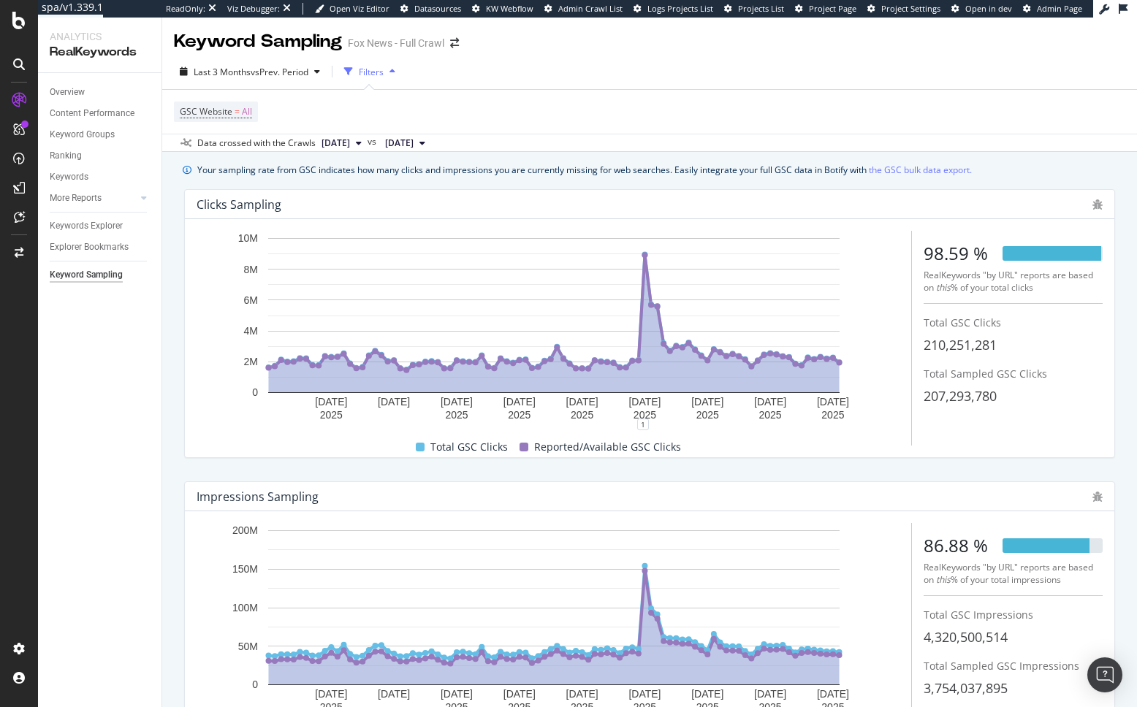
click at [1067, 419] on div "22 Jul. 2025 1 Aug. 2025 11 Aug. 2025 21 Aug. 2025 31 Aug. 2025 10 Sep. 2025 20…" at bounding box center [650, 338] width 906 height 215
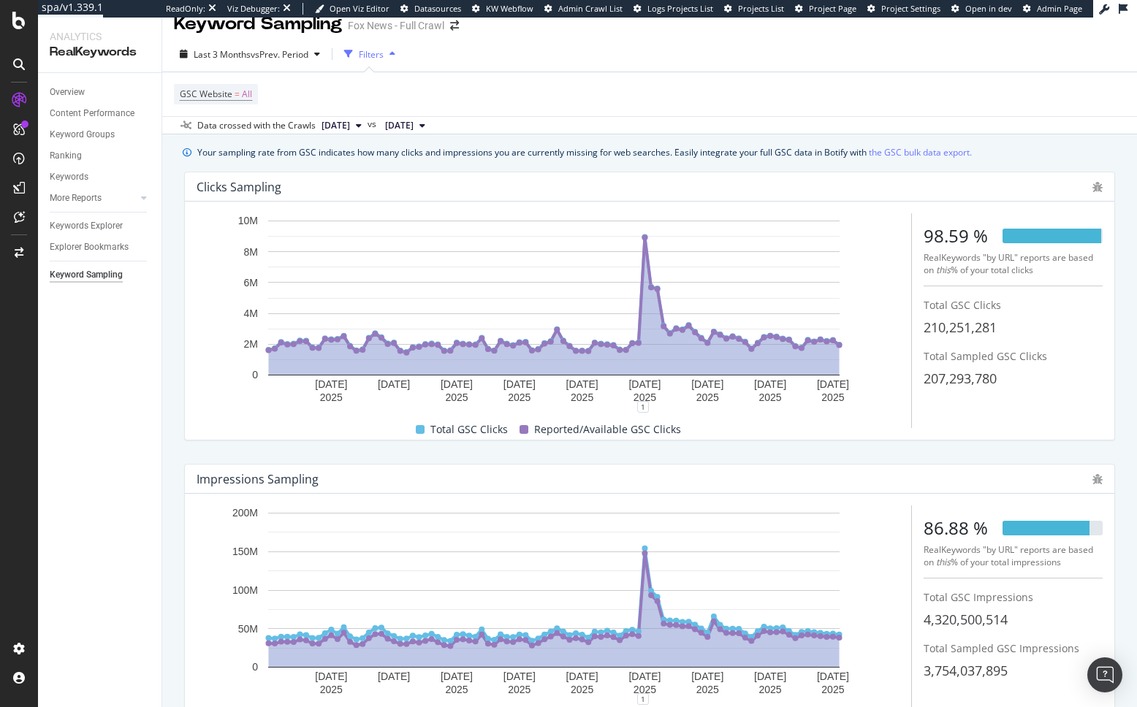
scroll to position [24, 0]
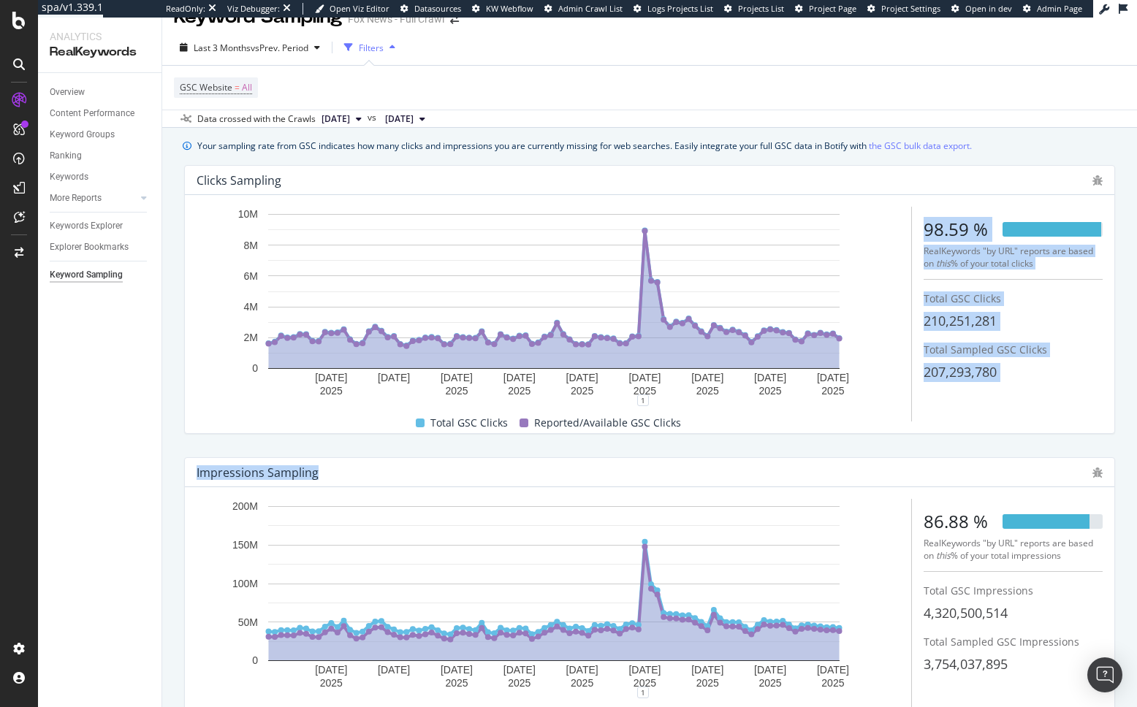
drag, startPoint x: 921, startPoint y: 227, endPoint x: 1036, endPoint y: 476, distance: 273.6
click at [1036, 476] on div "Clicks Sampling 22 Jul. 2025 1 Aug. 2025 11 Aug. 2025 21 Aug. 2025 31 Aug. 2025…" at bounding box center [649, 445] width 948 height 584
click at [1033, 443] on div "Clicks Sampling 22 Jul. 2025 1 Aug. 2025 11 Aug. 2025 21 Aug. 2025 31 Aug. 2025…" at bounding box center [649, 299] width 948 height 292
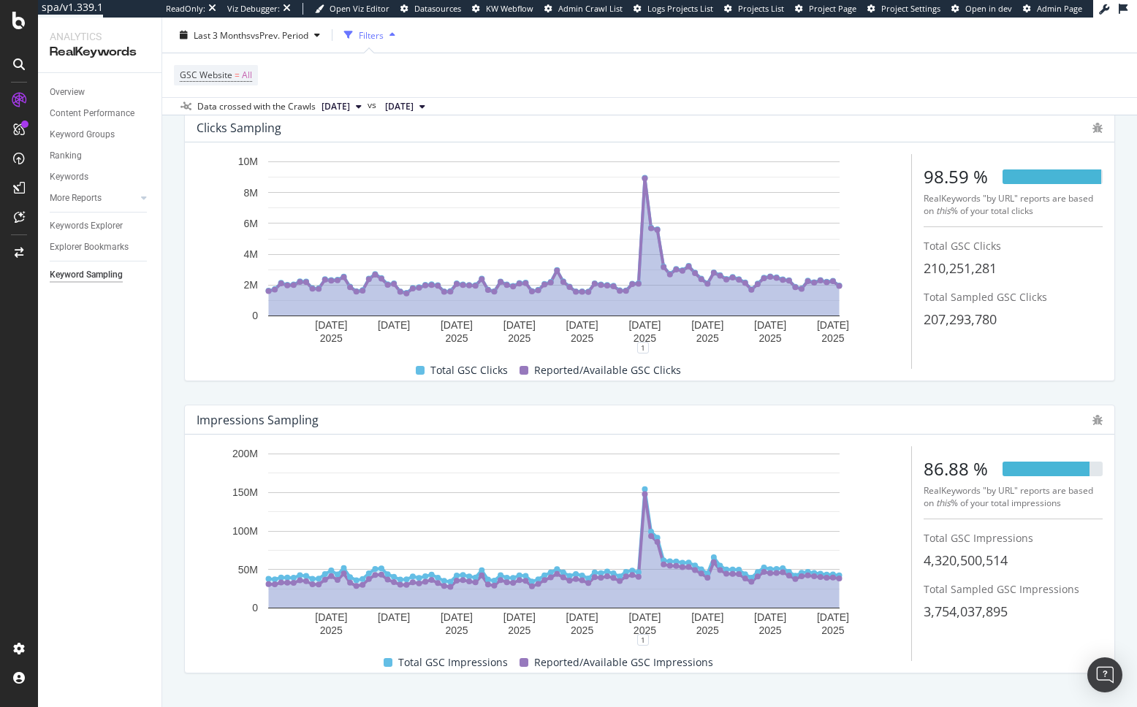
scroll to position [78, 0]
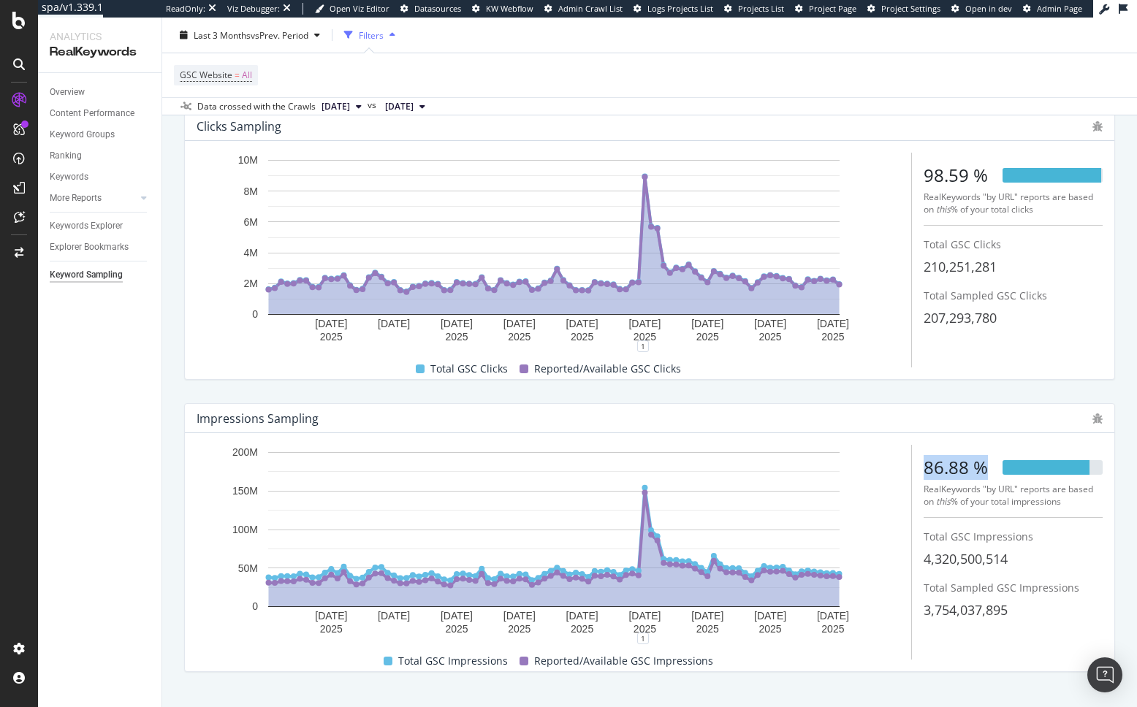
drag, startPoint x: 923, startPoint y: 467, endPoint x: 1000, endPoint y: 464, distance: 76.8
click at [1001, 464] on div "86.88 %" at bounding box center [1012, 467] width 179 height 25
click at [980, 468] on div "86.88 %" at bounding box center [955, 467] width 64 height 25
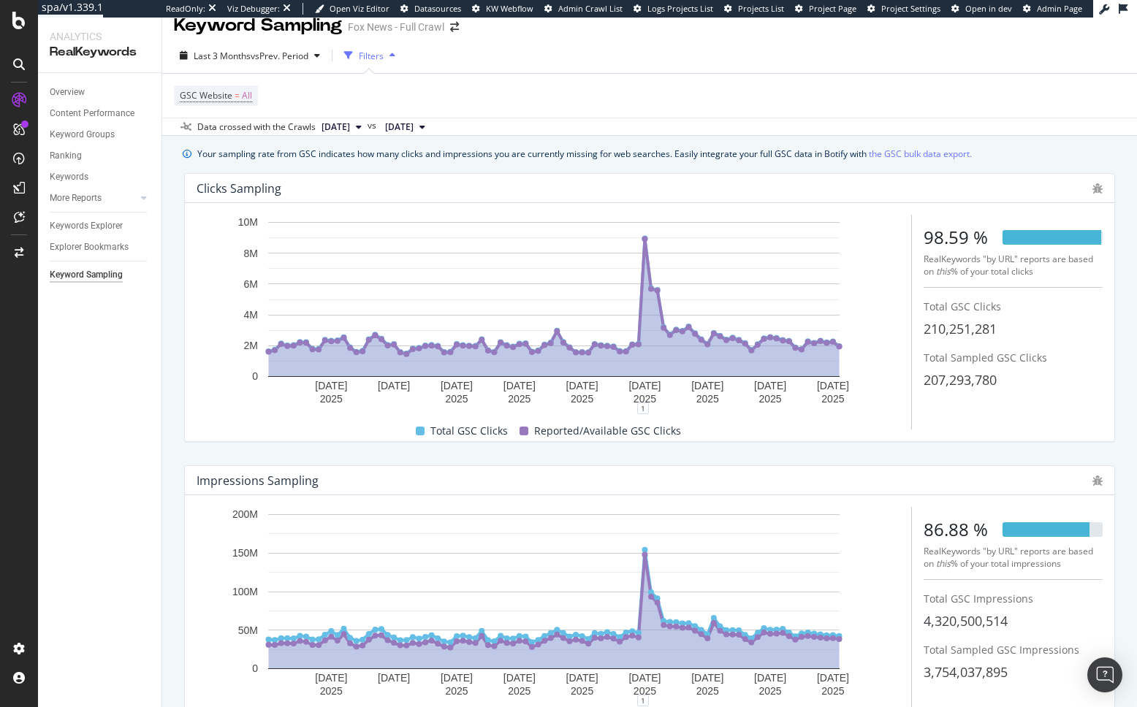
scroll to position [0, 0]
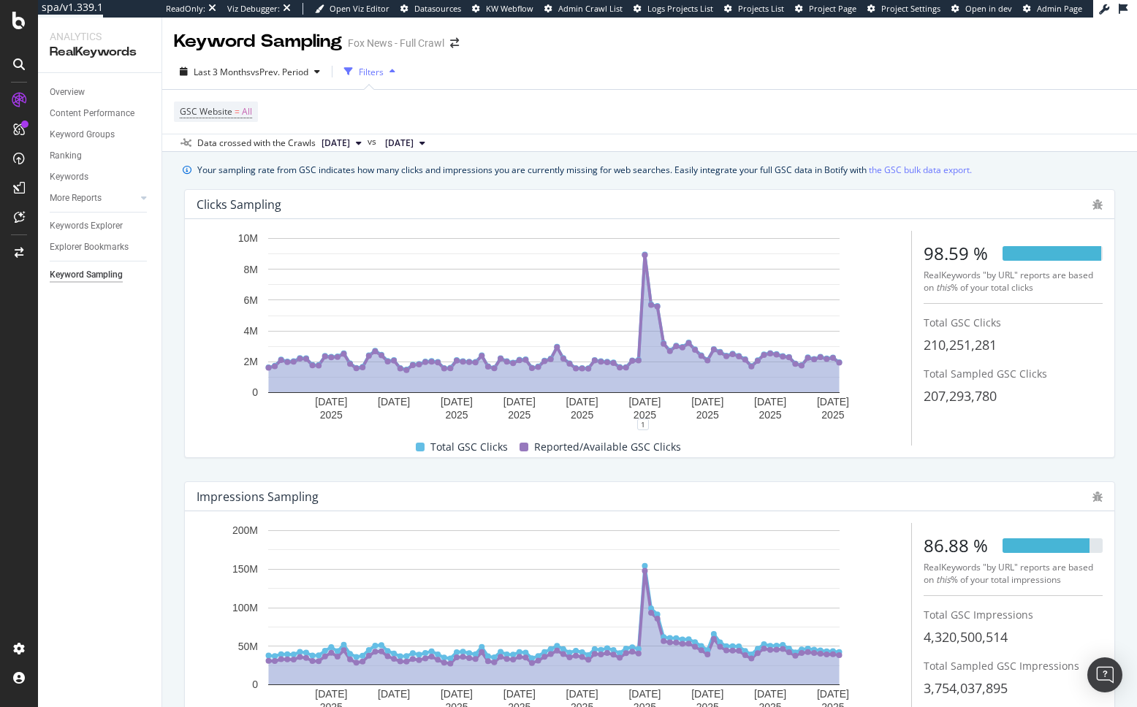
click at [984, 475] on div "Impressions Sampling 22 Jul. 2025 1 Aug. 2025 11 Aug. 2025 21 Aug. 2025 31 Aug.…" at bounding box center [649, 616] width 948 height 292
click at [698, 468] on div "Clicks Sampling 22 Jul. 2025 1 Aug. 2025 11 Aug. 2025 21 Aug. 2025 31 Aug. 2025…" at bounding box center [649, 324] width 948 height 292
click at [760, 171] on div "Your sampling rate from GSC indicates how many clicks and impressions you are c…" at bounding box center [584, 169] width 774 height 15
click at [894, 172] on link "the GSC bulk data export." at bounding box center [920, 169] width 103 height 15
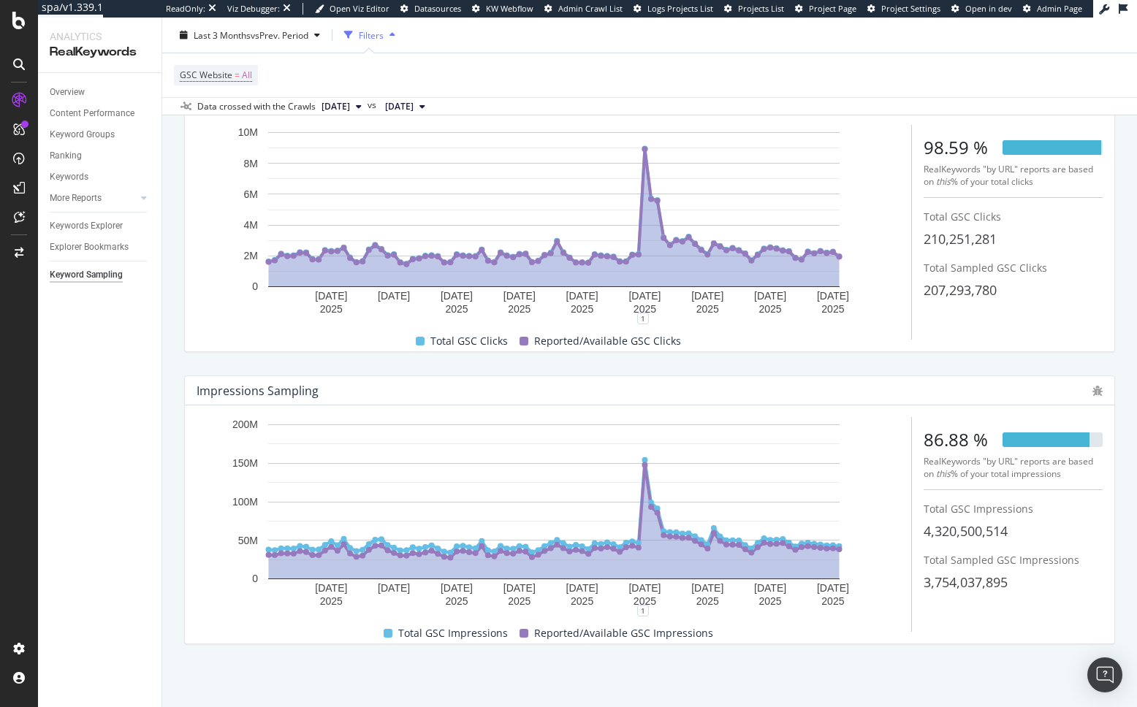
click at [547, 360] on div "Clicks Sampling 22 Jul. 2025 1 Aug. 2025 11 Aug. 2025 21 Aug. 2025 31 Aug. 2025…" at bounding box center [649, 218] width 948 height 292
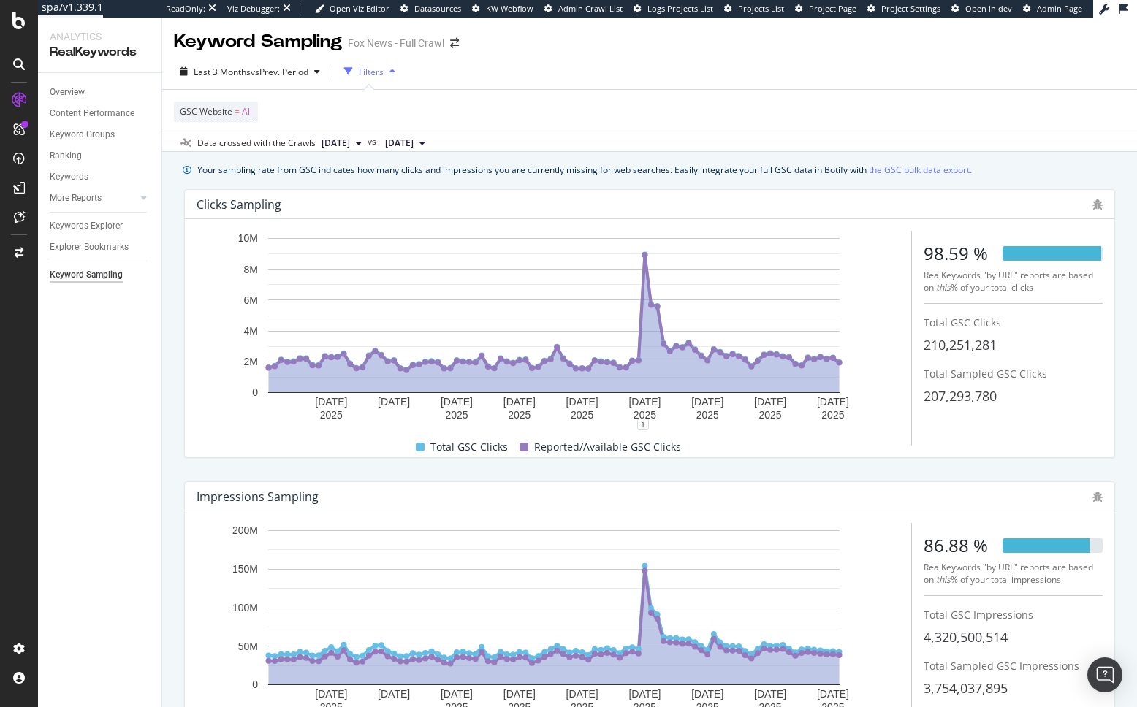
click at [449, 162] on div "Your sampling rate from GSC indicates how many clicks and impressions you are c…" at bounding box center [584, 169] width 774 height 15
click at [505, 166] on div "Your sampling rate from GSC indicates how many clicks and impressions you are c…" at bounding box center [584, 169] width 774 height 15
drag, startPoint x: 159, startPoint y: 407, endPoint x: 154, endPoint y: 361, distance: 46.2
click at [158, 406] on div "Overview Content Performance Keyword Groups Ranking Keywords More Reports Count…" at bounding box center [99, 390] width 123 height 634
click at [75, 86] on div "Overview" at bounding box center [67, 92] width 35 height 15
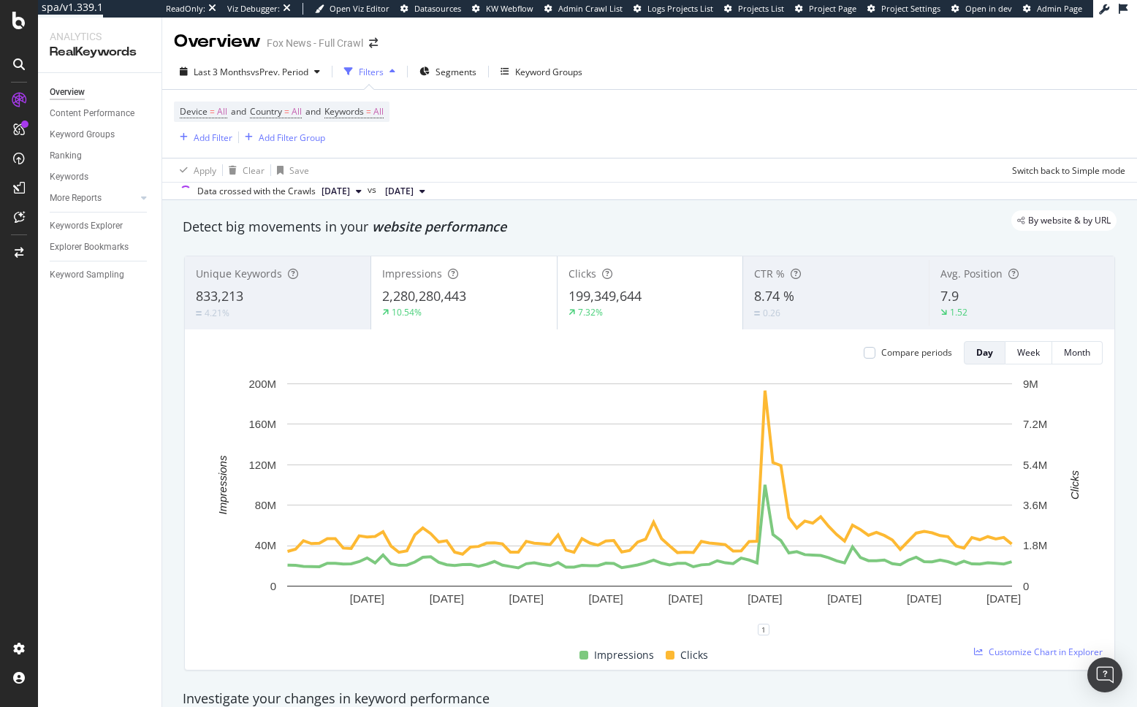
click at [449, 229] on div "By website & by URL" at bounding box center [642, 220] width 948 height 20
drag, startPoint x: 444, startPoint y: 228, endPoint x: 263, endPoint y: 235, distance: 181.3
click at [443, 227] on div "By website & by URL" at bounding box center [642, 220] width 948 height 20
click at [124, 355] on div "Overview Content Performance Keyword Groups Ranking Keywords More Reports Count…" at bounding box center [99, 390] width 123 height 634
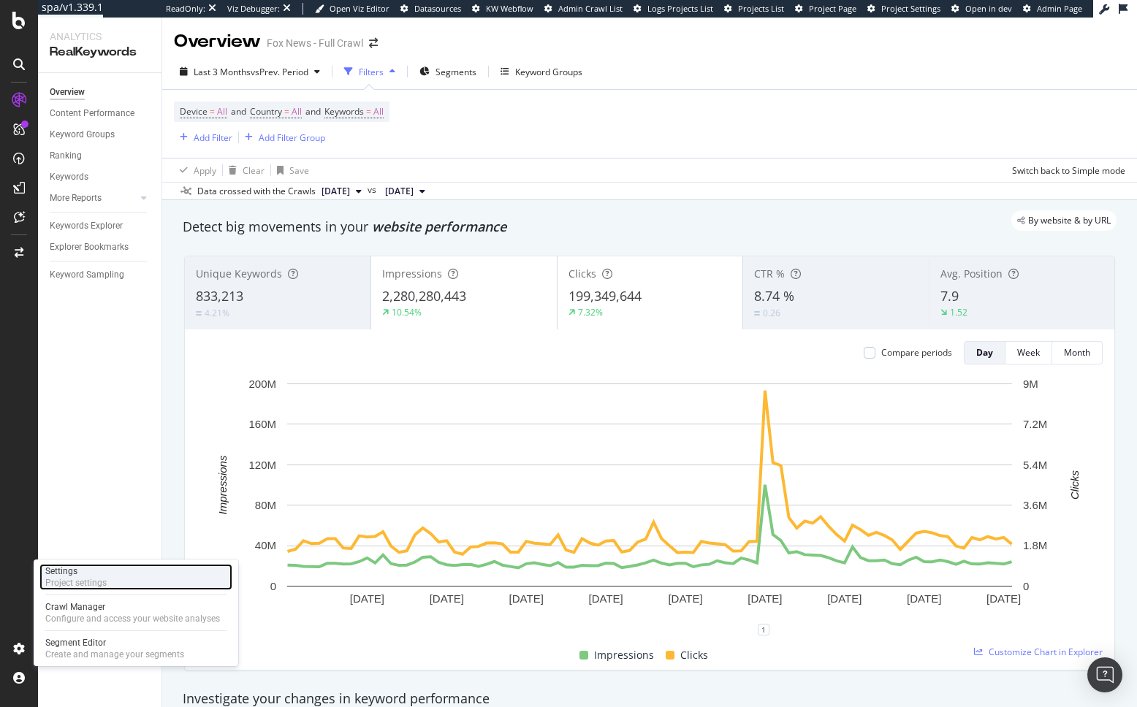
click at [100, 584] on div "Project settings" at bounding box center [75, 583] width 61 height 12
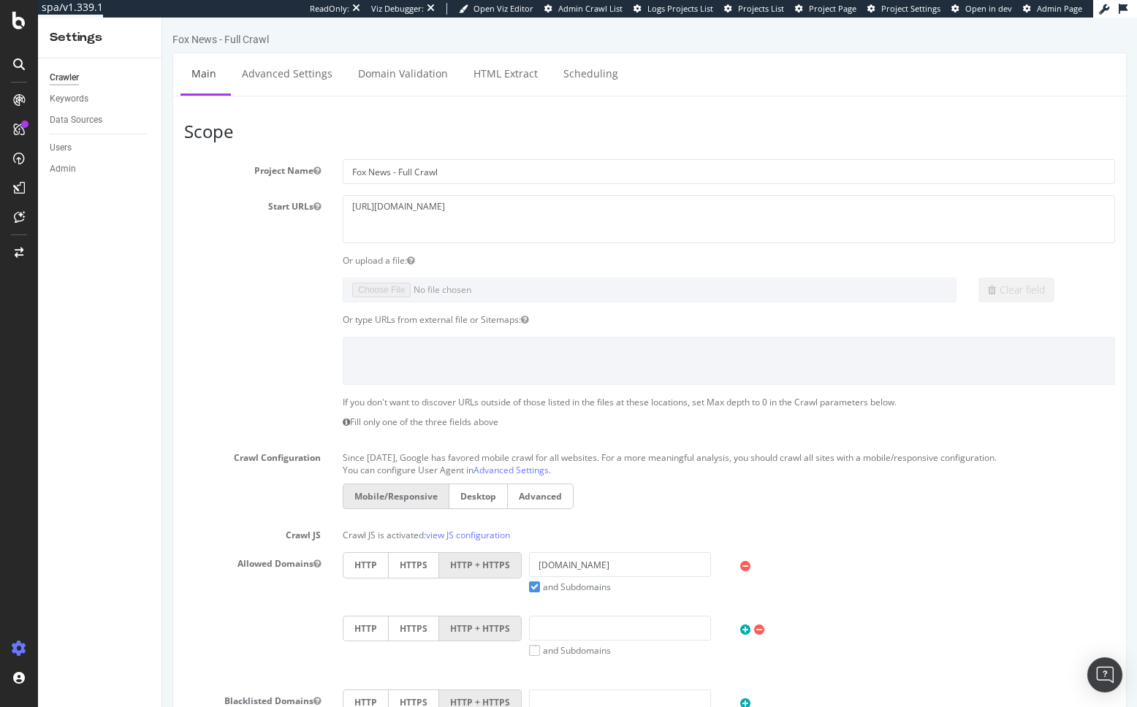
drag, startPoint x: 213, startPoint y: 302, endPoint x: 284, endPoint y: 189, distance: 133.3
click at [219, 291] on div "Clear field" at bounding box center [649, 290] width 953 height 25
drag, startPoint x: 142, startPoint y: 343, endPoint x: 131, endPoint y: 323, distance: 22.6
click at [142, 342] on div "Crawler Keywords Data Sources Users Admin" at bounding box center [99, 382] width 123 height 649
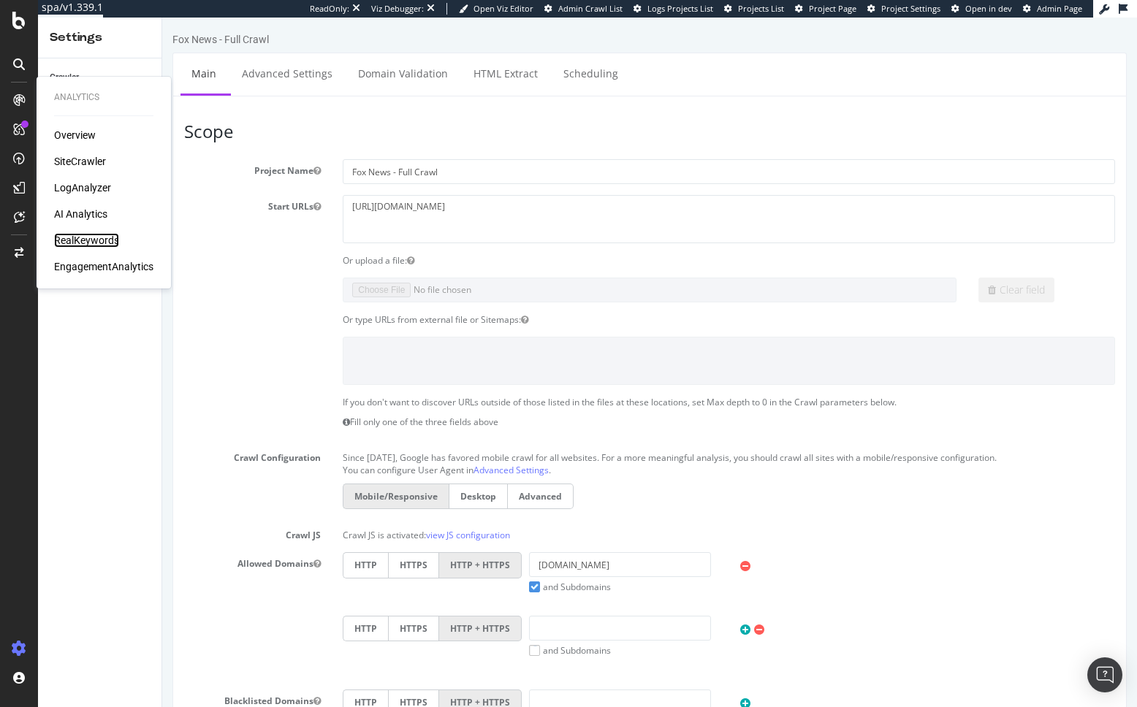
click at [94, 238] on div "RealKeywords" at bounding box center [86, 240] width 65 height 15
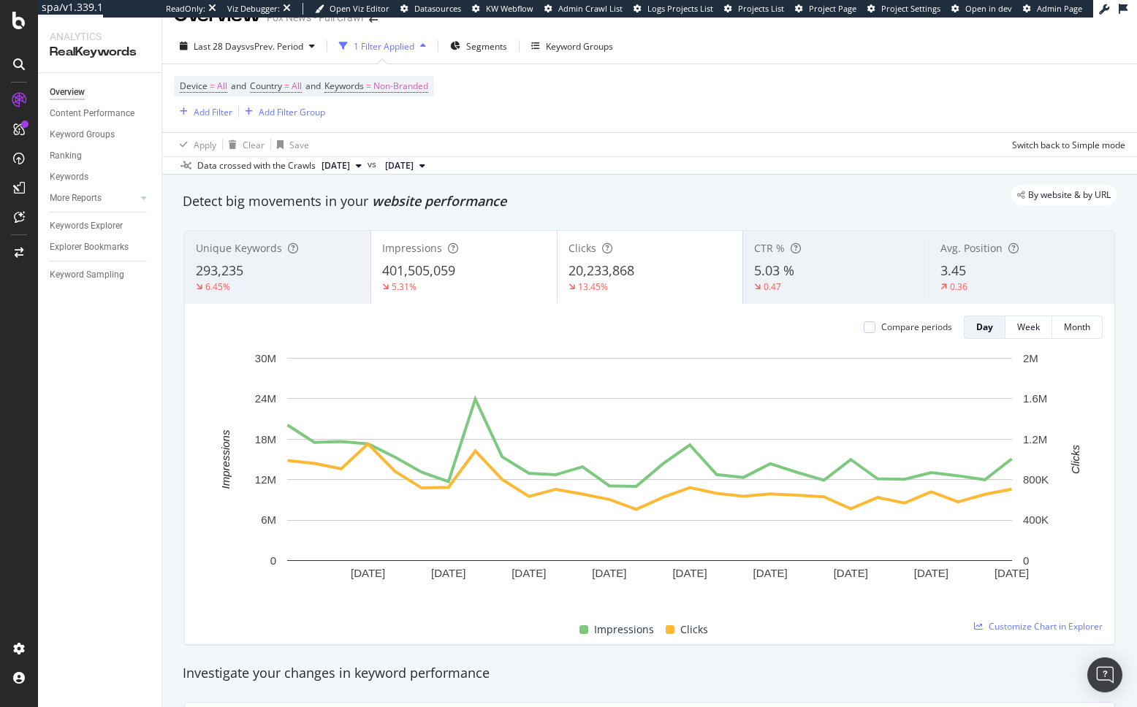
scroll to position [45, 0]
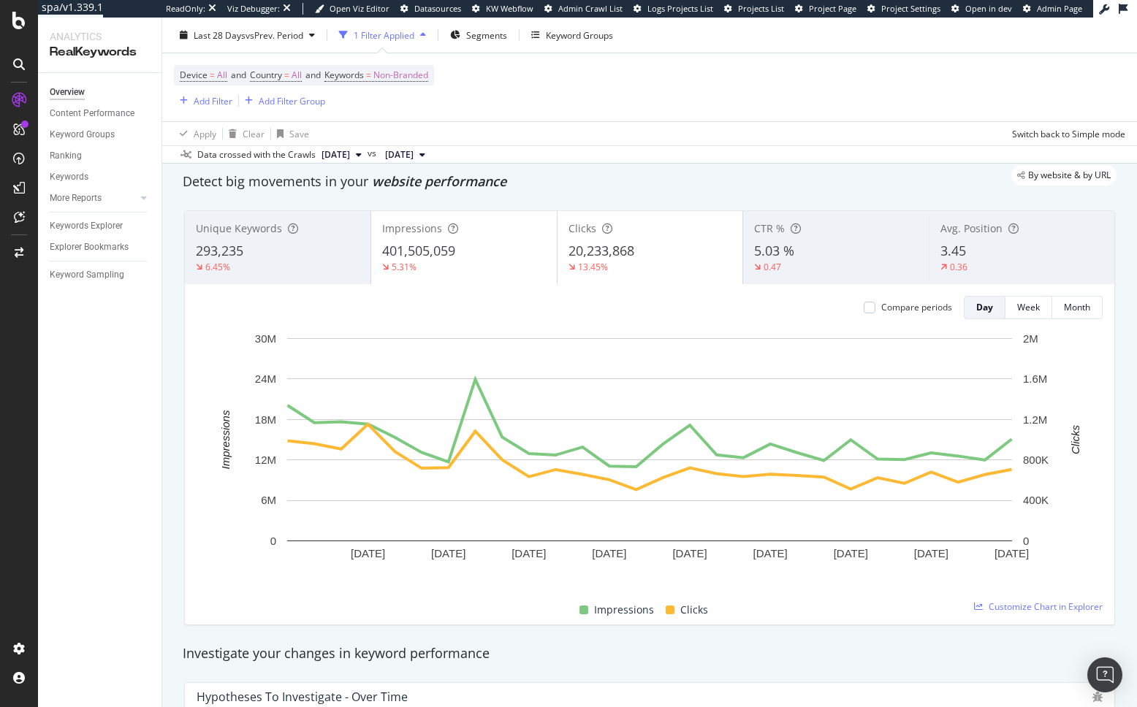
click at [427, 180] on div "By website & by URL" at bounding box center [642, 175] width 948 height 20
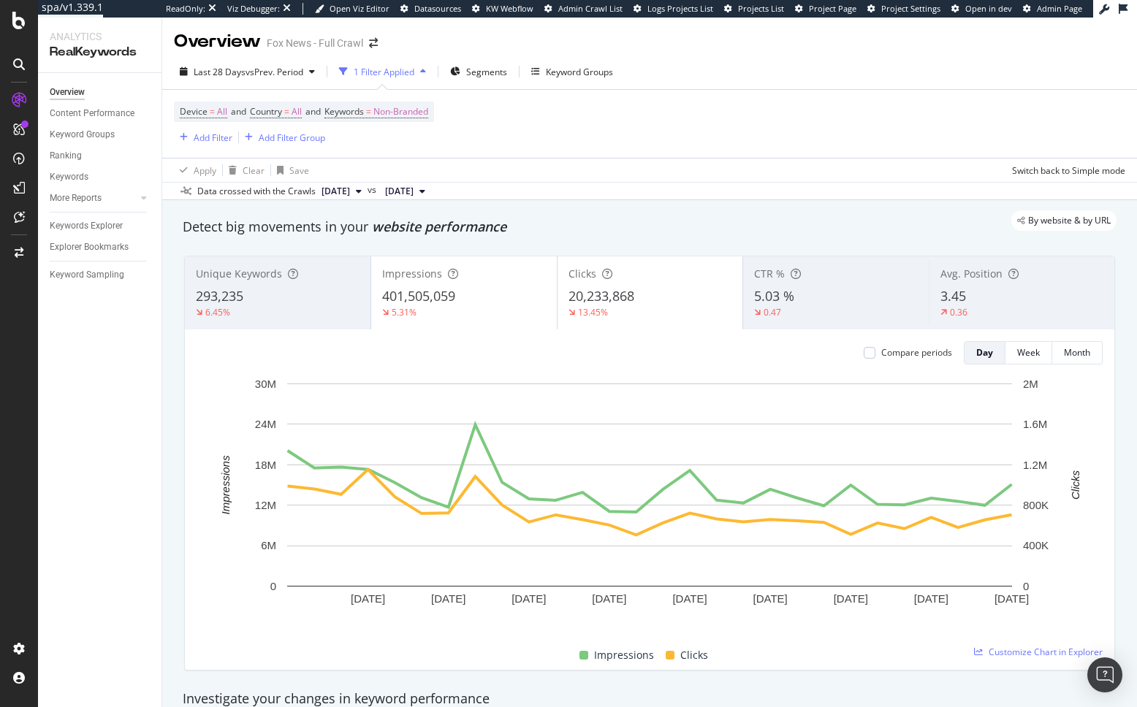
drag, startPoint x: 459, startPoint y: 28, endPoint x: 223, endPoint y: 94, distance: 244.9
click at [459, 28] on div "Overview Fox News - Full Crawl" at bounding box center [649, 36] width 974 height 37
click at [554, 170] on div "Apply Clear Save Switch back to Simple mode" at bounding box center [649, 170] width 974 height 24
drag, startPoint x: 108, startPoint y: 272, endPoint x: 116, endPoint y: 286, distance: 15.4
click at [107, 272] on div "Keyword Sampling" at bounding box center [87, 274] width 75 height 15
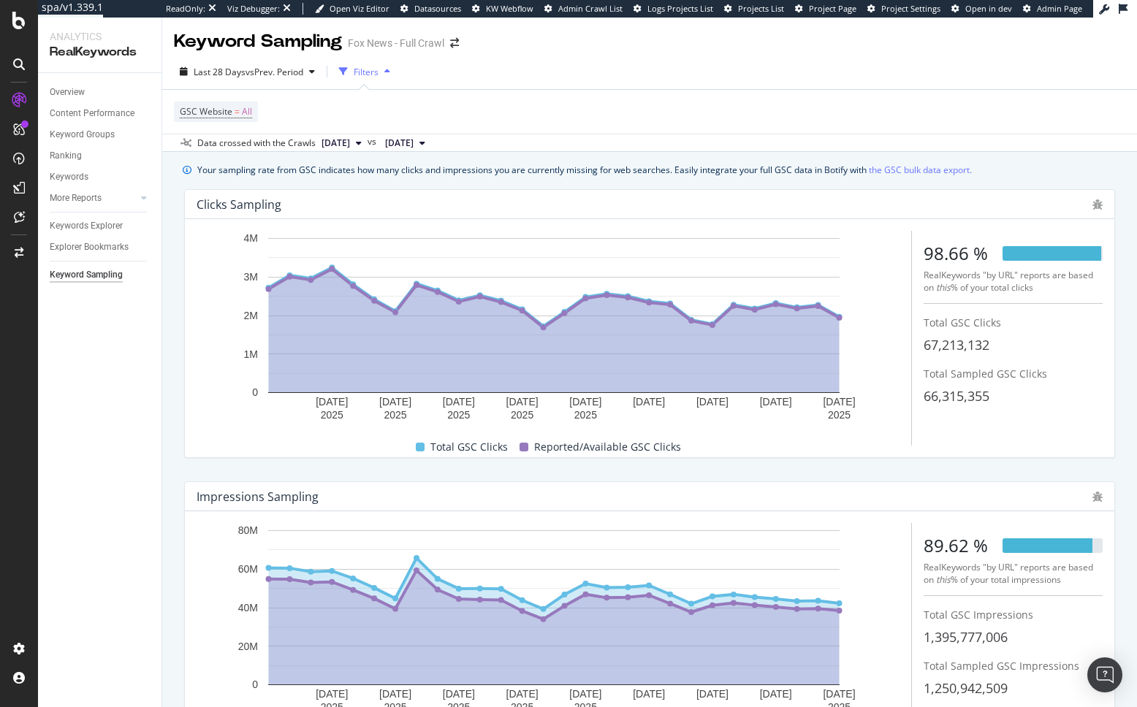
click at [497, 174] on div "Your sampling rate from GSC indicates how many clicks and impressions you are c…" at bounding box center [584, 169] width 774 height 15
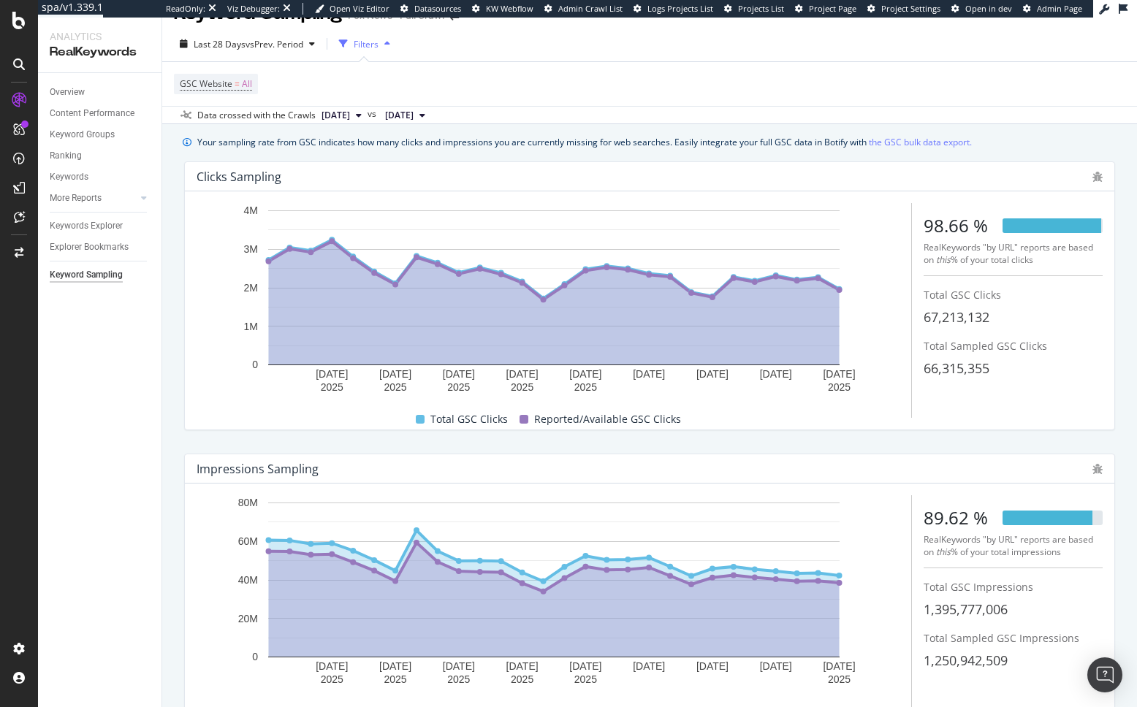
scroll to position [33, 0]
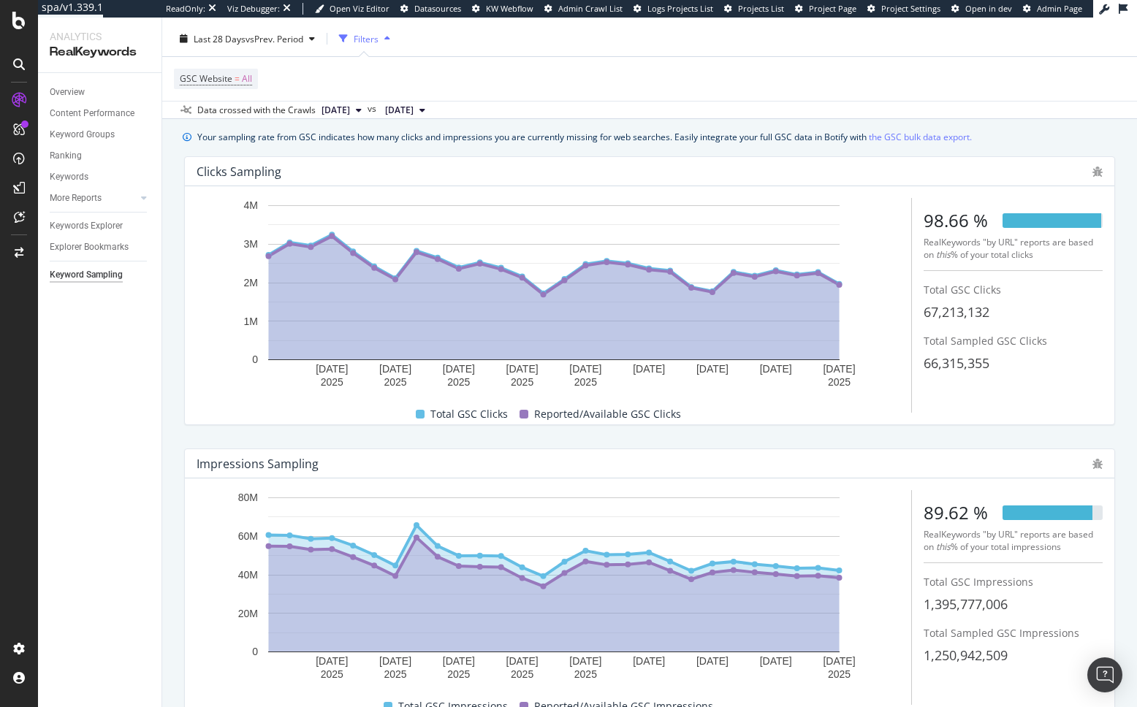
click at [575, 441] on div "Impressions Sampling 17 Sep. 2025 20 Sep. 2025 23 Sep. 2025 26 Sep. 2025 29 Sep…" at bounding box center [649, 583] width 948 height 292
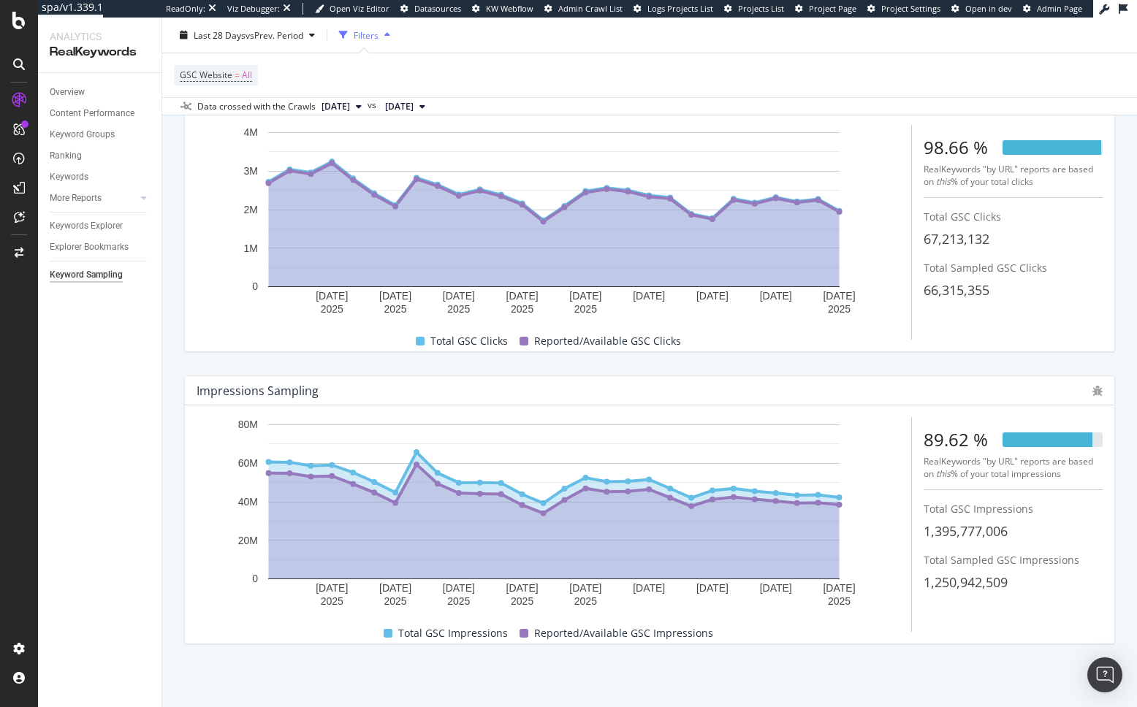
scroll to position [107, 0]
click at [752, 655] on div "Impressions Sampling 17 Sep. 2025 20 Sep. 2025 23 Sep. 2025 26 Sep. 2025 29 Sep…" at bounding box center [649, 510] width 948 height 292
click at [1040, 581] on div "1,250,942,509" at bounding box center [1012, 582] width 179 height 19
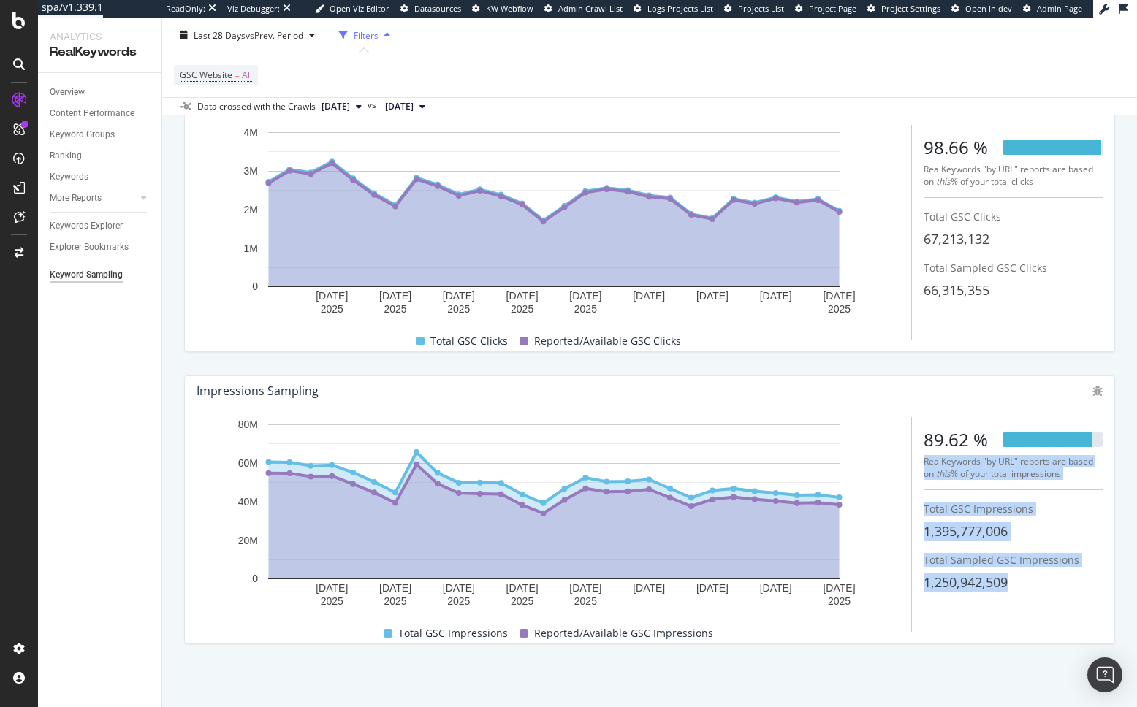
drag, startPoint x: 1072, startPoint y: 595, endPoint x: 923, endPoint y: 458, distance: 202.6
click at [922, 461] on div "17 Sep. 2025 20 Sep. 2025 23 Sep. 2025 26 Sep. 2025 29 Sep. 2025 2 Oct. 2025 5 …" at bounding box center [650, 524] width 906 height 215
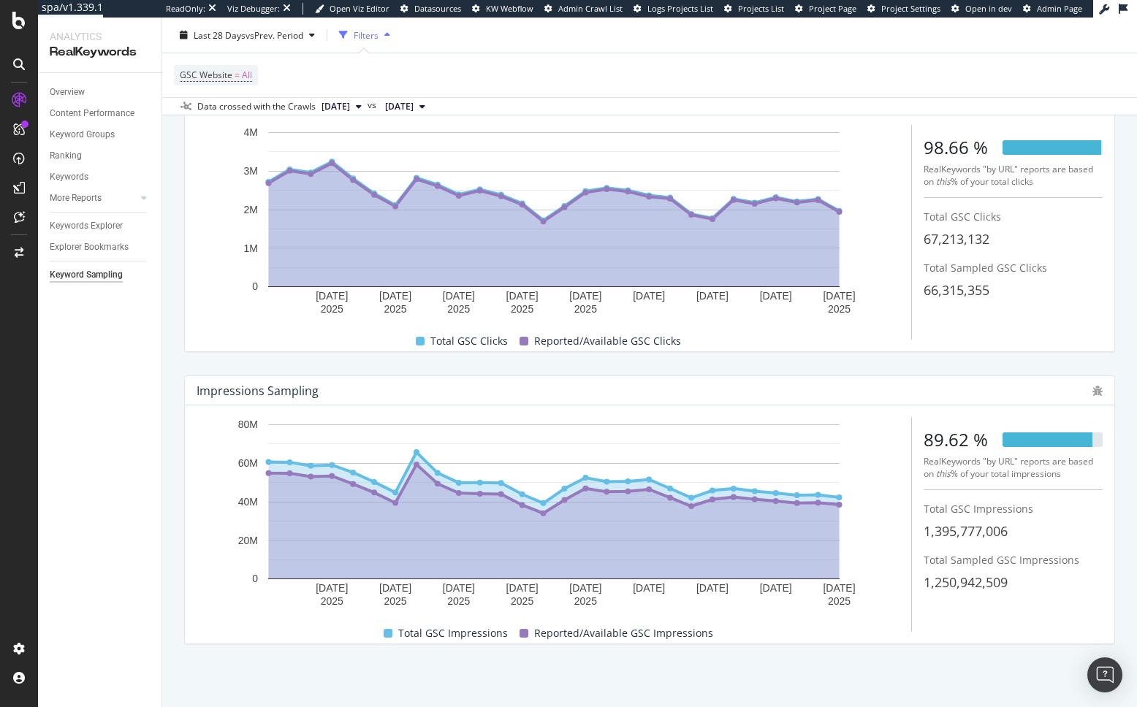
click at [923, 455] on div "RealKeywords "by URL" reports are based on this % of your total impressions" at bounding box center [1012, 467] width 179 height 25
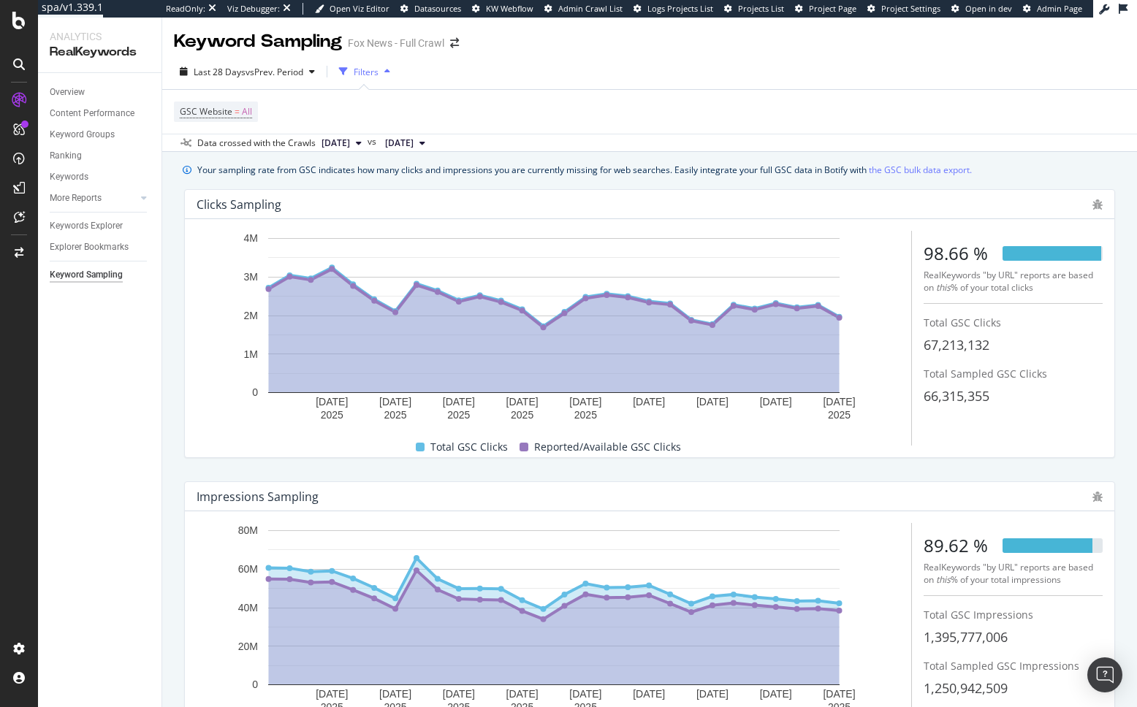
drag, startPoint x: 945, startPoint y: 462, endPoint x: 958, endPoint y: 473, distance: 17.1
click at [945, 462] on div "Clicks Sampling 17 Sep. 2025 20 Sep. 2025 23 Sep. 2025 26 Sep. 2025 29 Sep. 202…" at bounding box center [649, 324] width 948 height 292
drag, startPoint x: 557, startPoint y: 176, endPoint x: 462, endPoint y: 150, distance: 99.1
click at [557, 176] on div "Your sampling rate from GSC indicates how many clicks and impressions you are c…" at bounding box center [584, 169] width 774 height 15
drag, startPoint x: 609, startPoint y: 176, endPoint x: 508, endPoint y: 155, distance: 103.7
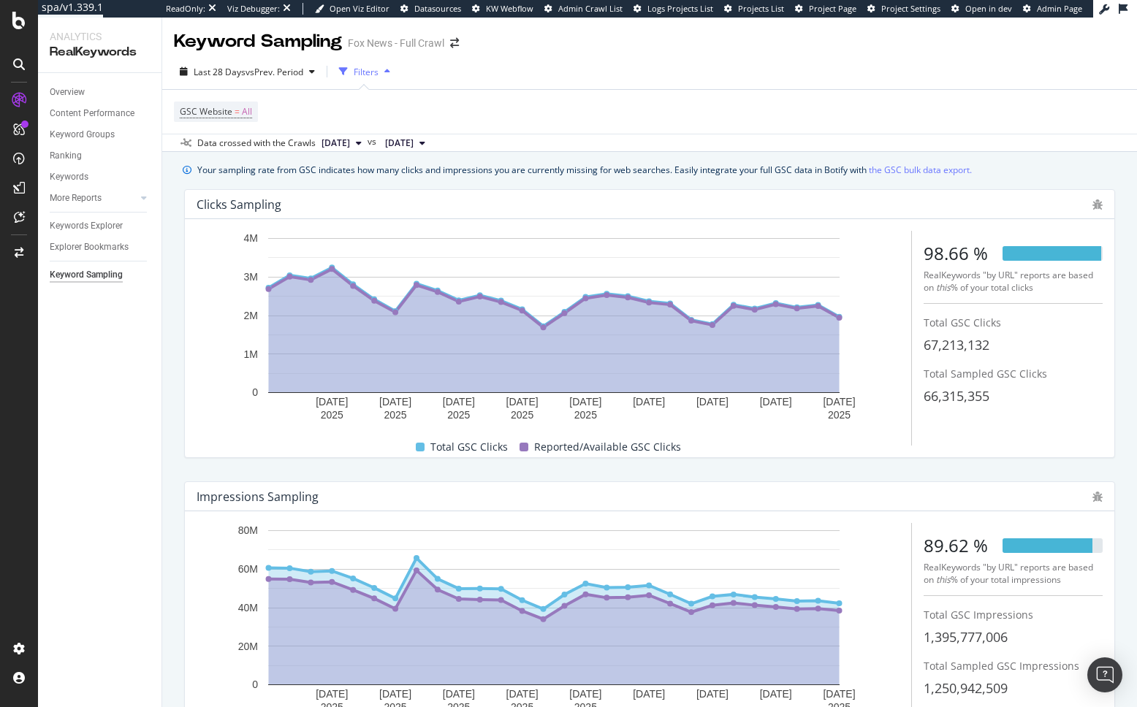
click at [609, 176] on div "Your sampling rate from GSC indicates how many clicks and impressions you are c…" at bounding box center [584, 169] width 774 height 15
drag, startPoint x: 337, startPoint y: 109, endPoint x: 252, endPoint y: 113, distance: 84.8
click at [329, 110] on div "GSC Website = All" at bounding box center [649, 112] width 951 height 44
drag, startPoint x: 242, startPoint y: 114, endPoint x: 237, endPoint y: 132, distance: 19.0
click at [242, 114] on span "All" at bounding box center [247, 112] width 10 height 20
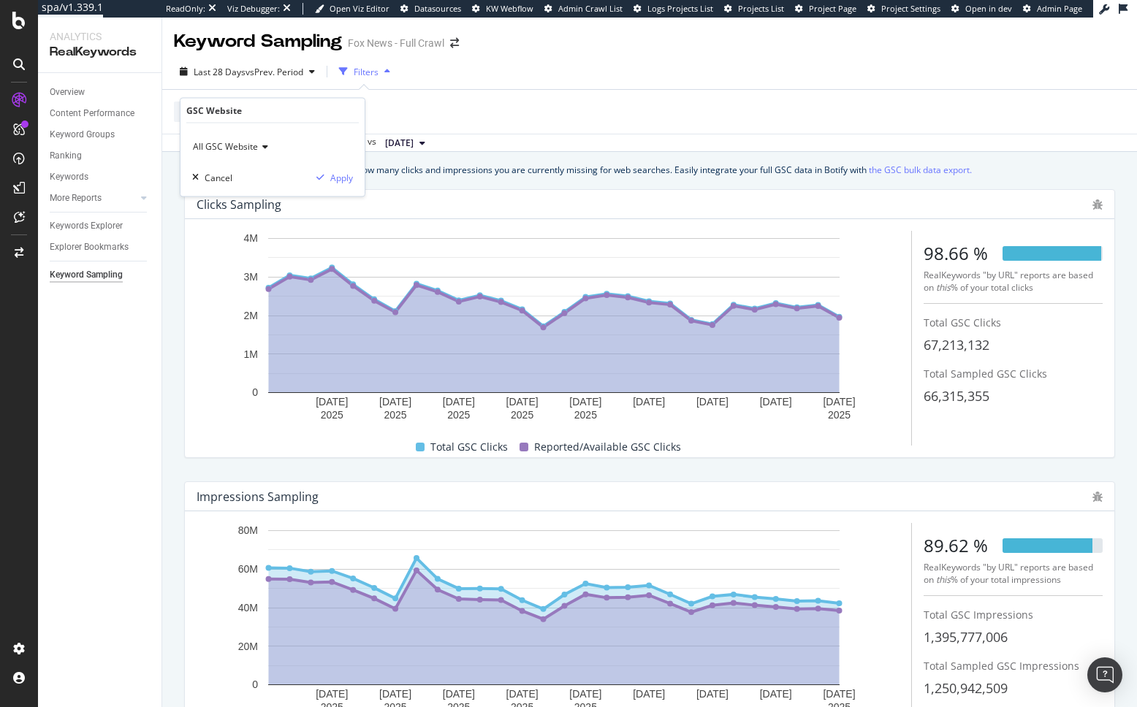
click at [250, 150] on span "All GSC Website" at bounding box center [225, 146] width 65 height 12
drag, startPoint x: 255, startPoint y: 194, endPoint x: 326, endPoint y: 169, distance: 75.1
click at [257, 191] on span "sc-domain:foxnews.com" at bounding box center [256, 195] width 115 height 12
click at [339, 178] on div "Apply" at bounding box center [341, 177] width 23 height 12
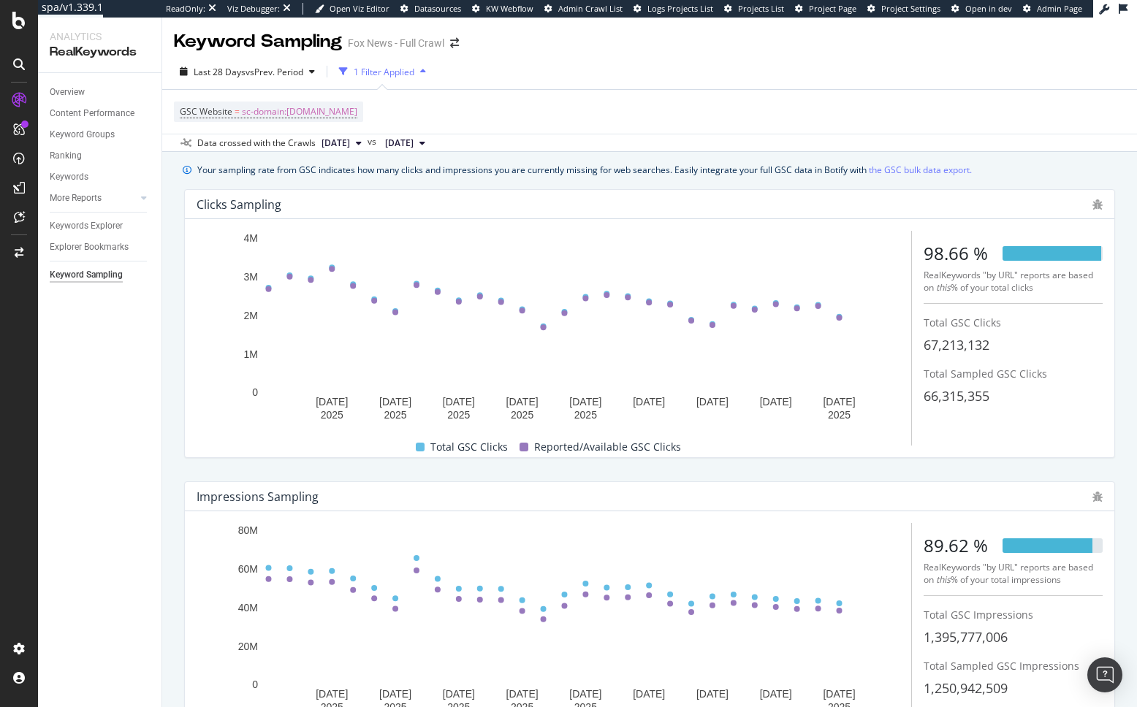
click at [441, 174] on div "Your sampling rate from GSC indicates how many clicks and impressions you are c…" at bounding box center [584, 169] width 774 height 15
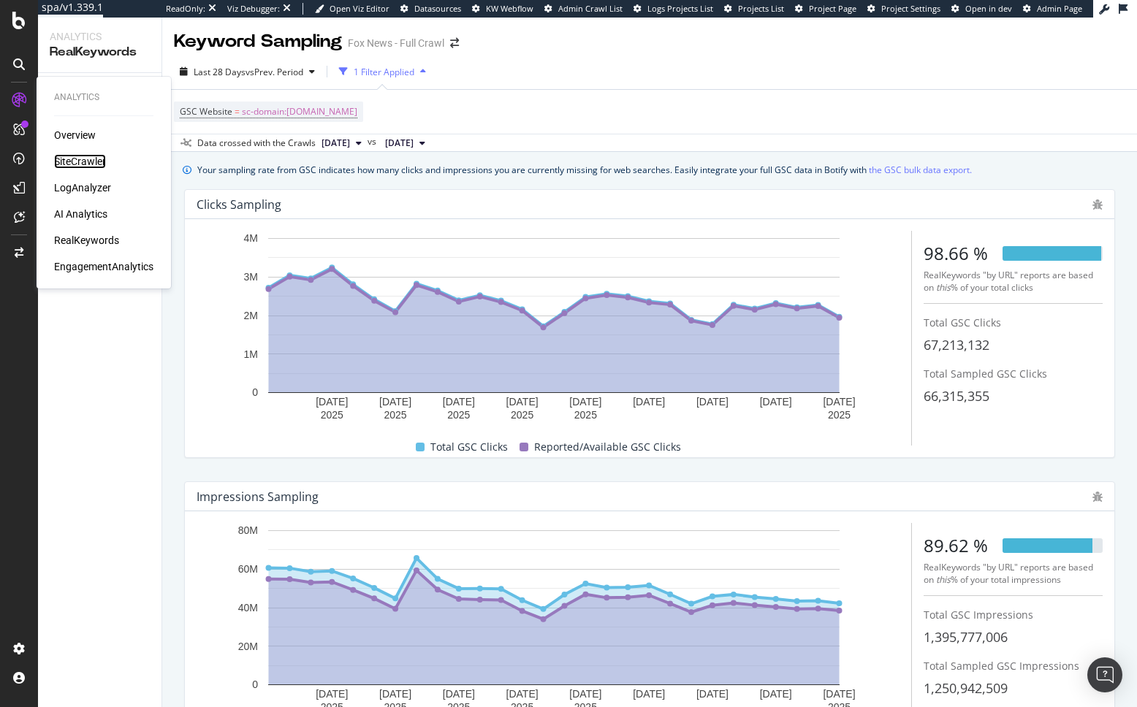
click at [75, 156] on div "SiteCrawler" at bounding box center [80, 161] width 52 height 15
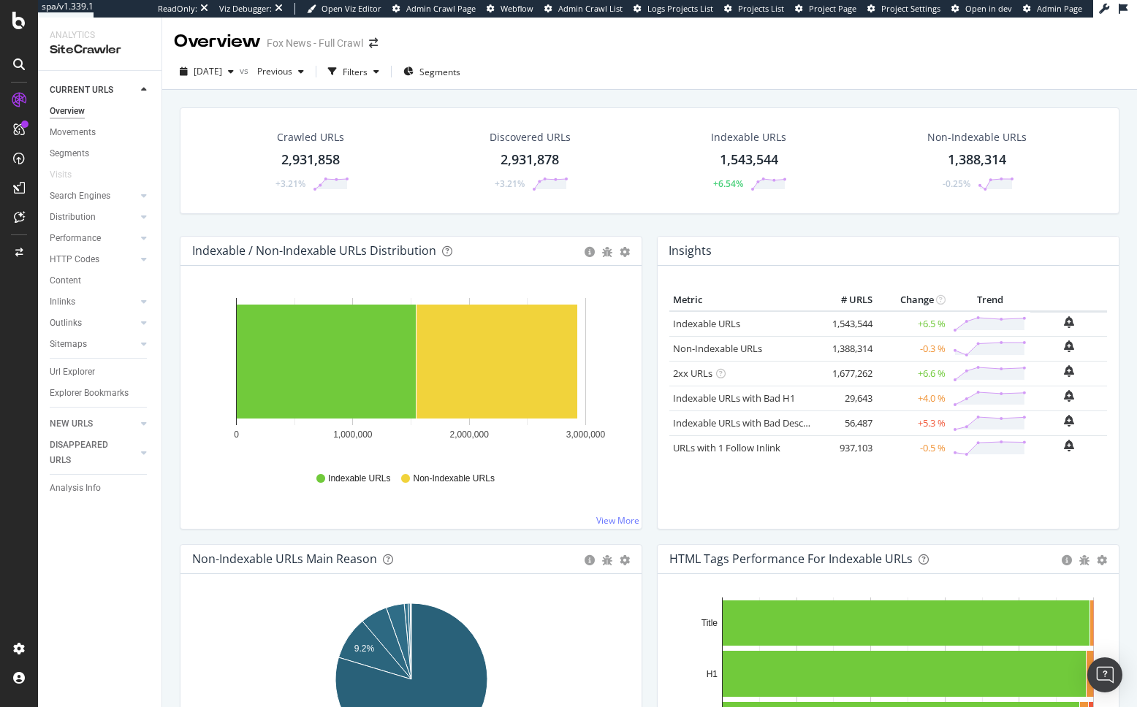
click at [365, 223] on div "Crawled URLs 2,931,858 +3.21% Discovered URLs 2,931,878 +3.21% Indexable URLs 1…" at bounding box center [649, 171] width 954 height 129
click at [173, 286] on div "Indexable / Non-Indexable URLs Distribution Bar Bar (by Percentage) Table Expor…" at bounding box center [410, 390] width 477 height 308
drag, startPoint x: 367, startPoint y: 229, endPoint x: 373, endPoint y: 226, distance: 7.5
click at [368, 228] on div "Crawled URLs 2,931,858 +3.21% Discovered URLs 2,931,878 +3.21% Indexable URLs 1…" at bounding box center [649, 171] width 954 height 129
drag, startPoint x: 766, startPoint y: 221, endPoint x: 728, endPoint y: 217, distance: 37.5
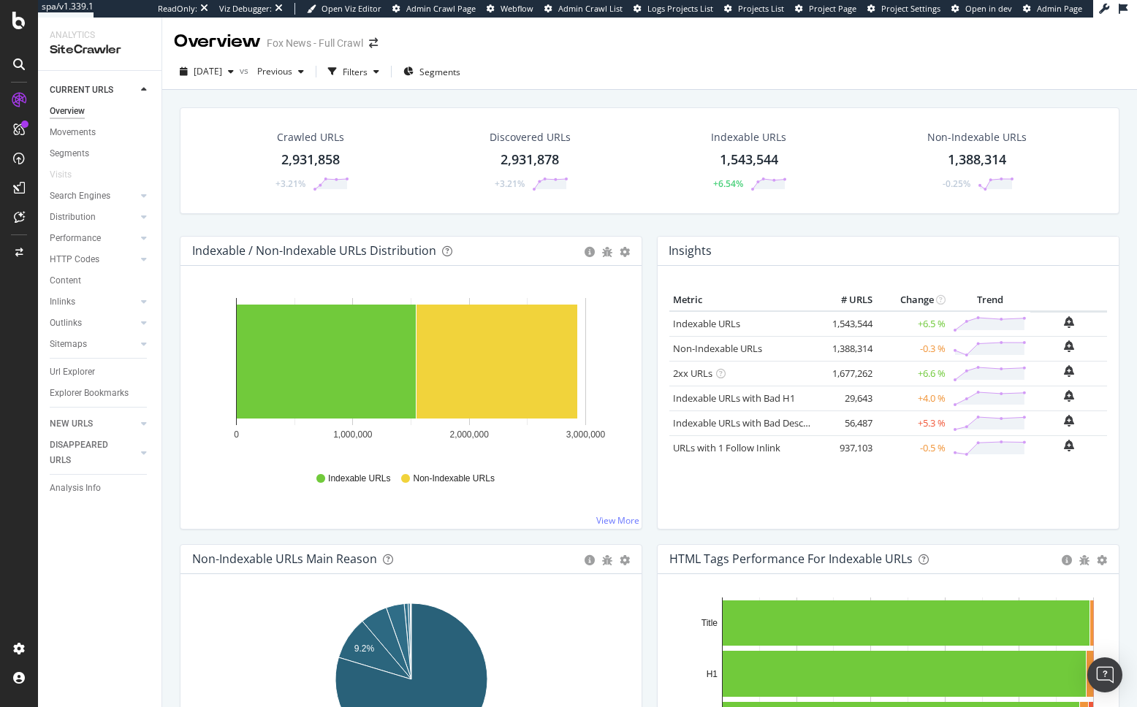
click at [766, 221] on div "Crawled URLs 2,931,858 +3.21% Discovered URLs 2,931,878 +3.21% Indexable URLs 1…" at bounding box center [649, 171] width 954 height 129
click at [169, 247] on div "Crawled URLs 2,931,858 +3.21% Discovered URLs 2,931,878 +3.21% Indexable URLs 1…" at bounding box center [649, 435] width 974 height 690
click at [172, 168] on div "Crawled URLs 2,931,858 +3.21% Discovered URLs 2,931,878 +3.21% Indexable URLs 1…" at bounding box center [649, 435] width 974 height 690
click at [200, 69] on span "[DATE]" at bounding box center [208, 71] width 28 height 12
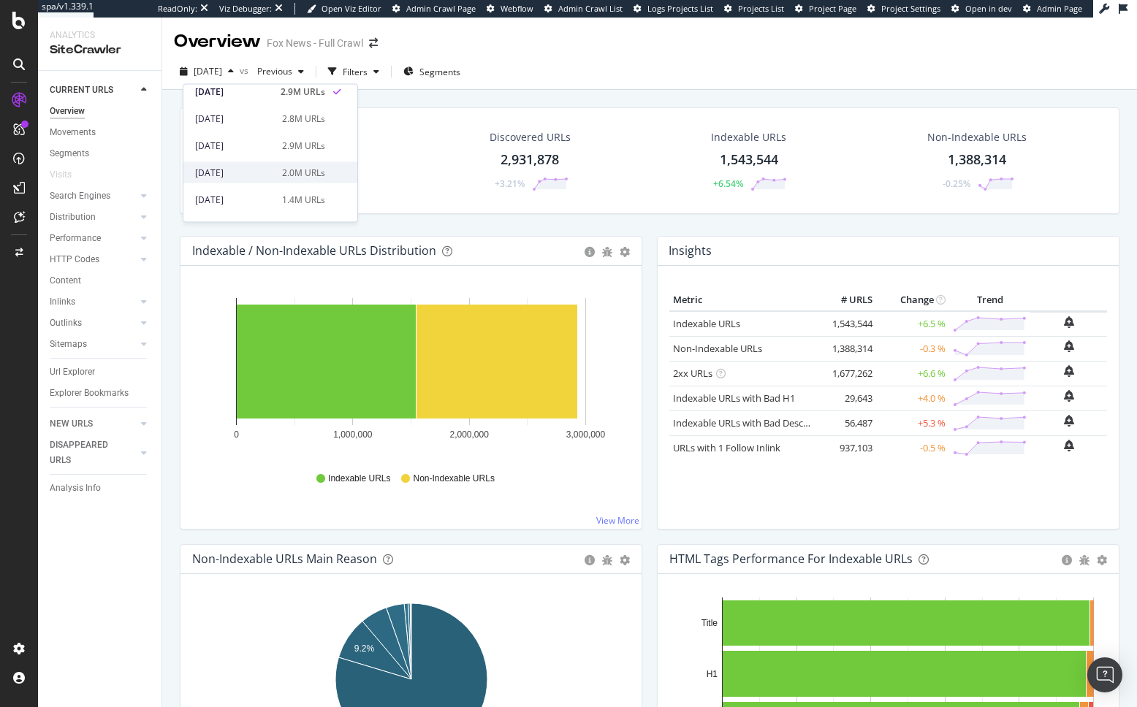
scroll to position [35, 0]
drag, startPoint x: 413, startPoint y: 99, endPoint x: 402, endPoint y: 110, distance: 16.0
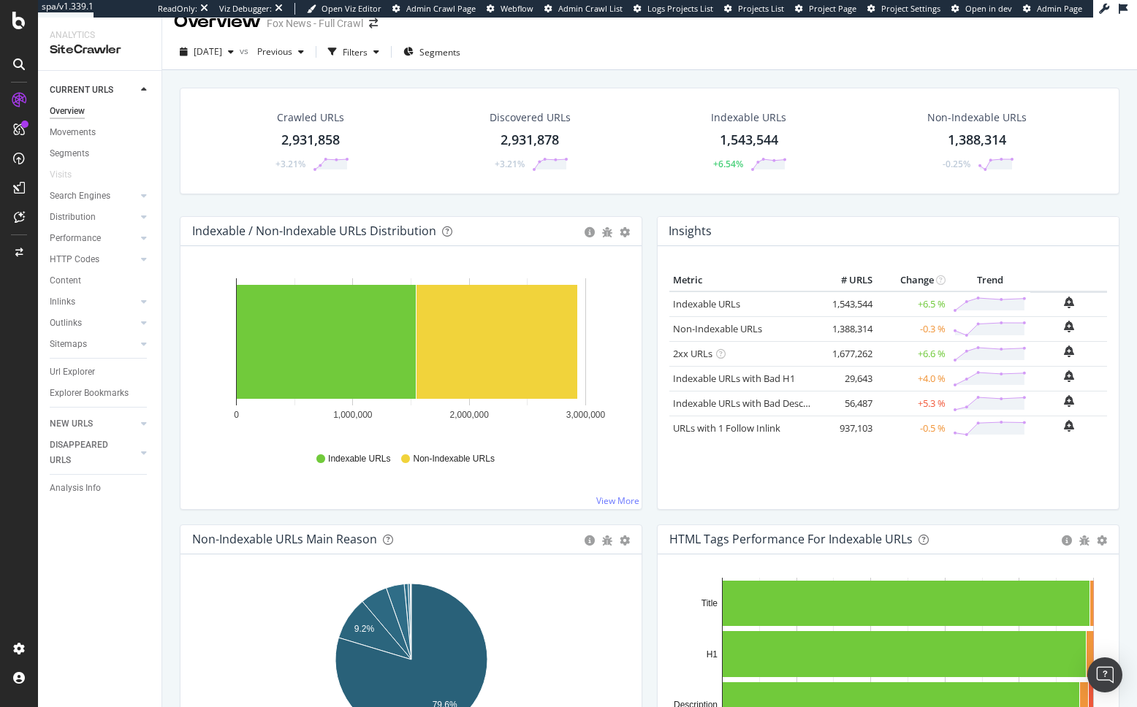
scroll to position [21, 0]
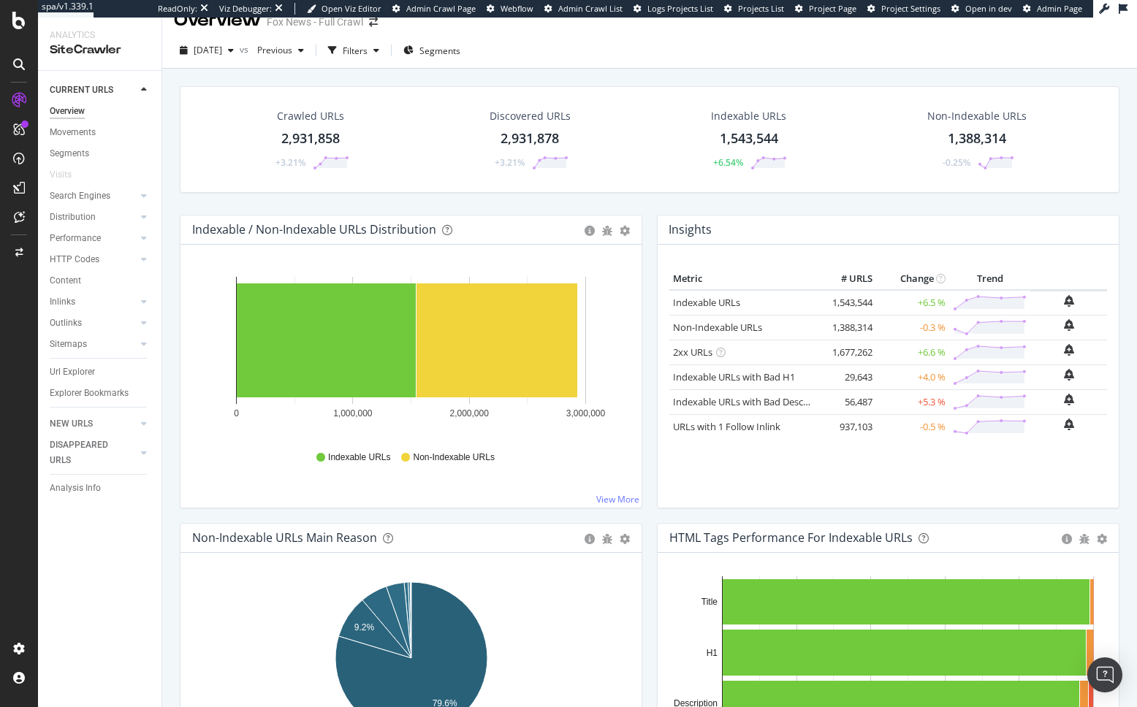
click at [173, 228] on div "Indexable / Non-Indexable URLs Distribution Bar Bar (by Percentage) Table Expor…" at bounding box center [410, 369] width 477 height 308
click at [168, 309] on div "Crawled URLs 2,931,858 +3.21% Discovered URLs 2,931,878 +3.21% Indexable URLs 1…" at bounding box center [649, 414] width 974 height 690
click at [165, 217] on div "Crawled URLs 2,931,858 +3.21% Discovered URLs 2,931,878 +3.21% Indexable URLs 1…" at bounding box center [649, 414] width 974 height 690
click at [15, 23] on icon at bounding box center [18, 21] width 13 height 18
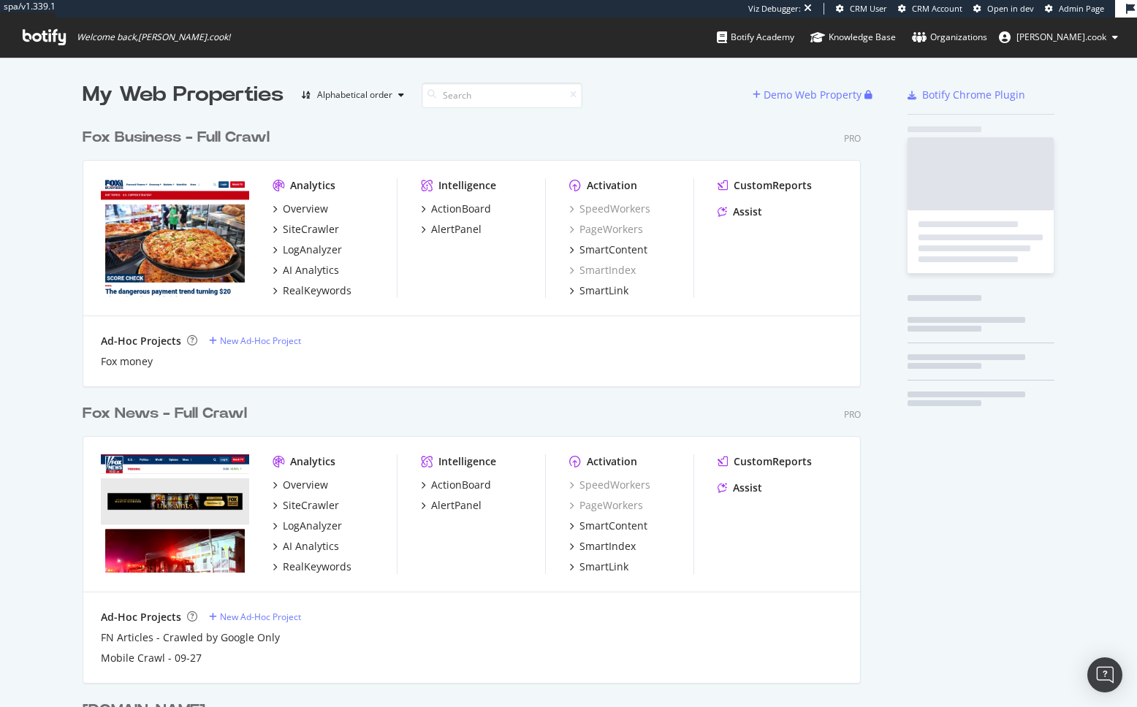
scroll to position [828, 790]
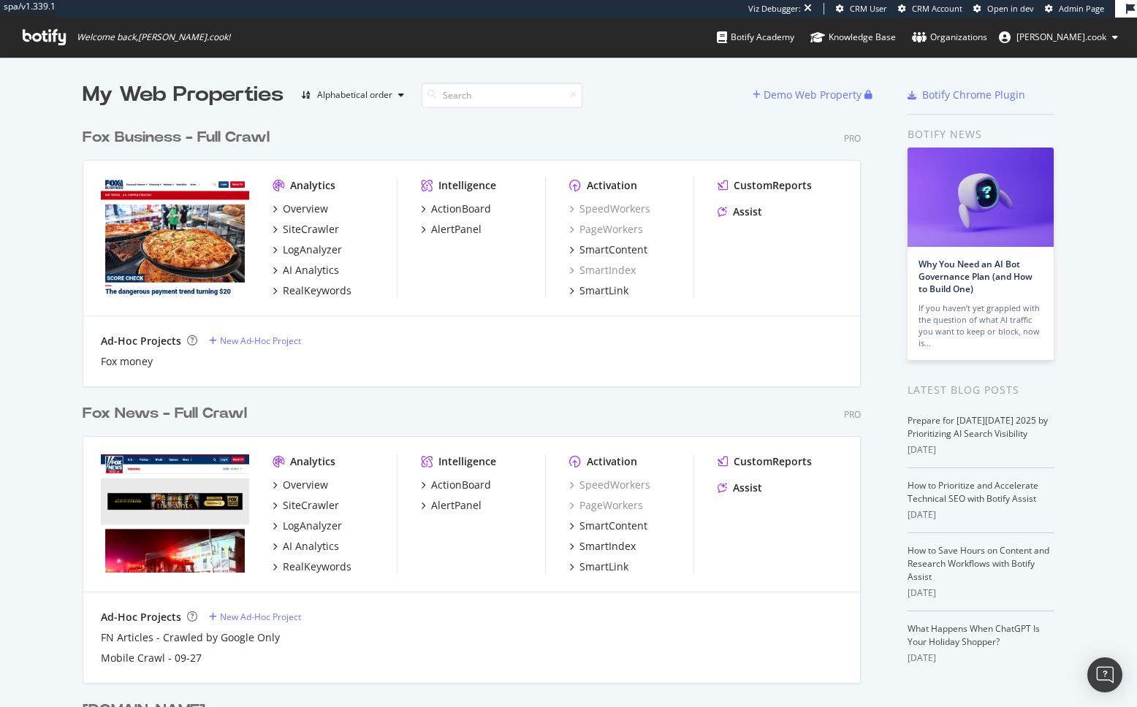
click at [218, 133] on div "Fox Business - Full Crawl" at bounding box center [176, 137] width 187 height 21
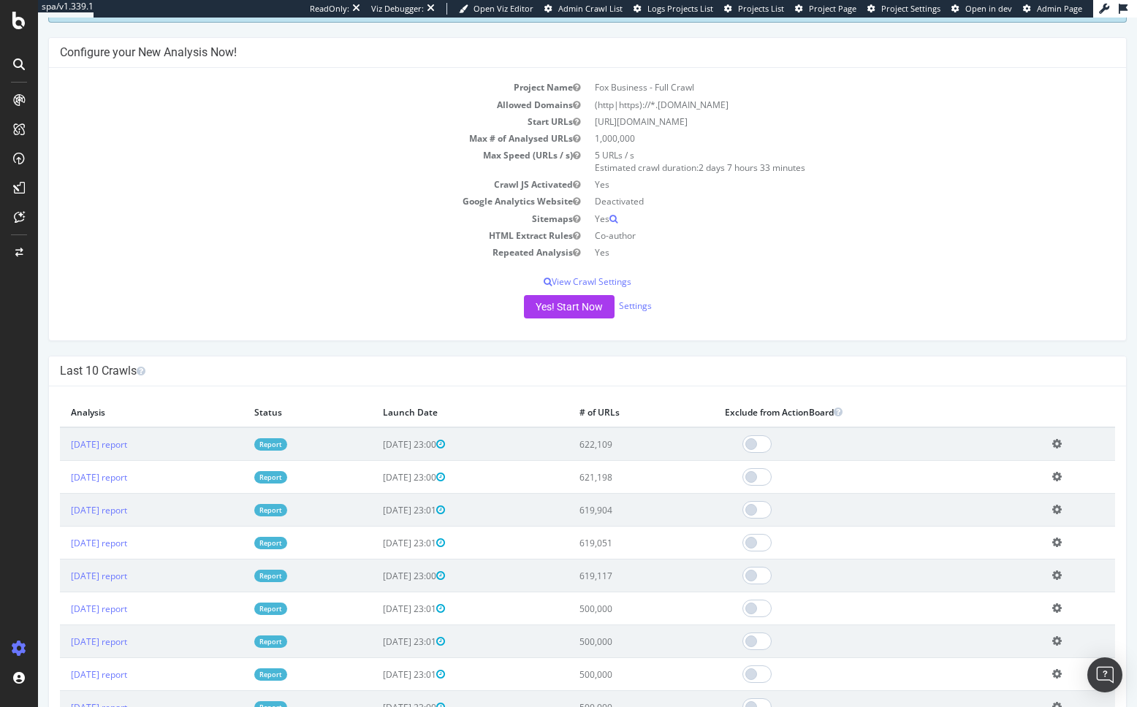
scroll to position [104, 0]
click at [190, 451] on td "2025 Oct. 10th report" at bounding box center [151, 446] width 183 height 34
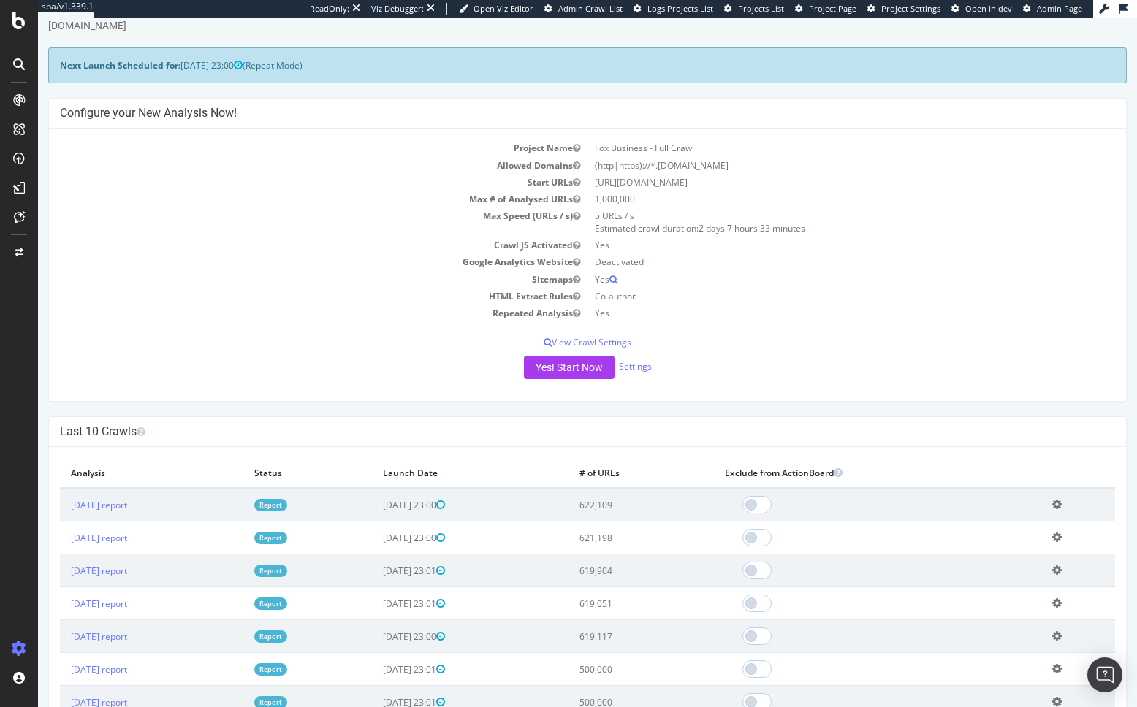
click at [203, 373] on div "Yes! Start Now Settings" at bounding box center [587, 367] width 1055 height 23
click at [205, 362] on div "Yes! Start Now Settings" at bounding box center [587, 367] width 1055 height 23
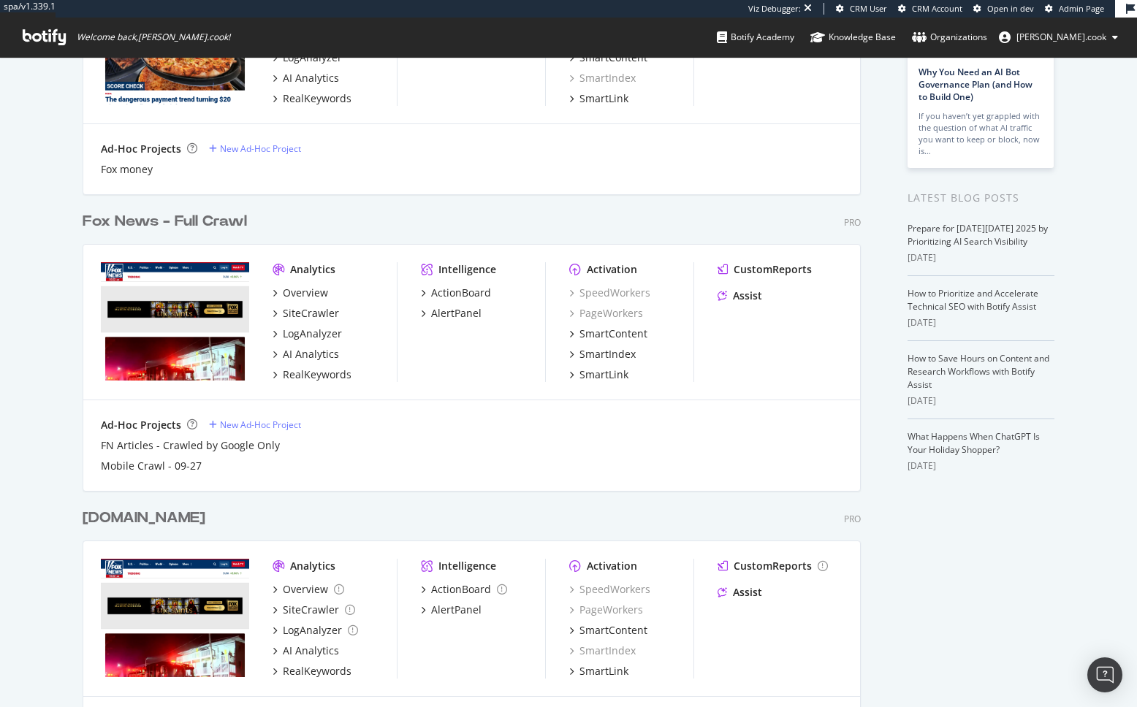
scroll to position [163, 0]
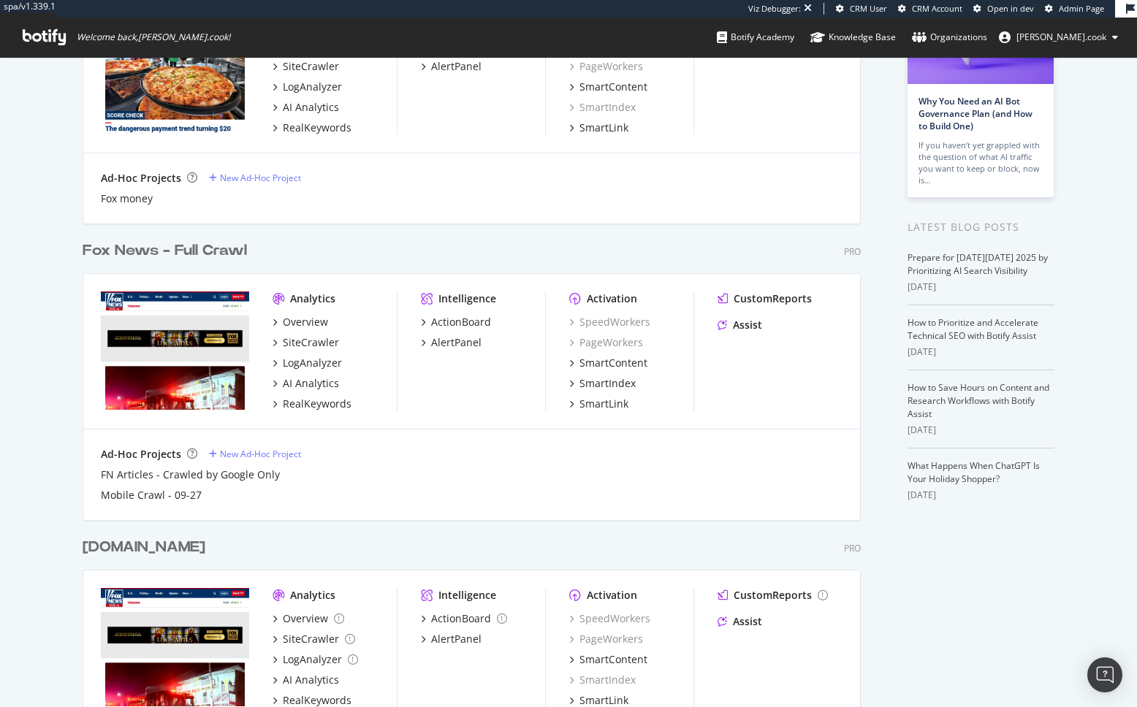
click at [347, 554] on div "fox-bulkexport.com Pro" at bounding box center [472, 547] width 778 height 21
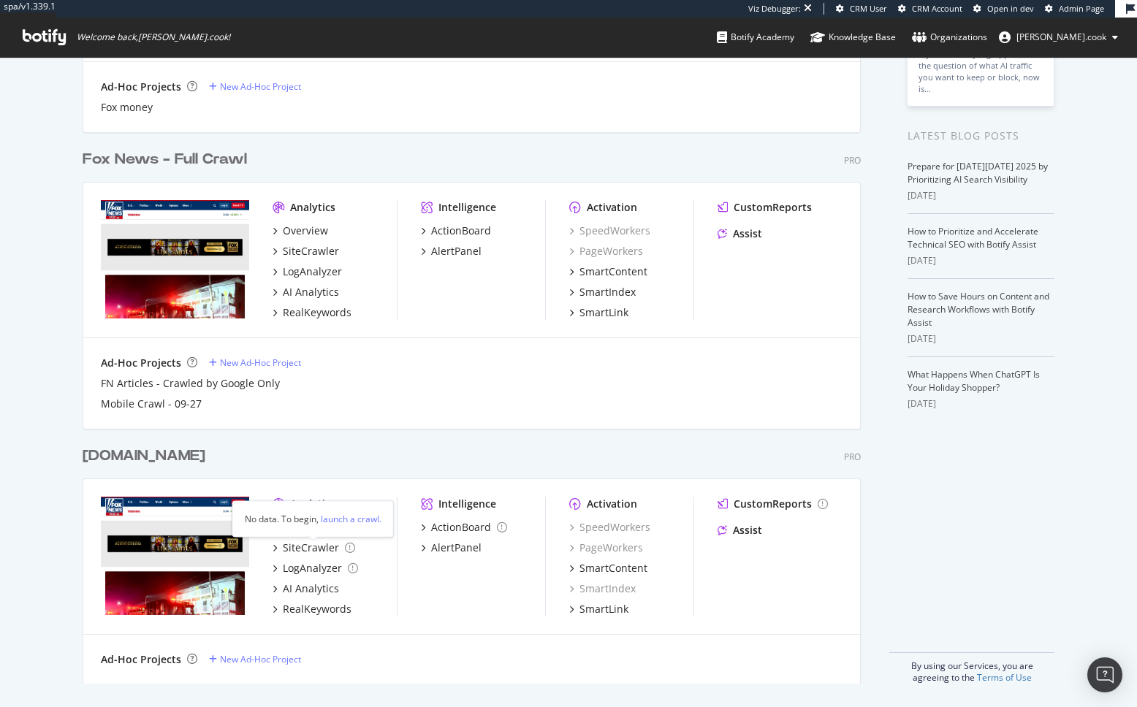
scroll to position [251, 0]
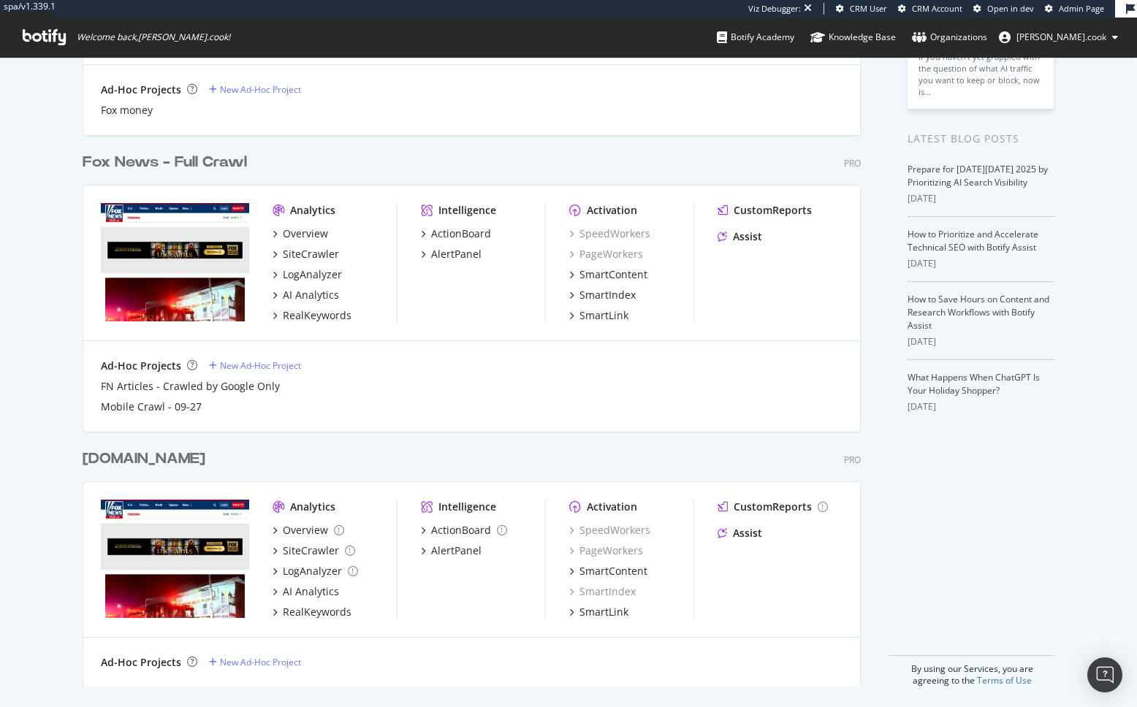
click at [351, 454] on div "fox-bulkexport.com Pro" at bounding box center [472, 459] width 778 height 21
click at [304, 615] on div "RealKeywords" at bounding box center [317, 612] width 69 height 15
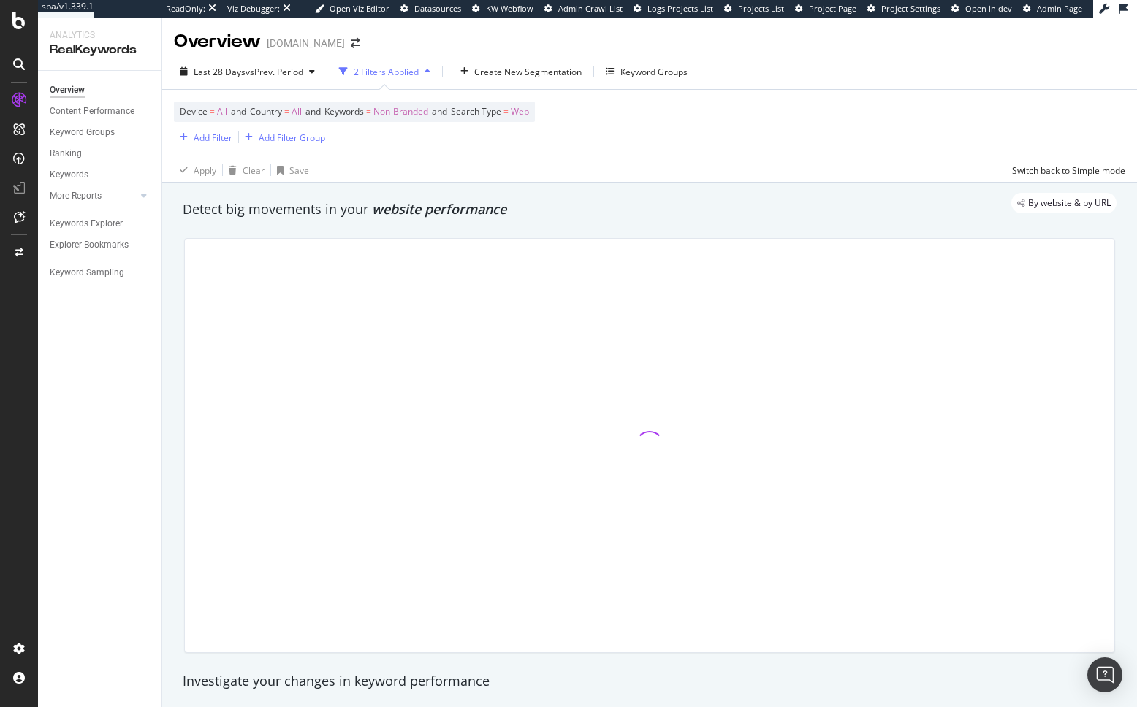
drag, startPoint x: 126, startPoint y: 388, endPoint x: 120, endPoint y: 363, distance: 25.7
click at [124, 384] on div "Overview Content Performance Keyword Groups Ranking Keywords More Reports Count…" at bounding box center [99, 389] width 123 height 636
click at [155, 387] on div "Overview Content Performance Keyword Groups Ranking Keywords More Reports Count…" at bounding box center [99, 389] width 123 height 636
click at [383, 213] on div "By website & by URL" at bounding box center [642, 203] width 948 height 20
click at [393, 224] on div "Detect big movements in your website performance" at bounding box center [649, 210] width 948 height 34
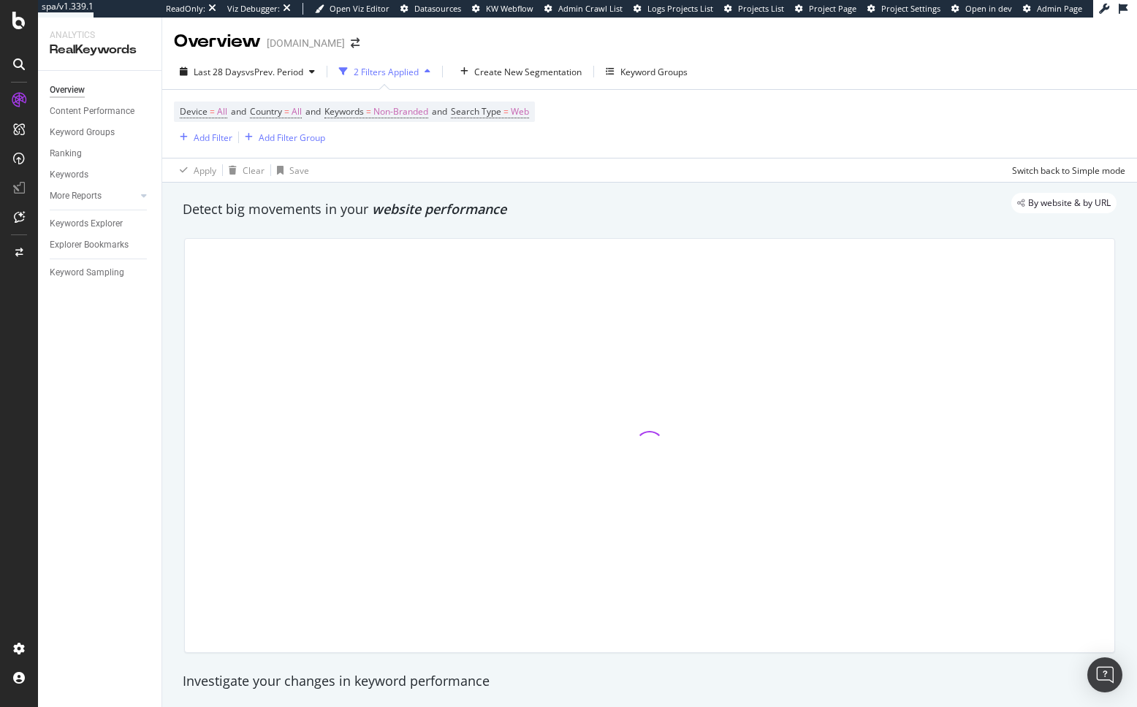
click at [411, 228] on div at bounding box center [649, 445] width 948 height 438
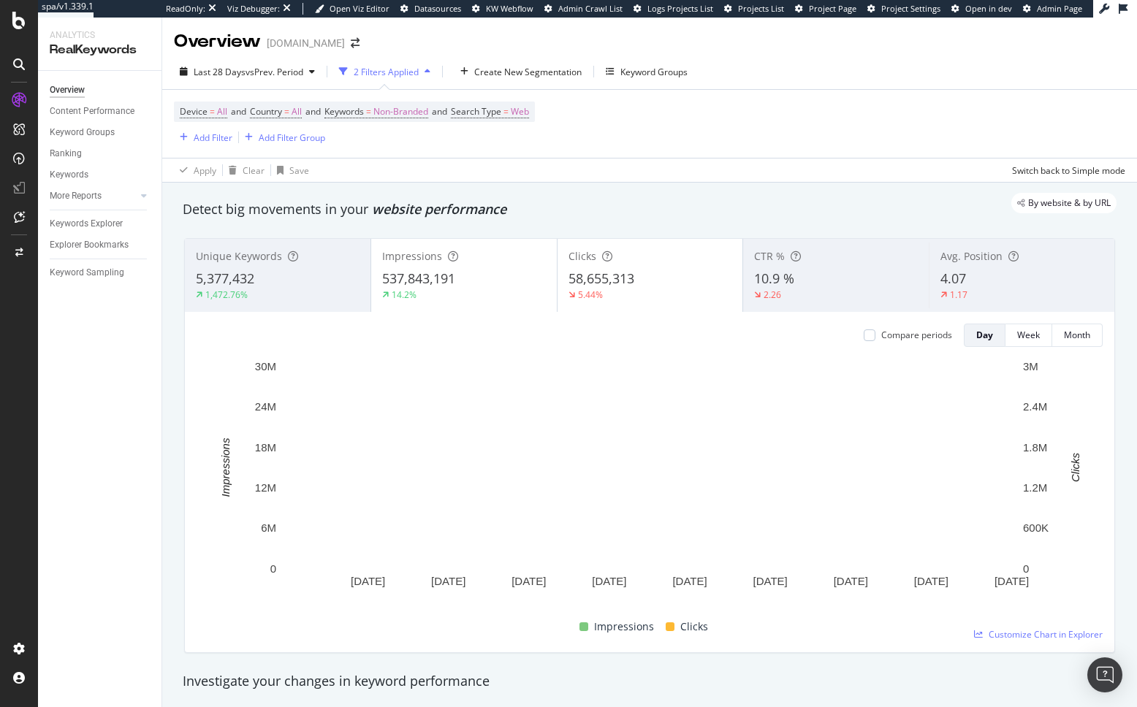
click at [465, 207] on div "By website & by URL" at bounding box center [642, 203] width 948 height 20
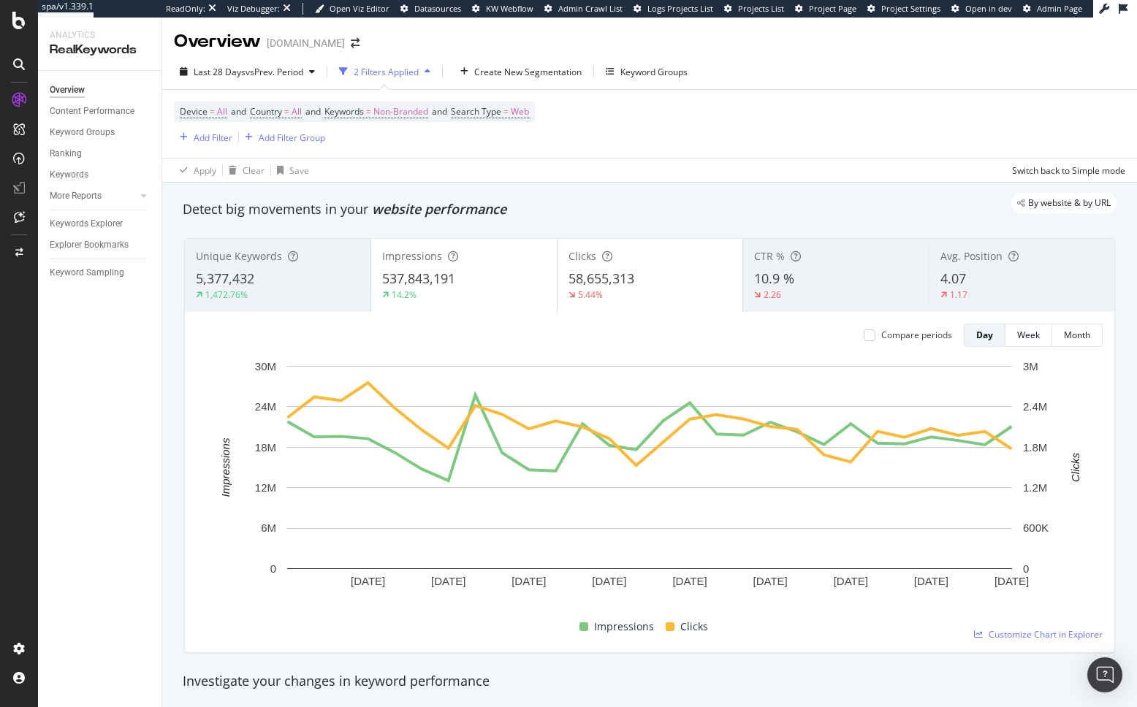
click at [522, 210] on div "By website & by URL" at bounding box center [642, 203] width 948 height 20
click at [524, 202] on div "By website & by URL" at bounding box center [642, 203] width 948 height 20
click at [107, 300] on div "Overview Content Performance Keyword Groups Ranking Keywords More Reports Count…" at bounding box center [99, 389] width 123 height 636
drag, startPoint x: 108, startPoint y: 275, endPoint x: 99, endPoint y: 278, distance: 9.0
click at [108, 275] on div "Keyword Sampling" at bounding box center [87, 272] width 75 height 15
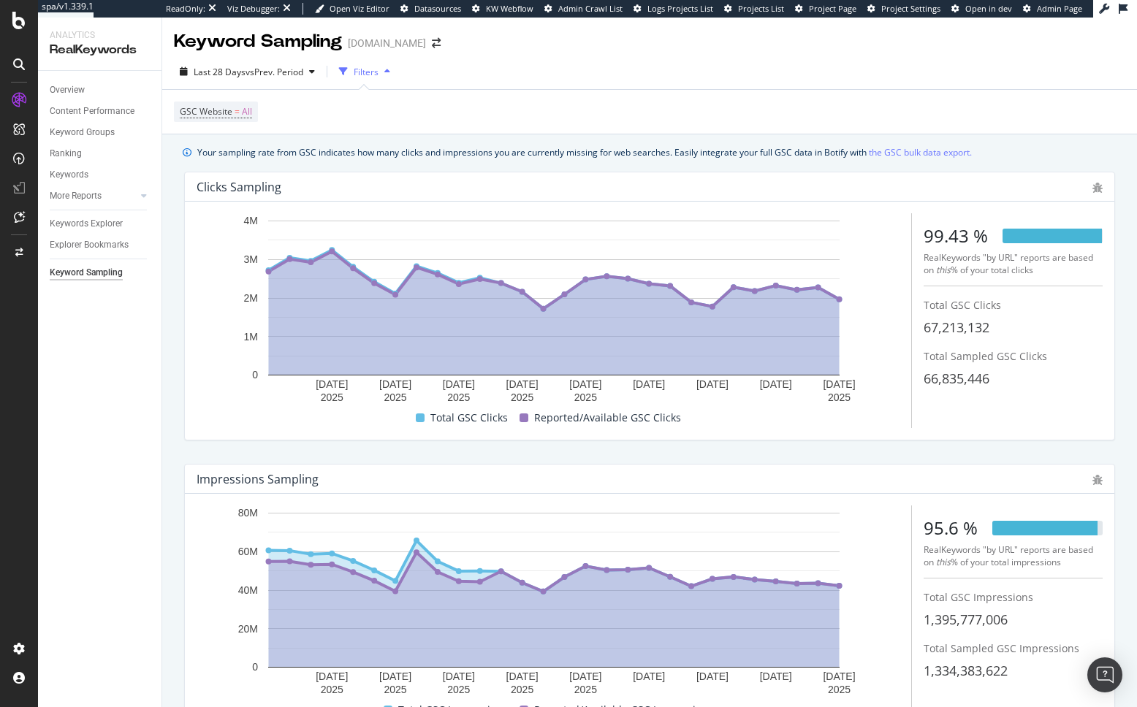
click at [382, 157] on div "Your sampling rate from GSC indicates how many clicks and impressions you are c…" at bounding box center [584, 152] width 774 height 15
drag, startPoint x: 70, startPoint y: 91, endPoint x: 7, endPoint y: 112, distance: 67.0
click at [70, 91] on div "Overview" at bounding box center [67, 90] width 35 height 15
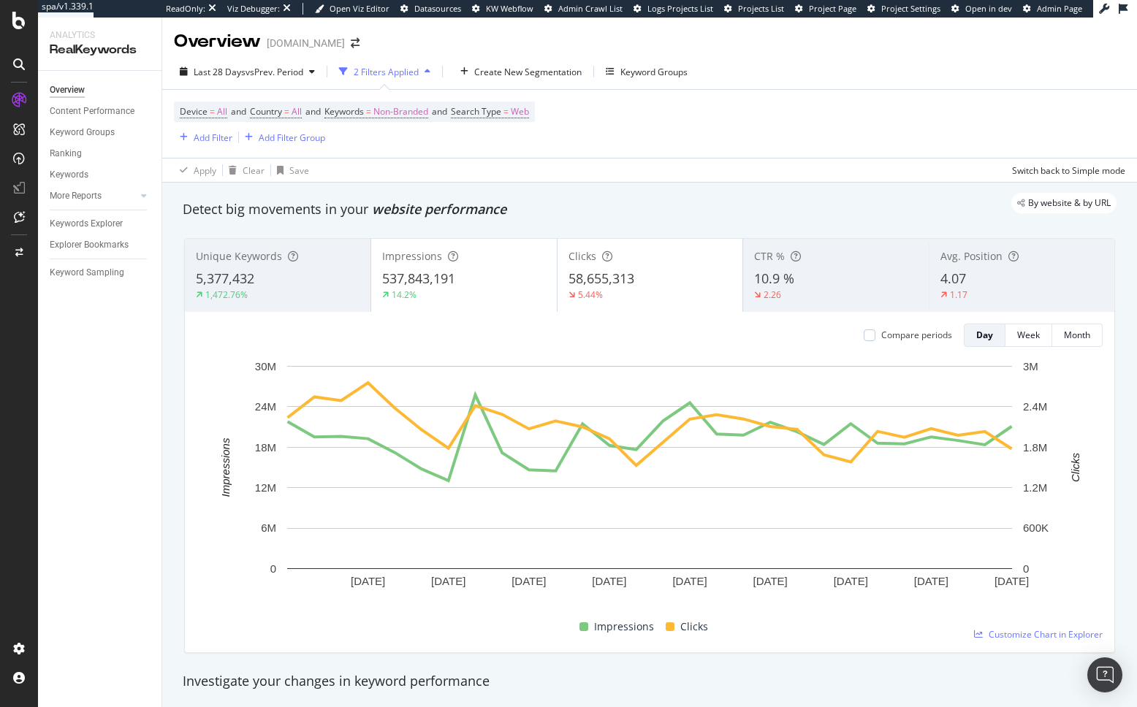
drag, startPoint x: 416, startPoint y: 210, endPoint x: 405, endPoint y: 211, distance: 11.1
click at [416, 210] on div "By website & by URL" at bounding box center [642, 203] width 948 height 20
drag, startPoint x: 159, startPoint y: 382, endPoint x: 79, endPoint y: 174, distance: 222.9
click at [155, 380] on div "Overview Content Performance Keyword Groups Ranking Keywords More Reports Count…" at bounding box center [99, 390] width 123 height 634
click at [26, 18] on div at bounding box center [18, 21] width 35 height 18
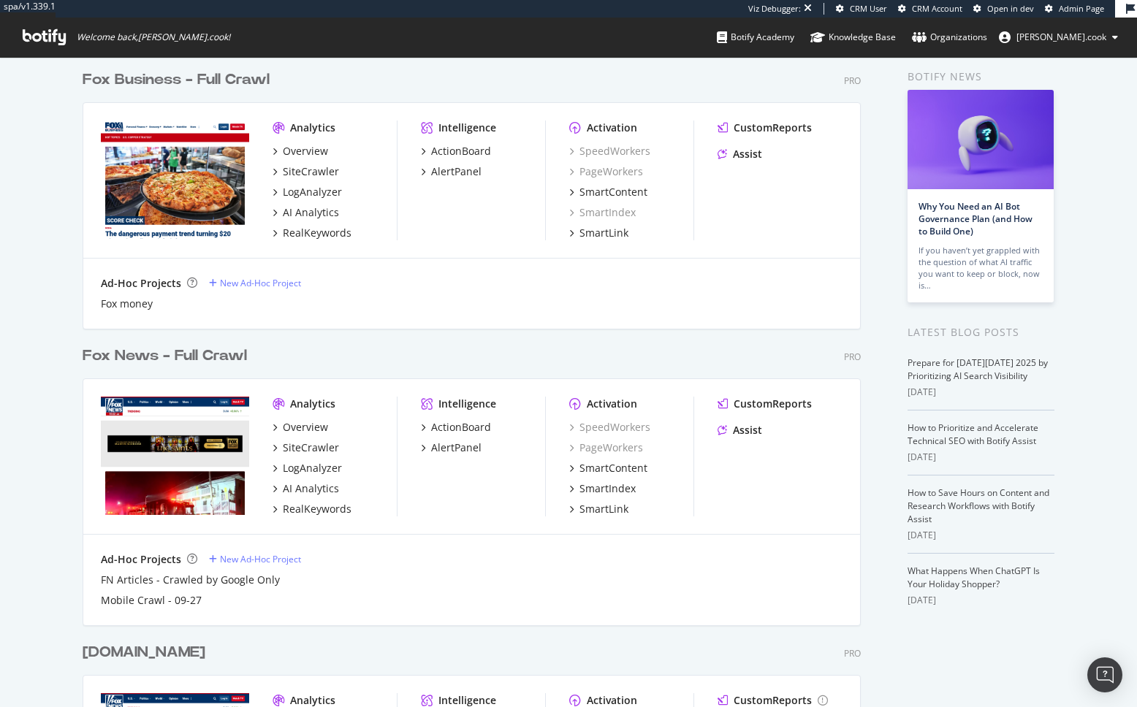
scroll to position [102, 0]
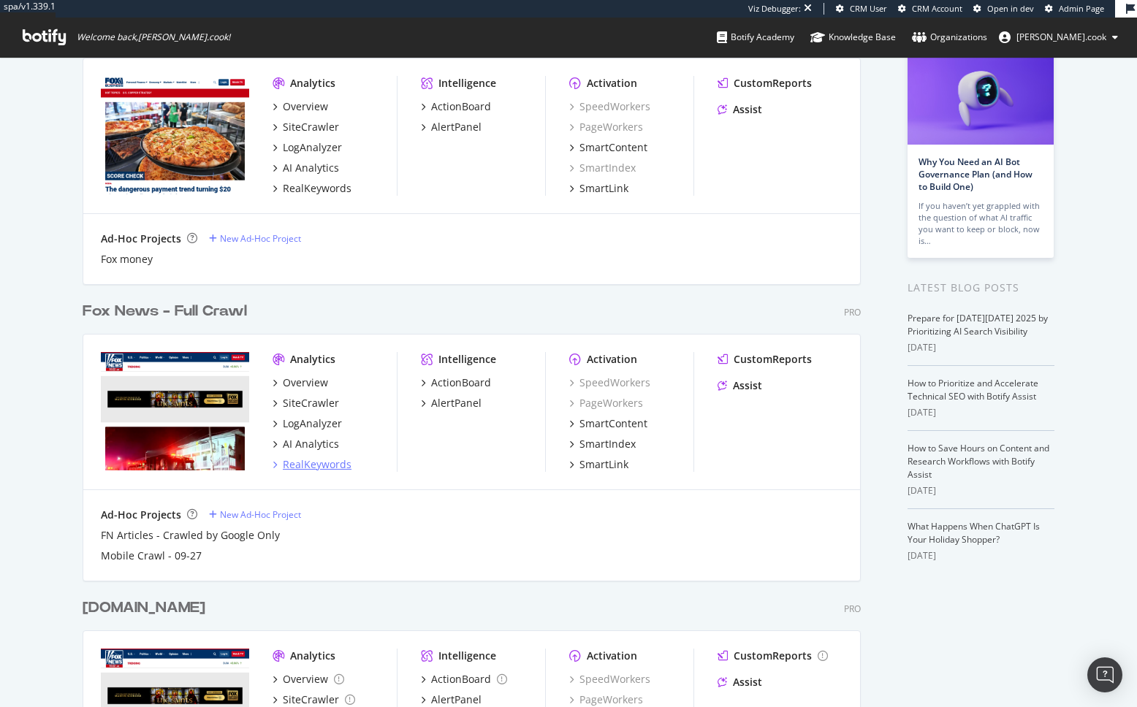
click at [323, 463] on div "RealKeywords" at bounding box center [317, 464] width 69 height 15
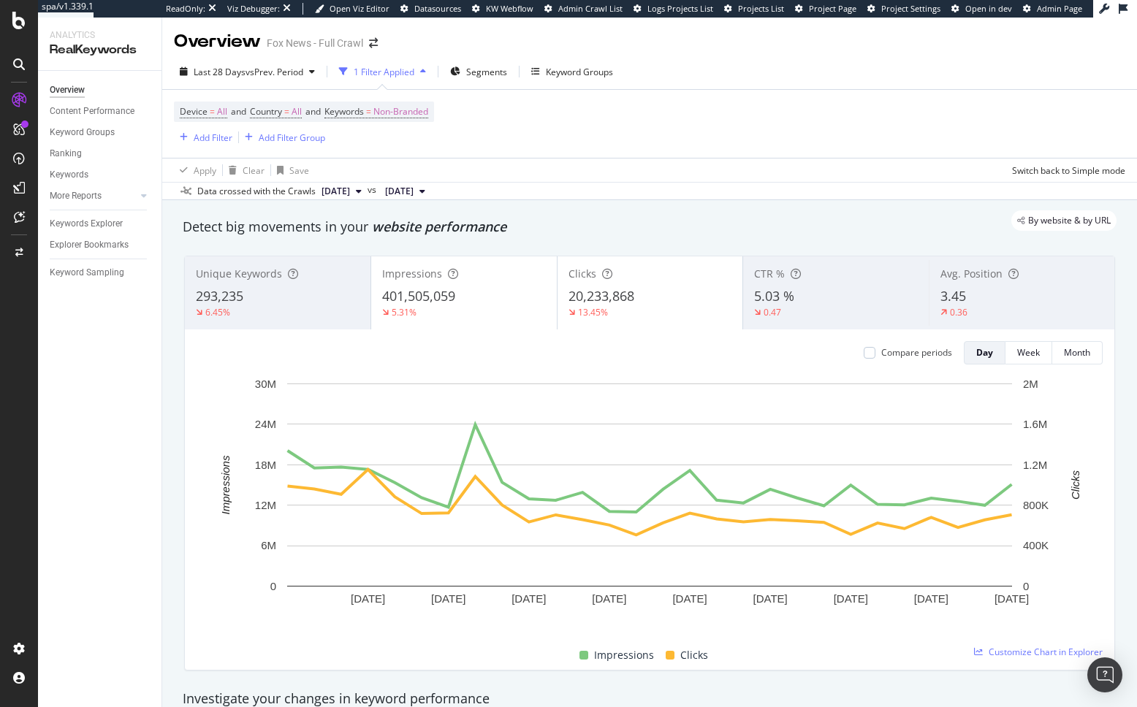
click at [496, 215] on div "By website & by URL" at bounding box center [642, 220] width 948 height 20
drag, startPoint x: 101, startPoint y: 345, endPoint x: 154, endPoint y: 21, distance: 328.0
click at [101, 346] on div "Overview Content Performance Keyword Groups Ranking Keywords More Reports Count…" at bounding box center [99, 389] width 123 height 636
drag, startPoint x: 104, startPoint y: 273, endPoint x: 137, endPoint y: 18, distance: 257.0
click at [104, 273] on div "Keyword Sampling" at bounding box center [87, 272] width 75 height 15
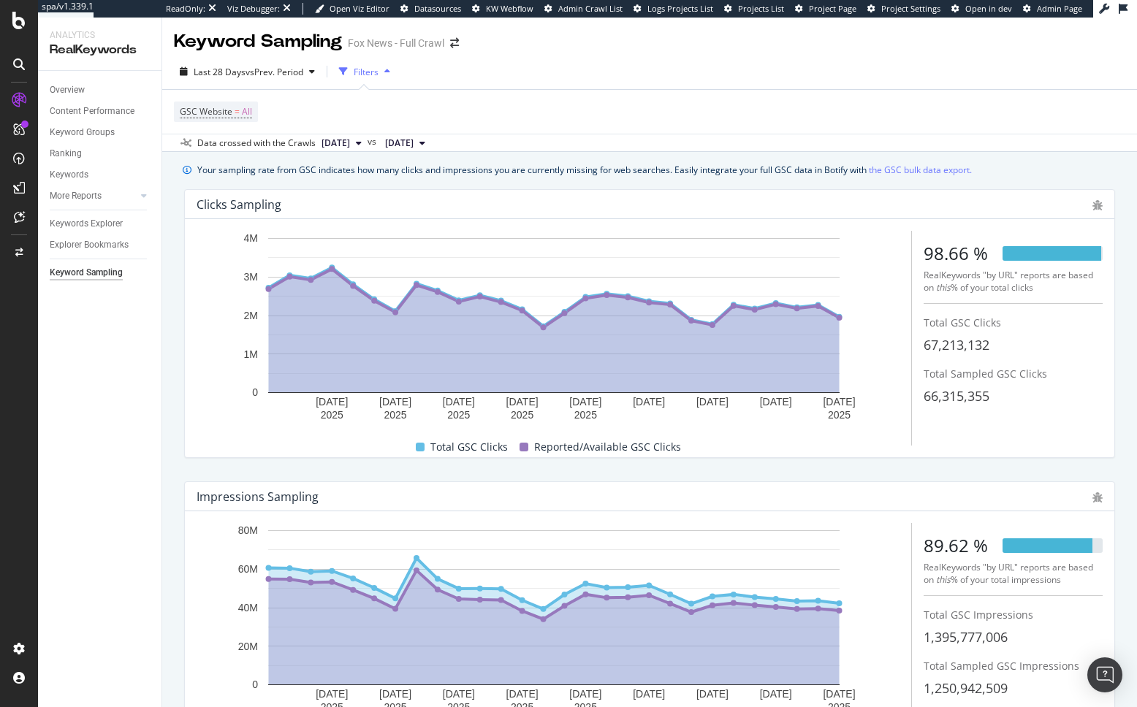
click at [170, 237] on div "Your sampling rate from GSC indicates how many clicks and impressions you are c…" at bounding box center [649, 482] width 974 height 661
drag, startPoint x: 74, startPoint y: 88, endPoint x: 119, endPoint y: 102, distance: 47.4
click at [74, 88] on div "Overview" at bounding box center [67, 90] width 35 height 15
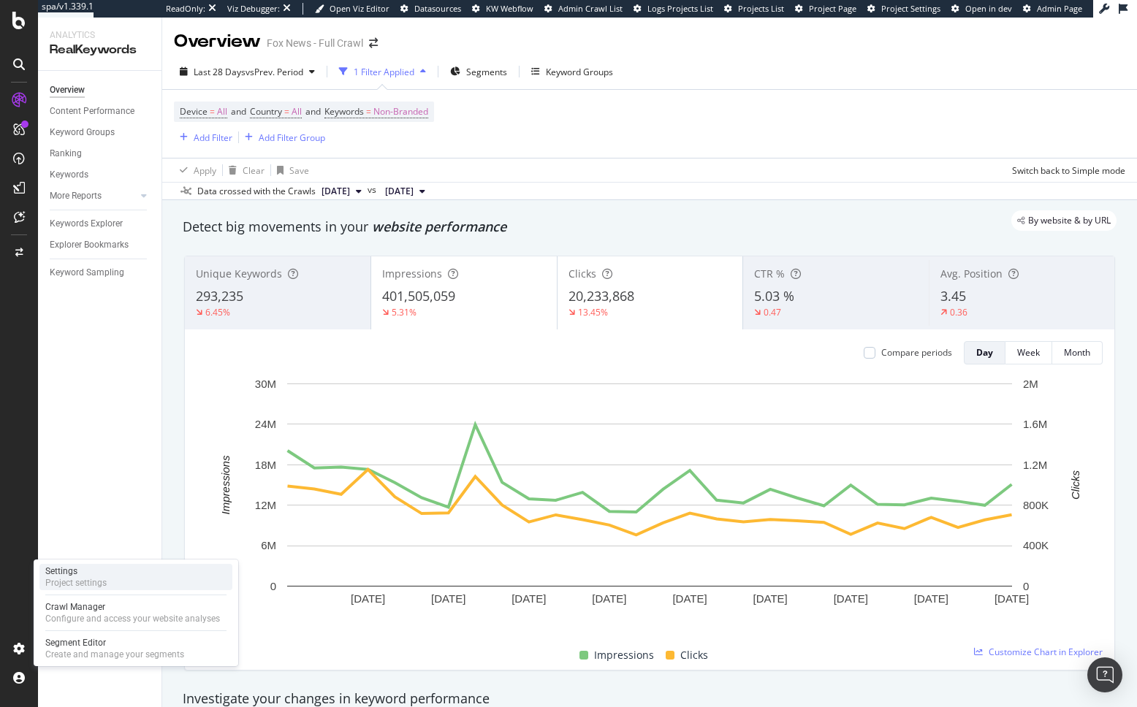
click at [116, 575] on div "Settings Project settings" at bounding box center [135, 577] width 193 height 26
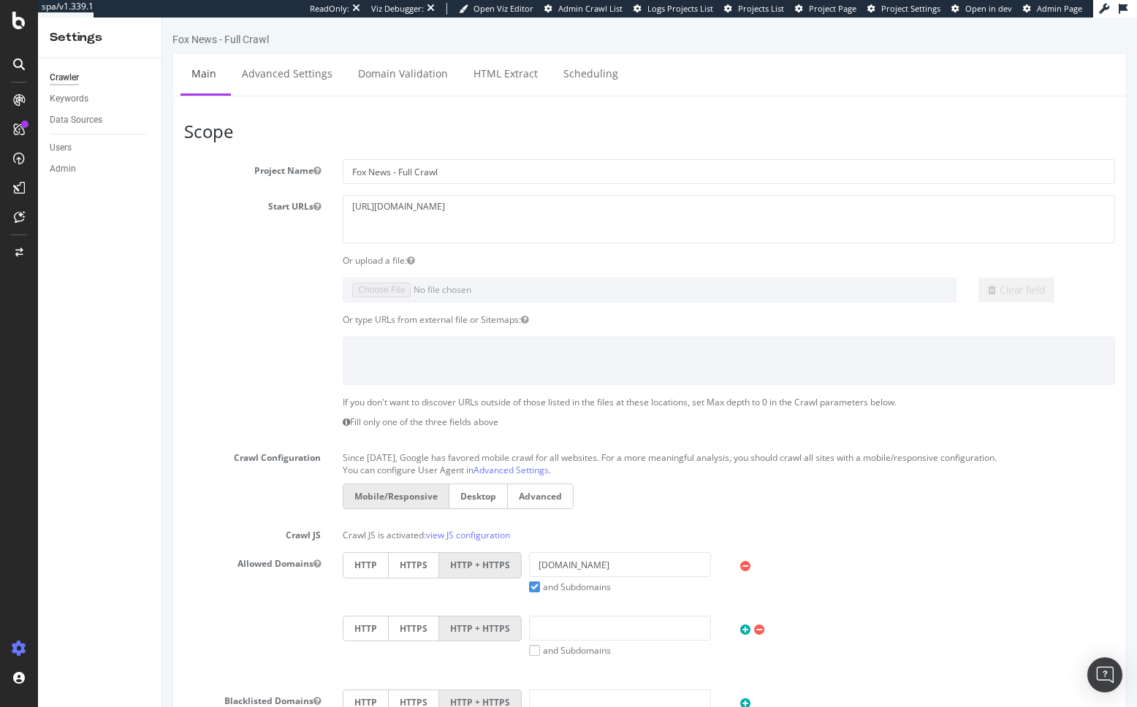
click at [217, 455] on label "Crawl Configuration" at bounding box center [252, 455] width 159 height 18
drag, startPoint x: 245, startPoint y: 343, endPoint x: 283, endPoint y: 112, distance: 234.5
click at [245, 343] on div at bounding box center [649, 360] width 953 height 47
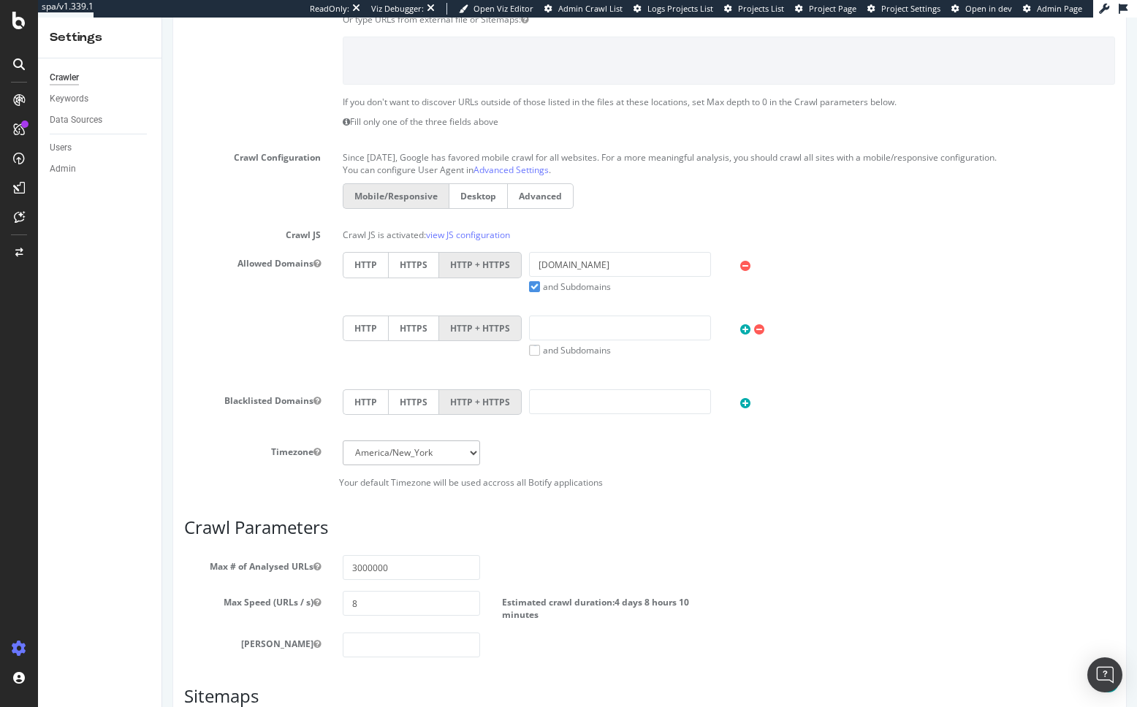
scroll to position [511, 0]
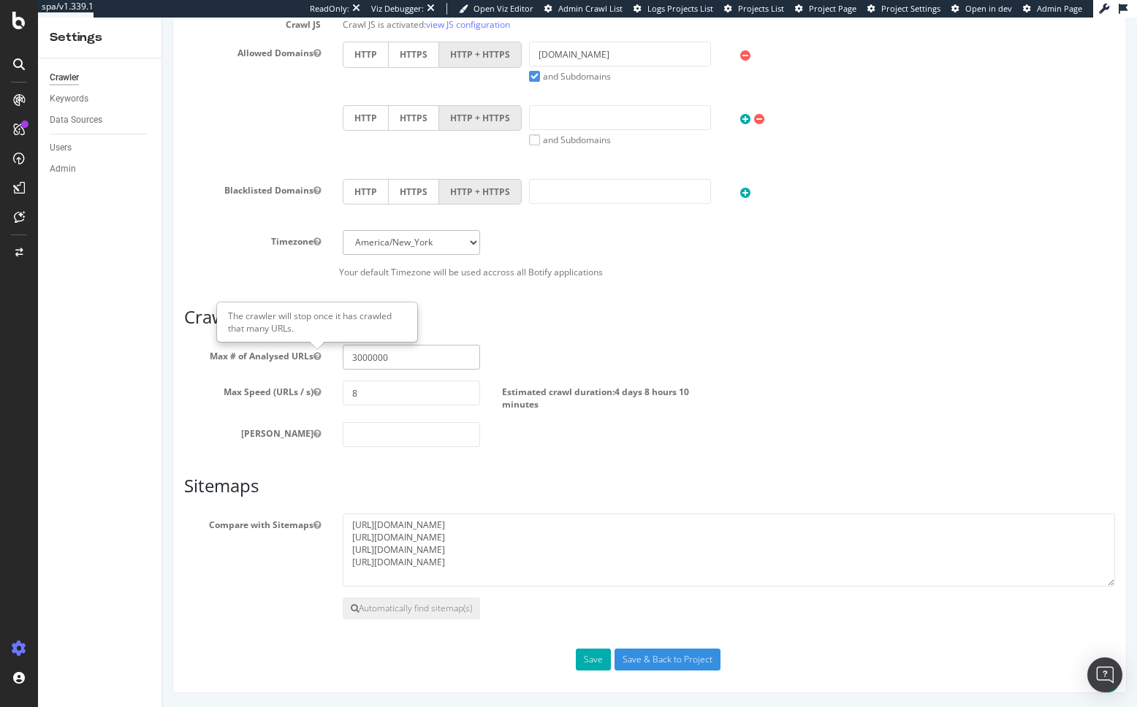
drag, startPoint x: 395, startPoint y: 356, endPoint x: 312, endPoint y: 359, distance: 83.3
click at [312, 359] on div "Max # of Analysed URLs 3000000" at bounding box center [649, 357] width 953 height 25
type input "4000000"
drag, startPoint x: 488, startPoint y: 477, endPoint x: 581, endPoint y: 641, distance: 189.1
click at [488, 477] on h3 "Sitemaps" at bounding box center [649, 485] width 931 height 19
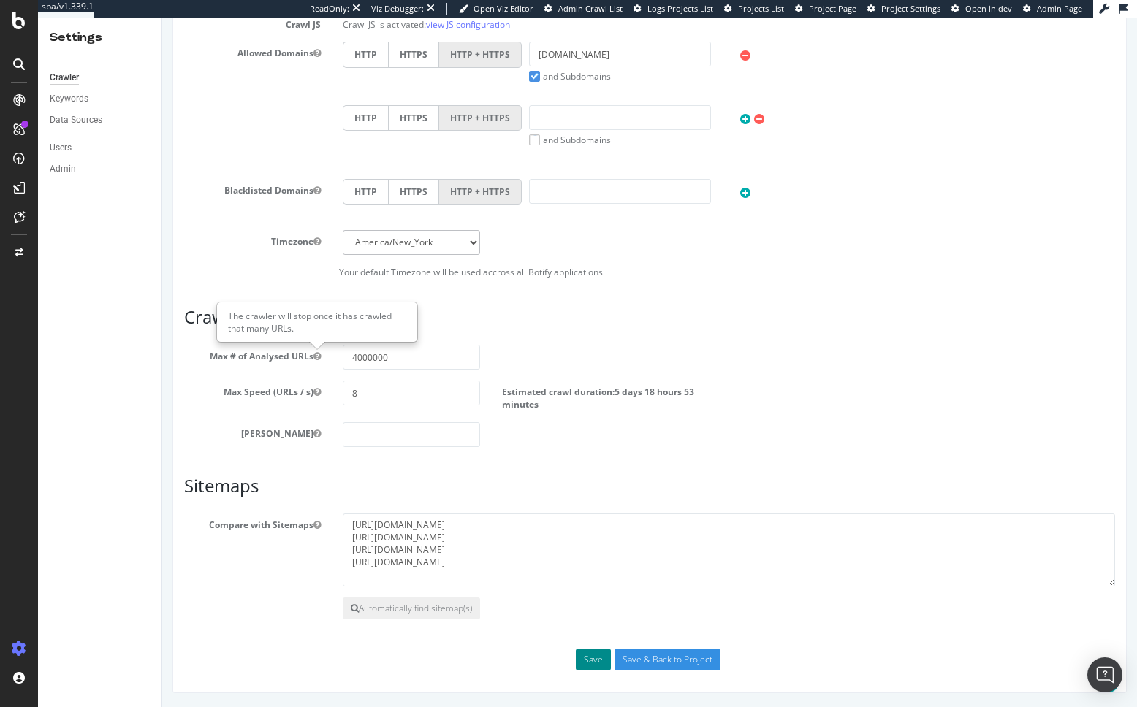
click at [597, 654] on button "Save" at bounding box center [593, 660] width 35 height 22
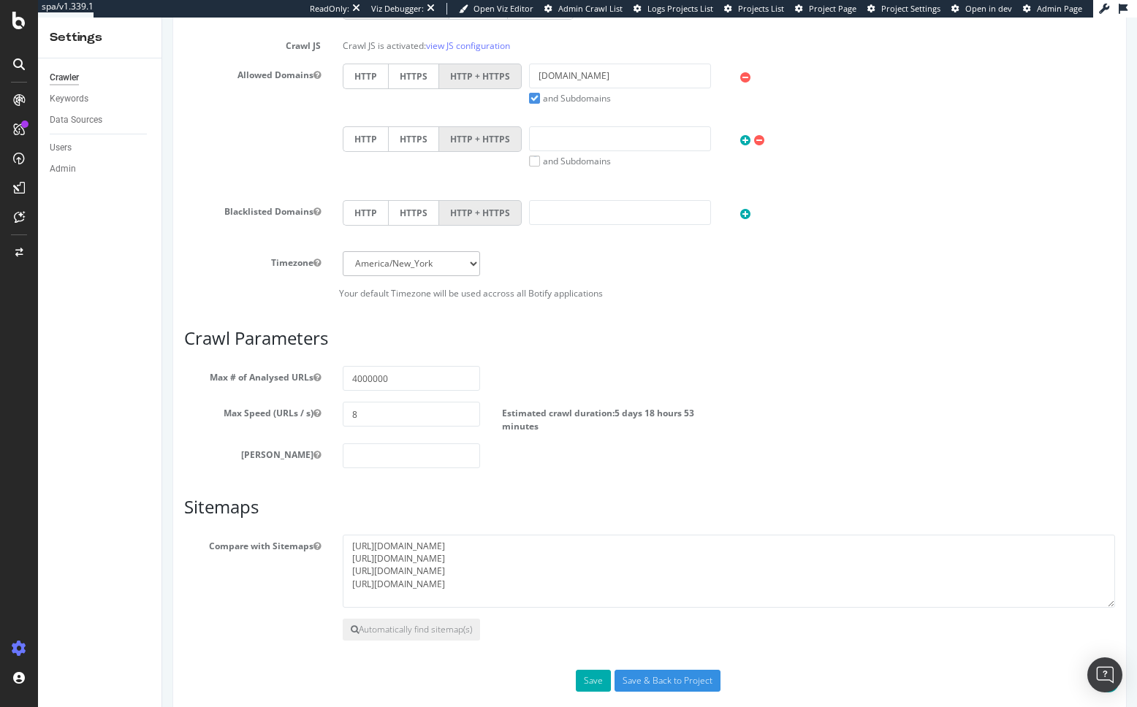
scroll to position [562, 0]
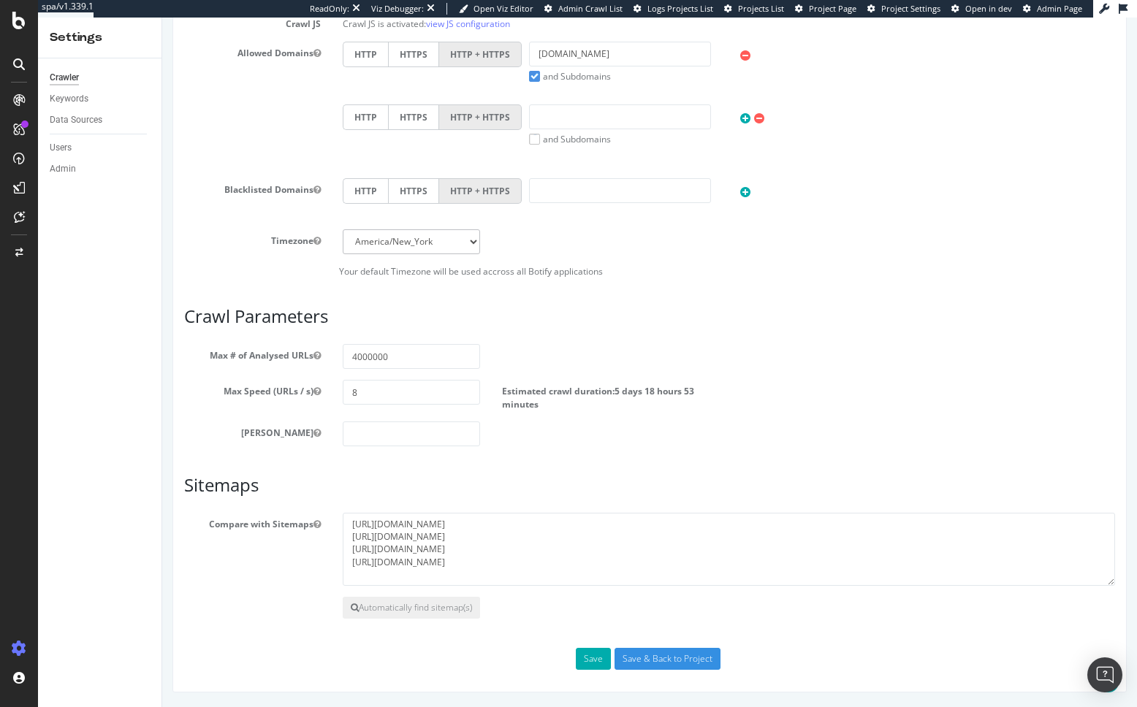
click at [172, 449] on div "Fox News - Full Crawl × New Settings saved. Thanks. × × Main Advanced Settings …" at bounding box center [649, 81] width 974 height 1222
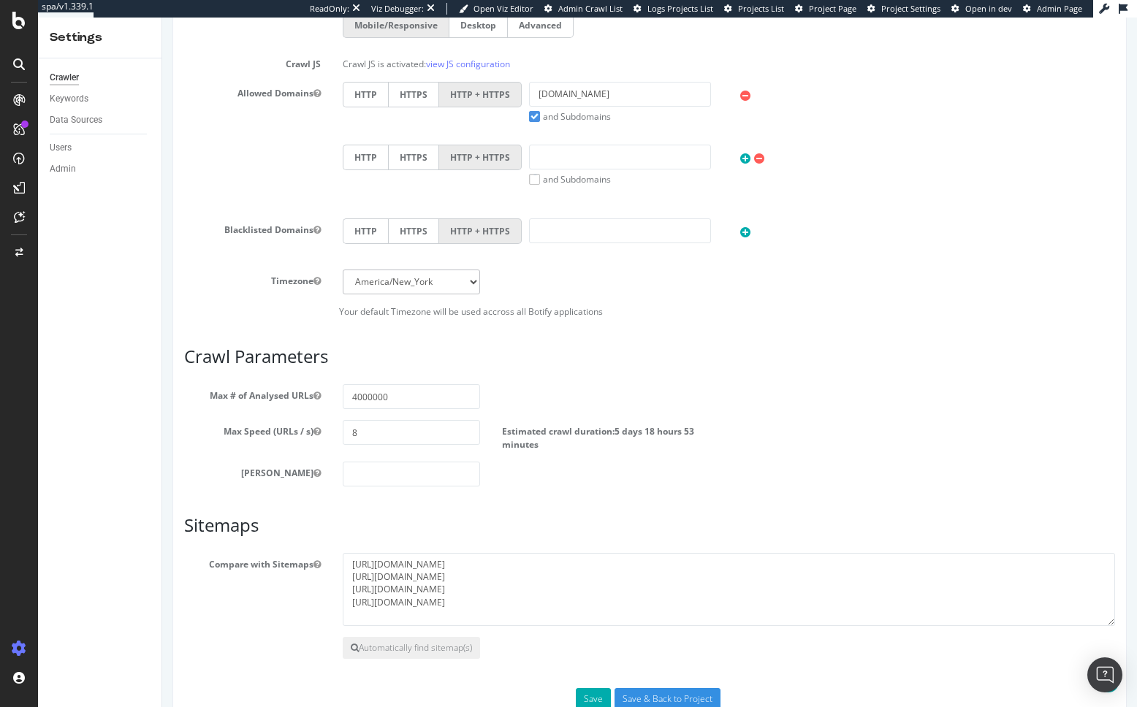
scroll to position [514, 0]
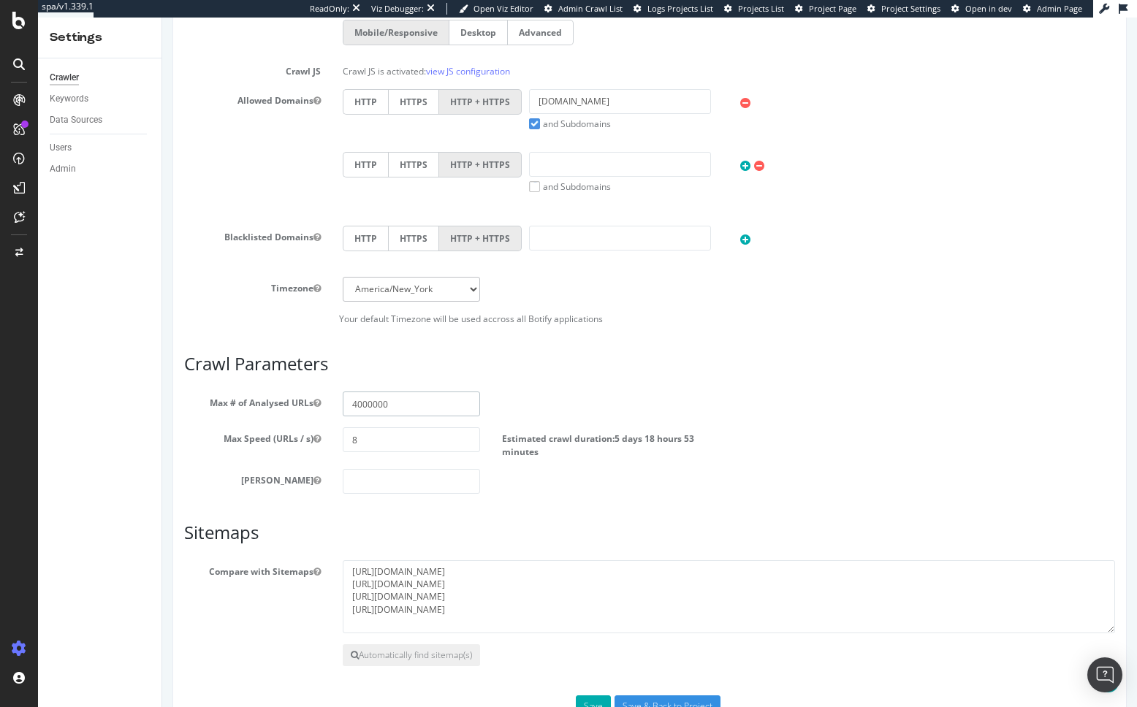
drag, startPoint x: 408, startPoint y: 402, endPoint x: 279, endPoint y: 400, distance: 129.3
click at [276, 400] on div "Max # of Analysed URLs 4000000" at bounding box center [649, 404] width 953 height 25
click at [394, 405] on input "4000000" at bounding box center [411, 404] width 137 height 25
click at [408, 376] on article "Crawl Parameters Max # of Analysed URLs 4000000 Max Speed (URLs / s) 8 Estimate…" at bounding box center [649, 424] width 931 height 140
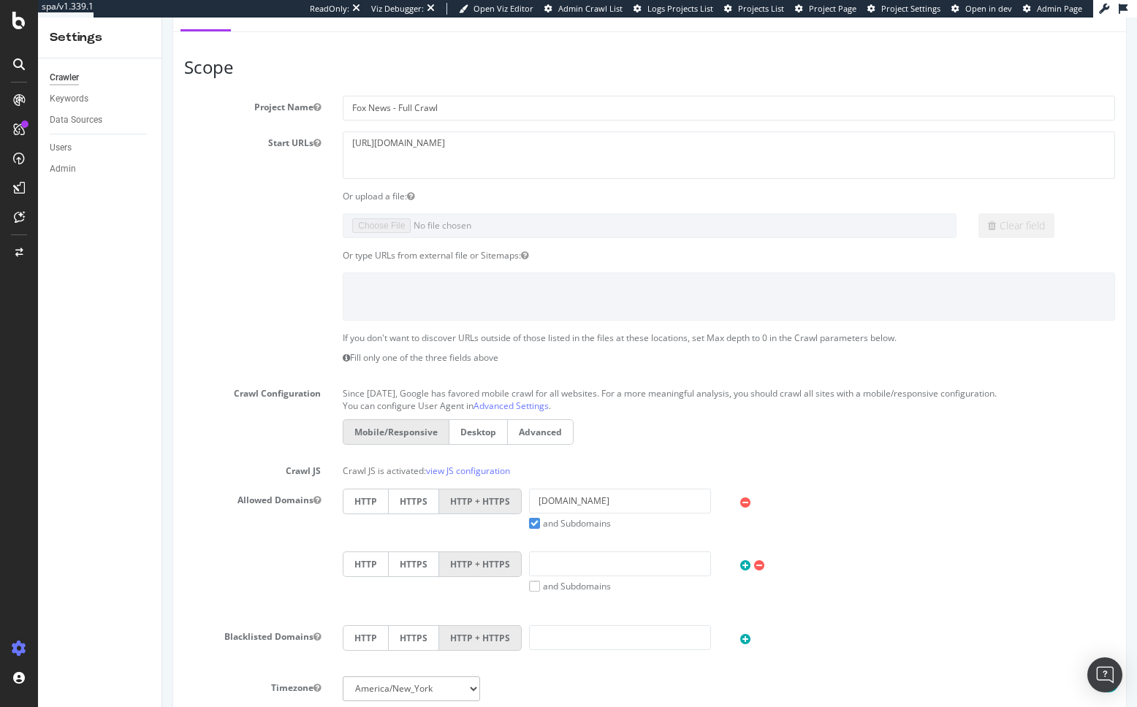
scroll to position [0, 0]
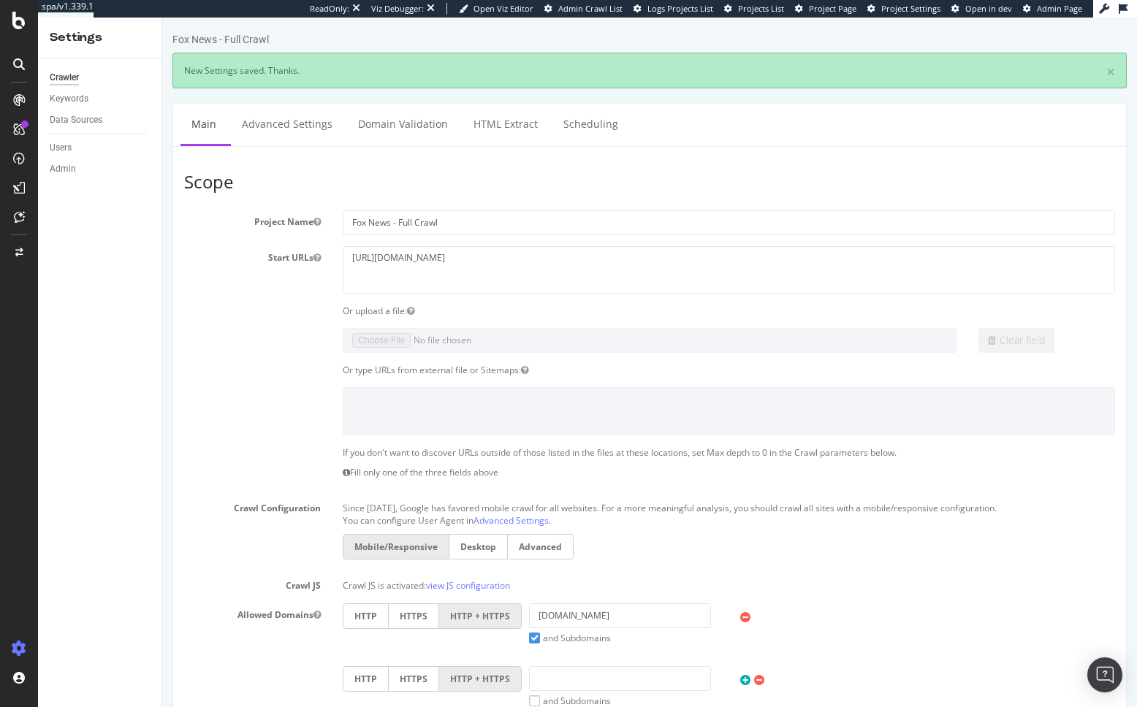
click at [259, 376] on section "Project Name Fox News - Full Crawl Start URLs [URL][DOMAIN_NAME] Or upload a fi…" at bounding box center [649, 525] width 931 height 630
click at [579, 136] on link "Scheduling" at bounding box center [590, 124] width 77 height 40
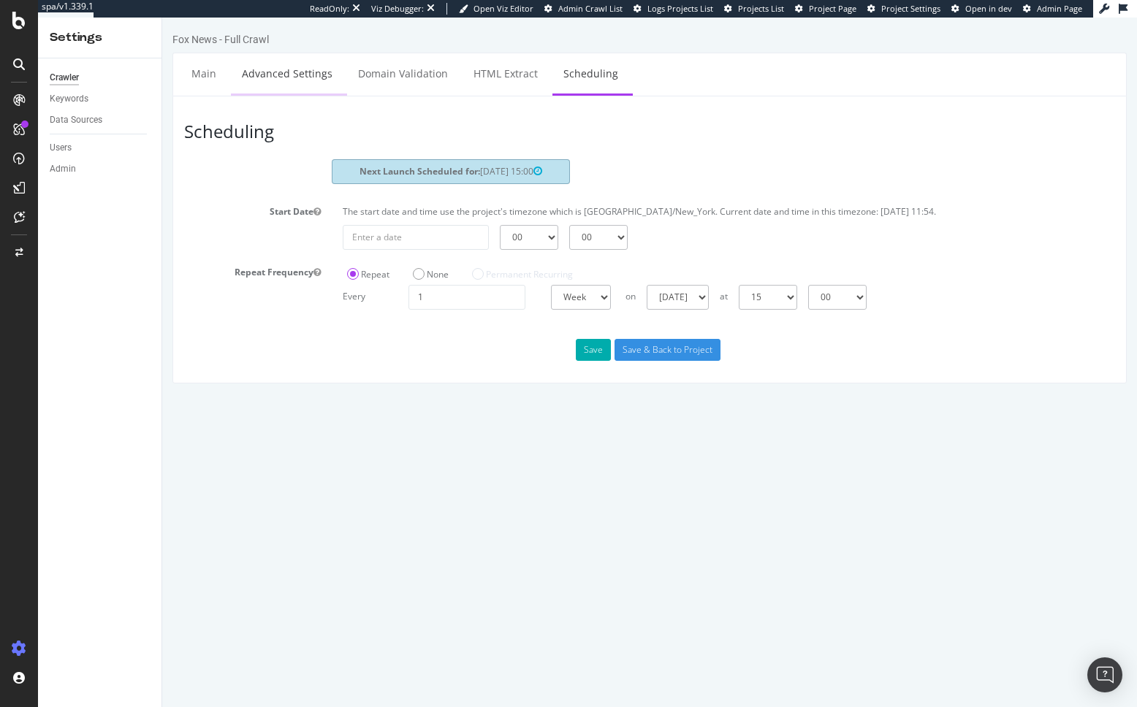
drag, startPoint x: 270, startPoint y: 71, endPoint x: 256, endPoint y: 72, distance: 13.9
click at [270, 71] on link "Advanced Settings" at bounding box center [287, 73] width 112 height 40
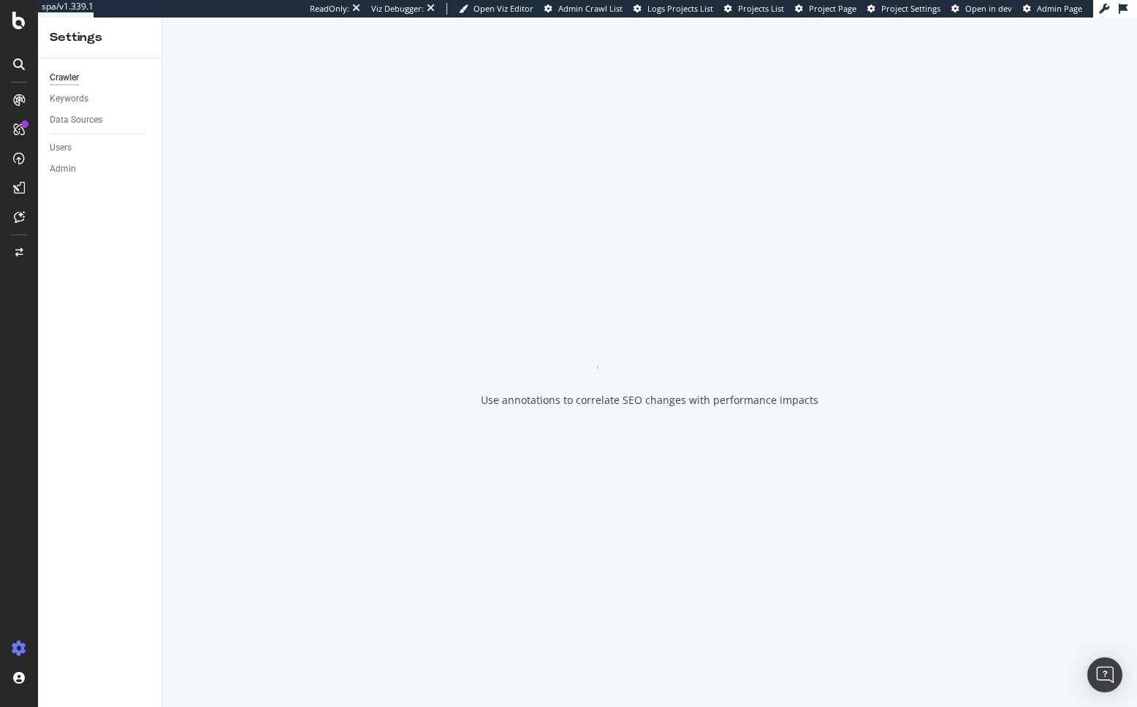
click at [197, 77] on div "Use annotations to correlate SEO changes with performance impacts" at bounding box center [649, 363] width 974 height 690
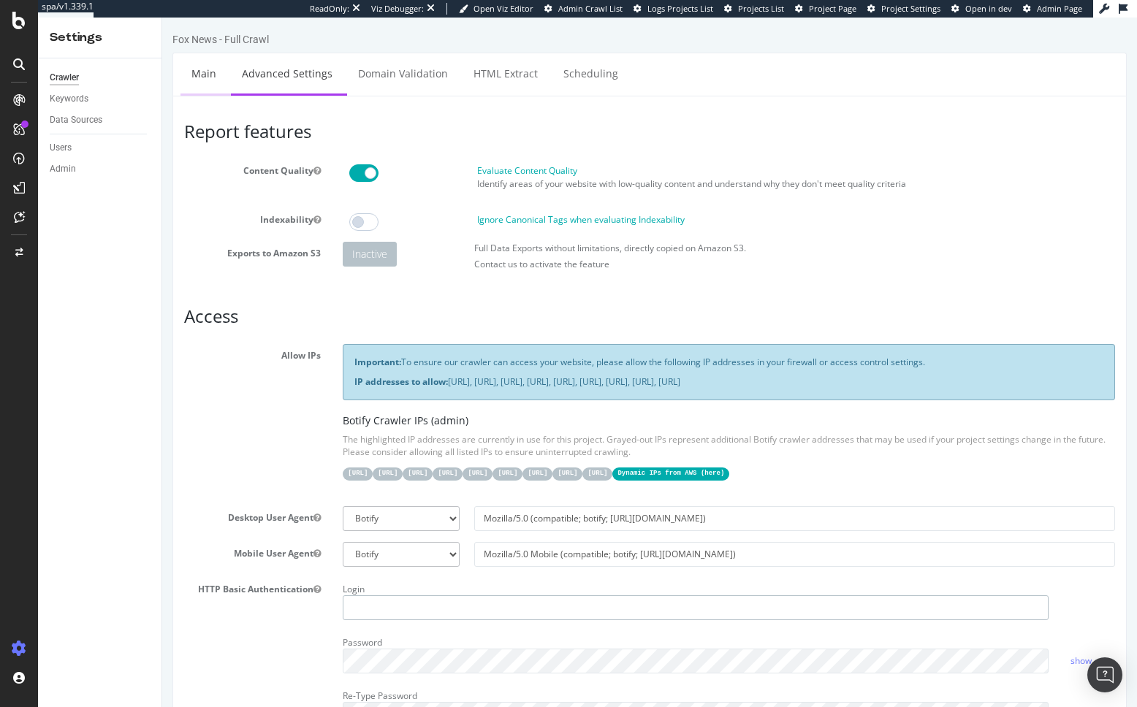
type input "[PERSON_NAME][EMAIL_ADDRESS][PERSON_NAME][DOMAIN_NAME]"
click at [197, 77] on link "Main" at bounding box center [203, 73] width 47 height 40
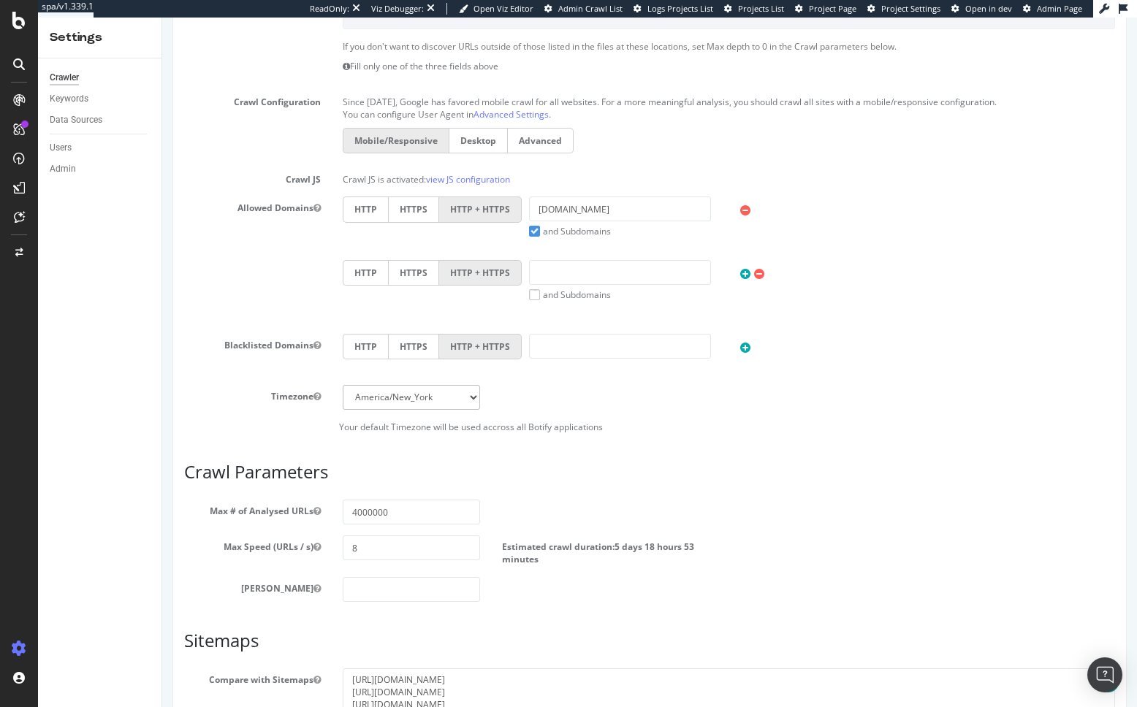
scroll to position [511, 0]
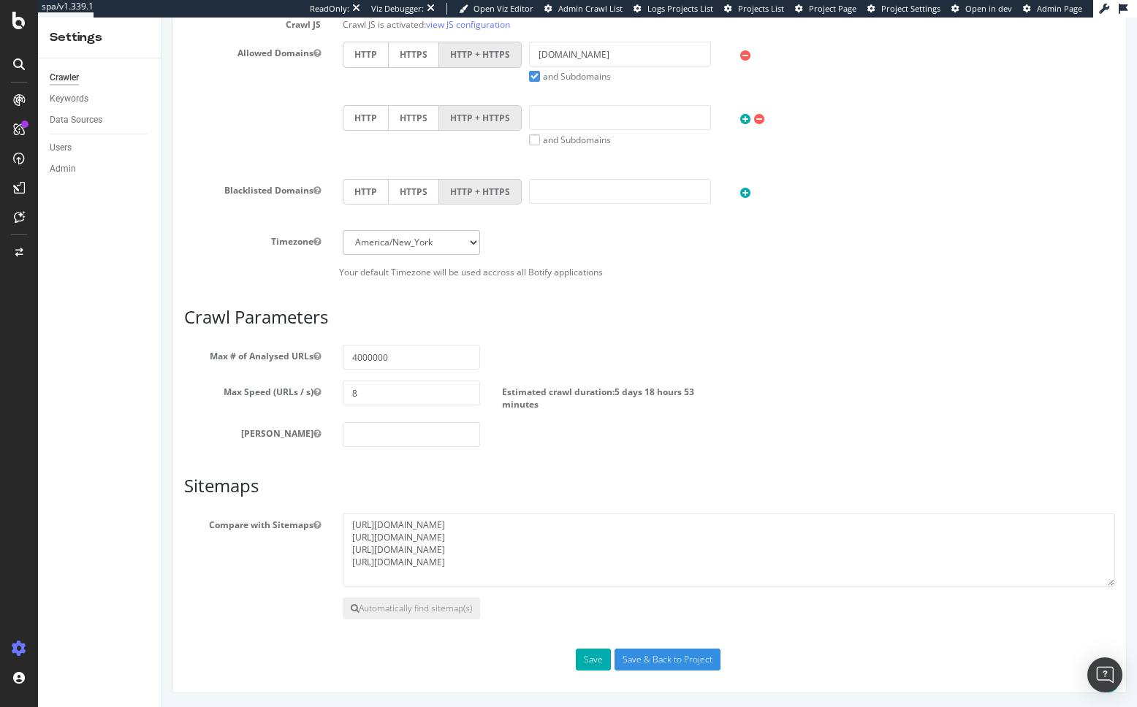
click at [257, 459] on div "Scope Project Name Fox News - Full Crawl Start URLs [URL][DOMAIN_NAME] Or uploa…" at bounding box center [649, 140] width 931 height 1059
click at [375, 394] on input "8" at bounding box center [411, 393] width 137 height 25
click at [433, 481] on h3 "Sitemaps" at bounding box center [649, 485] width 931 height 19
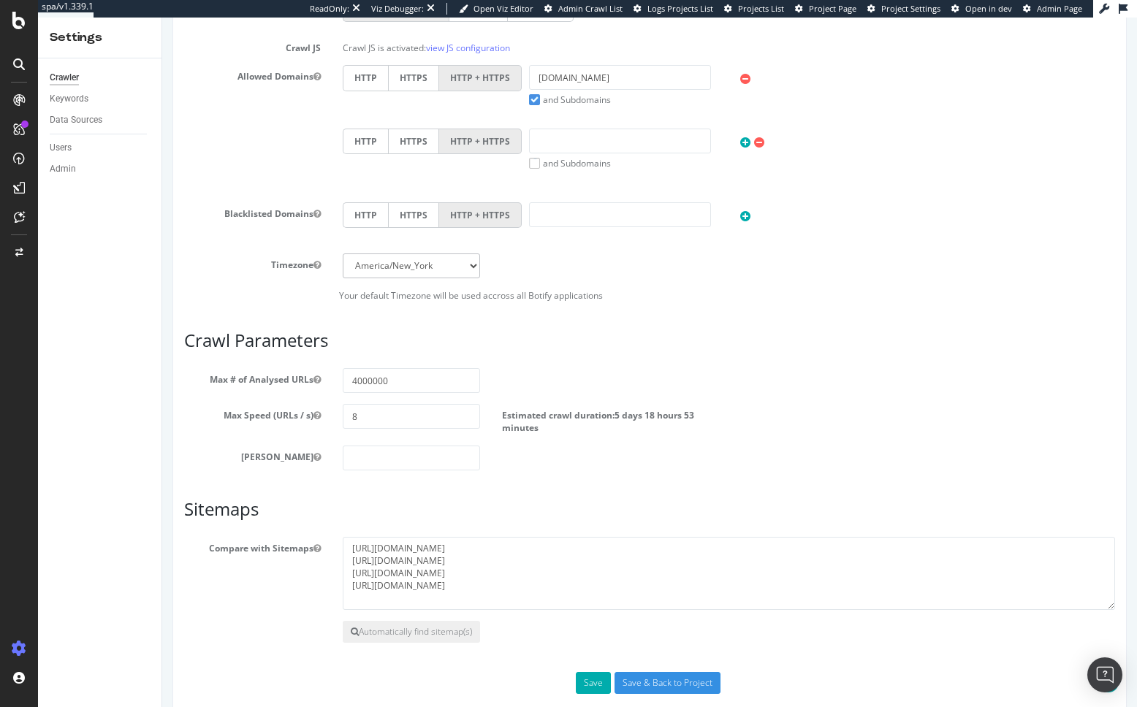
scroll to position [0, 0]
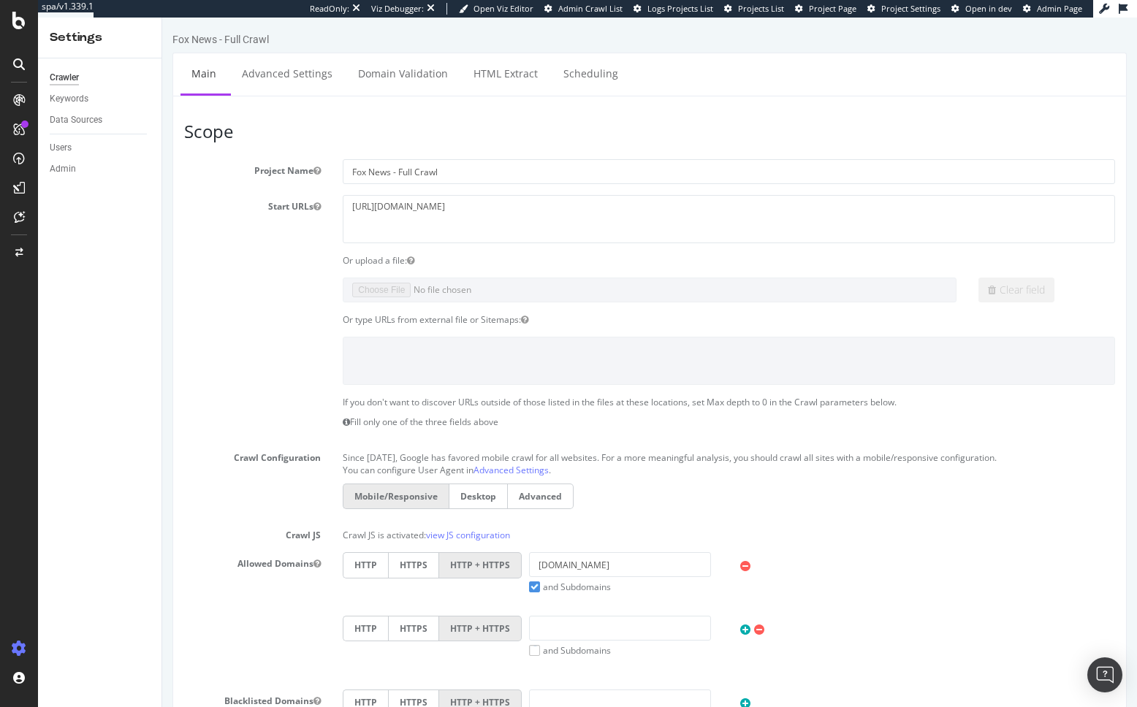
click at [282, 391] on section "Project Name Fox News - Full Crawl Start URLs [URL][DOMAIN_NAME] Or upload a fi…" at bounding box center [649, 474] width 931 height 630
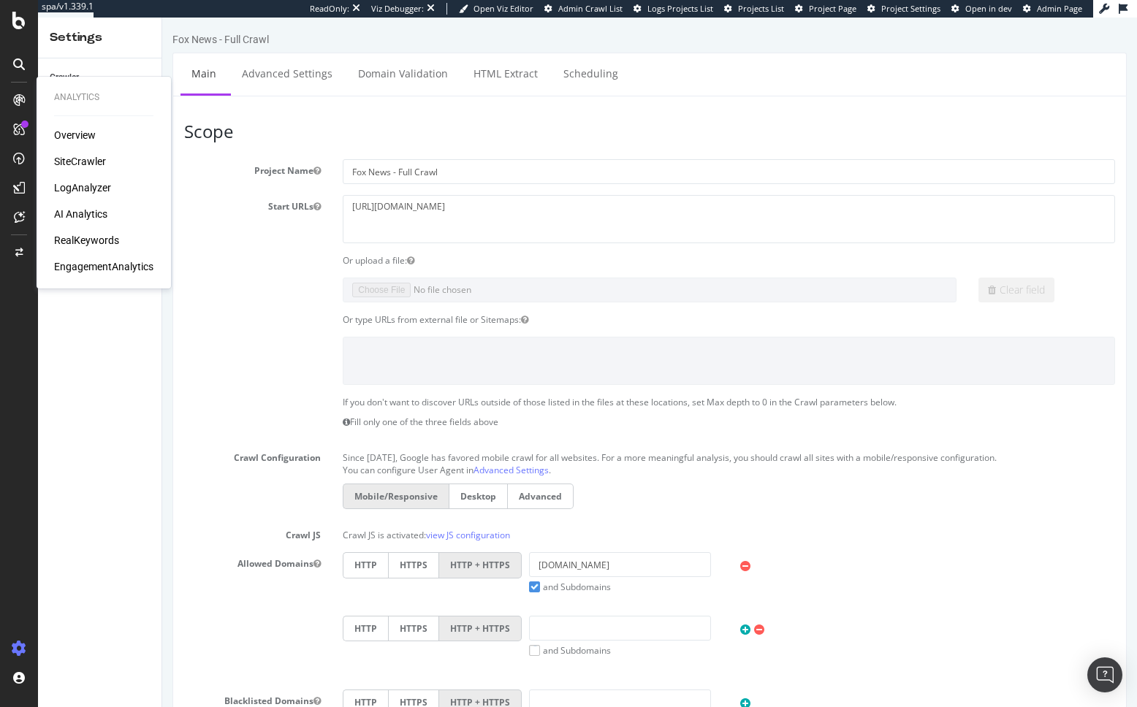
click at [80, 163] on div "SiteCrawler" at bounding box center [80, 161] width 52 height 15
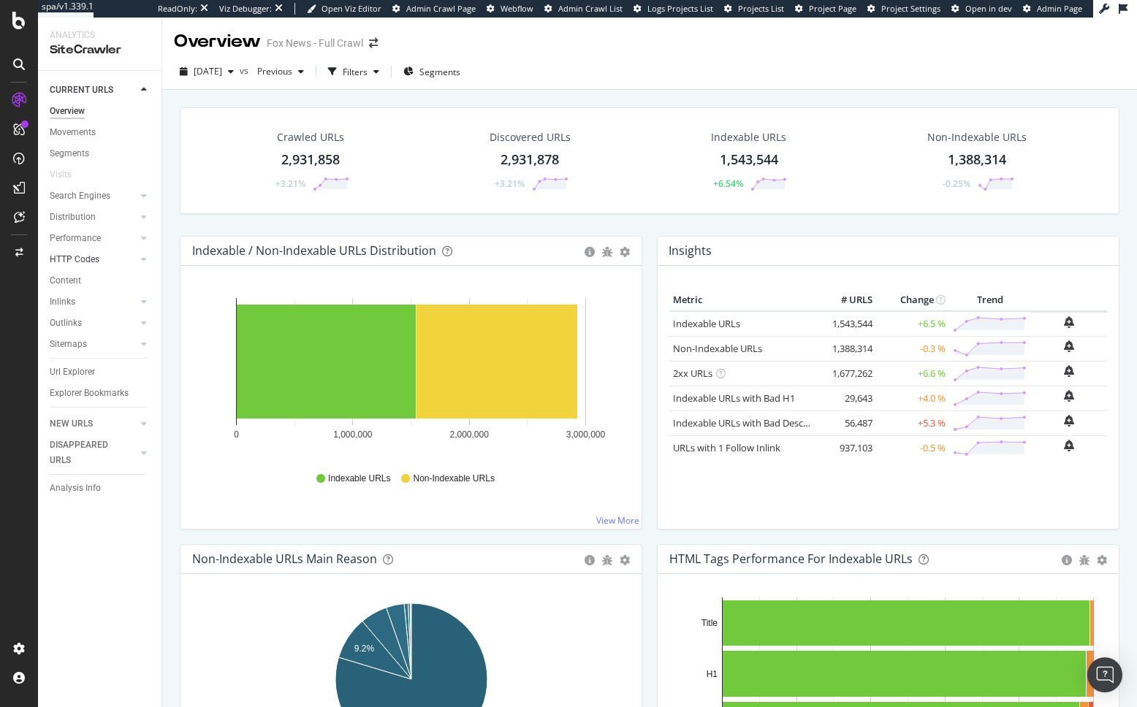
drag, startPoint x: 87, startPoint y: 258, endPoint x: 107, endPoint y: 259, distance: 19.8
click at [87, 258] on div "HTTP Codes" at bounding box center [75, 259] width 50 height 15
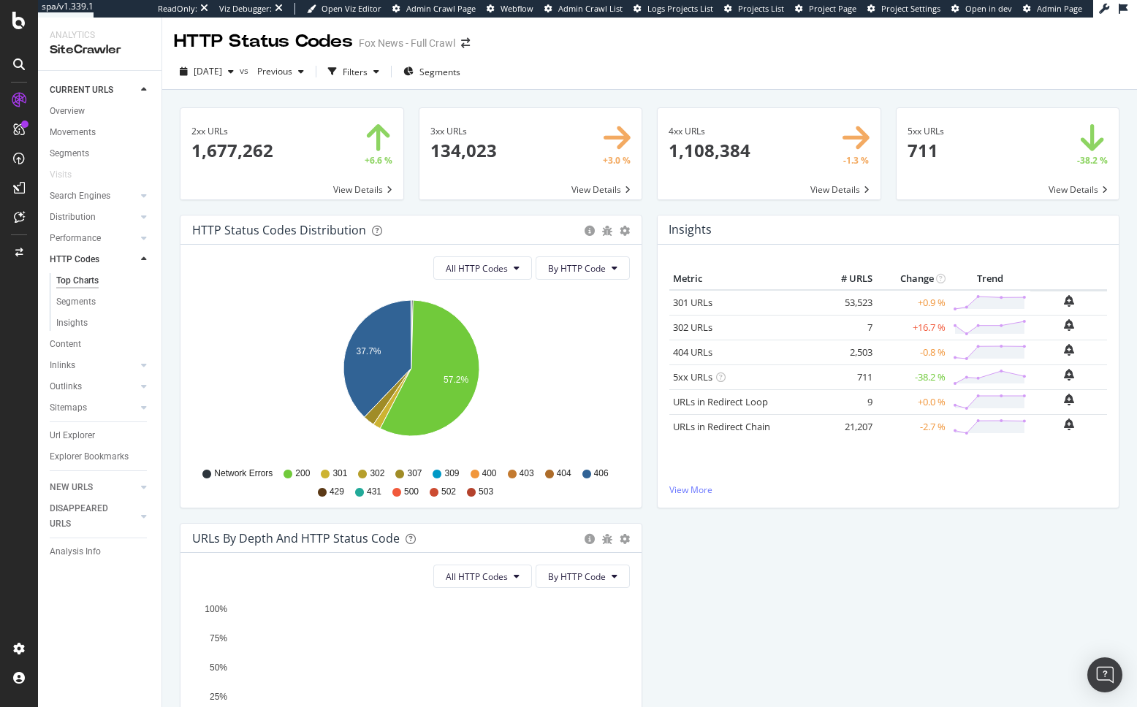
click at [168, 280] on div "2xx URLs × Close Chart main-metric-code-2xx - API Requests List Area Type Reque…" at bounding box center [649, 435] width 974 height 690
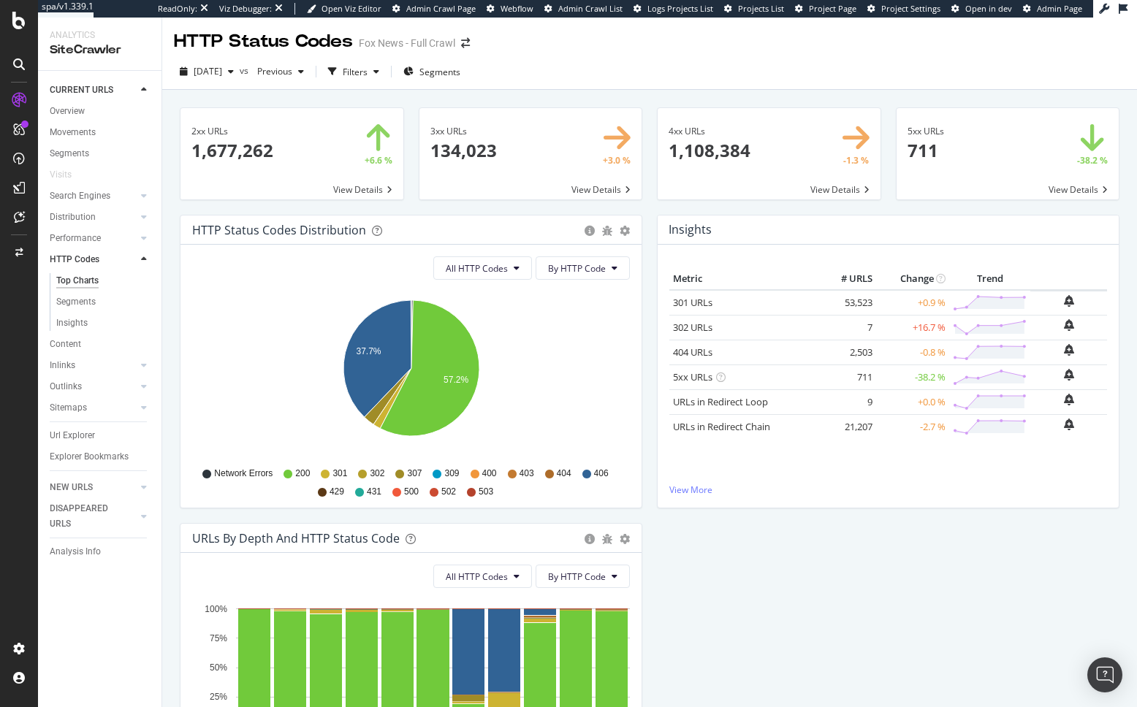
click at [408, 207] on div "2xx URLs × Close Chart main-metric-code-2xx - API Requests List Area Type Reque…" at bounding box center [291, 160] width 239 height 107
click at [410, 200] on div "2xx URLs × Close Chart main-metric-code-2xx - API Requests List Area Type Reque…" at bounding box center [291, 160] width 239 height 107
click at [166, 404] on div "2xx URLs × Close Chart main-metric-code-2xx - API Requests List Area Type Reque…" at bounding box center [649, 435] width 974 height 690
click at [176, 416] on div "HTTP Status Codes Distribution Pie Table Export as CSV Add to Custom Report All…" at bounding box center [410, 369] width 477 height 308
click at [174, 417] on div "HTTP Status Codes Distribution Pie Table Export as CSV Add to Custom Report All…" at bounding box center [410, 369] width 477 height 308
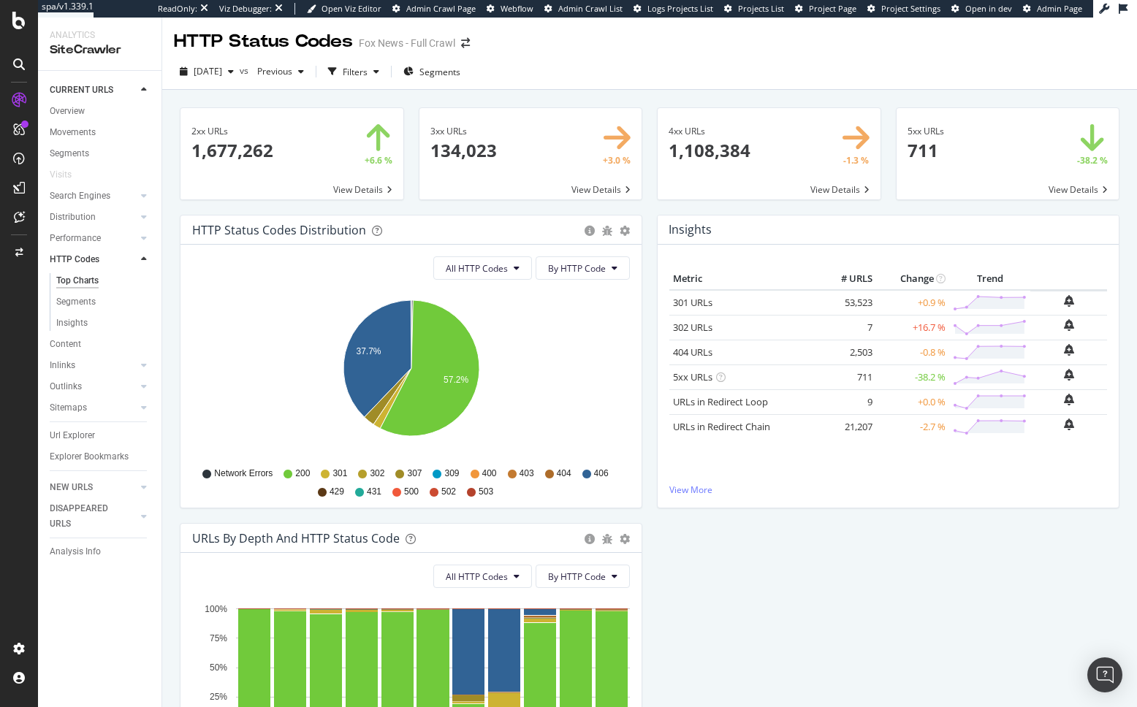
click at [169, 367] on div "2xx URLs × Close Chart main-metric-code-2xx - API Requests List Area Type Reque…" at bounding box center [649, 435] width 974 height 690
click at [171, 551] on div "2xx URLs × Close Chart main-metric-code-2xx - API Requests List Area Type Reque…" at bounding box center [649, 435] width 974 height 690
click at [560, 94] on div "2xx URLs × Close Chart main-metric-code-2xx - API Requests List Area Type Reque…" at bounding box center [649, 435] width 974 height 690
click at [222, 66] on span "[DATE]" at bounding box center [208, 71] width 28 height 12
drag, startPoint x: 71, startPoint y: 641, endPoint x: 47, endPoint y: 642, distance: 24.1
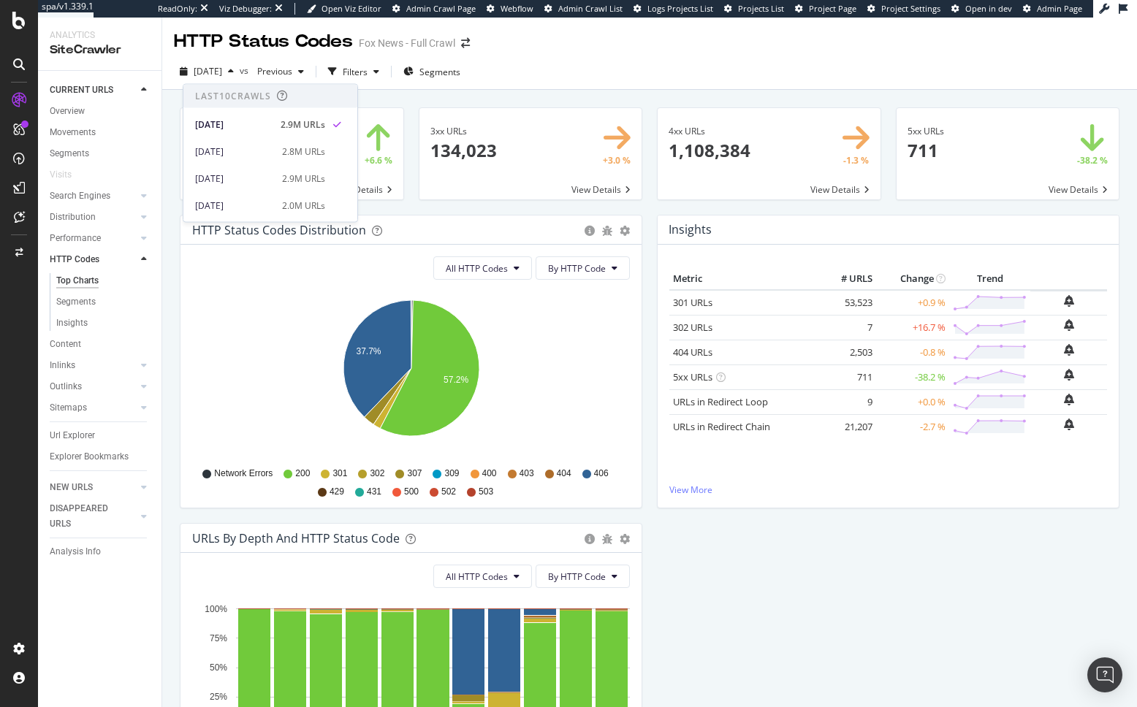
click at [65, 642] on div "CURRENT URLS Overview Movements Segments Visits Search Engines Top Charts Segme…" at bounding box center [99, 389] width 123 height 636
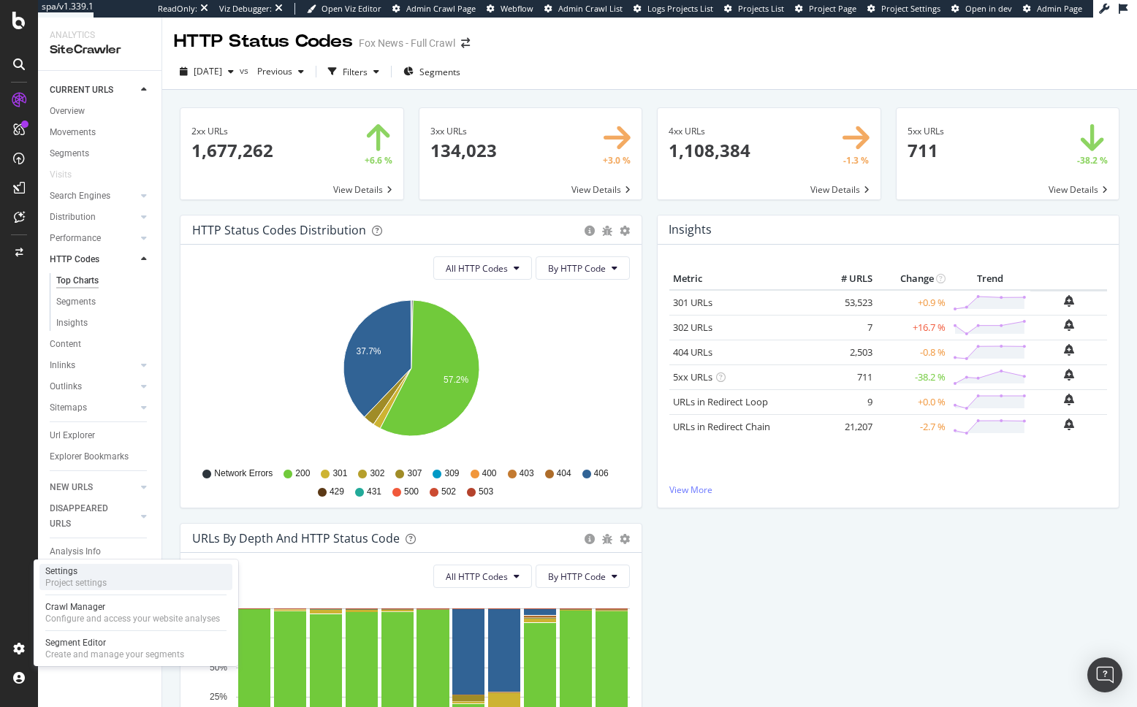
drag, startPoint x: 111, startPoint y: 578, endPoint x: 94, endPoint y: 579, distance: 16.8
click at [111, 578] on div "Settings Project settings" at bounding box center [135, 577] width 193 height 26
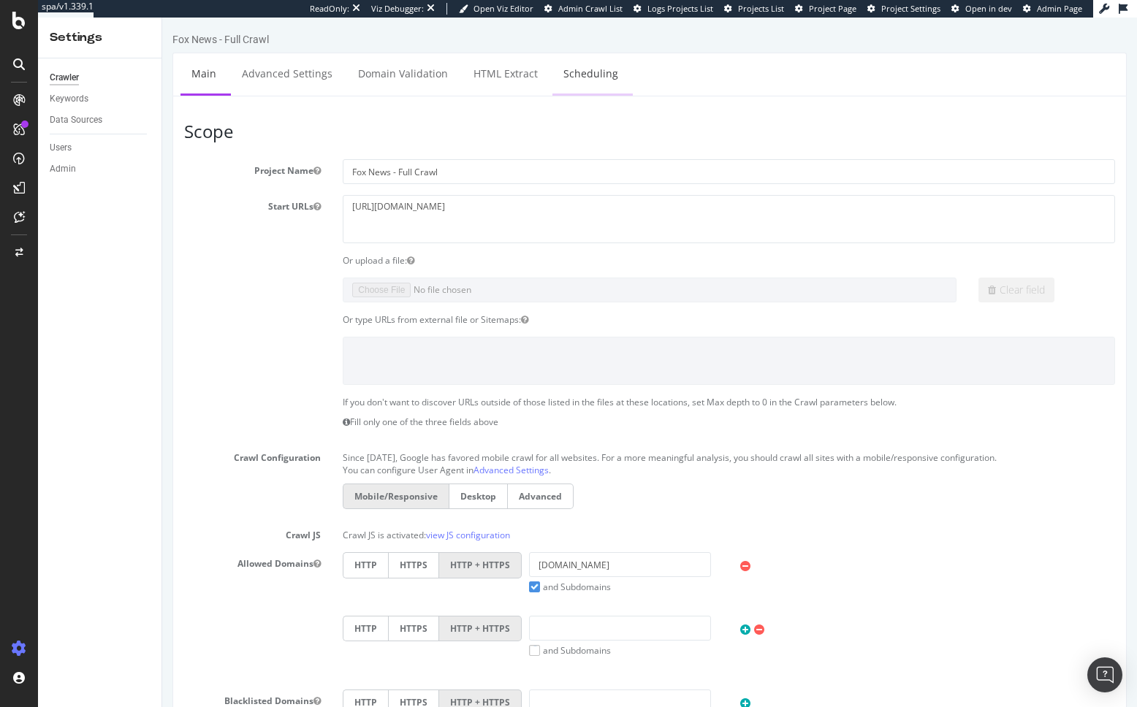
click at [578, 77] on link "Scheduling" at bounding box center [590, 73] width 77 height 40
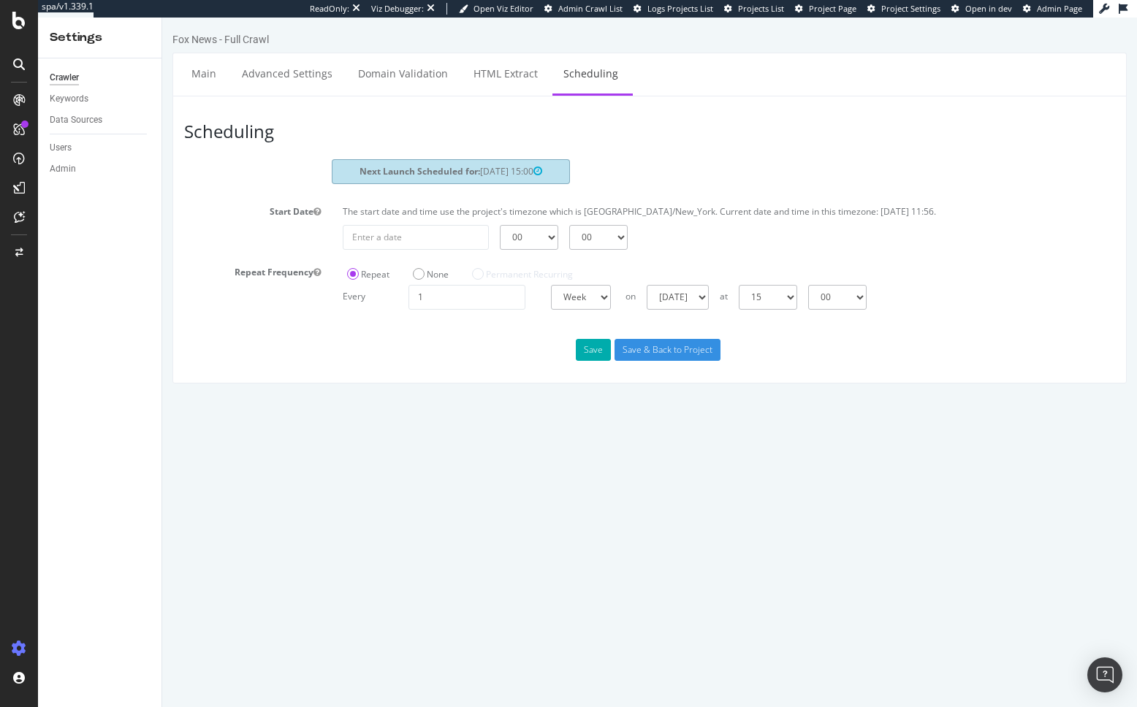
click at [297, 359] on div "Save Save & Back to Project" at bounding box center [649, 350] width 953 height 22
drag, startPoint x: 206, startPoint y: 265, endPoint x: 195, endPoint y: 262, distance: 11.3
click at [206, 265] on label "Repeat Frequency" at bounding box center [252, 270] width 159 height 18
click at [313, 266] on button "Repeat Frequency" at bounding box center [316, 272] width 7 height 12
click at [208, 197] on section "Next Launch Scheduled for: [DATE] 15:00 Start Date The start date and time use …" at bounding box center [649, 234] width 931 height 150
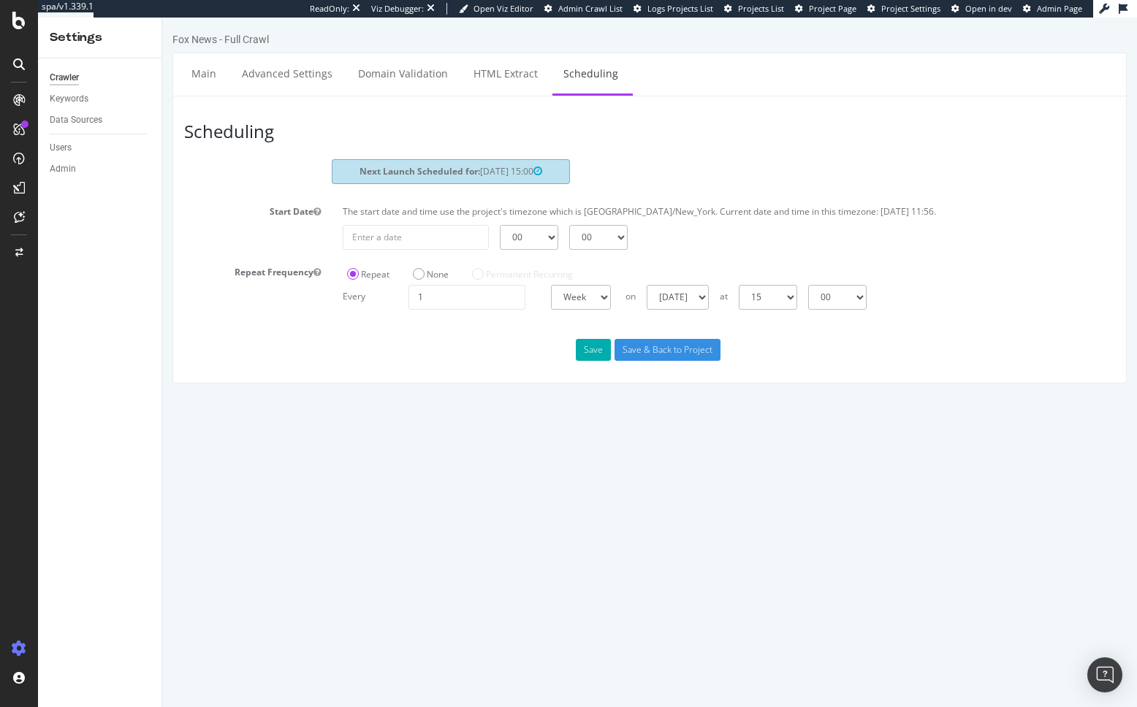
click at [278, 164] on div "Next Launch Scheduled for: [DATE] 15:00" at bounding box center [649, 173] width 953 height 29
click at [354, 131] on header "Scheduling" at bounding box center [649, 133] width 945 height 52
click at [374, 145] on header "Scheduling" at bounding box center [649, 133] width 945 height 52
click at [202, 234] on div "Start Date The start date and time use the project's timezone which is [GEOGRAP…" at bounding box center [649, 225] width 953 height 50
drag, startPoint x: 399, startPoint y: 372, endPoint x: 386, endPoint y: 359, distance: 18.6
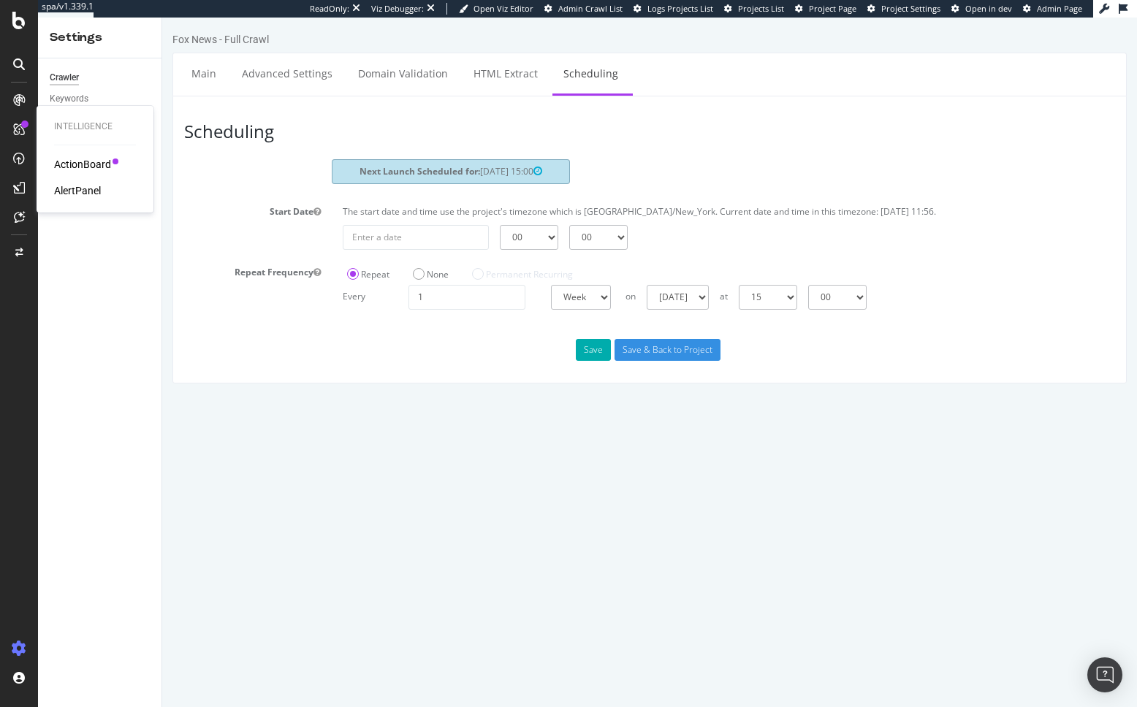
click at [399, 372] on div "Scheduling Next Launch Scheduled for: [DATE] 15:00 Start Date The start date an…" at bounding box center [649, 240] width 954 height 288
click at [13, 25] on icon at bounding box center [18, 21] width 13 height 18
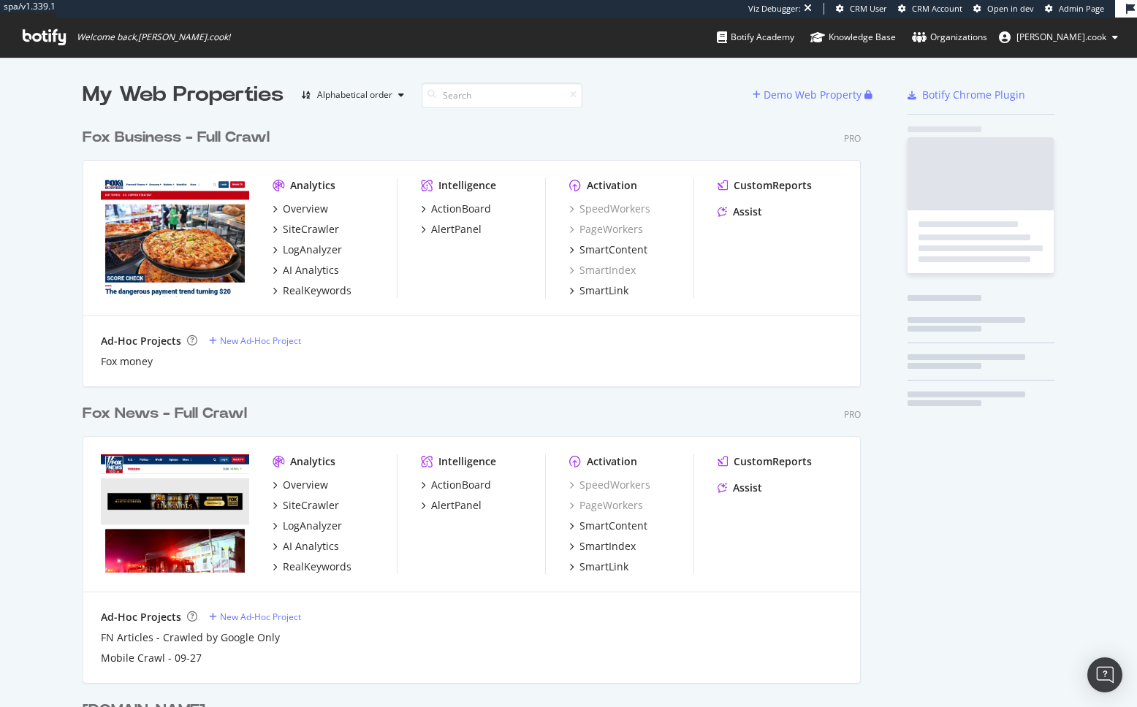
scroll to position [828, 790]
